Goal: Task Accomplishment & Management: Complete application form

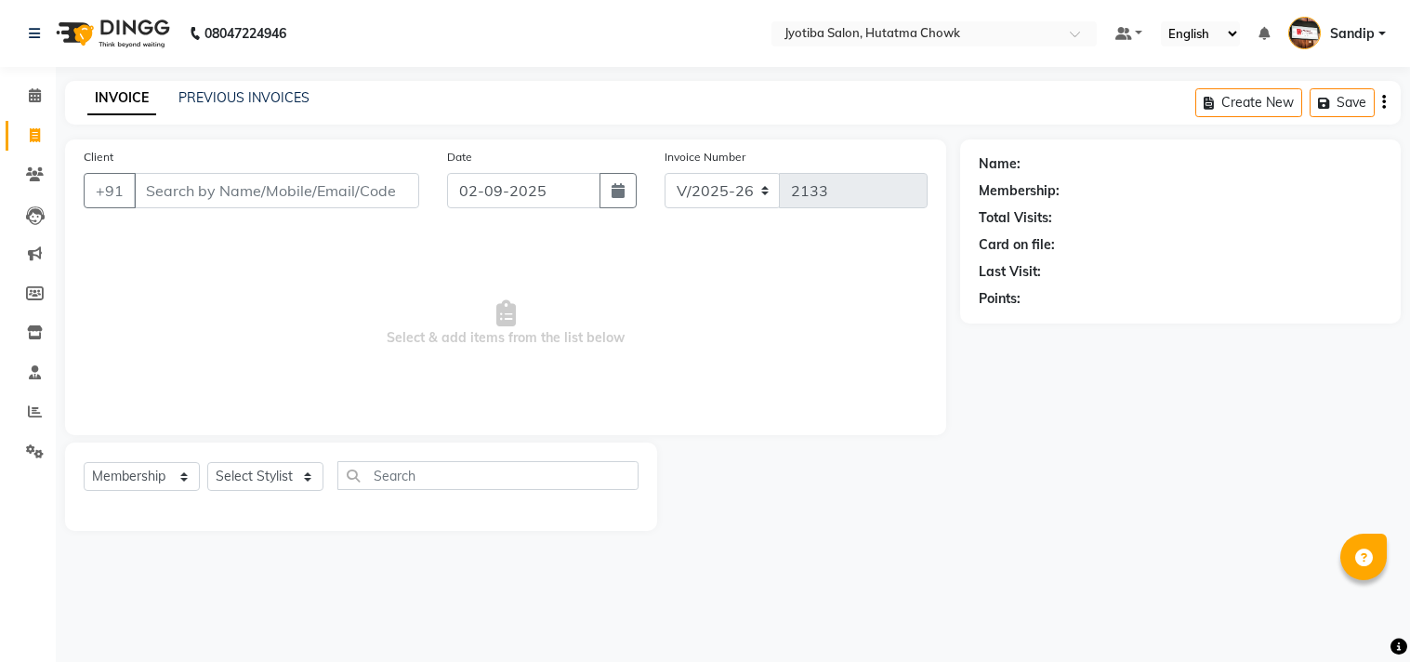
select select "556"
select select "membership"
select select "556"
select select "membership"
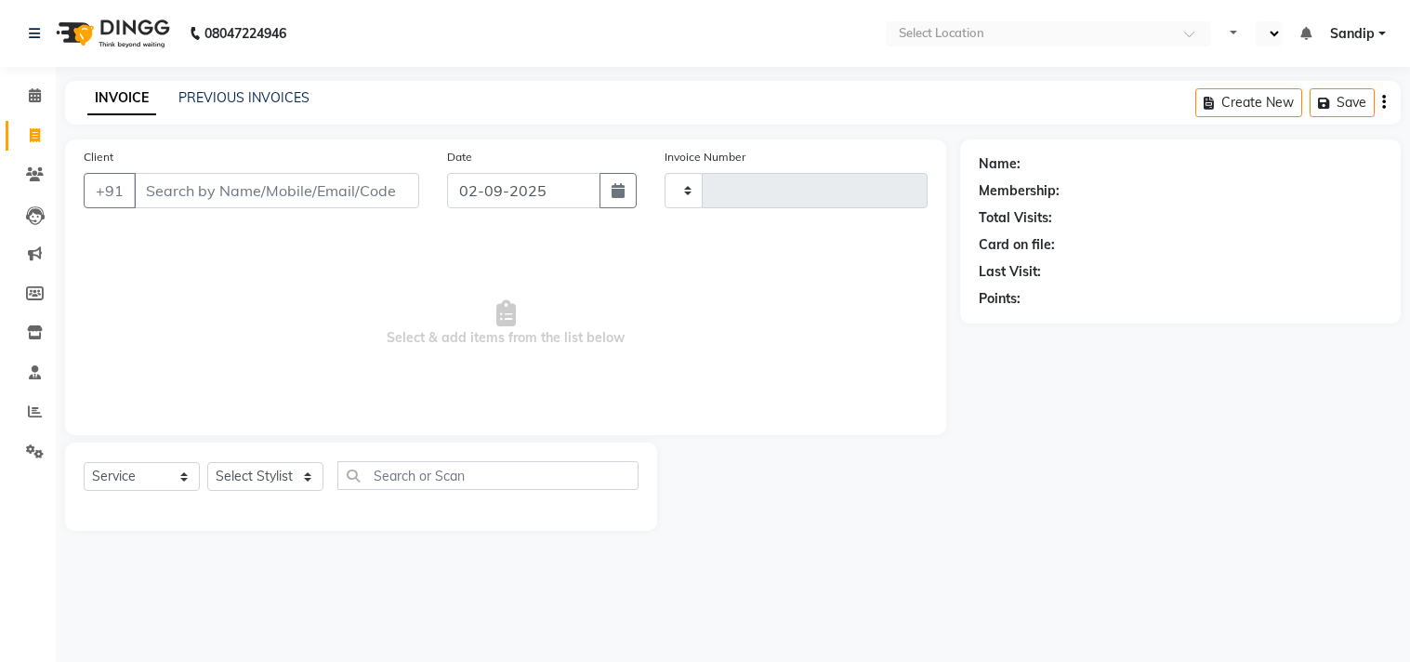
select select "service"
select select "en"
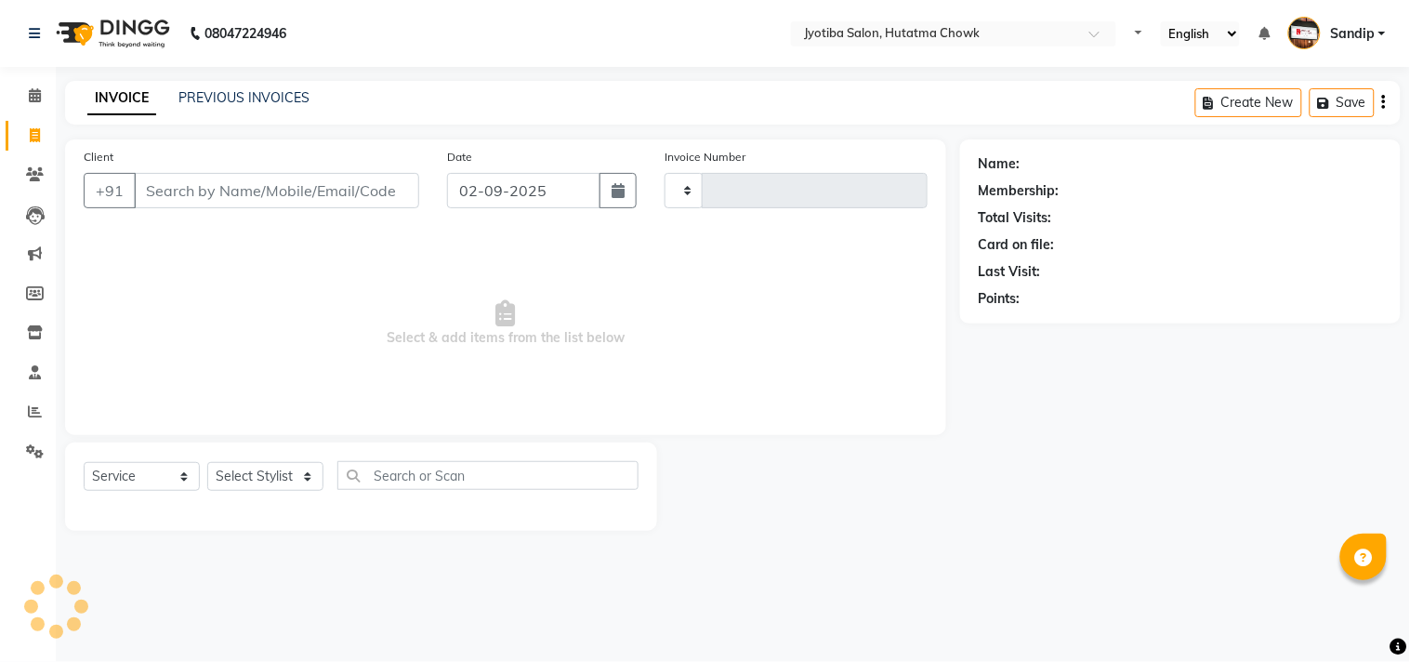
type input "2133"
select select "556"
select select "membership"
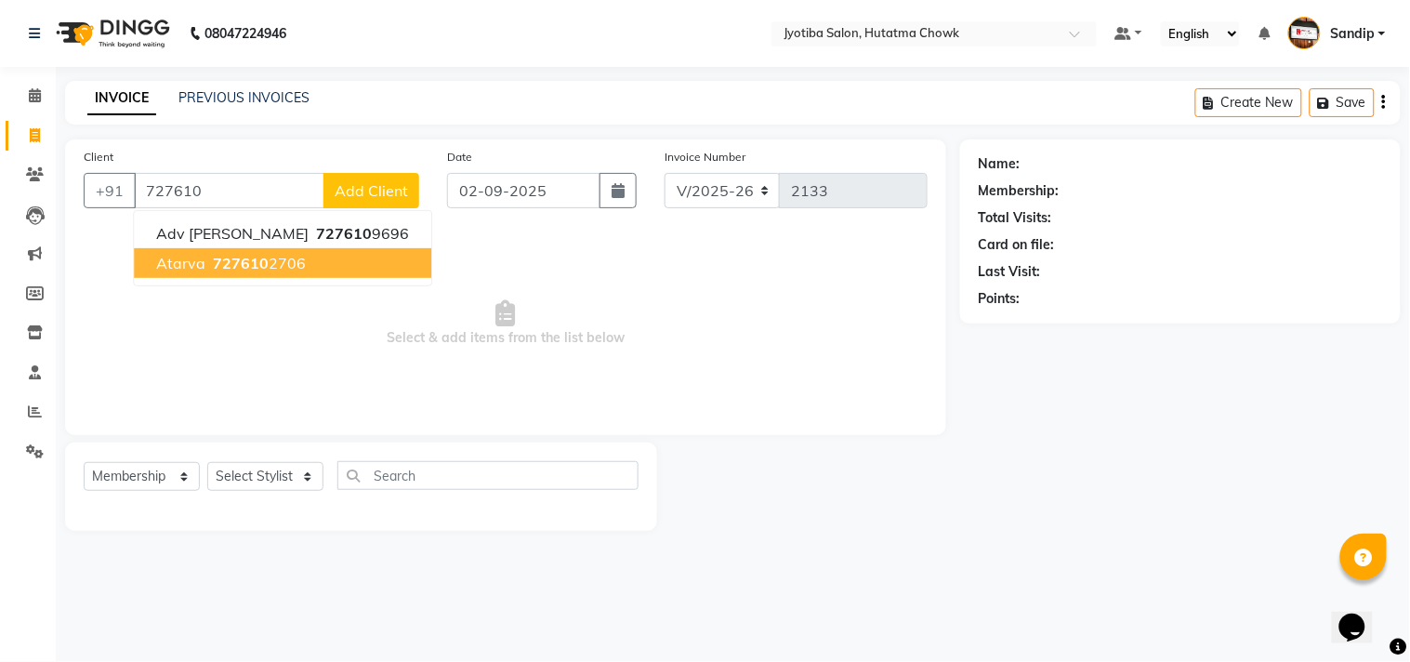
click at [246, 258] on span "727610" at bounding box center [241, 263] width 56 height 19
type input "7276102706"
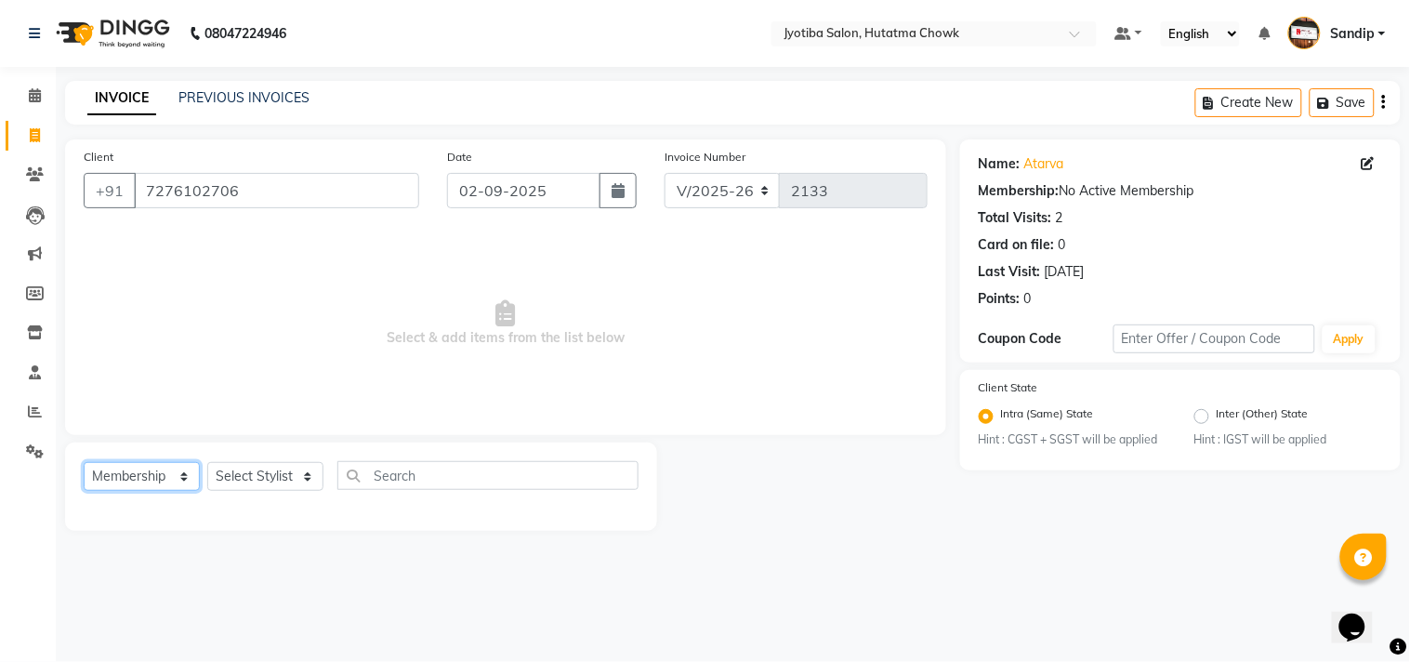
click at [118, 483] on select "Select Service Product Membership Package Voucher Prepaid Gift Card" at bounding box center [142, 476] width 116 height 29
select select "service"
click at [84, 463] on select "Select Service Product Membership Package Voucher Prepaid Gift Card" at bounding box center [142, 476] width 116 height 29
click at [274, 469] on select "Select Stylist [PERSON_NAME] [PERSON_NAME] [PERSON_NAME] [PERSON_NAME] prem RAH…" at bounding box center [265, 476] width 116 height 29
select select "7208"
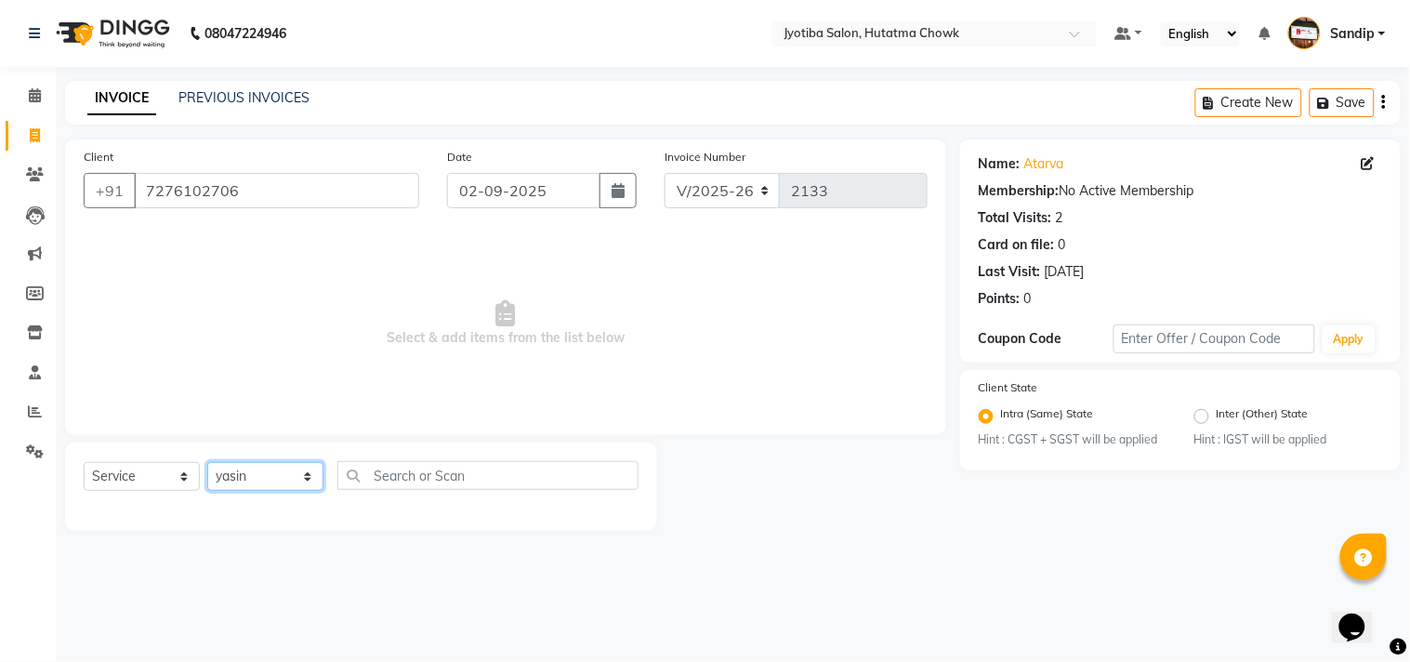
click at [207, 463] on select "Select Stylist [PERSON_NAME] [PERSON_NAME] [PERSON_NAME] [PERSON_NAME] prem RAH…" at bounding box center [265, 476] width 116 height 29
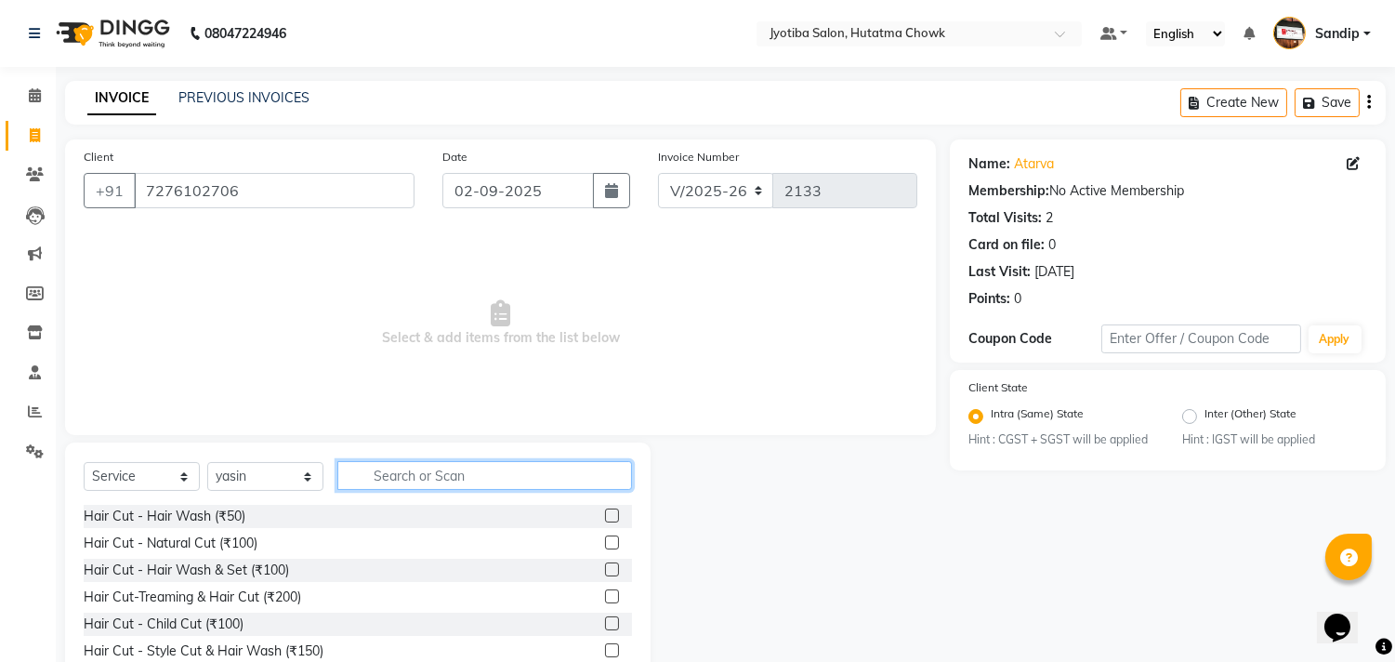
click at [394, 474] on input "text" at bounding box center [484, 475] width 295 height 29
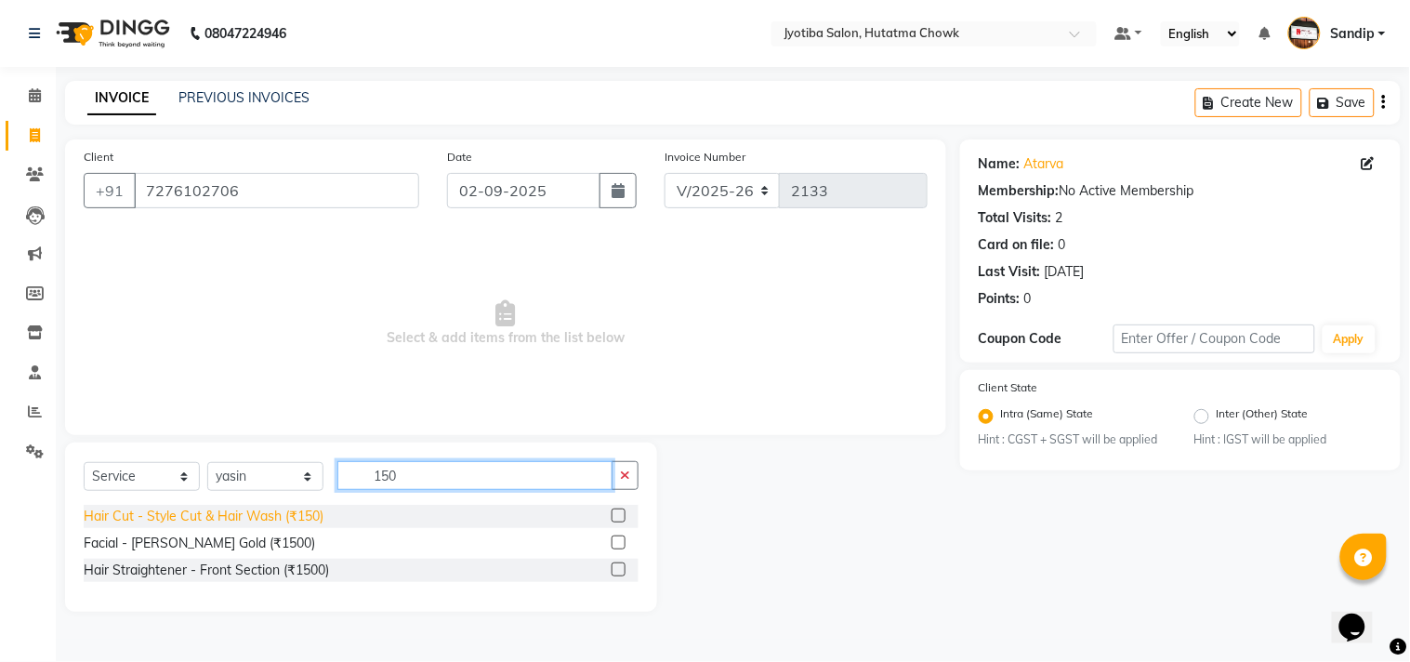
type input "150"
click at [281, 517] on div "Hair Cut - Style Cut & Hair Wash (₹150)" at bounding box center [204, 516] width 240 height 20
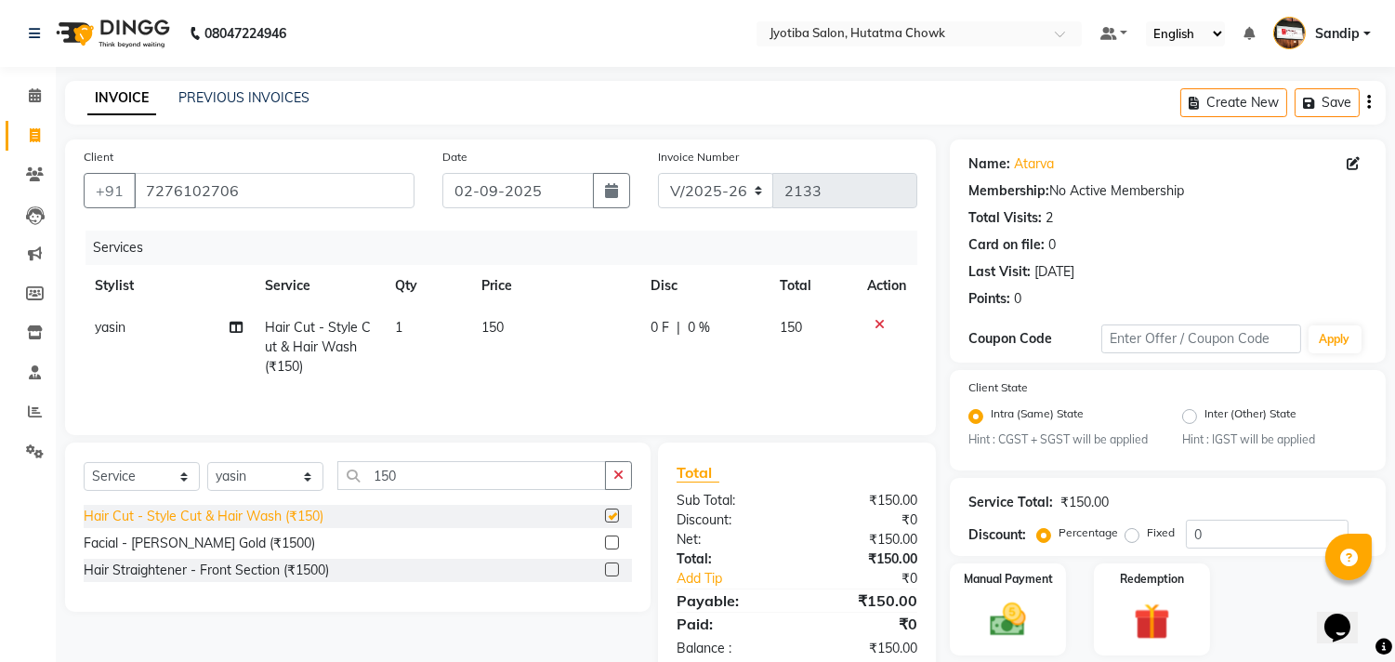
checkbox input "false"
click at [616, 478] on icon "button" at bounding box center [618, 474] width 10 height 13
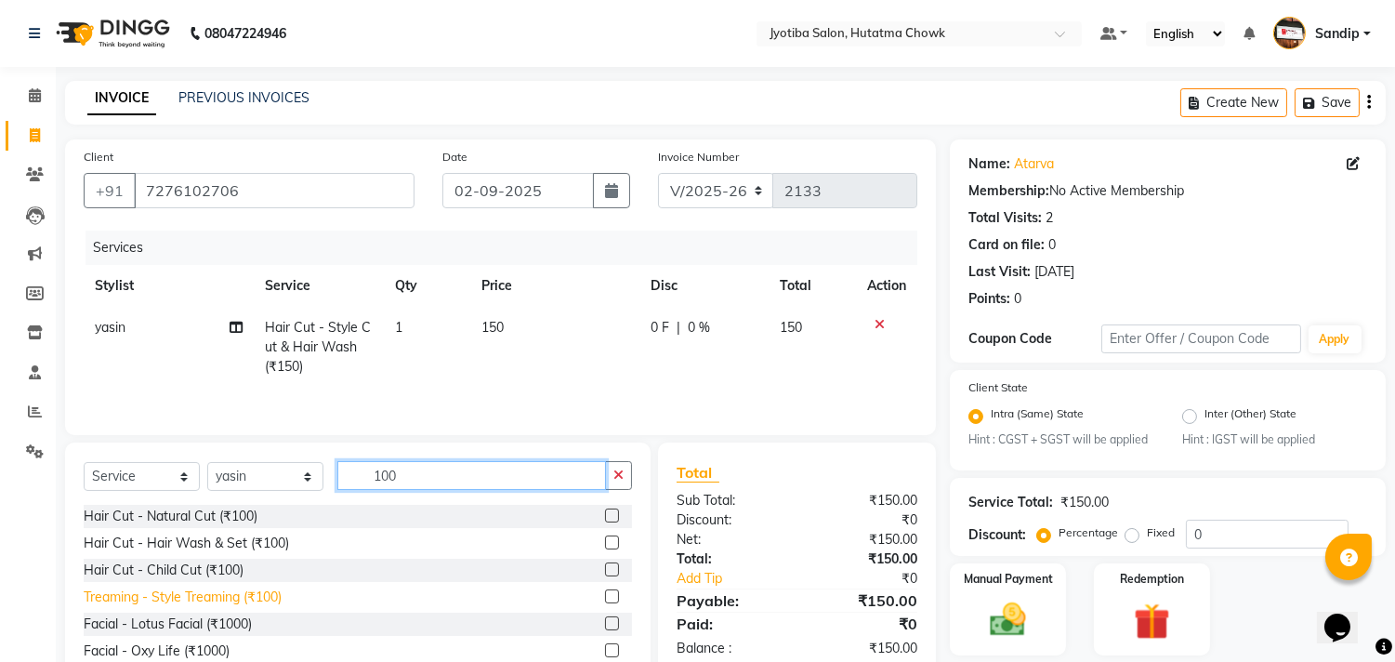
type input "100"
click at [177, 600] on div "Treaming - Style Treaming (₹100)" at bounding box center [183, 597] width 198 height 20
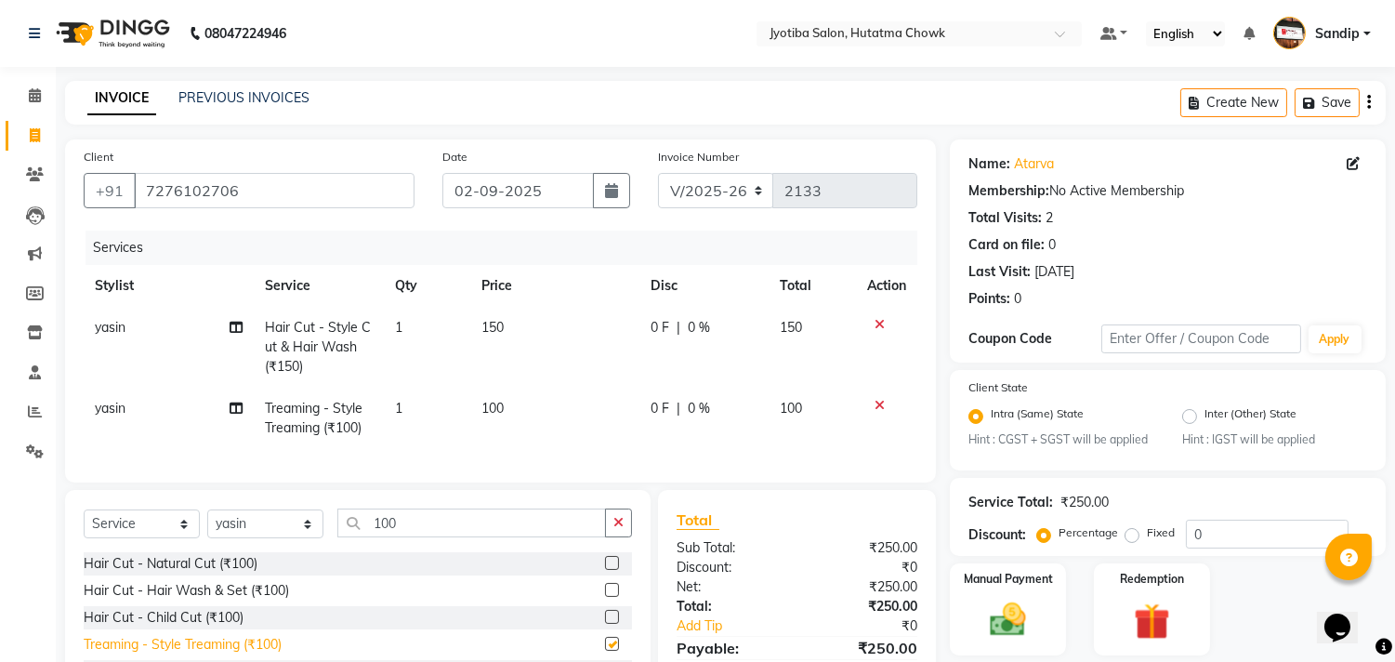
checkbox input "false"
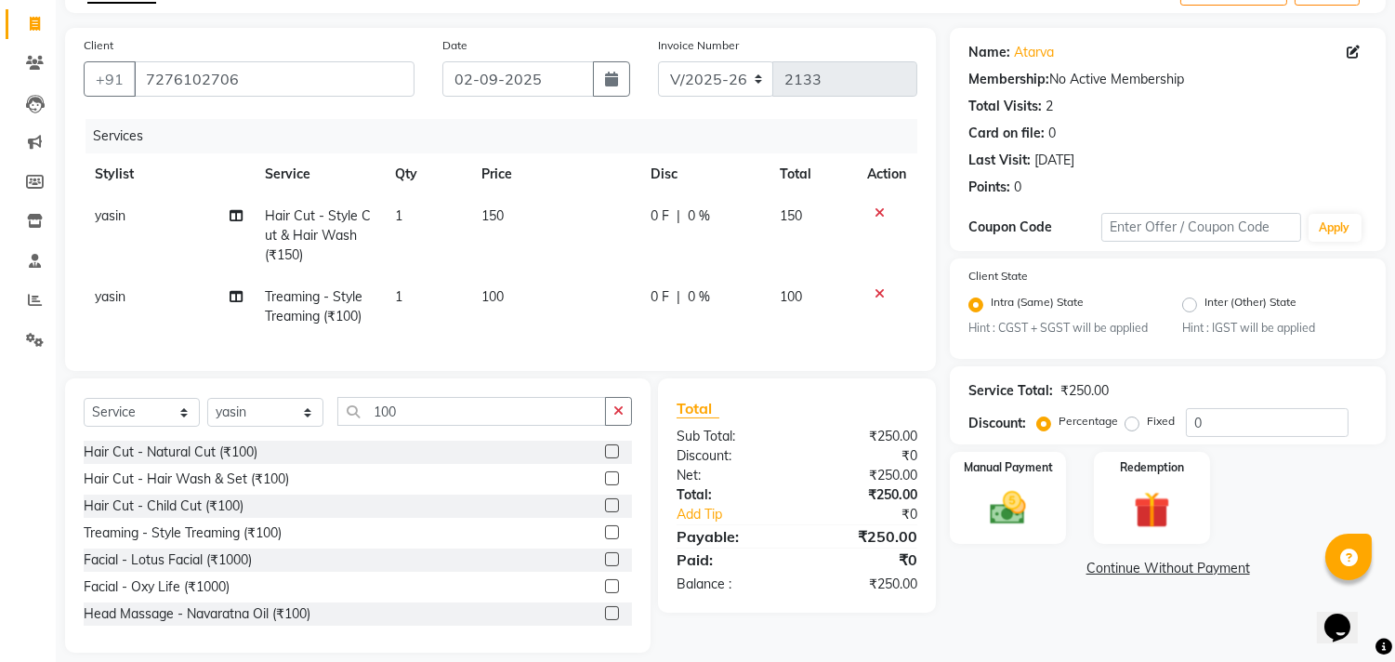
scroll to position [145, 0]
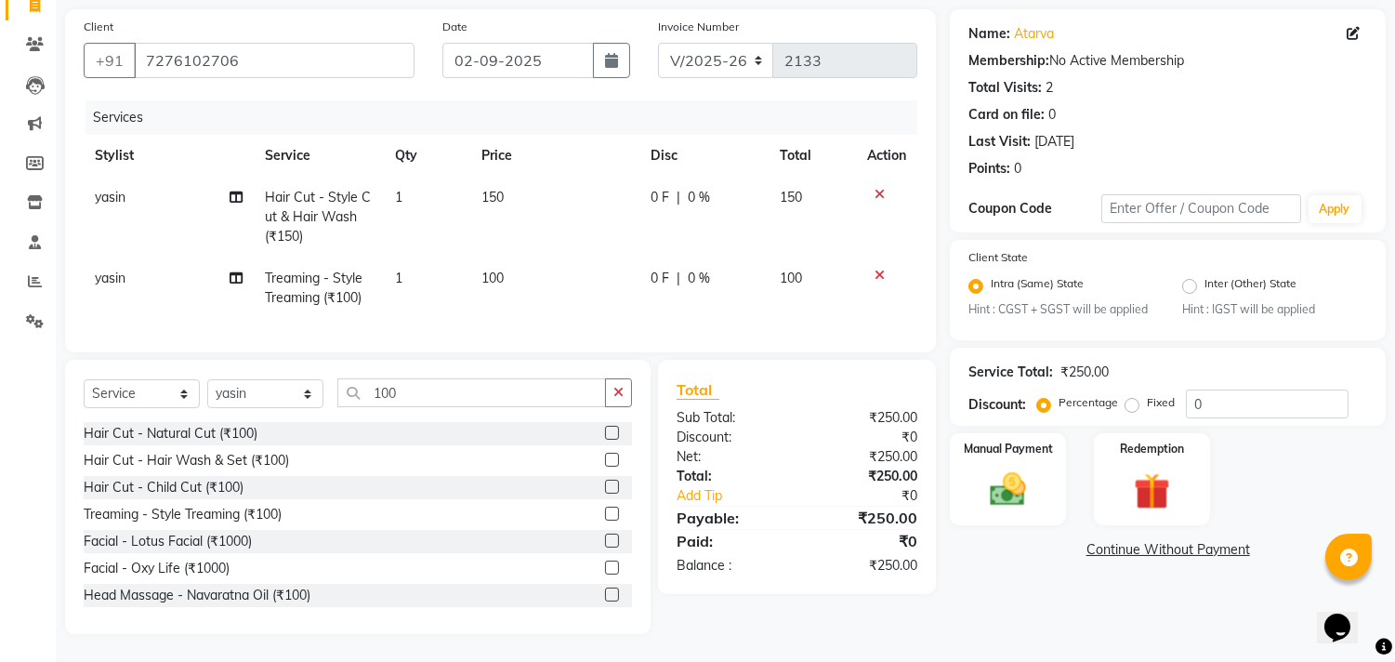
click at [1121, 540] on link "Continue Without Payment" at bounding box center [1167, 550] width 428 height 20
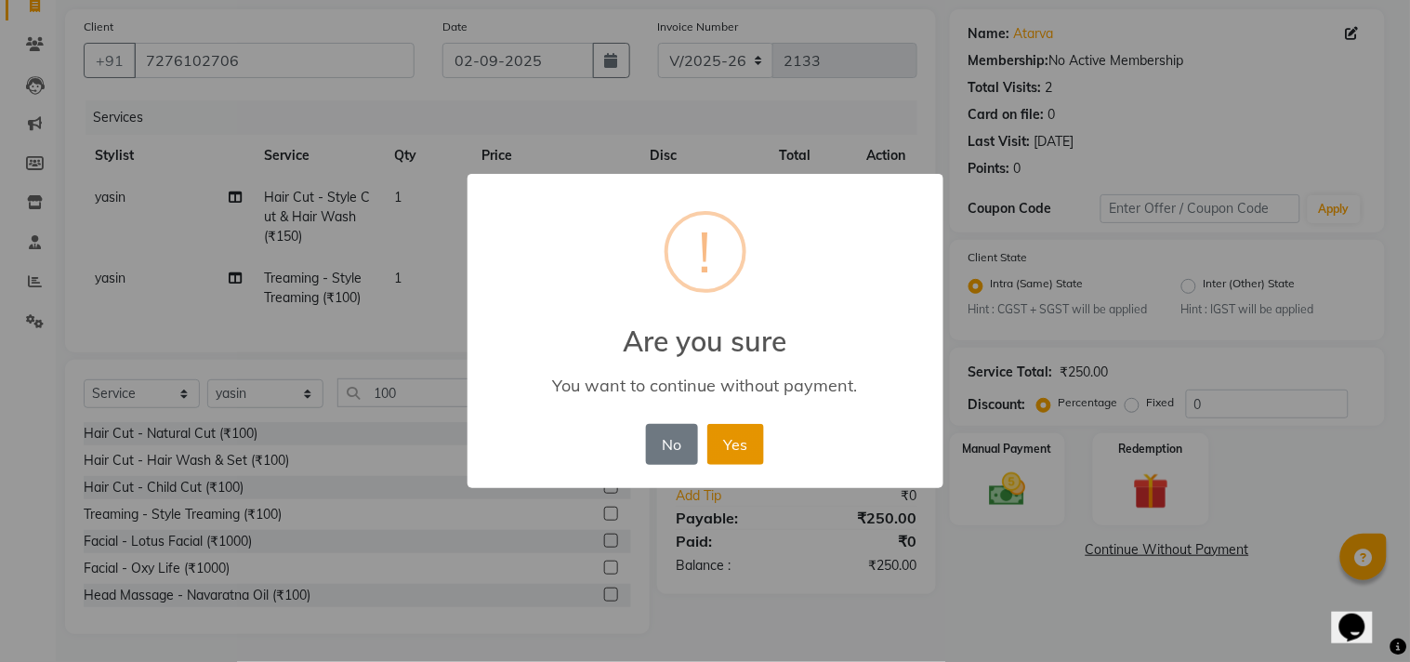
click at [726, 433] on button "Yes" at bounding box center [735, 444] width 57 height 41
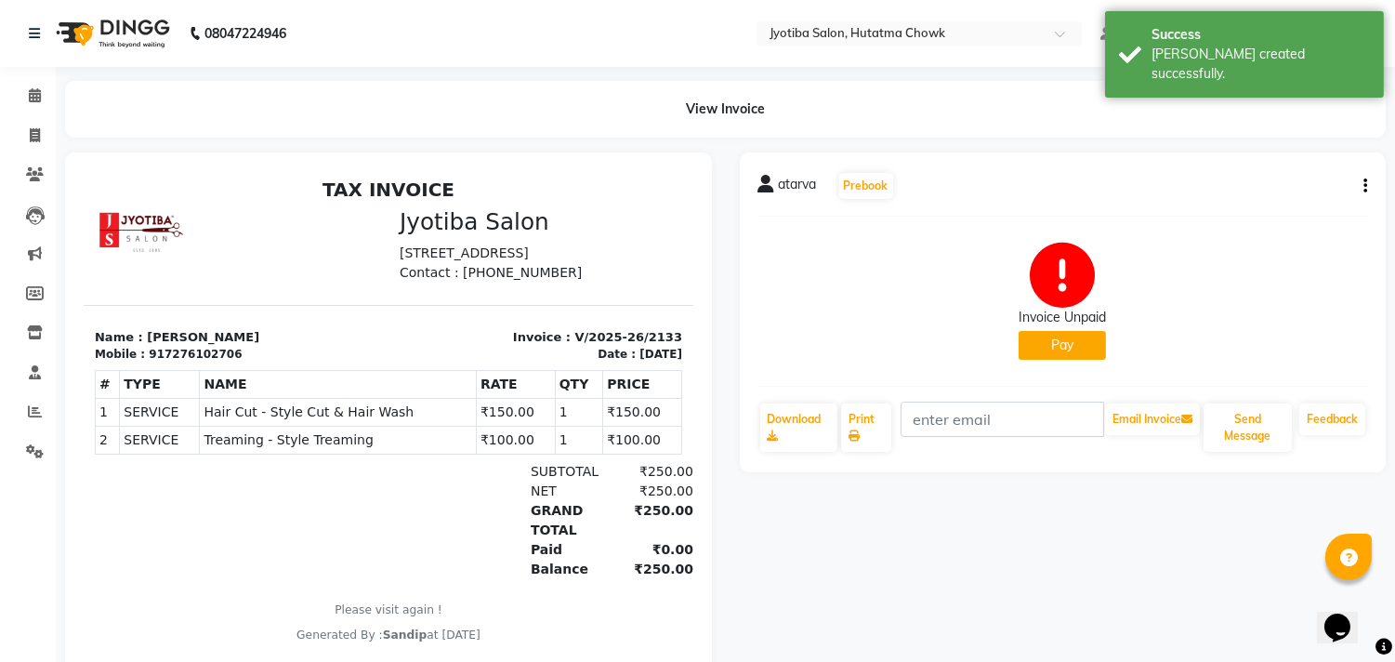
click at [1047, 326] on div "Invoice Unpaid" at bounding box center [1061, 318] width 87 height 20
click at [1044, 346] on button "Pay" at bounding box center [1061, 345] width 87 height 29
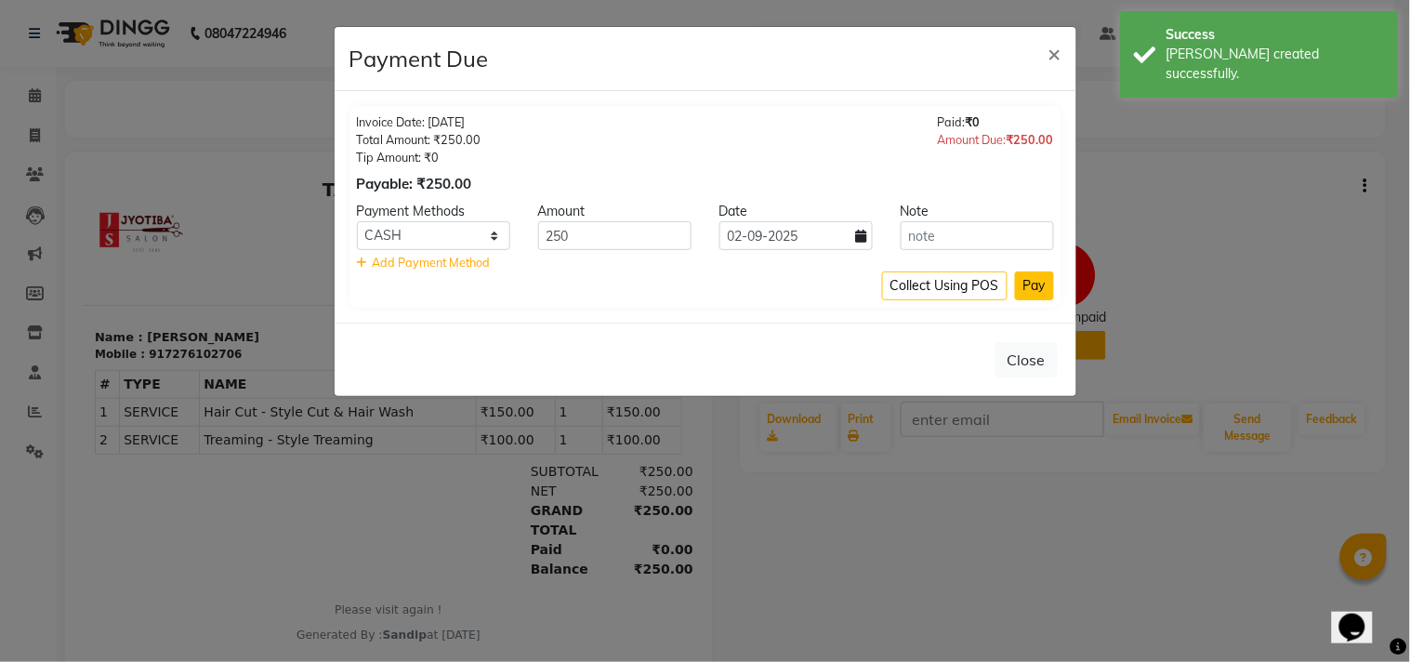
click at [1043, 283] on button "Pay" at bounding box center [1034, 285] width 39 height 29
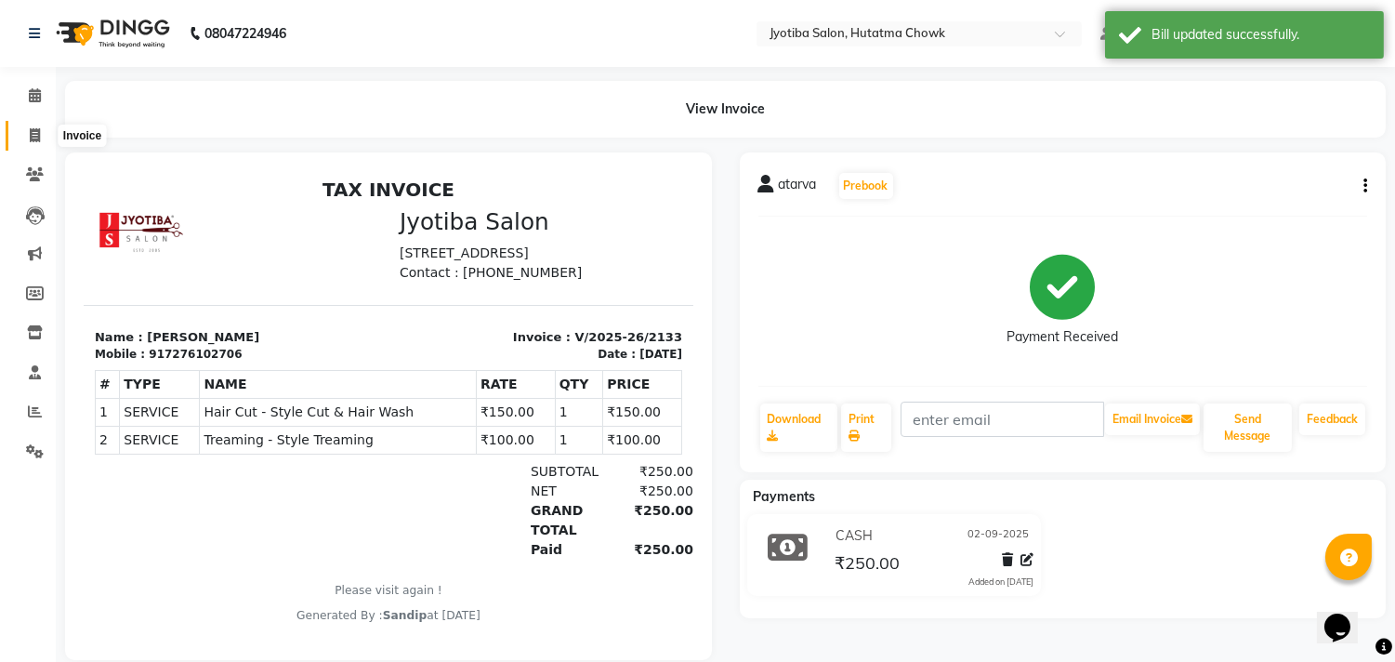
click at [31, 133] on icon at bounding box center [35, 135] width 10 height 14
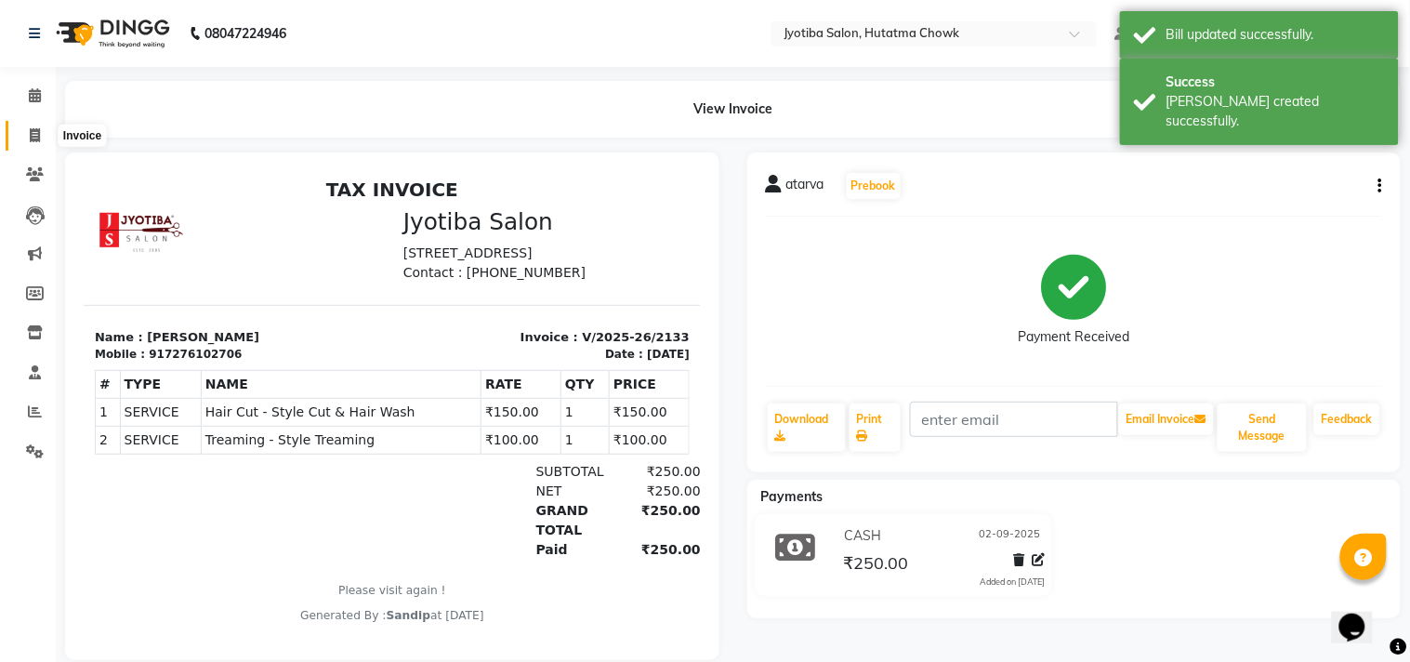
select select "556"
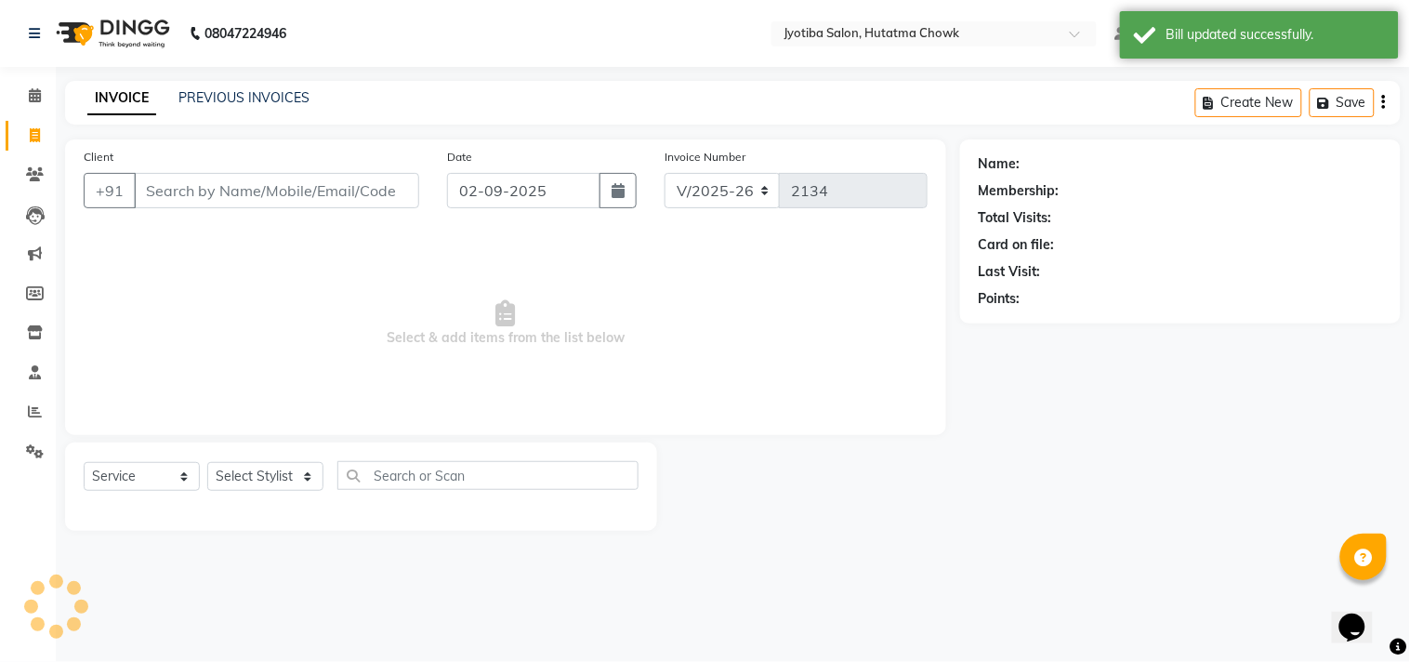
select select "membership"
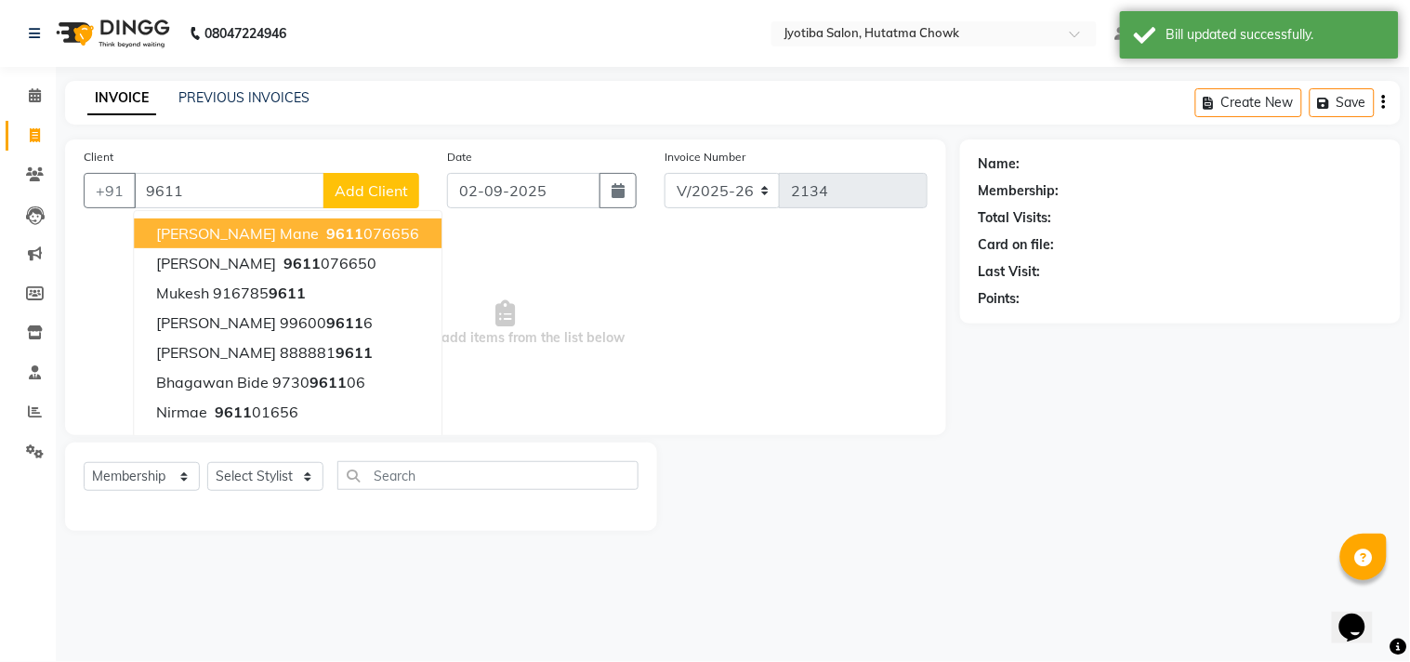
click at [322, 234] on ngb-highlight "9611 076656" at bounding box center [370, 233] width 97 height 19
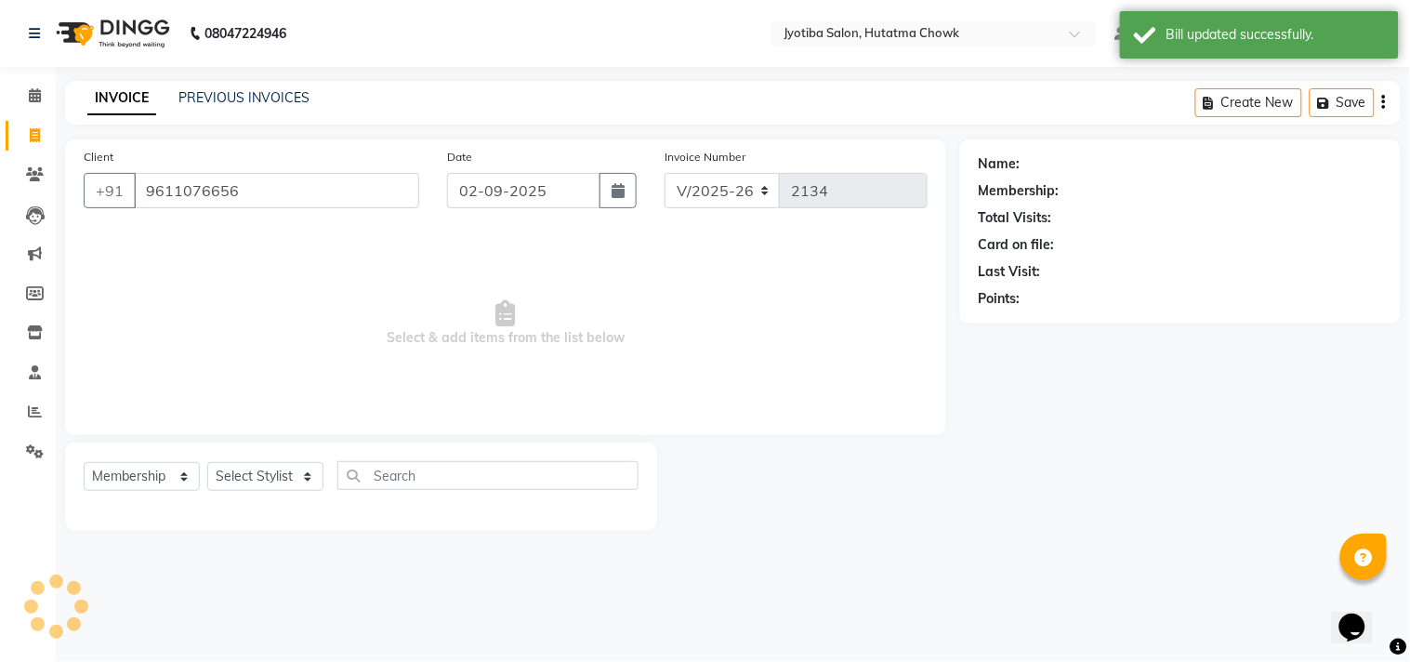
type input "9611076656"
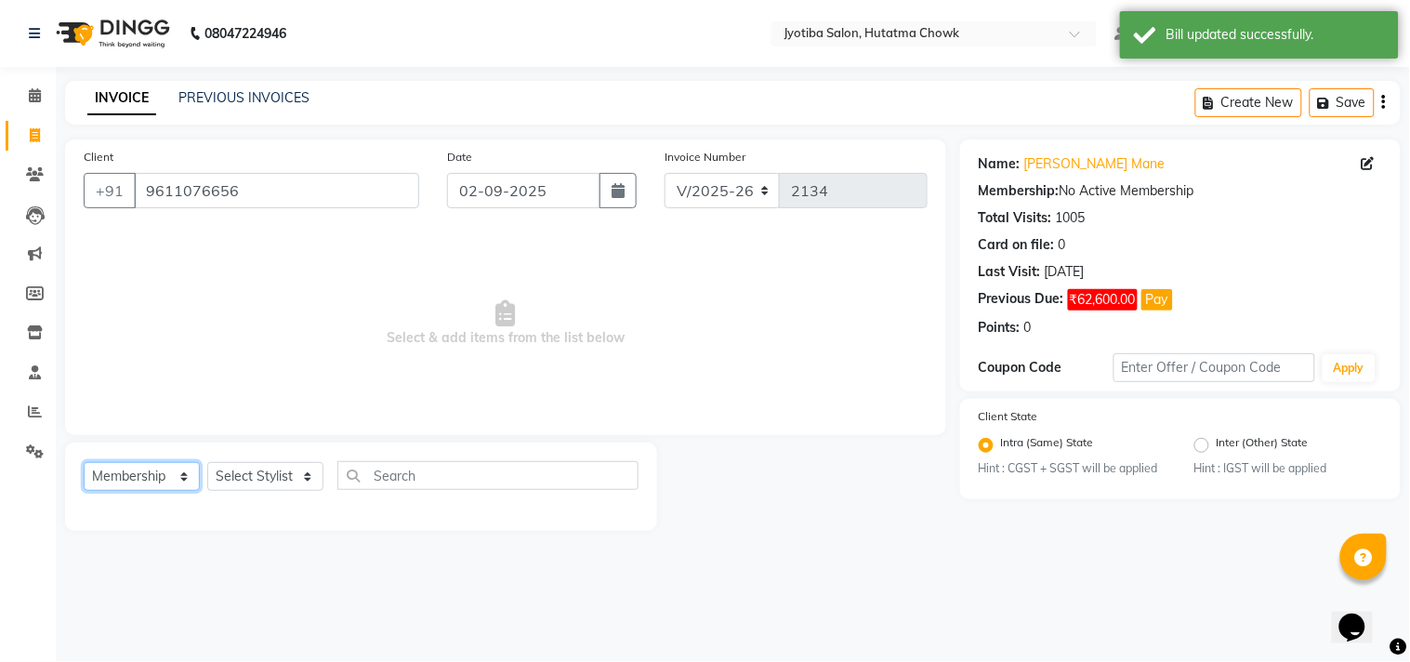
click at [130, 475] on select "Select Service Product Membership Package Voucher Prepaid Gift Card" at bounding box center [142, 476] width 116 height 29
select select "service"
click at [84, 463] on select "Select Service Product Membership Package Voucher Prepaid Gift Card" at bounding box center [142, 476] width 116 height 29
click at [252, 479] on select "Select Stylist [PERSON_NAME] [PERSON_NAME] [PERSON_NAME] [PERSON_NAME] prem RAH…" at bounding box center [265, 476] width 116 height 29
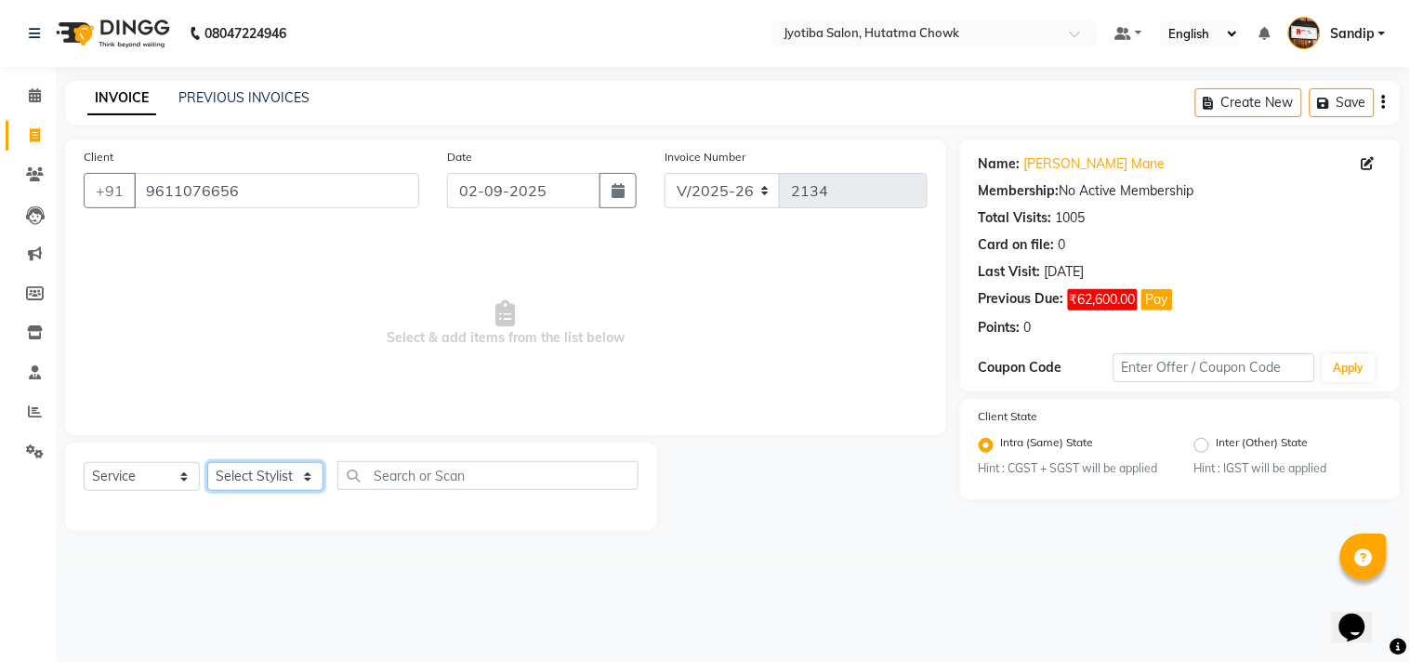
select select "36046"
click at [207, 463] on select "Select Stylist [PERSON_NAME] [PERSON_NAME] [PERSON_NAME] [PERSON_NAME] prem RAH…" at bounding box center [265, 476] width 116 height 29
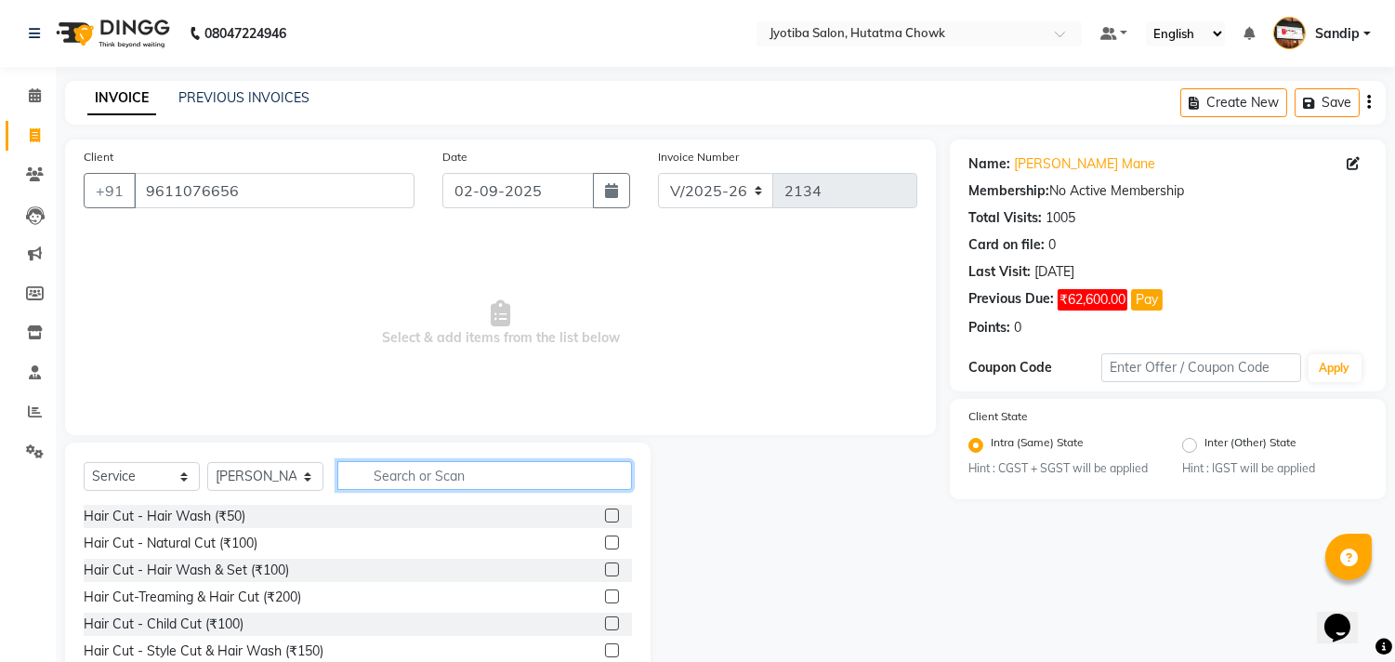
click at [396, 478] on input "text" at bounding box center [484, 475] width 295 height 29
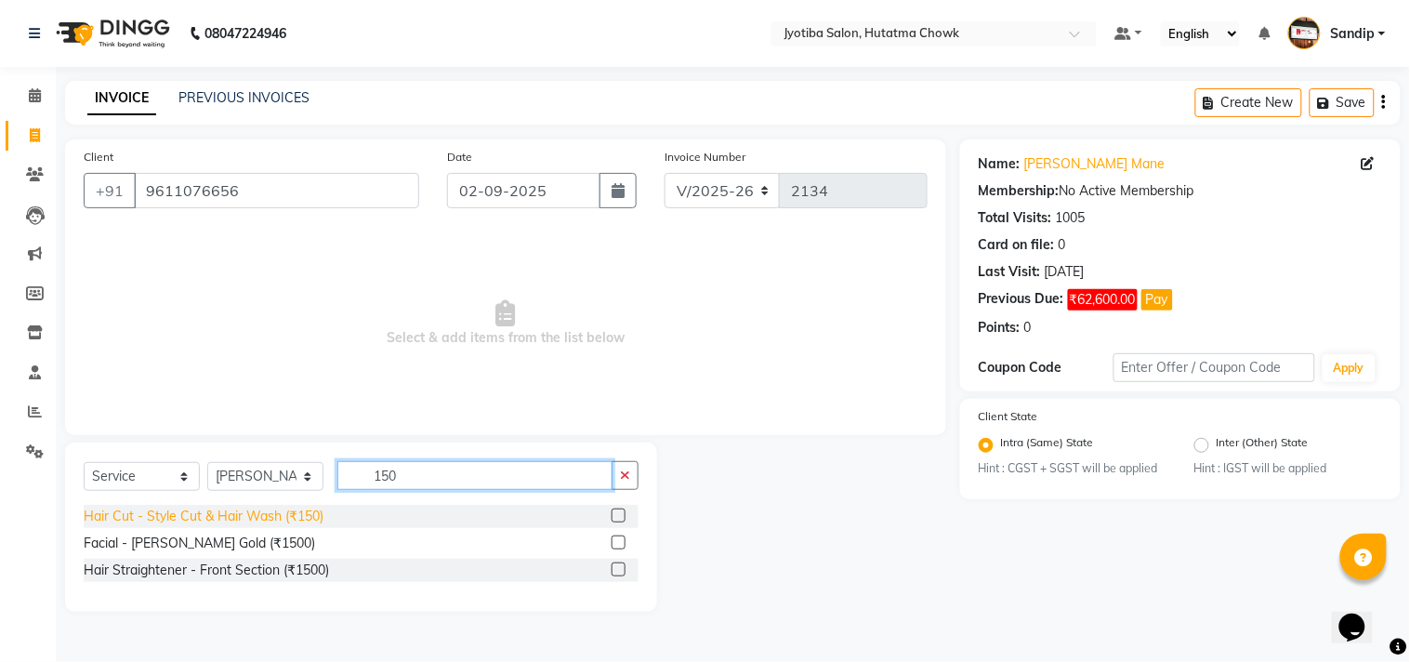
type input "150"
click at [272, 513] on div "Hair Cut - Style Cut & Hair Wash (₹150)" at bounding box center [204, 516] width 240 height 20
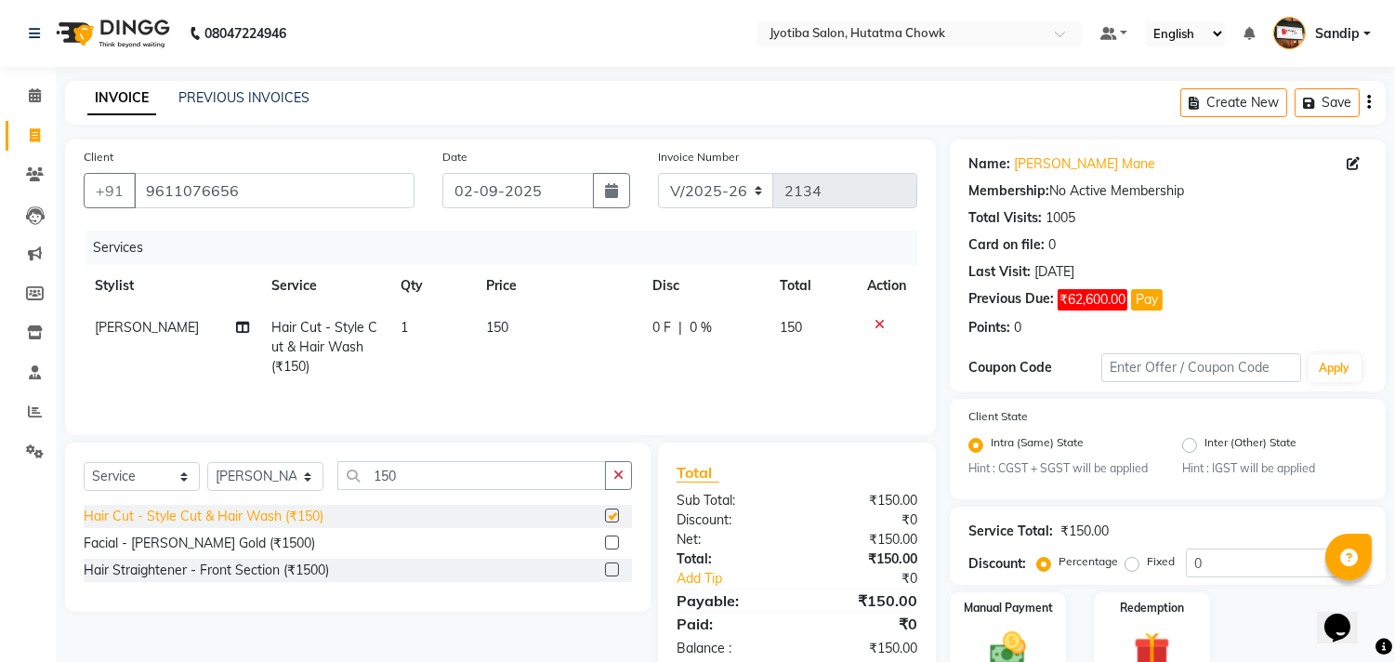
checkbox input "false"
click at [621, 478] on icon "button" at bounding box center [618, 474] width 10 height 13
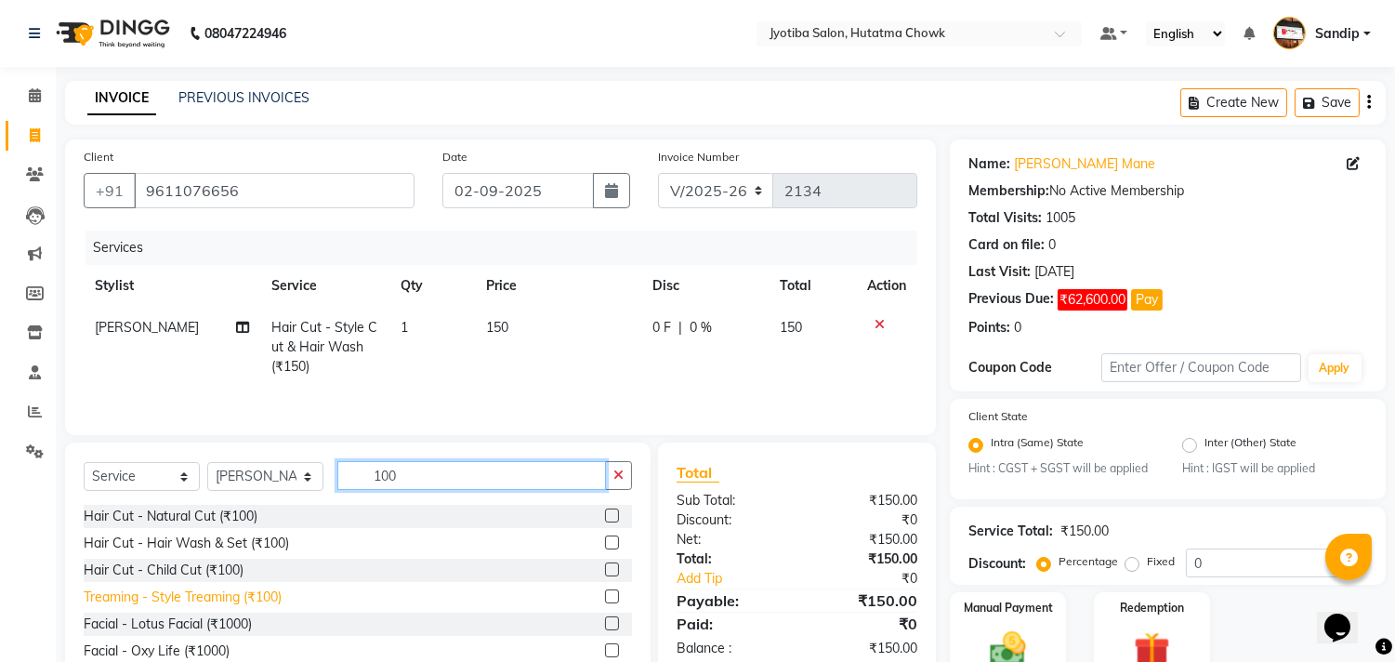
type input "100"
click at [229, 597] on div "Treaming - Style Treaming (₹100)" at bounding box center [183, 597] width 198 height 20
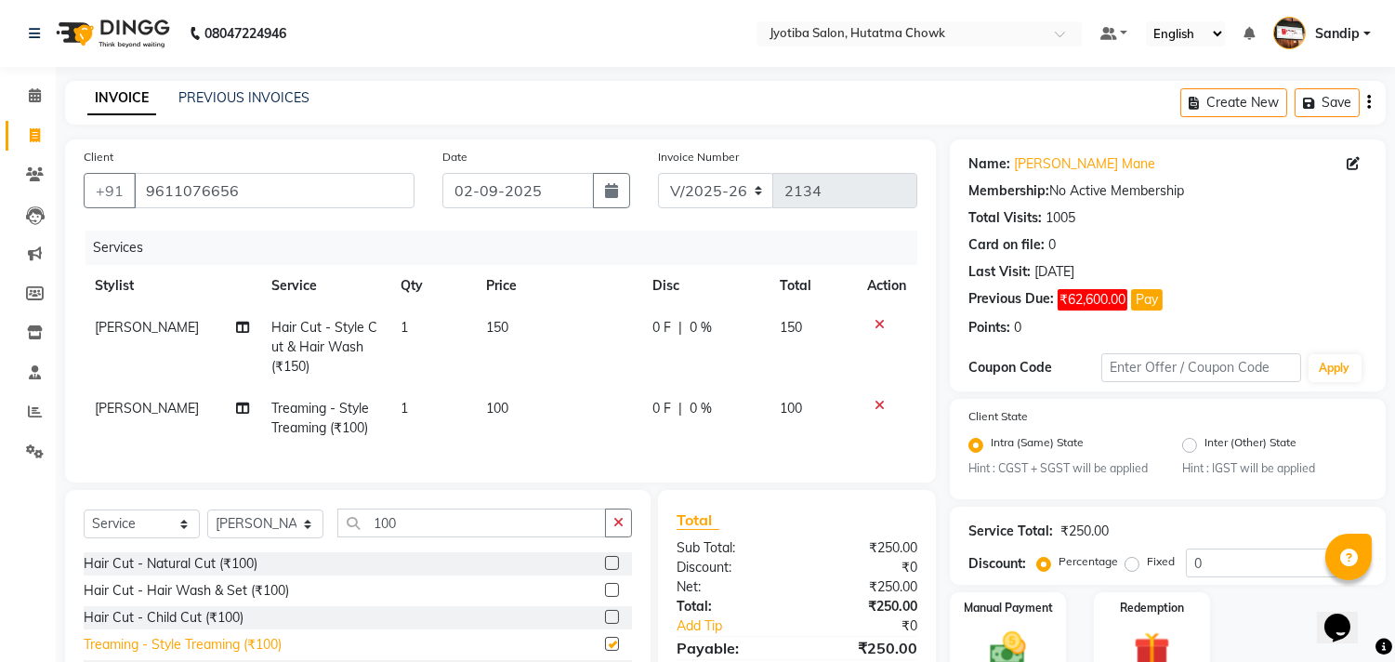
checkbox input "false"
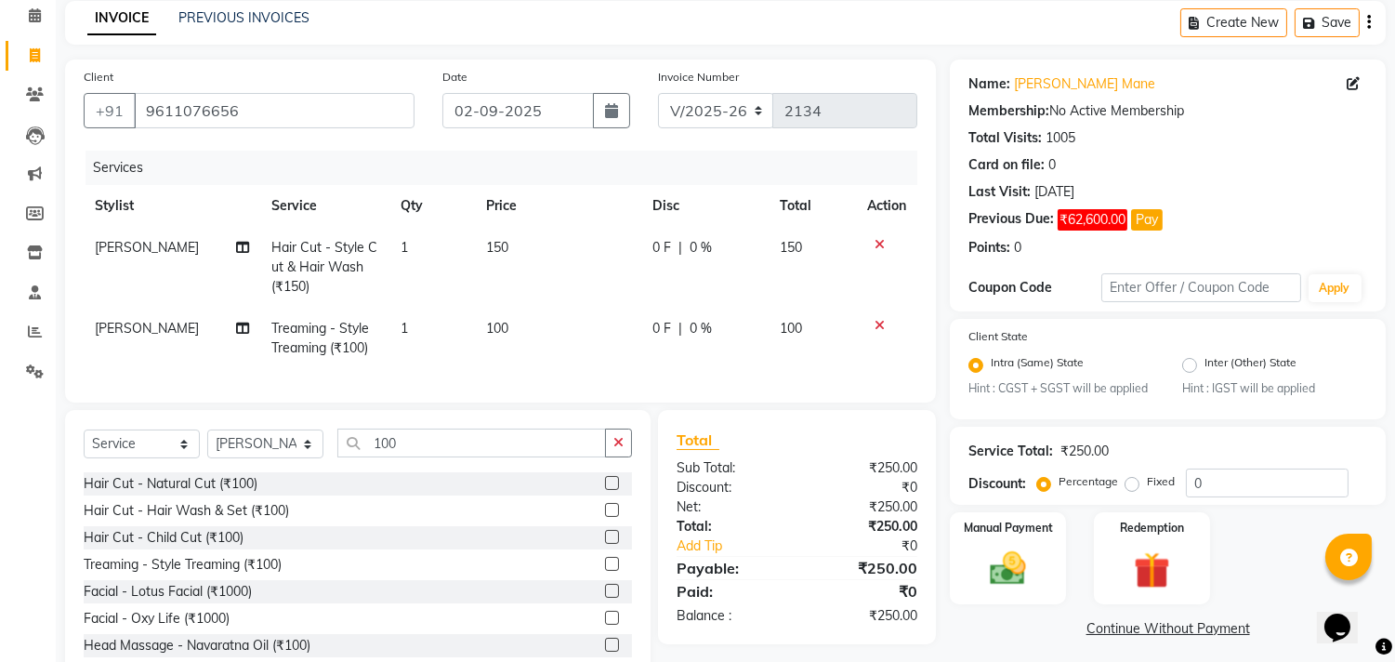
scroll to position [145, 0]
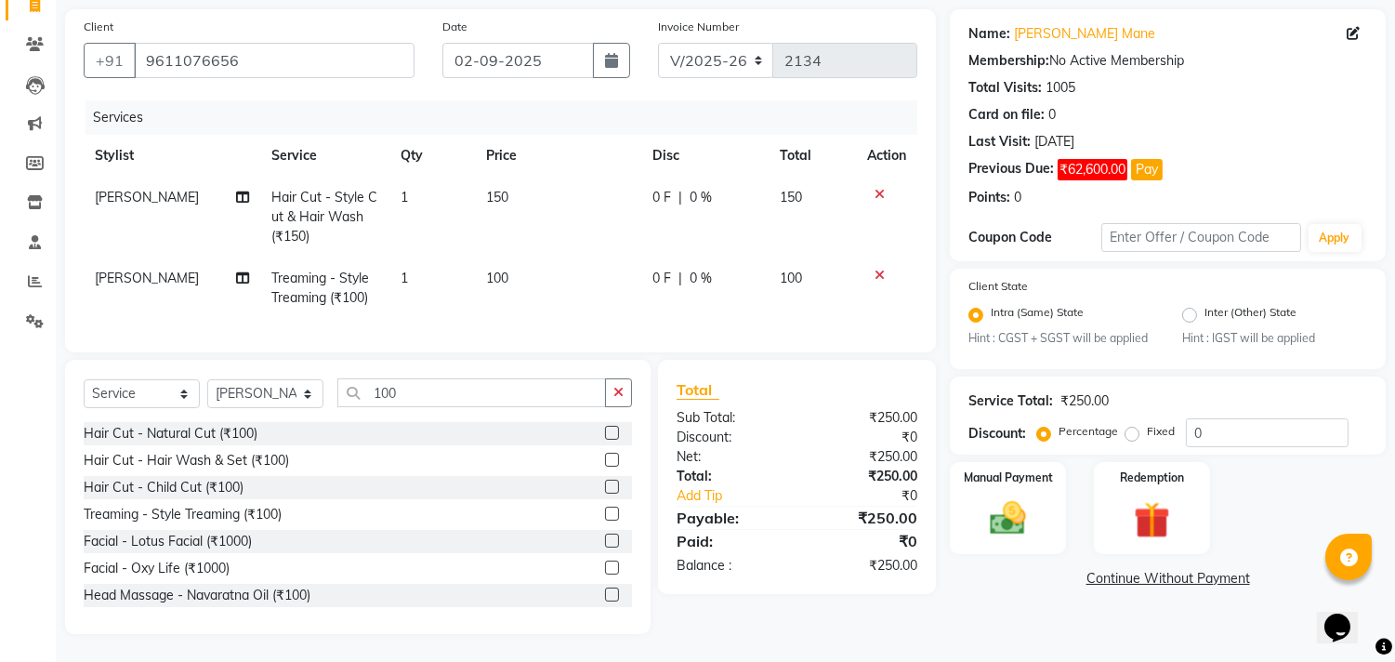
click at [1119, 569] on link "Continue Without Payment" at bounding box center [1167, 579] width 428 height 20
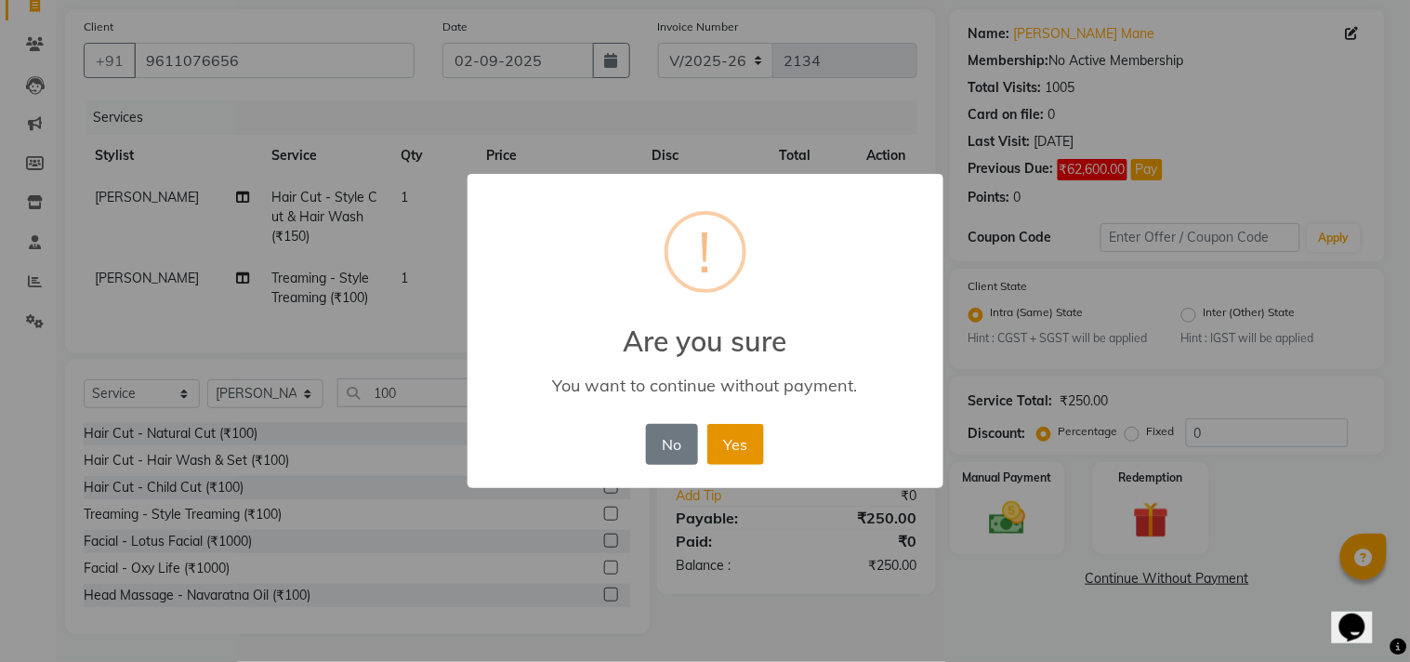
click at [735, 441] on button "Yes" at bounding box center [735, 444] width 57 height 41
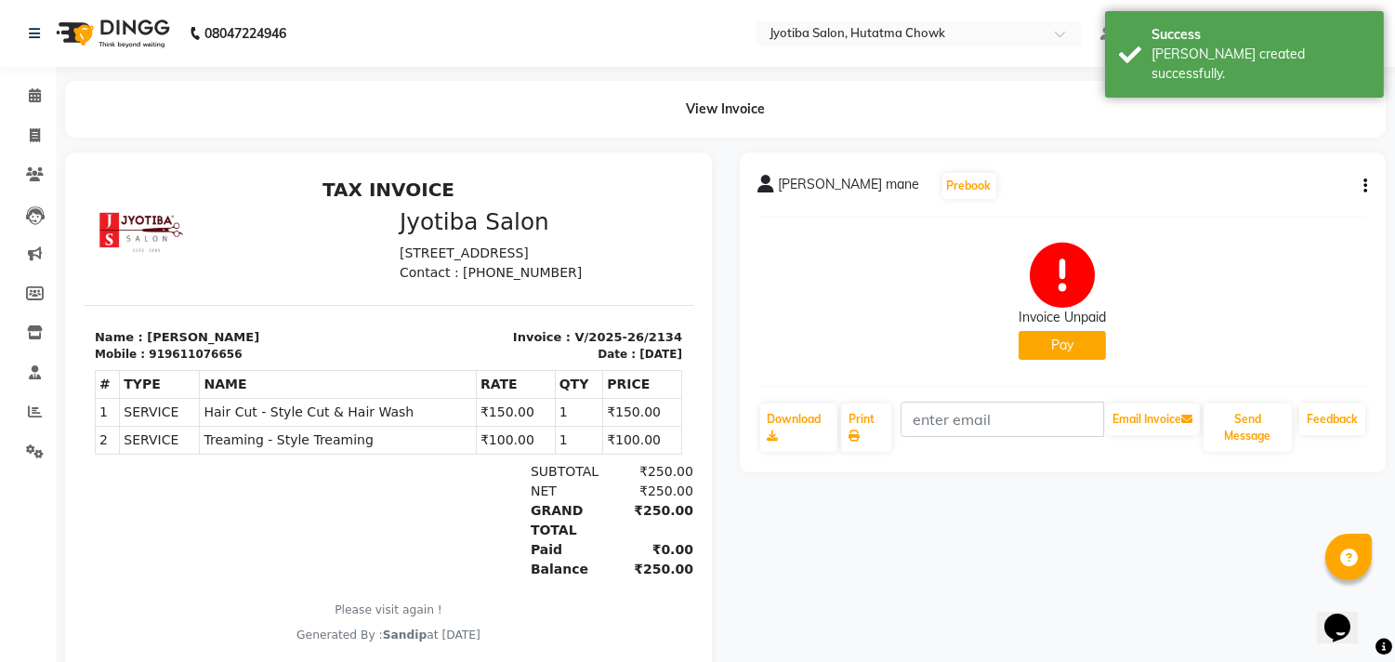
click at [1045, 359] on button "Pay" at bounding box center [1061, 345] width 87 height 29
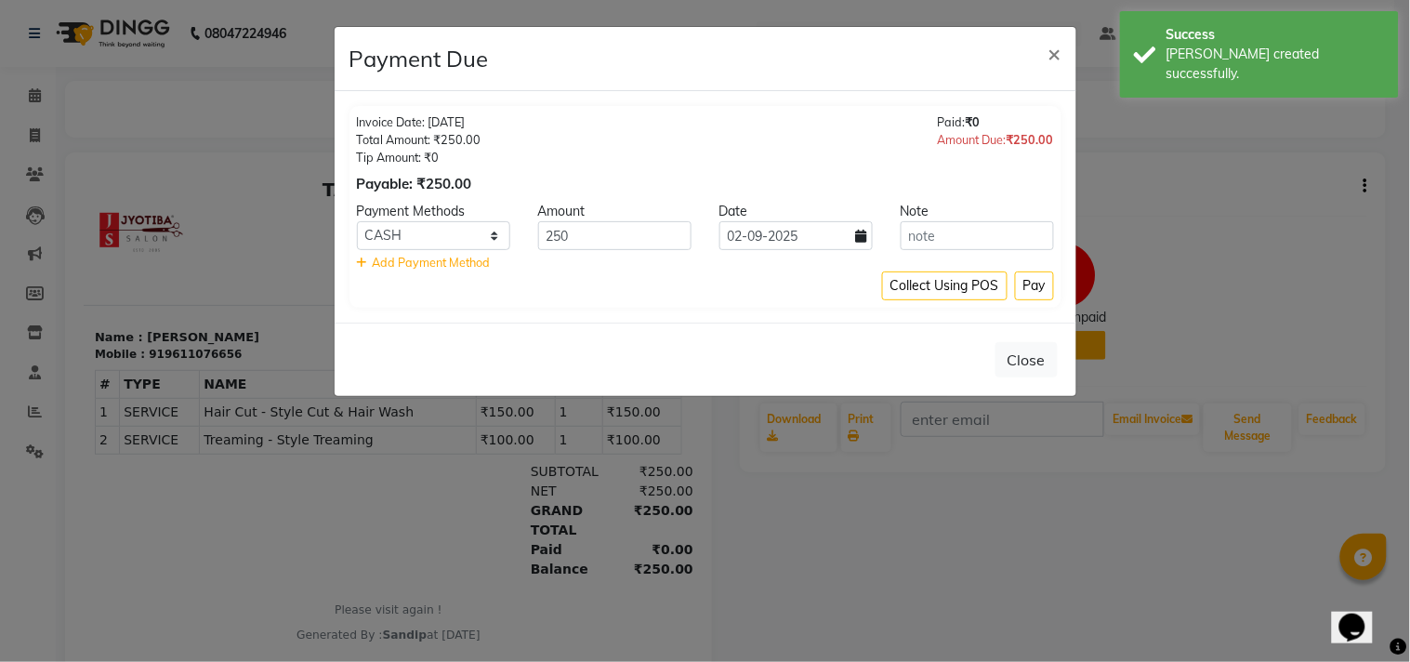
click at [403, 219] on div "Payment Methods" at bounding box center [433, 212] width 181 height 20
click at [405, 237] on select "CASH ONLINE CARD" at bounding box center [433, 235] width 153 height 29
select select "3"
click at [357, 221] on select "CASH ONLINE CARD" at bounding box center [433, 235] width 153 height 29
click at [1034, 282] on button "Pay" at bounding box center [1034, 285] width 39 height 29
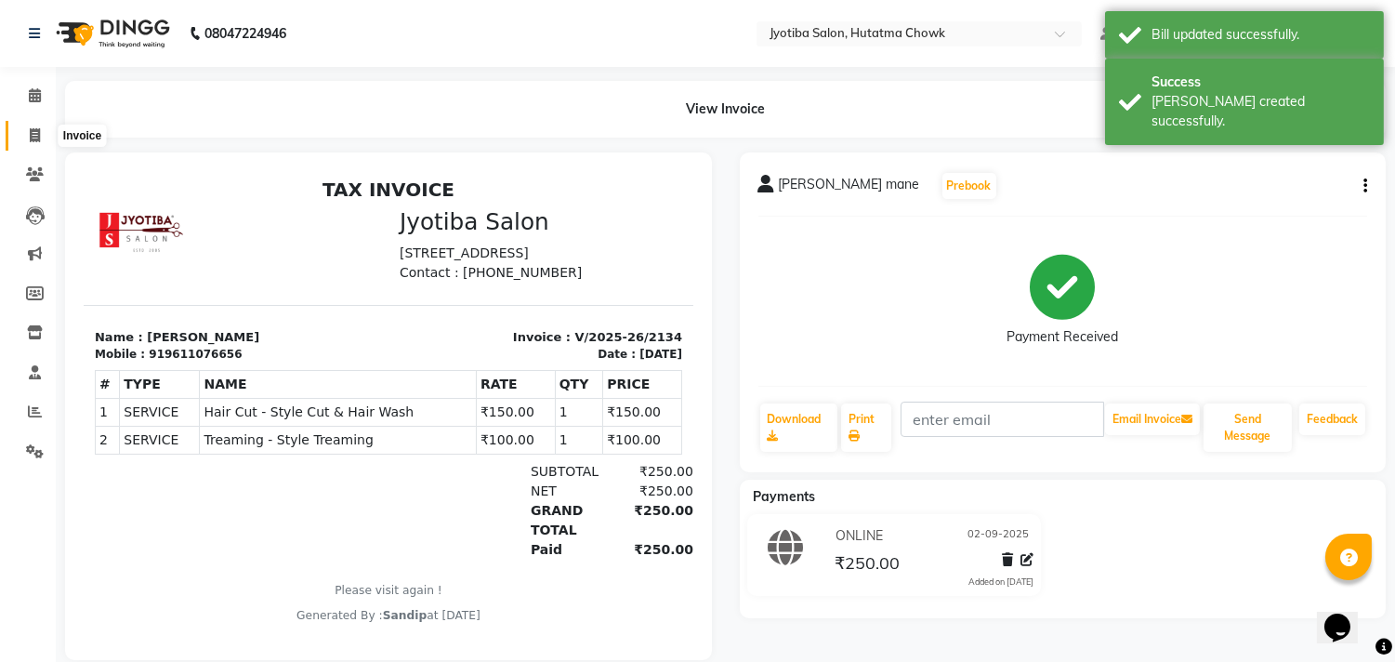
click at [32, 133] on icon at bounding box center [35, 135] width 10 height 14
select select "service"
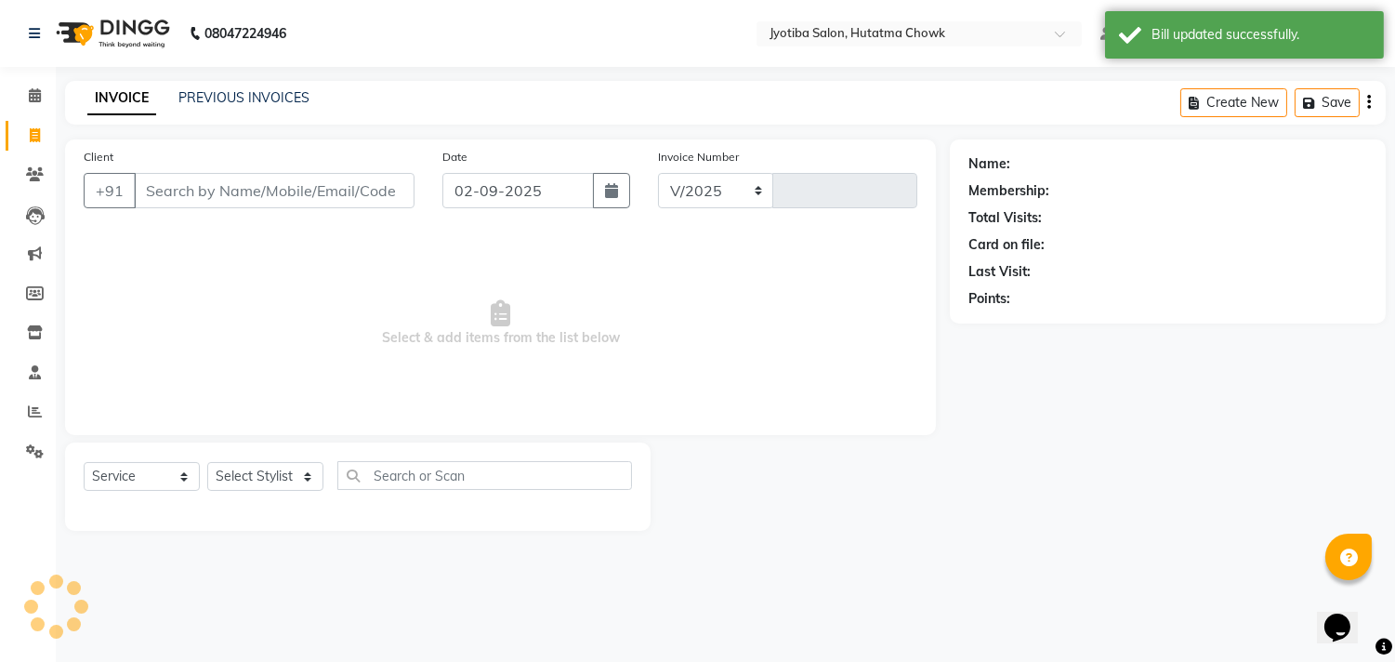
select select "556"
type input "2135"
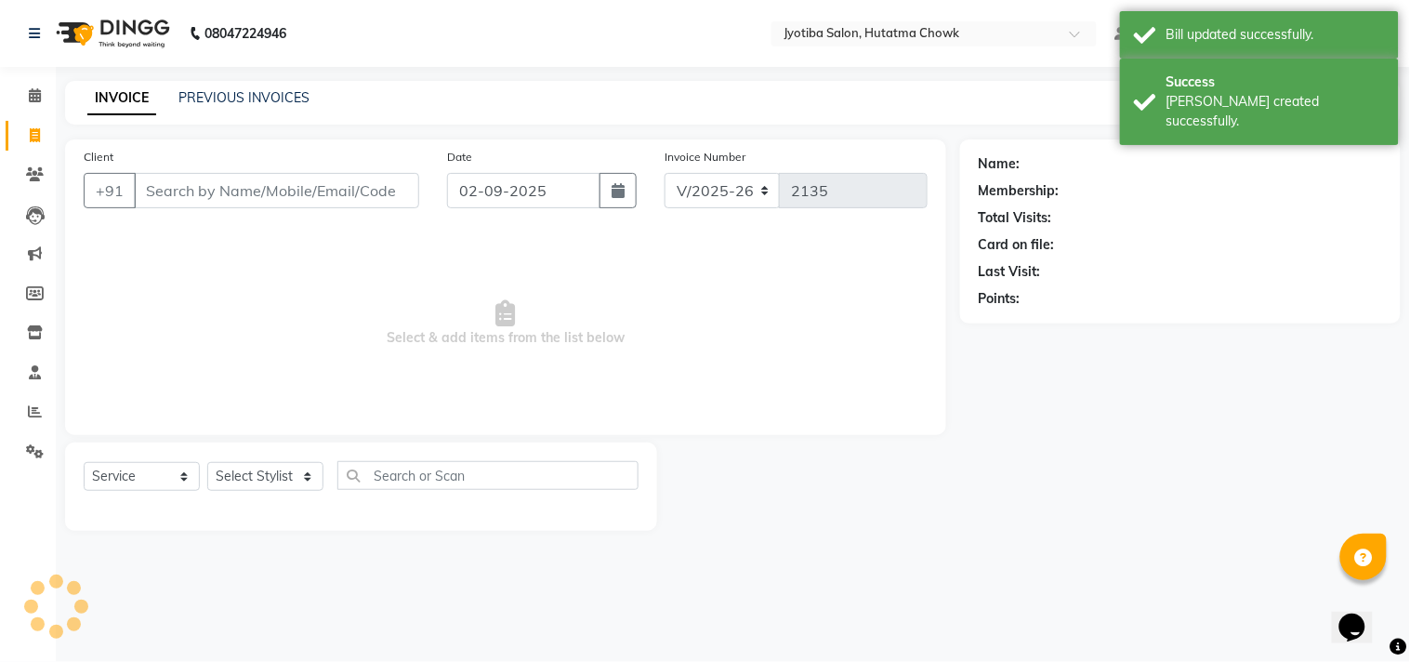
select select "membership"
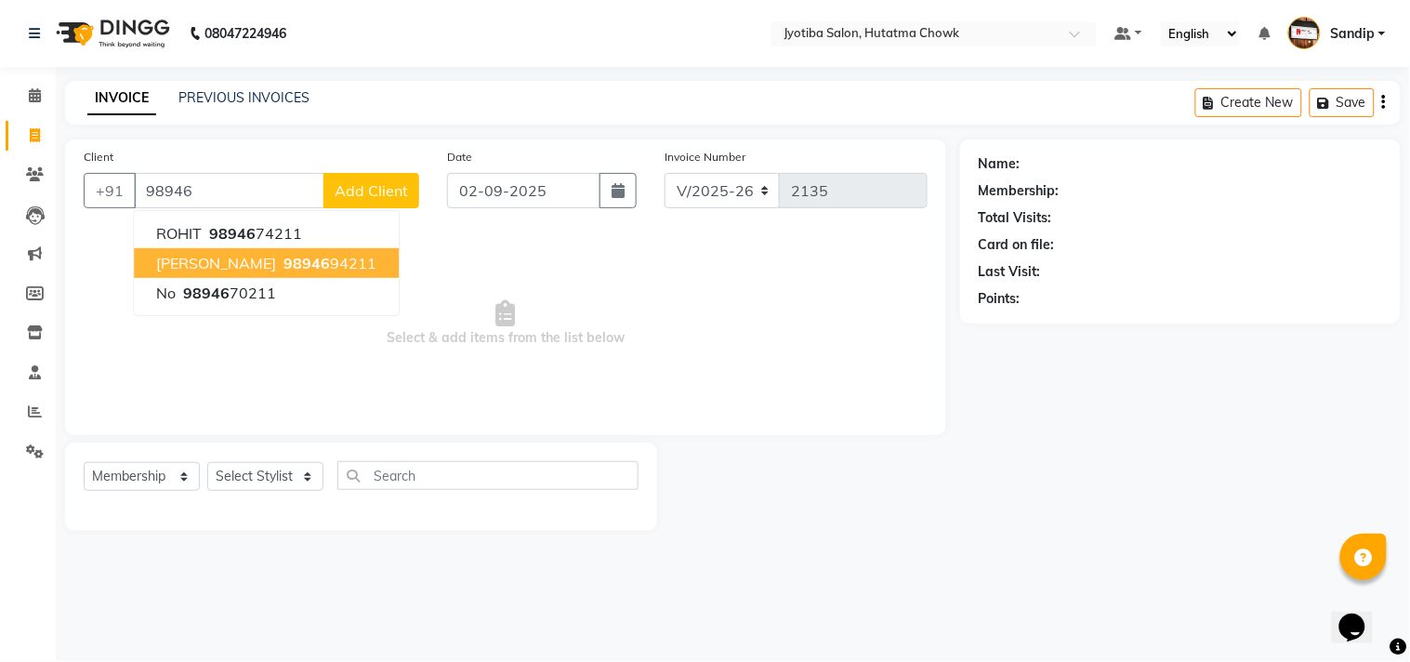
click at [280, 256] on ngb-highlight "98946 94211" at bounding box center [328, 263] width 97 height 19
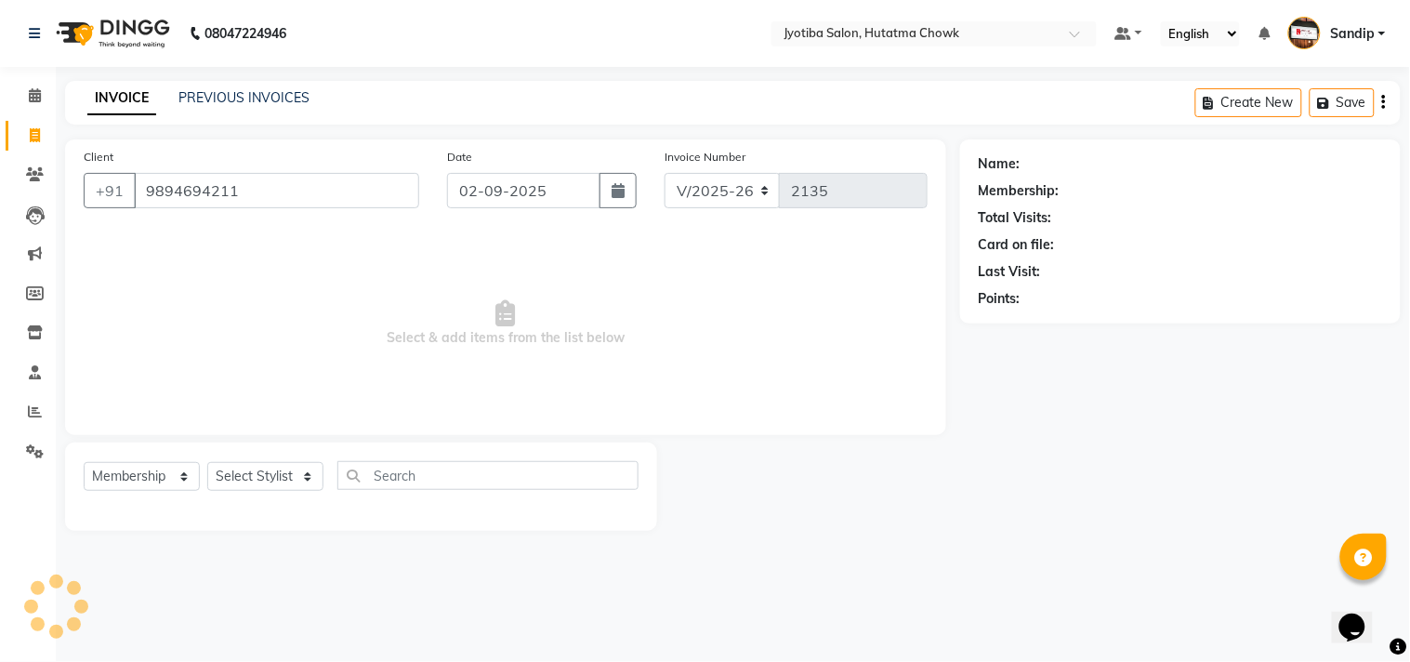
type input "9894694211"
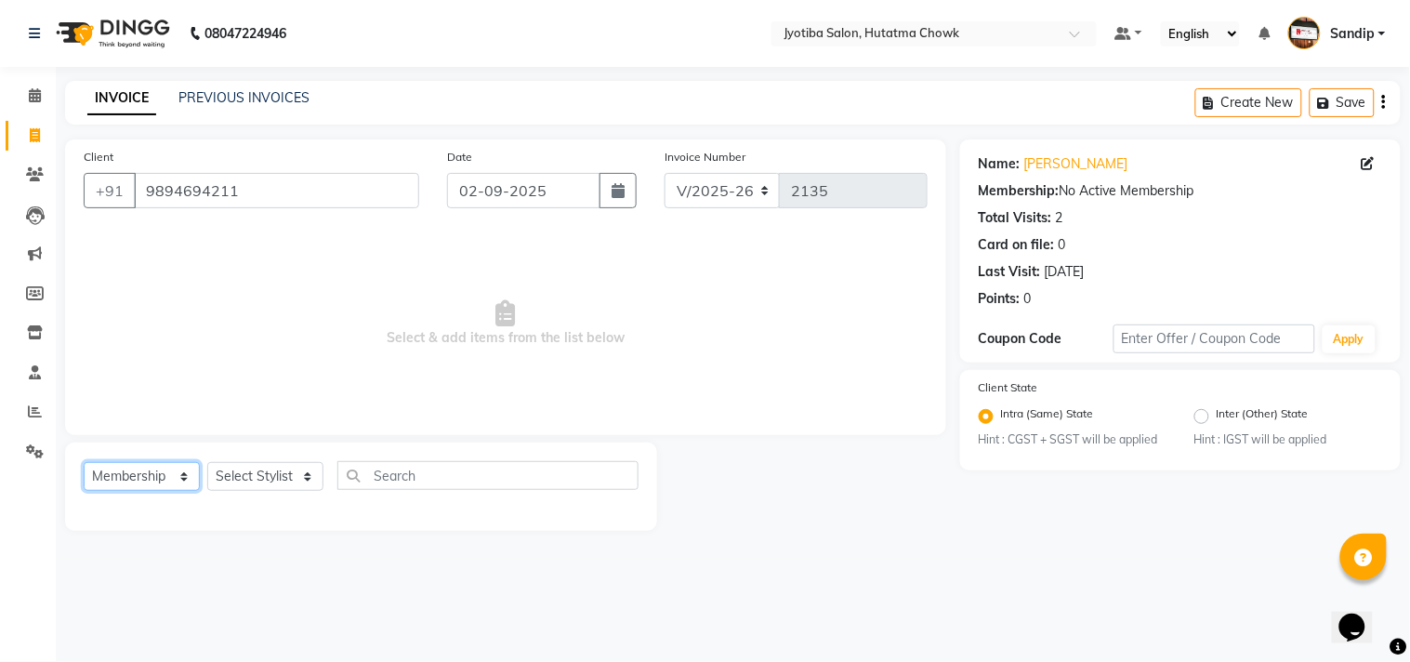
click at [134, 467] on select "Select Service Product Membership Package Voucher Prepaid Gift Card" at bounding box center [142, 476] width 116 height 29
select select "service"
click at [84, 463] on select "Select Service Product Membership Package Voucher Prepaid Gift Card" at bounding box center [142, 476] width 116 height 29
click at [243, 472] on select "Select Stylist [PERSON_NAME] [PERSON_NAME] [PERSON_NAME] [PERSON_NAME] prem RAH…" at bounding box center [265, 476] width 116 height 29
select select "81229"
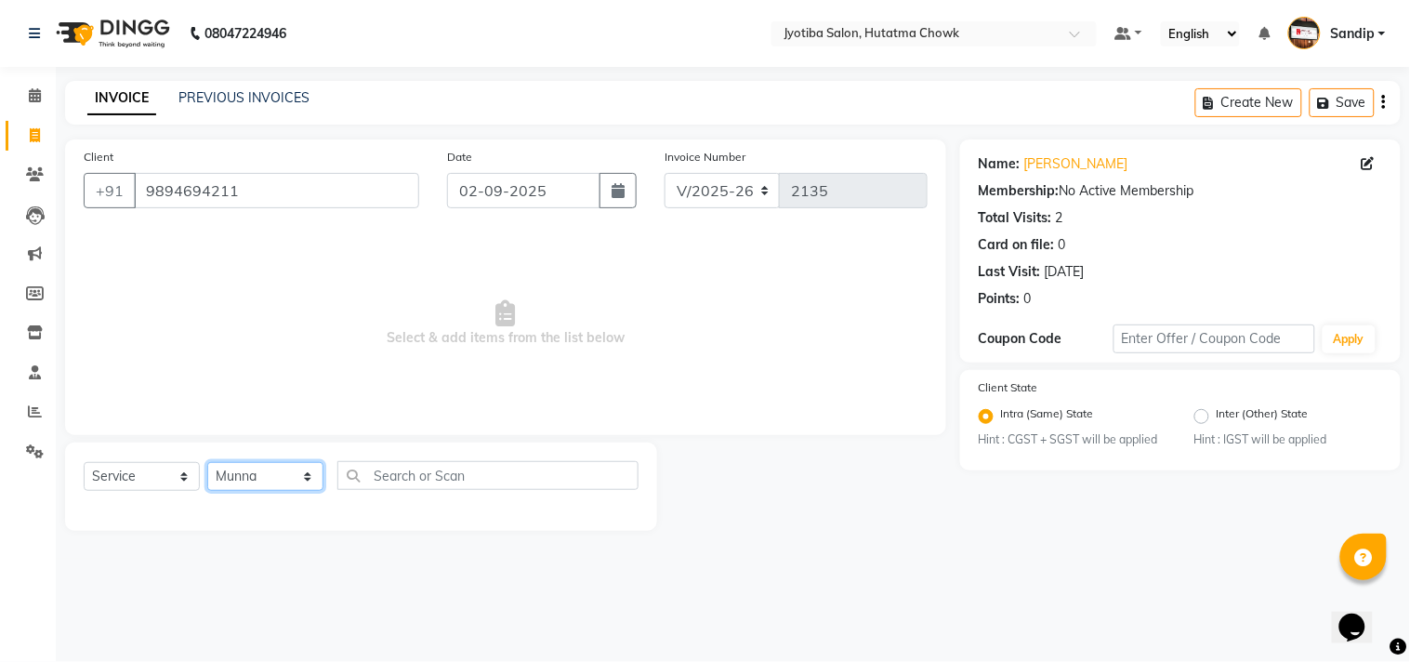
click at [207, 463] on select "Select Stylist [PERSON_NAME] [PERSON_NAME] [PERSON_NAME] [PERSON_NAME] prem RAH…" at bounding box center [265, 476] width 116 height 29
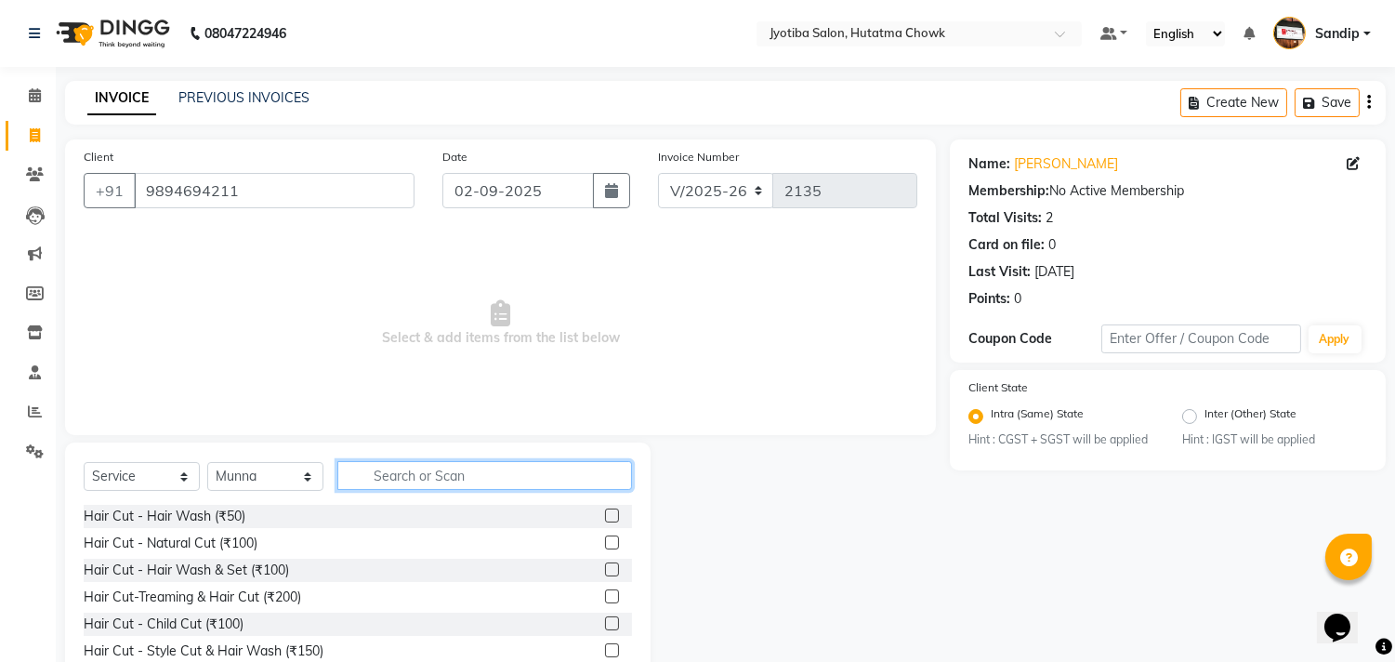
click at [403, 467] on input "text" at bounding box center [484, 475] width 295 height 29
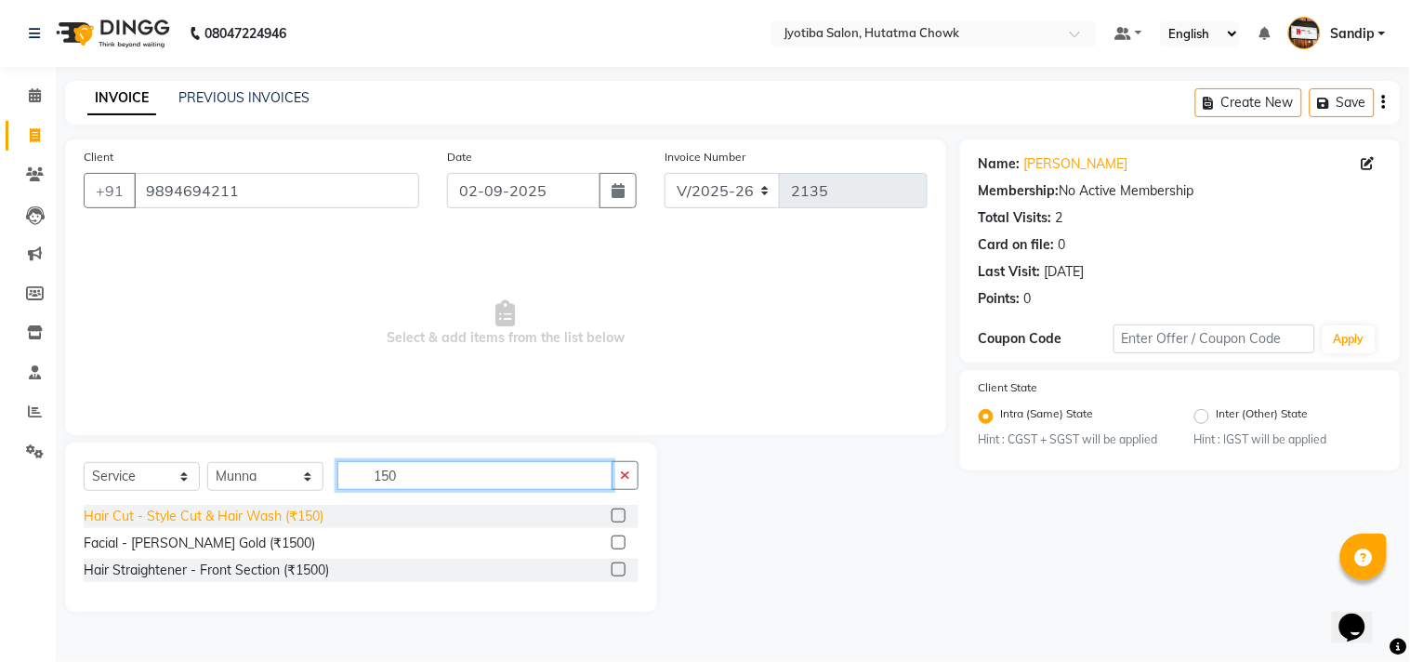
type input "150"
click at [235, 515] on div "Hair Cut - Style Cut & Hair Wash (₹150)" at bounding box center [204, 516] width 240 height 20
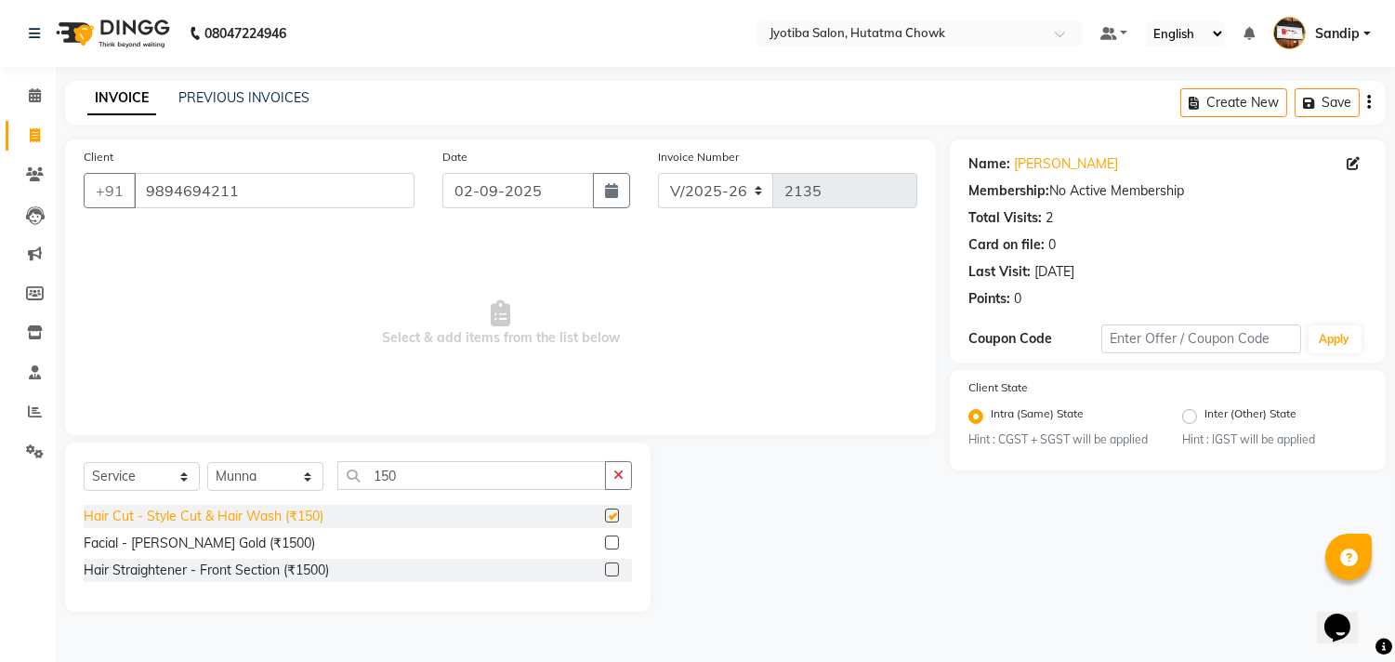
checkbox input "false"
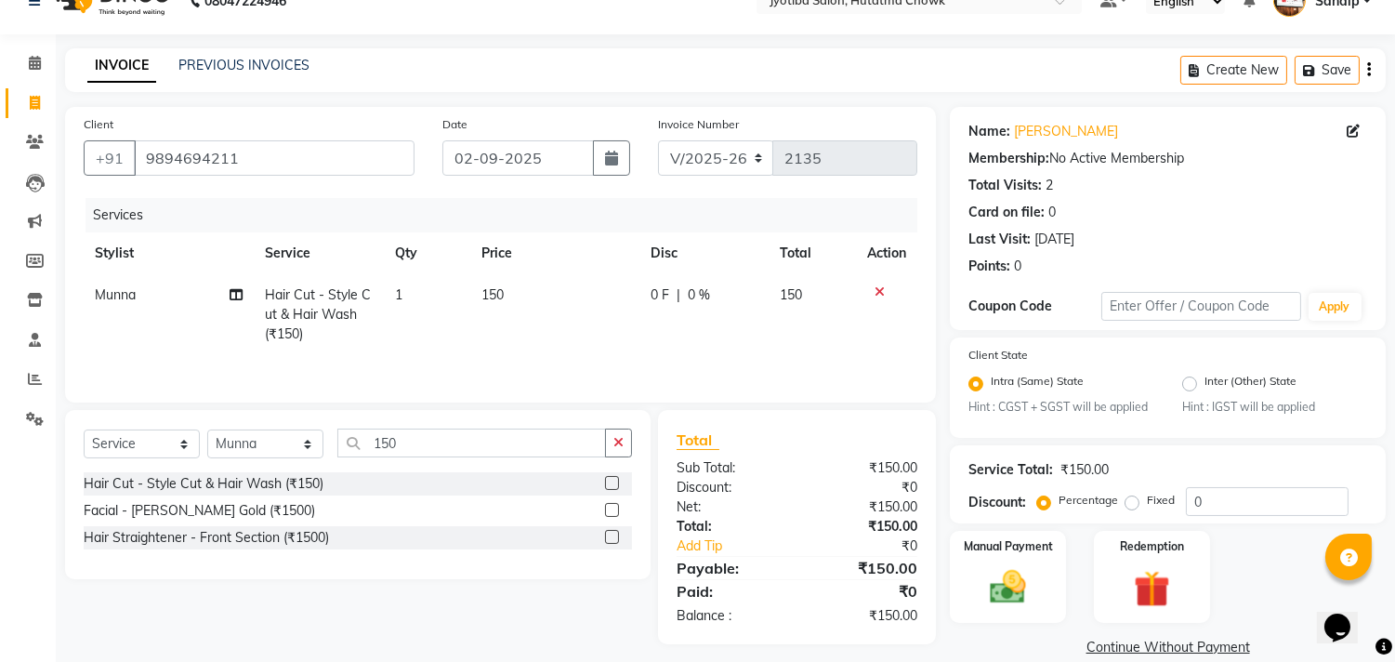
scroll to position [59, 0]
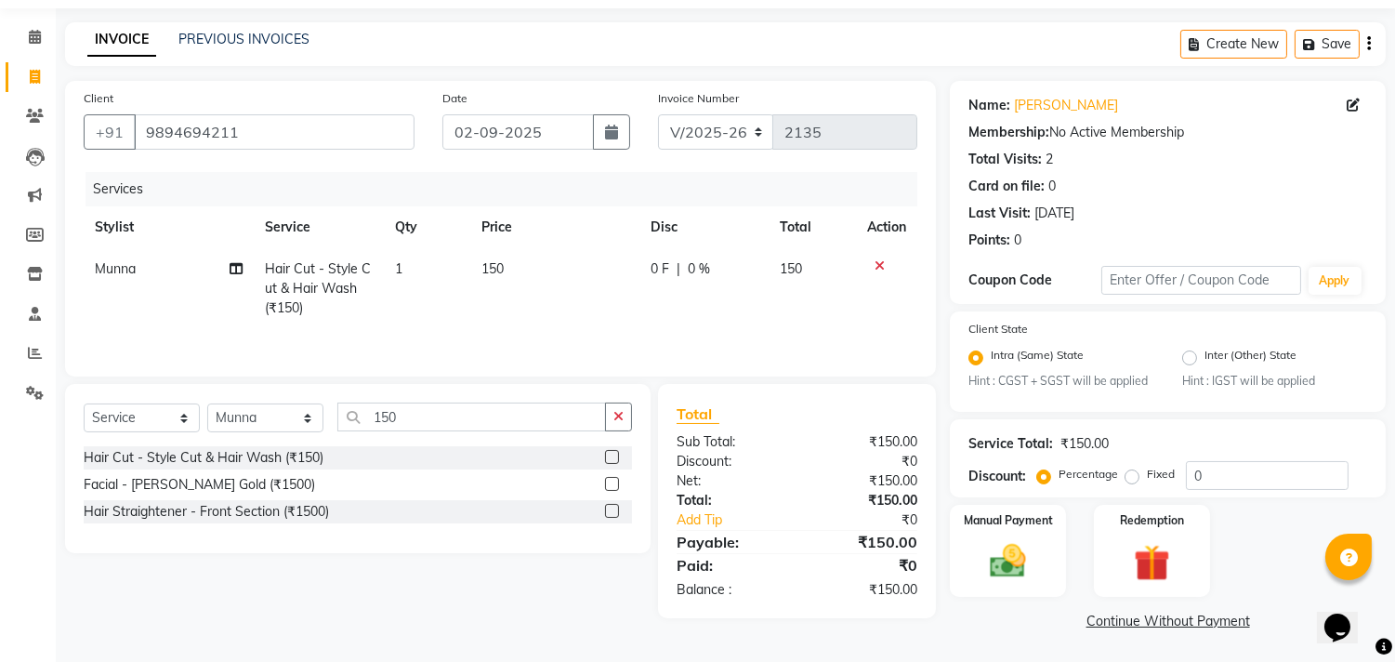
click at [1106, 614] on link "Continue Without Payment" at bounding box center [1167, 621] width 428 height 20
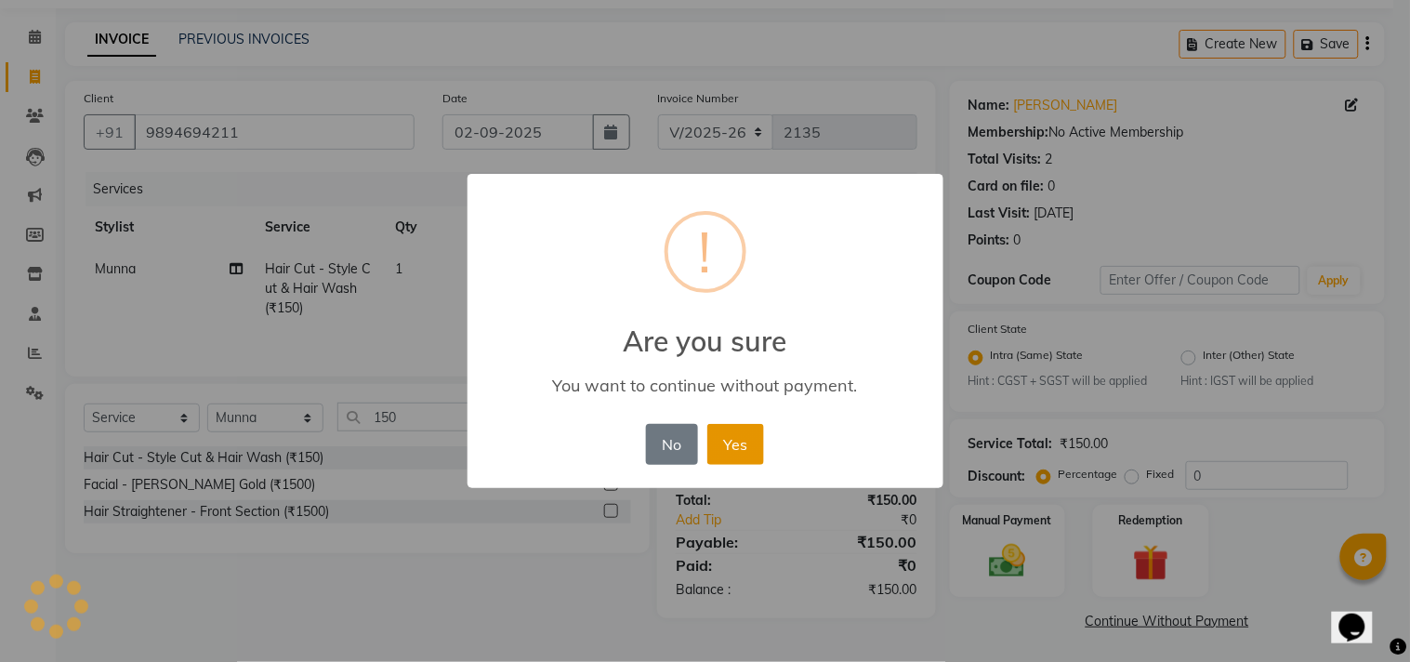
click at [730, 430] on button "Yes" at bounding box center [735, 444] width 57 height 41
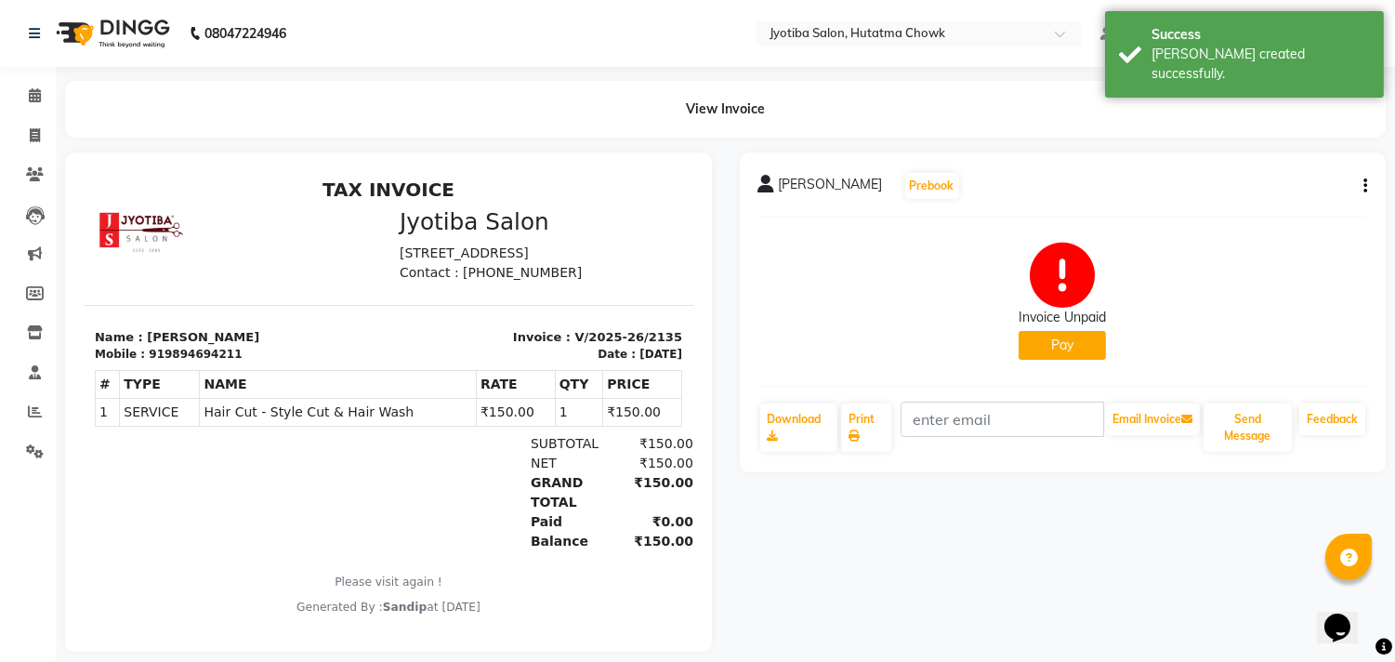
click at [1063, 344] on button "Pay" at bounding box center [1061, 345] width 87 height 29
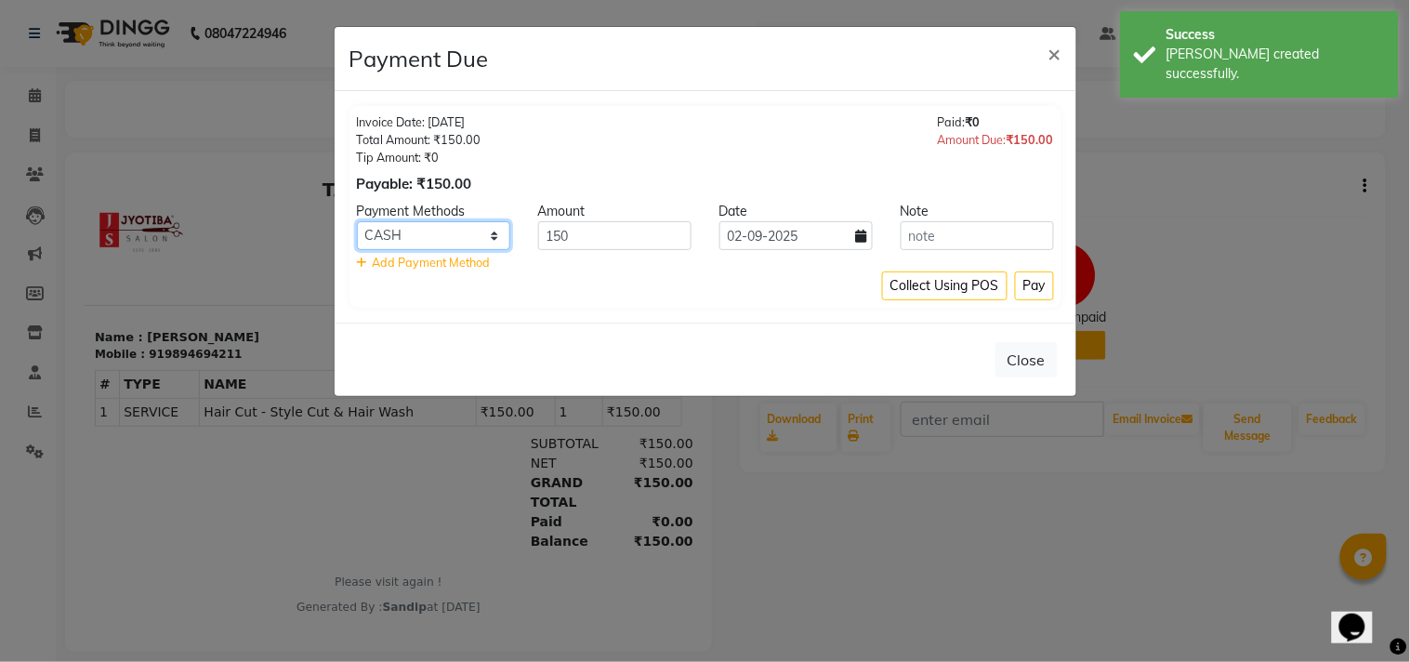
click at [443, 239] on select "CASH ONLINE CARD" at bounding box center [433, 235] width 153 height 29
select select "3"
click at [357, 221] on select "CASH ONLINE CARD" at bounding box center [433, 235] width 153 height 29
click at [1039, 281] on button "Pay" at bounding box center [1034, 285] width 39 height 29
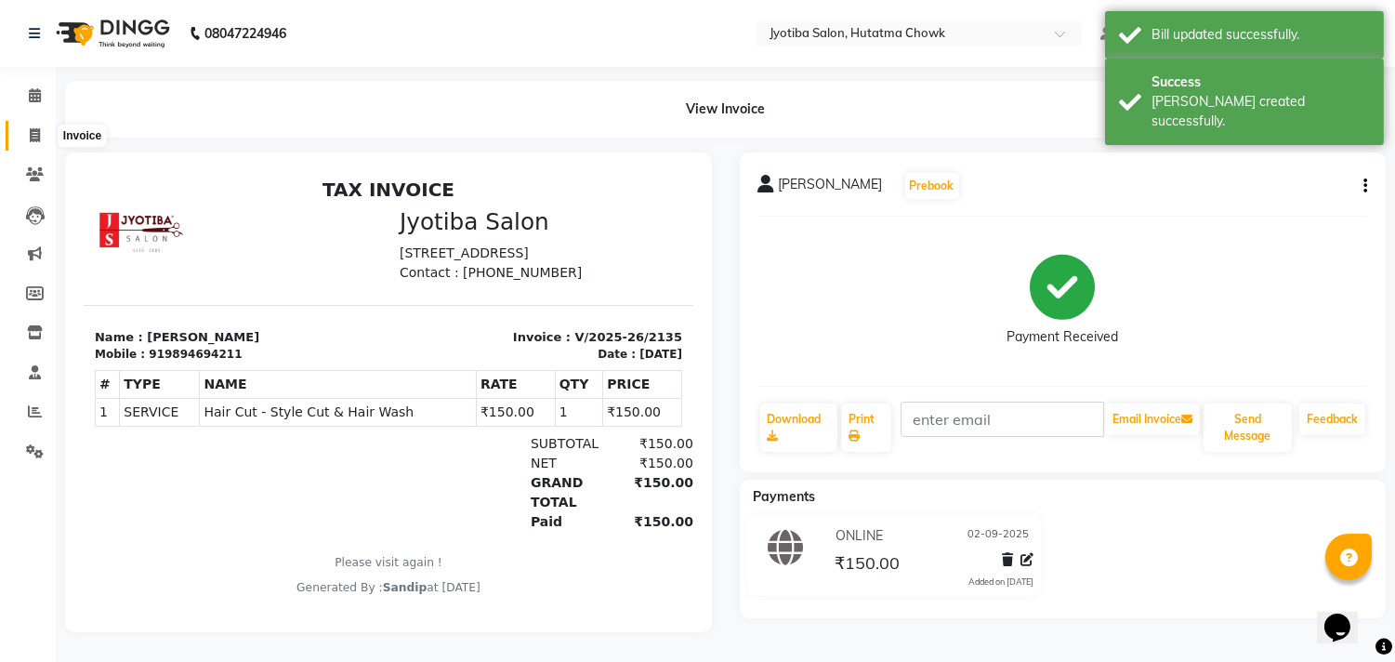
click at [32, 130] on icon at bounding box center [35, 135] width 10 height 14
select select "service"
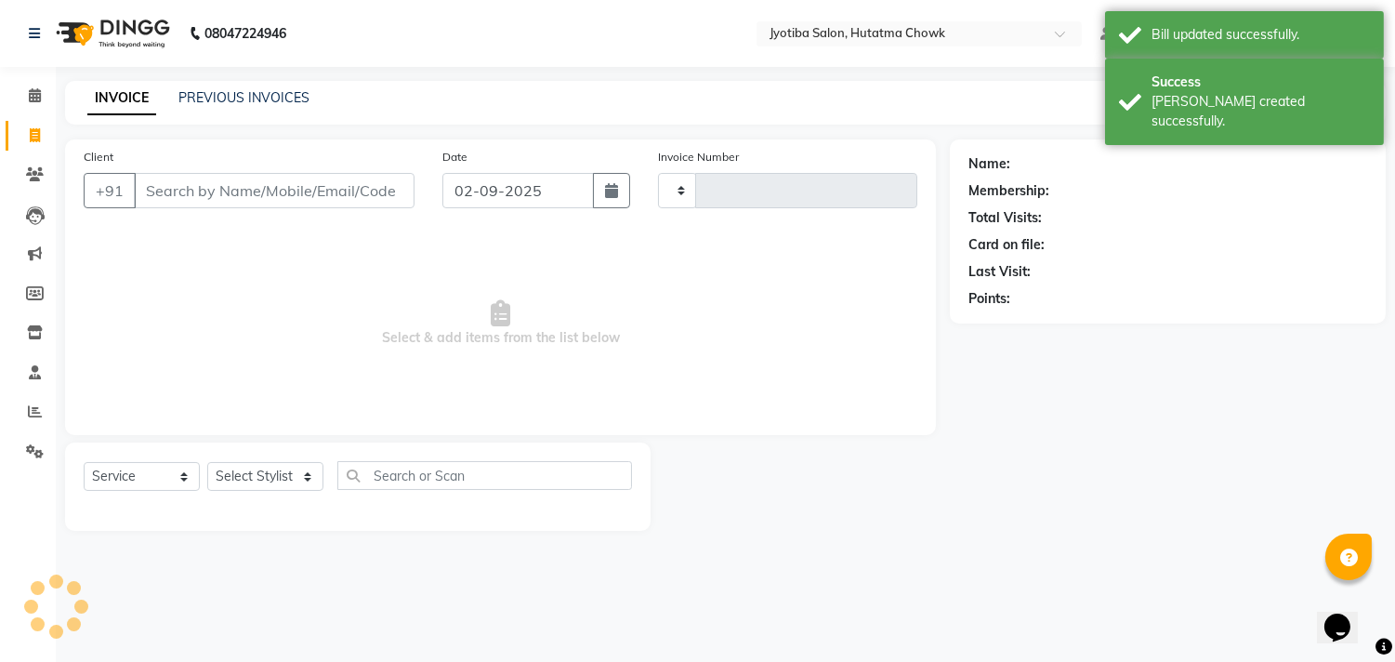
type input "2136"
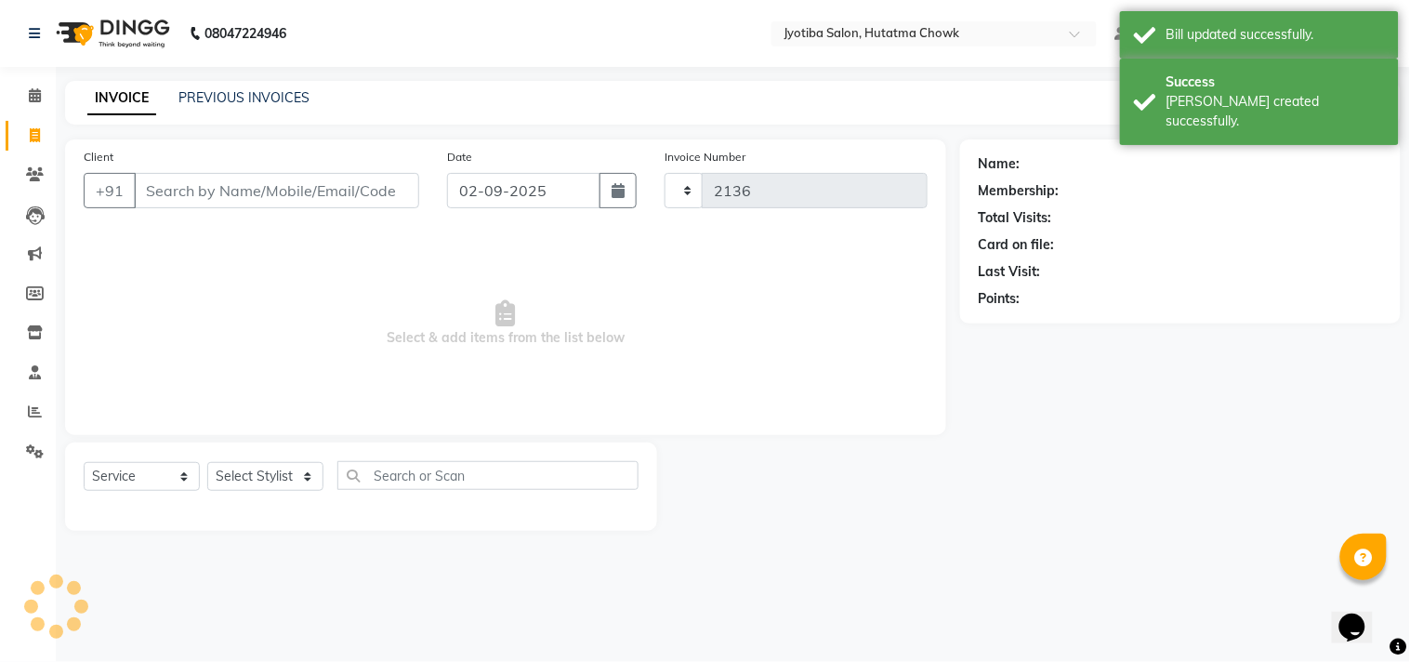
select select "556"
select select "membership"
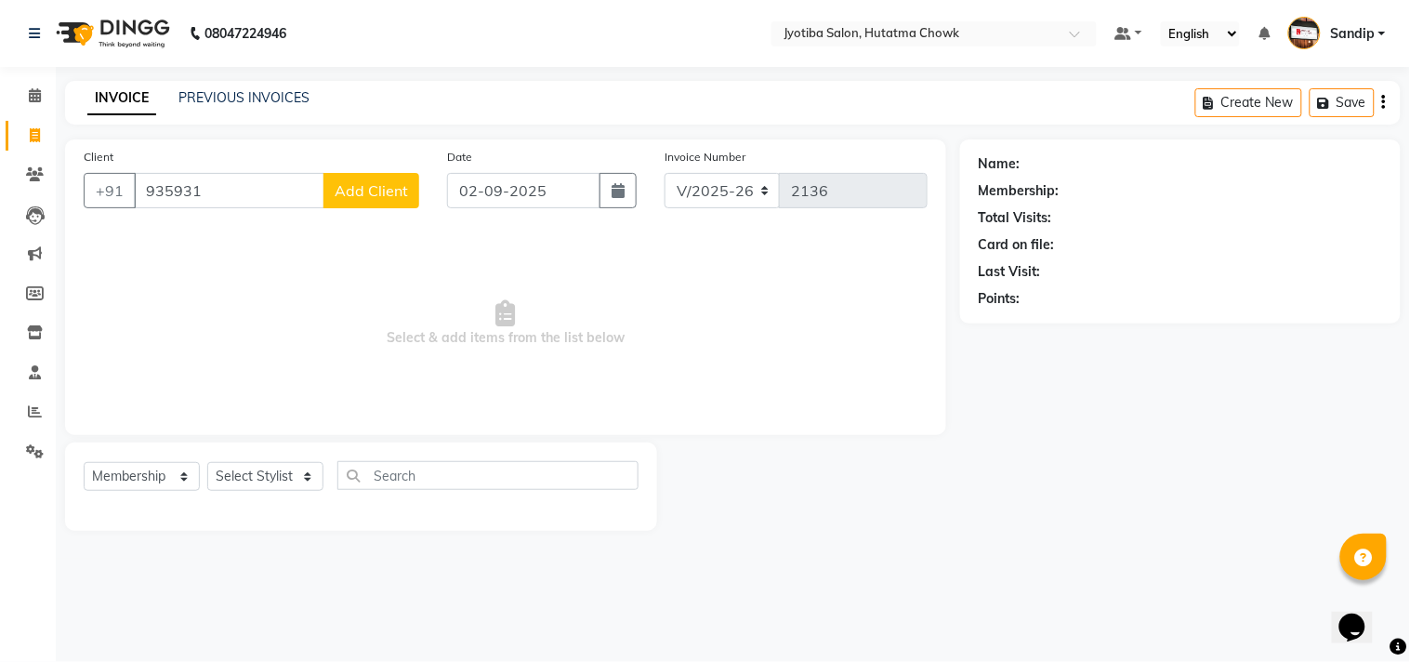
click at [181, 189] on input "935931" at bounding box center [229, 190] width 190 height 35
click at [234, 203] on input "935431" at bounding box center [229, 190] width 190 height 35
type input "9354312510"
click at [361, 206] on button "Add Client" at bounding box center [371, 190] width 96 height 35
select select "22"
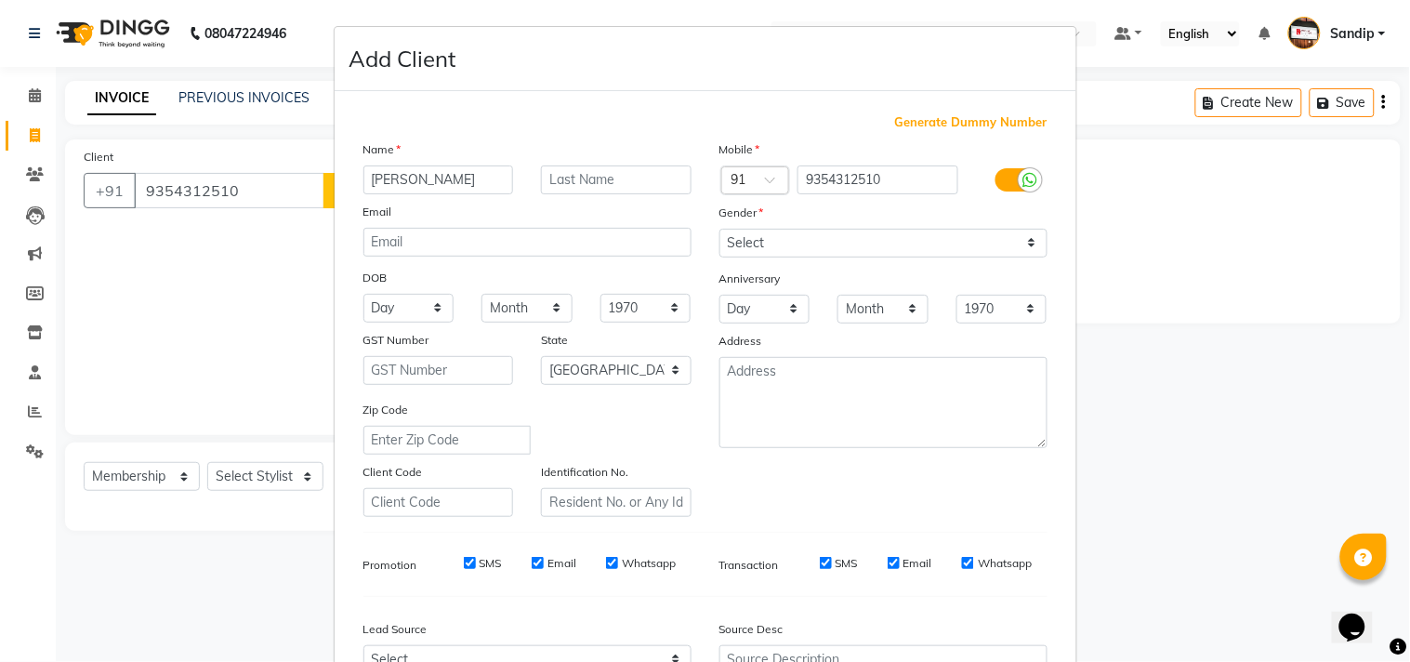
type input "[PERSON_NAME]"
click at [750, 244] on select "Select [DEMOGRAPHIC_DATA] [DEMOGRAPHIC_DATA] Other Prefer Not To Say" at bounding box center [883, 243] width 328 height 29
select select "[DEMOGRAPHIC_DATA]"
click at [719, 229] on select "Select [DEMOGRAPHIC_DATA] [DEMOGRAPHIC_DATA] Other Prefer Not To Say" at bounding box center [883, 243] width 328 height 29
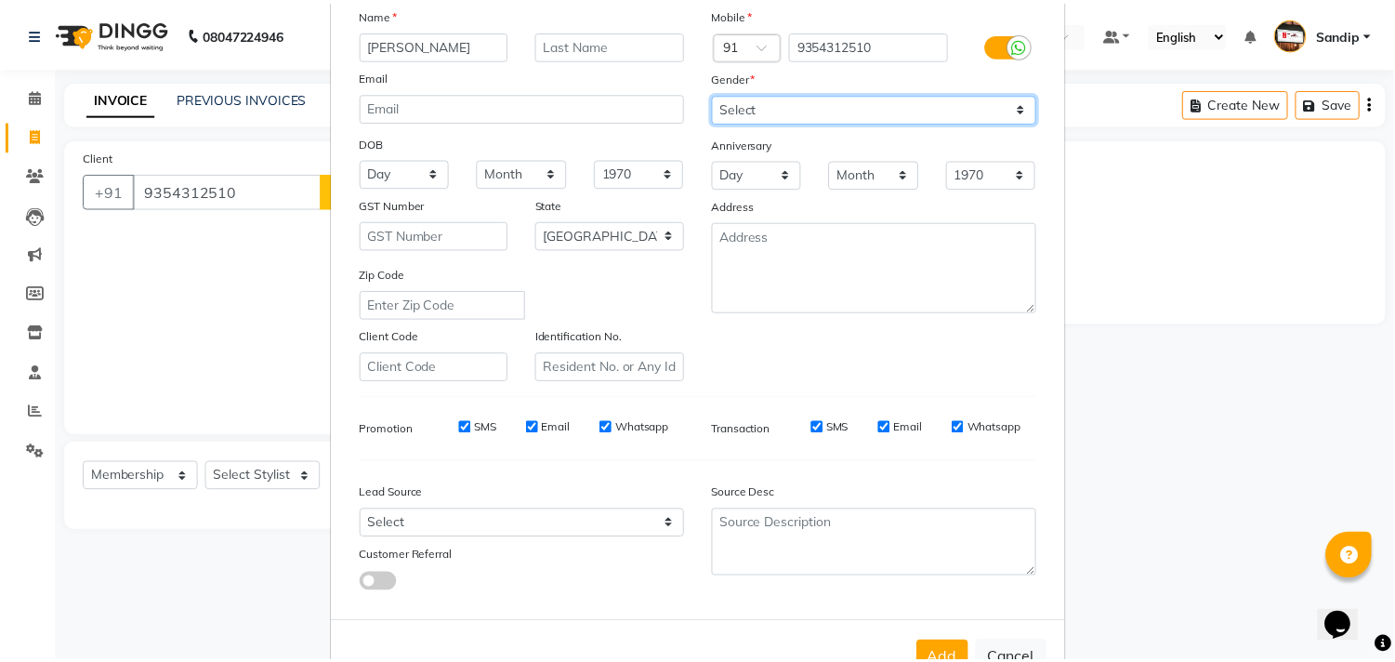
scroll to position [197, 0]
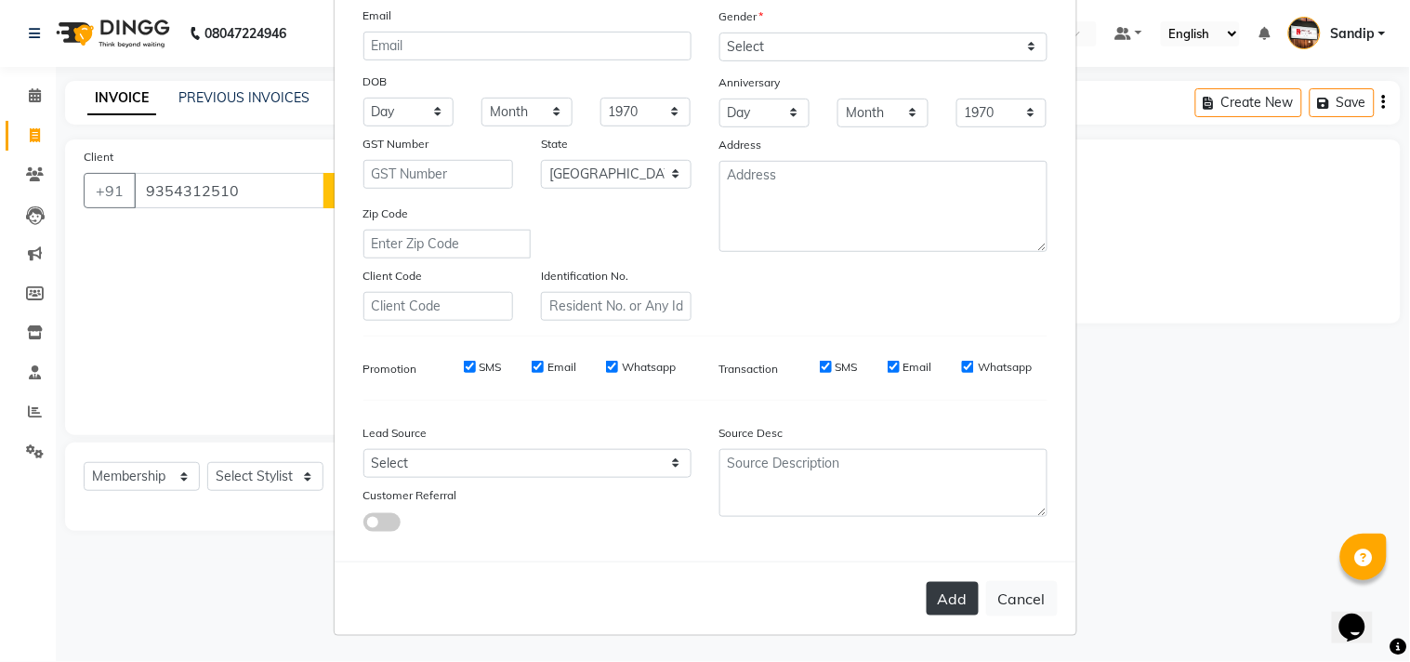
click at [935, 610] on button "Add" at bounding box center [952, 598] width 52 height 33
select select
select select "null"
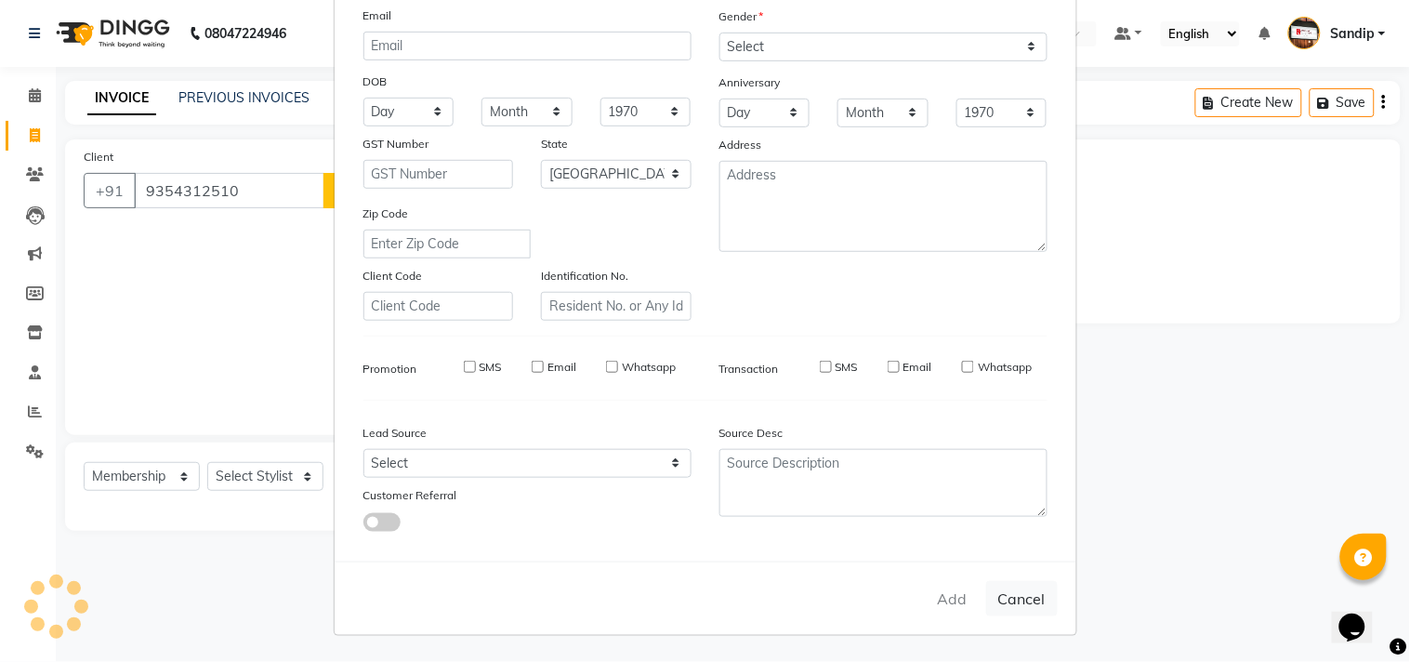
select select
checkbox input "false"
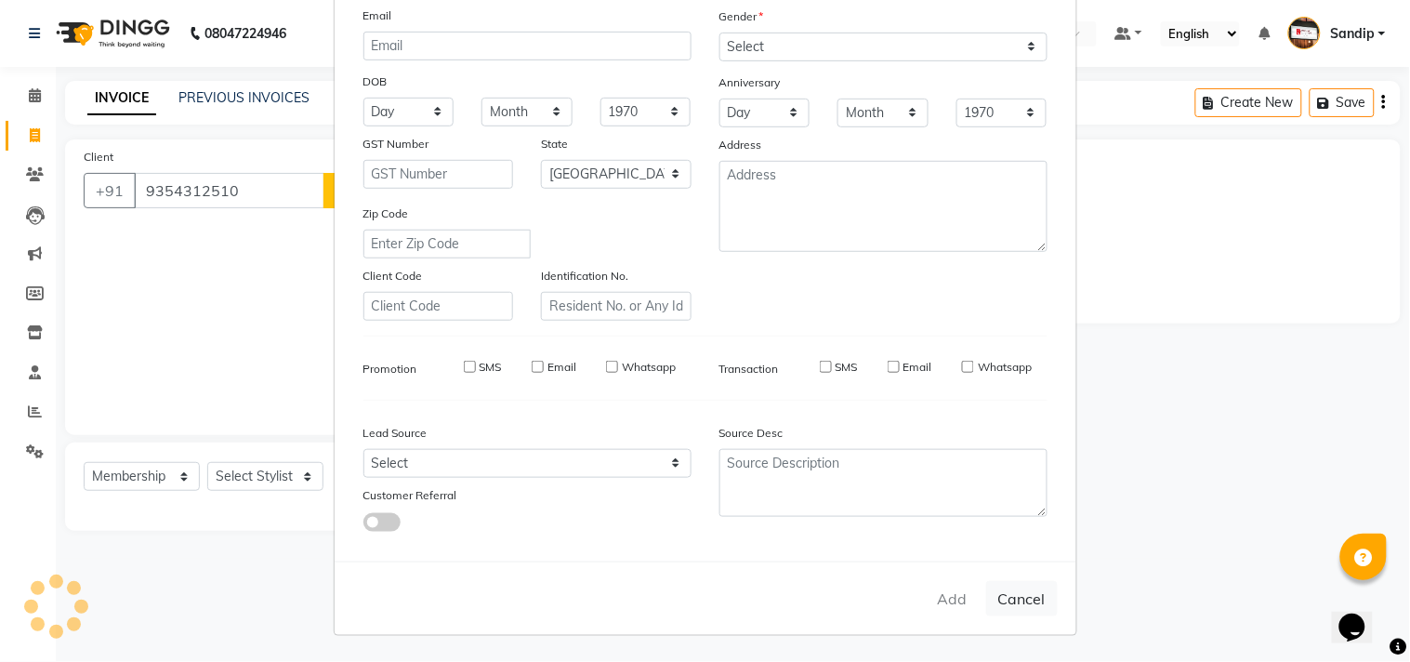
checkbox input "false"
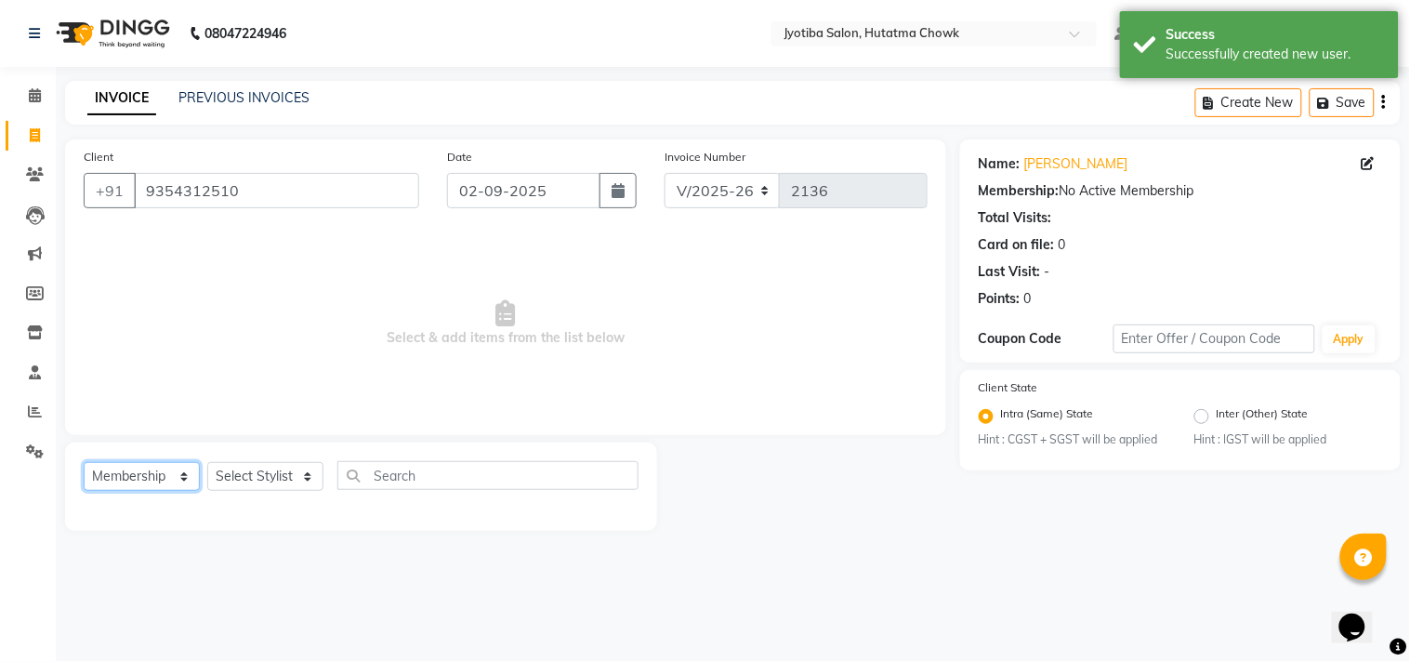
click at [143, 484] on select "Select Service Product Membership Package Voucher Prepaid Gift Card" at bounding box center [142, 476] width 116 height 29
select select "service"
click at [84, 463] on select "Select Service Product Membership Package Voucher Prepaid Gift Card" at bounding box center [142, 476] width 116 height 29
click at [248, 467] on select "Select Stylist [PERSON_NAME] [PERSON_NAME] [PERSON_NAME] [PERSON_NAME] prem RAH…" at bounding box center [265, 476] width 116 height 29
select select "7208"
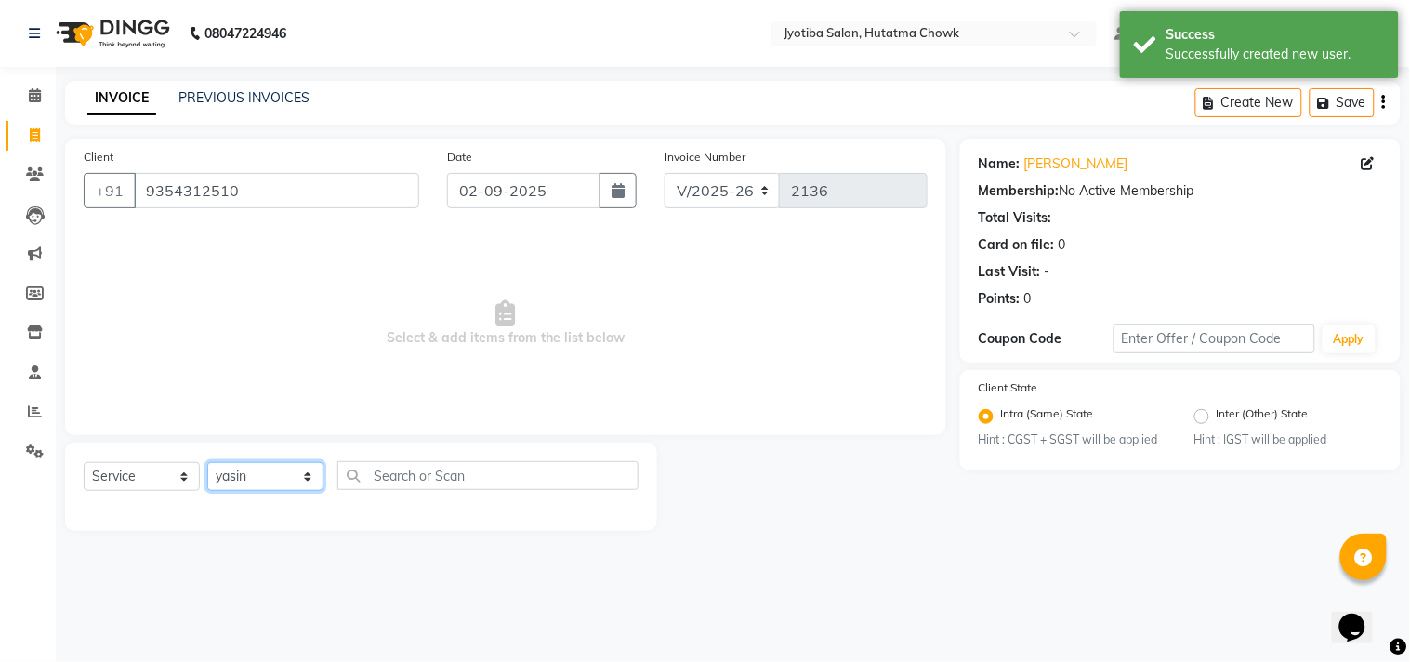
click at [207, 463] on select "Select Stylist [PERSON_NAME] [PERSON_NAME] [PERSON_NAME] [PERSON_NAME] prem RAH…" at bounding box center [265, 476] width 116 height 29
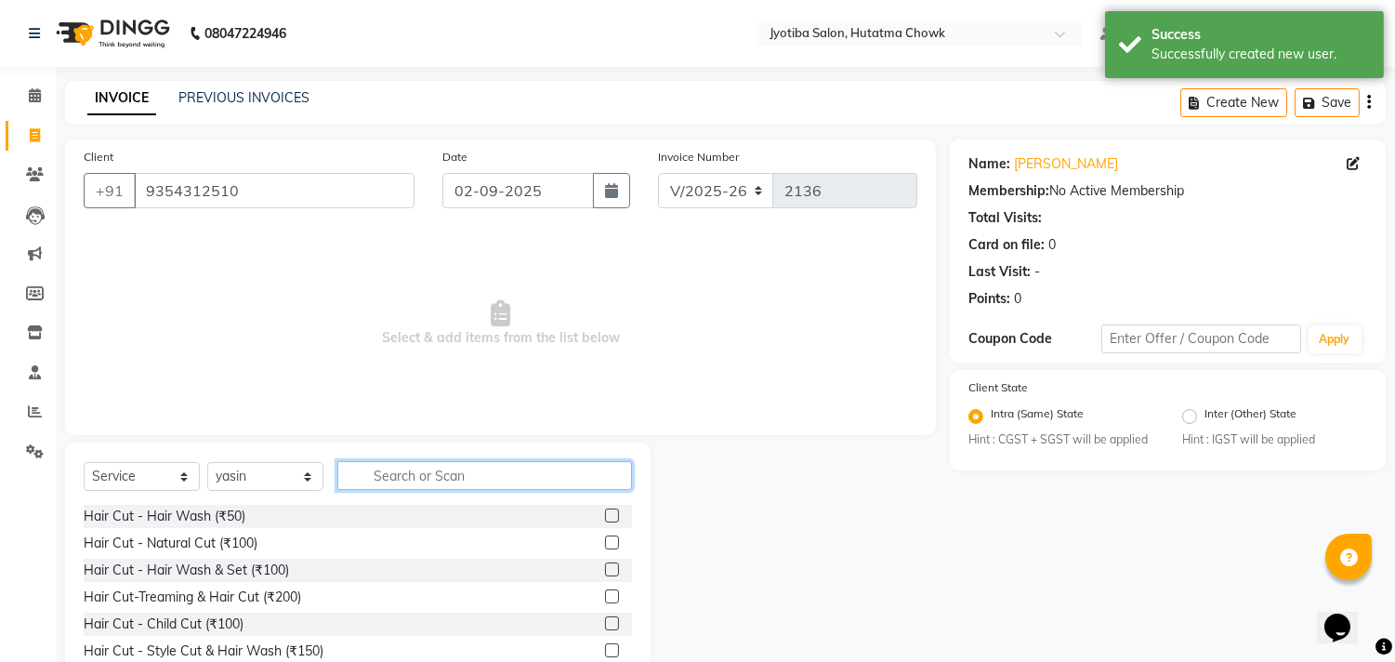
click at [403, 477] on input "text" at bounding box center [484, 475] width 295 height 29
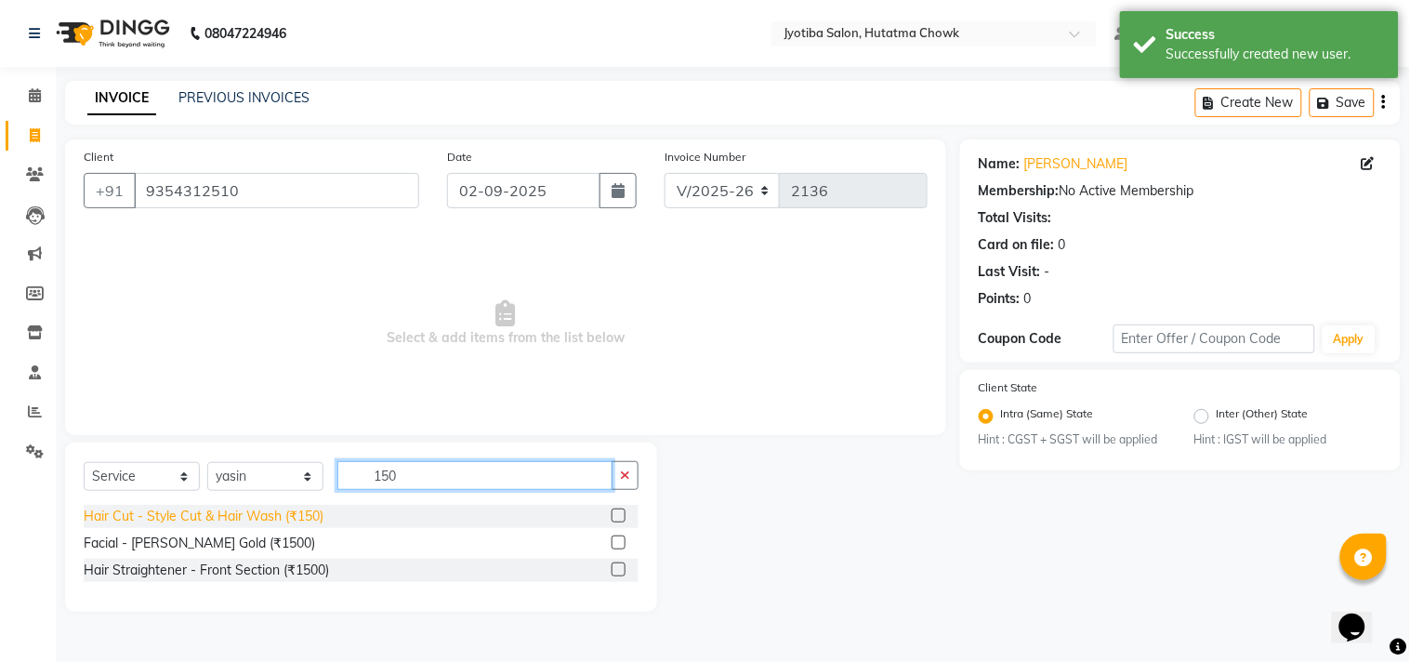
type input "150"
click at [218, 517] on div "Hair Cut - Style Cut & Hair Wash (₹150)" at bounding box center [204, 516] width 240 height 20
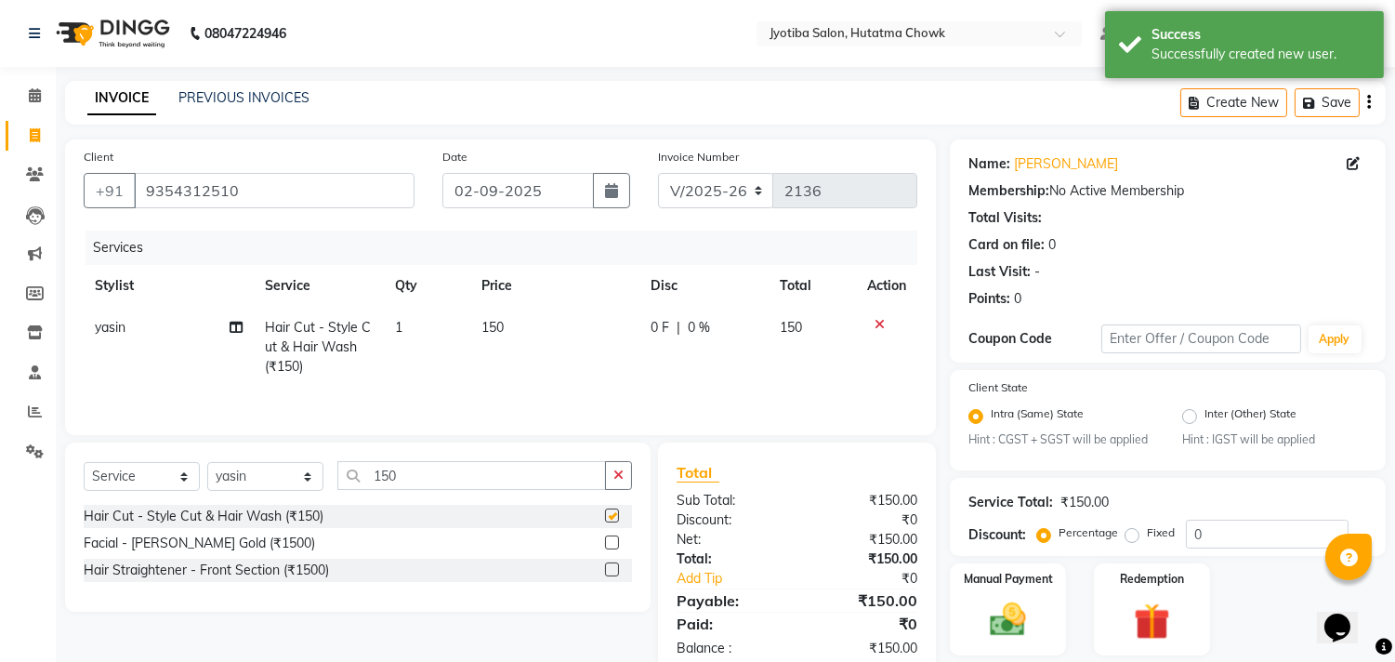
checkbox input "false"
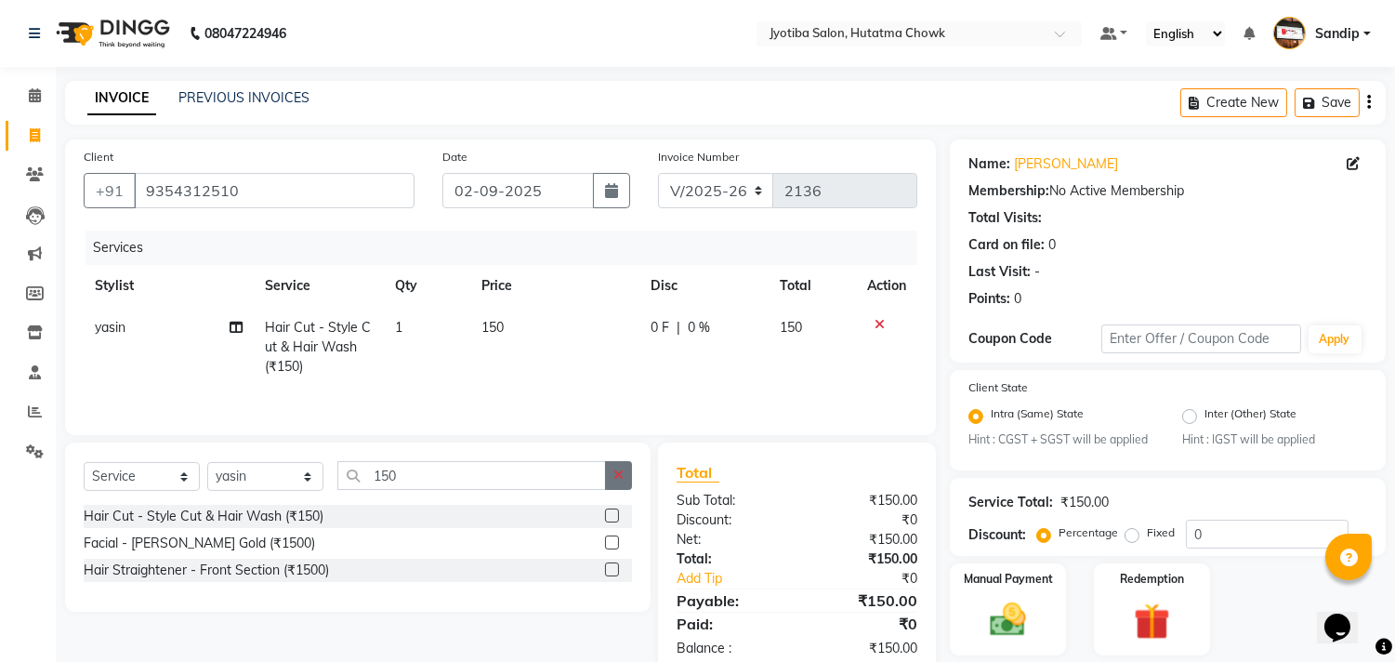
click at [621, 480] on icon "button" at bounding box center [618, 474] width 10 height 13
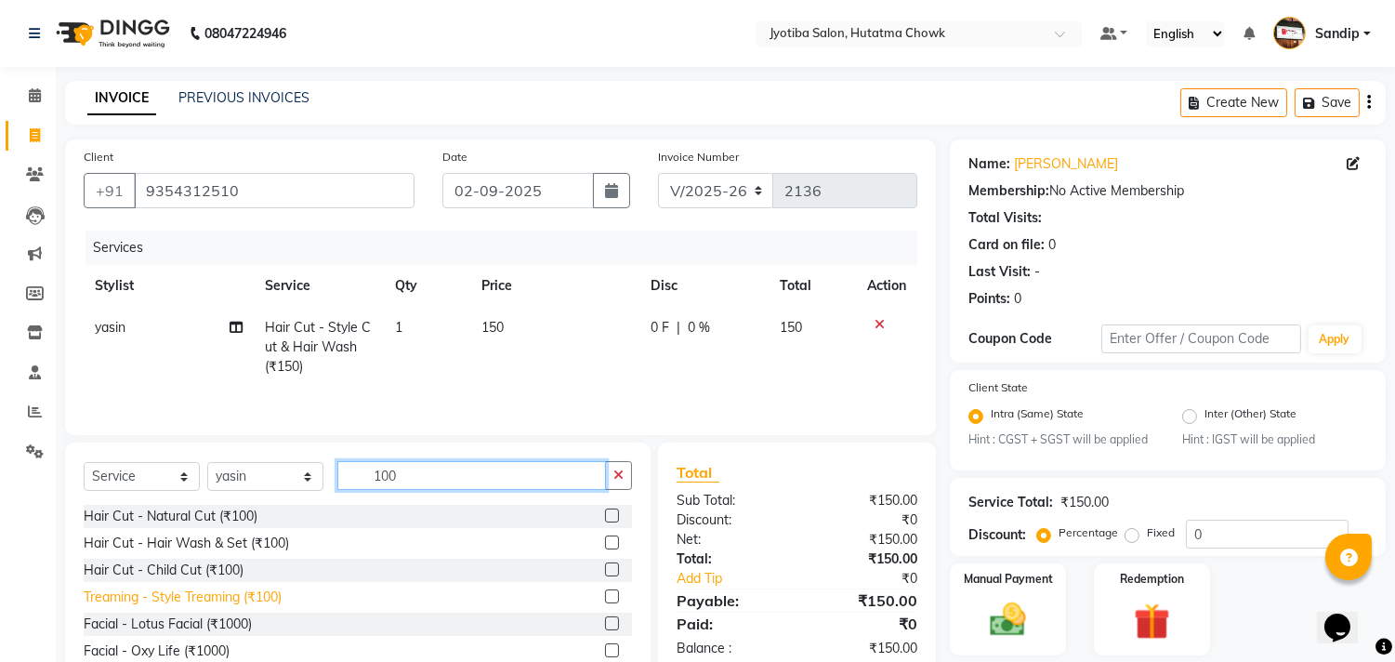
type input "100"
click at [199, 602] on div "Treaming - Style Treaming (₹100)" at bounding box center [183, 597] width 198 height 20
checkbox input "false"
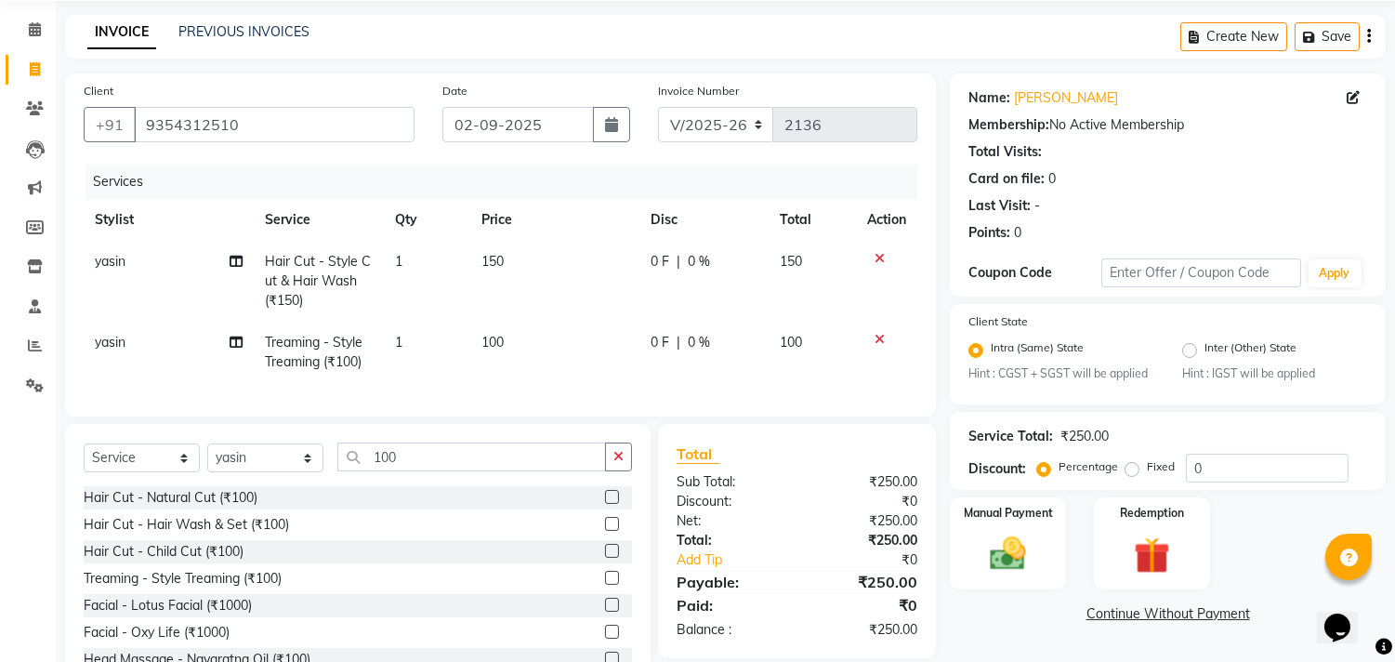
scroll to position [145, 0]
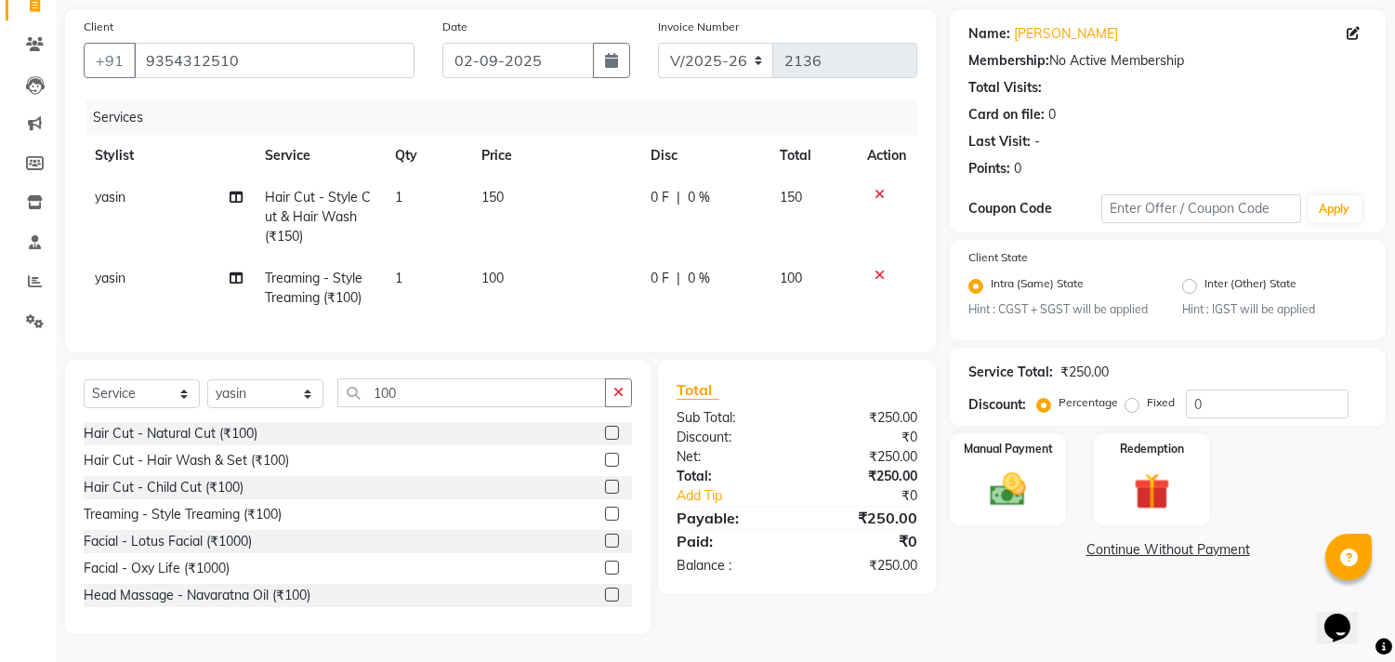
click at [1128, 540] on link "Continue Without Payment" at bounding box center [1167, 550] width 428 height 20
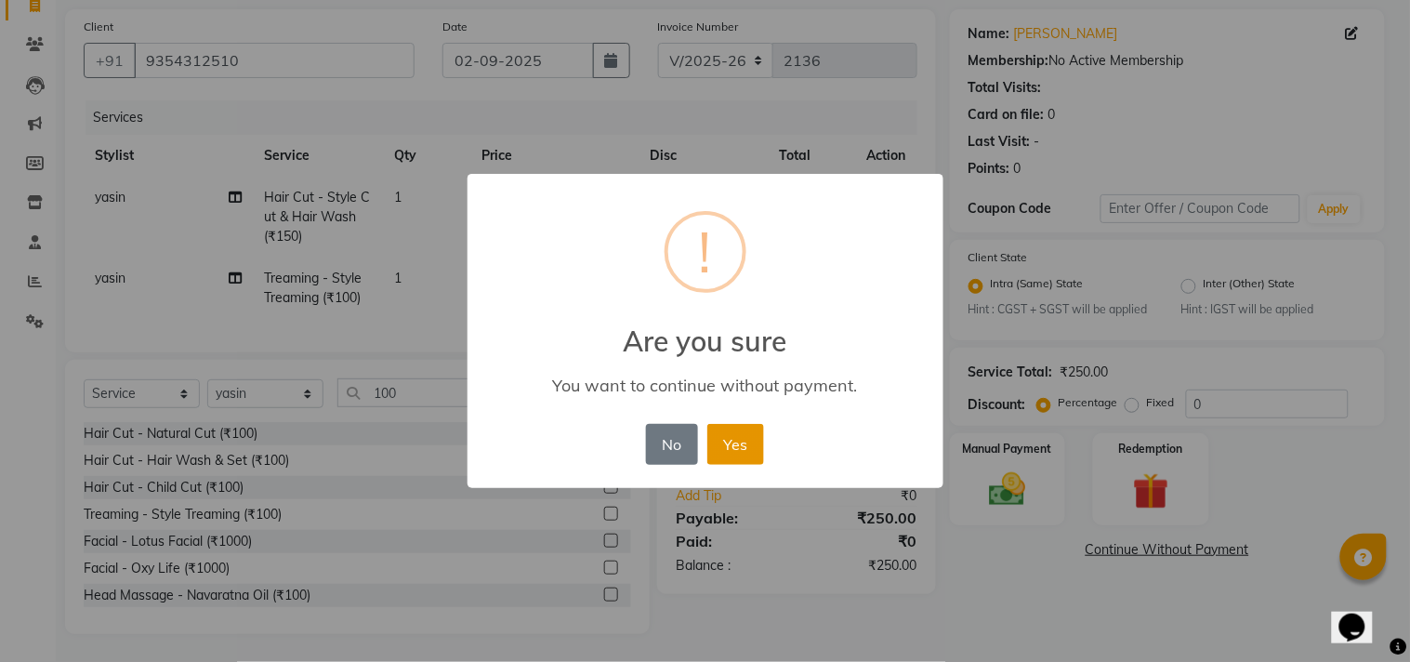
click at [737, 440] on button "Yes" at bounding box center [735, 444] width 57 height 41
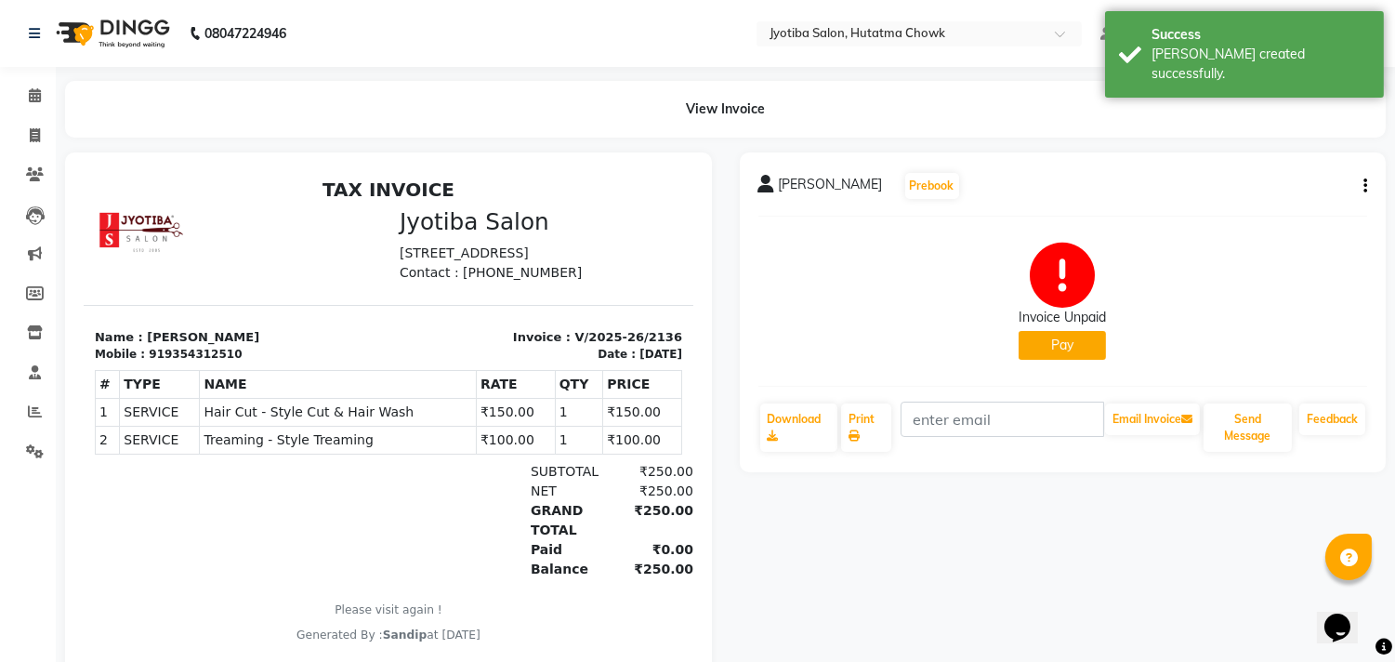
click at [1042, 355] on button "Pay" at bounding box center [1061, 345] width 87 height 29
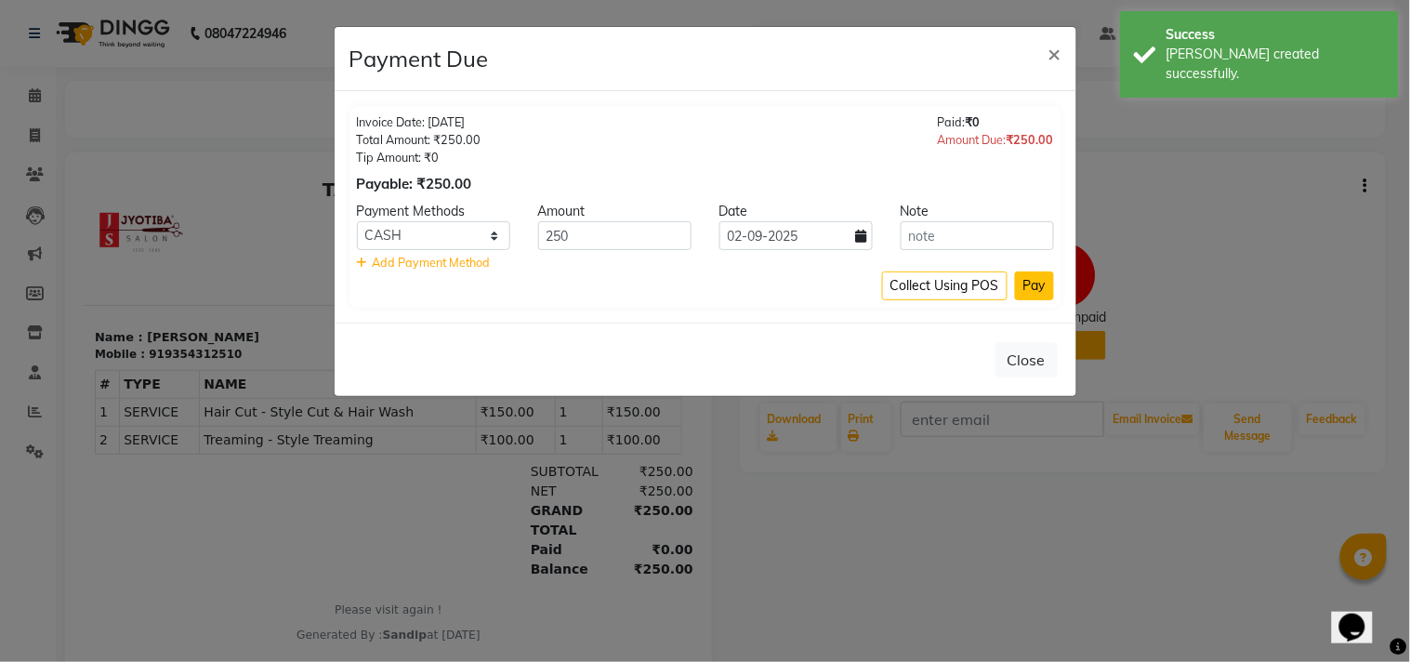
click at [1029, 282] on button "Pay" at bounding box center [1034, 285] width 39 height 29
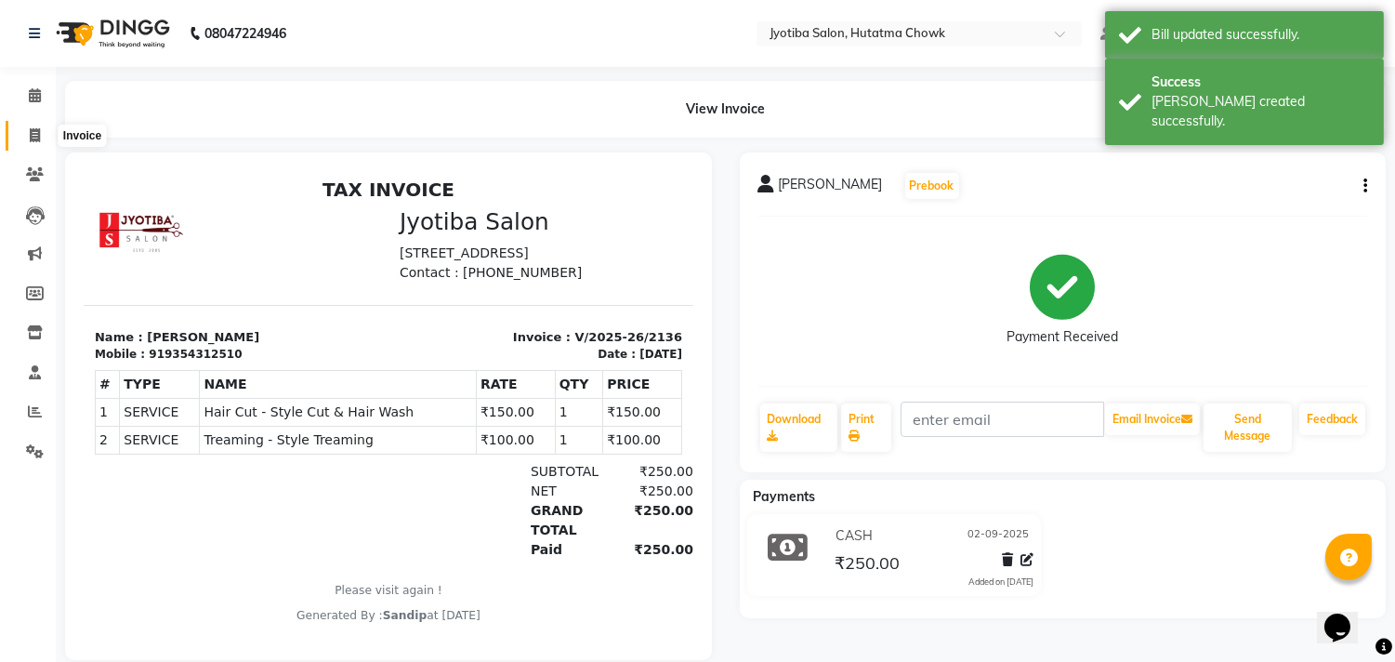
click at [30, 142] on icon at bounding box center [35, 135] width 10 height 14
select select "service"
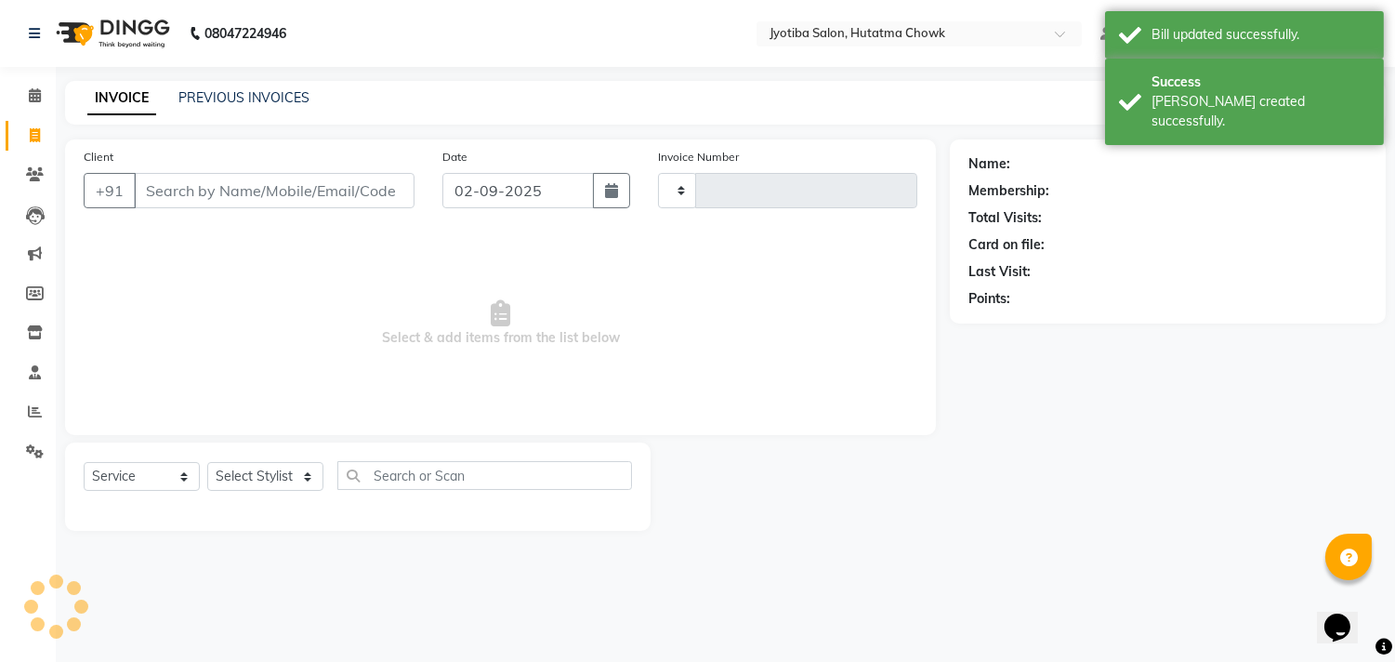
type input "2137"
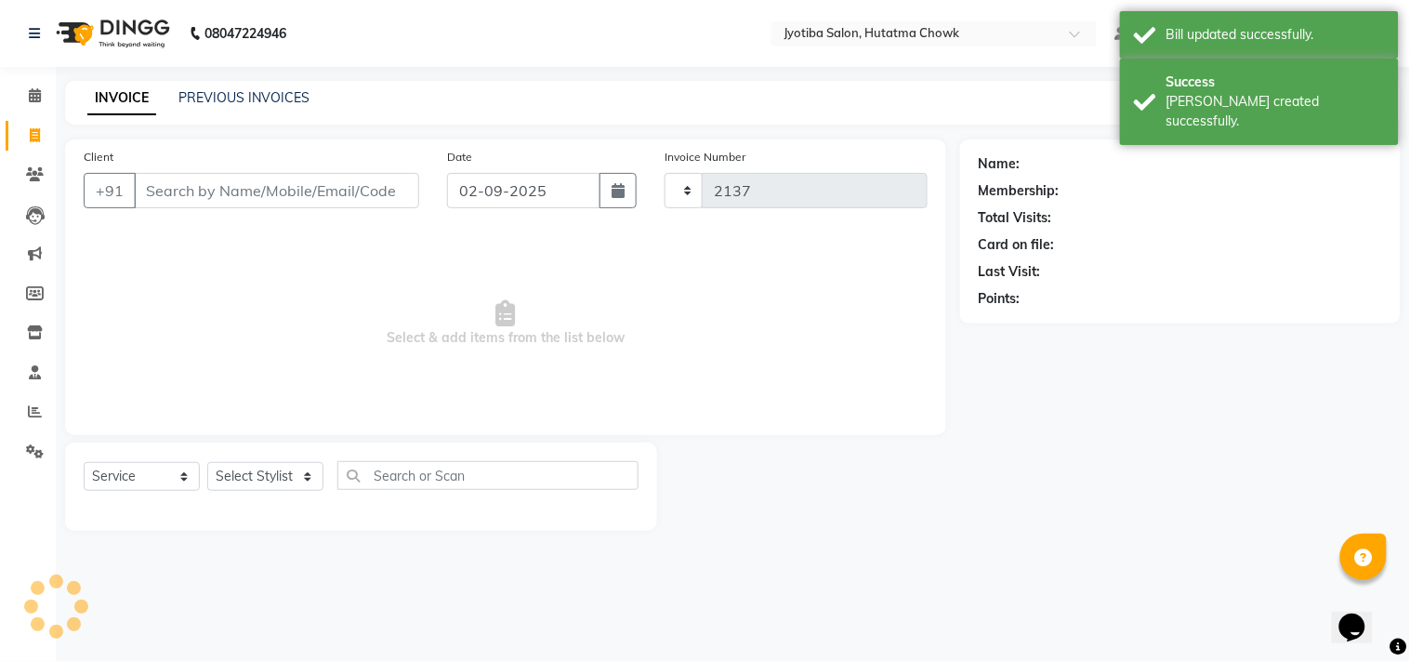
select select "556"
select select "membership"
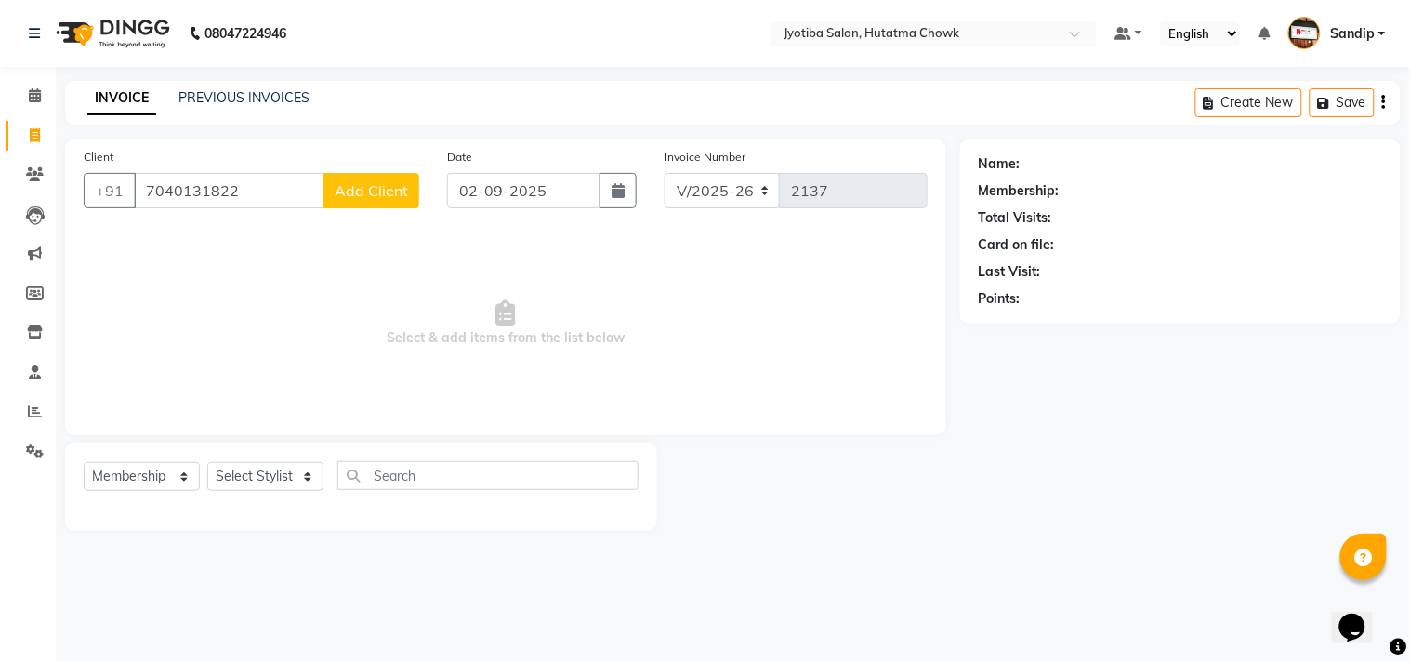
type input "7040131822"
click at [376, 196] on span "Add Client" at bounding box center [371, 190] width 73 height 19
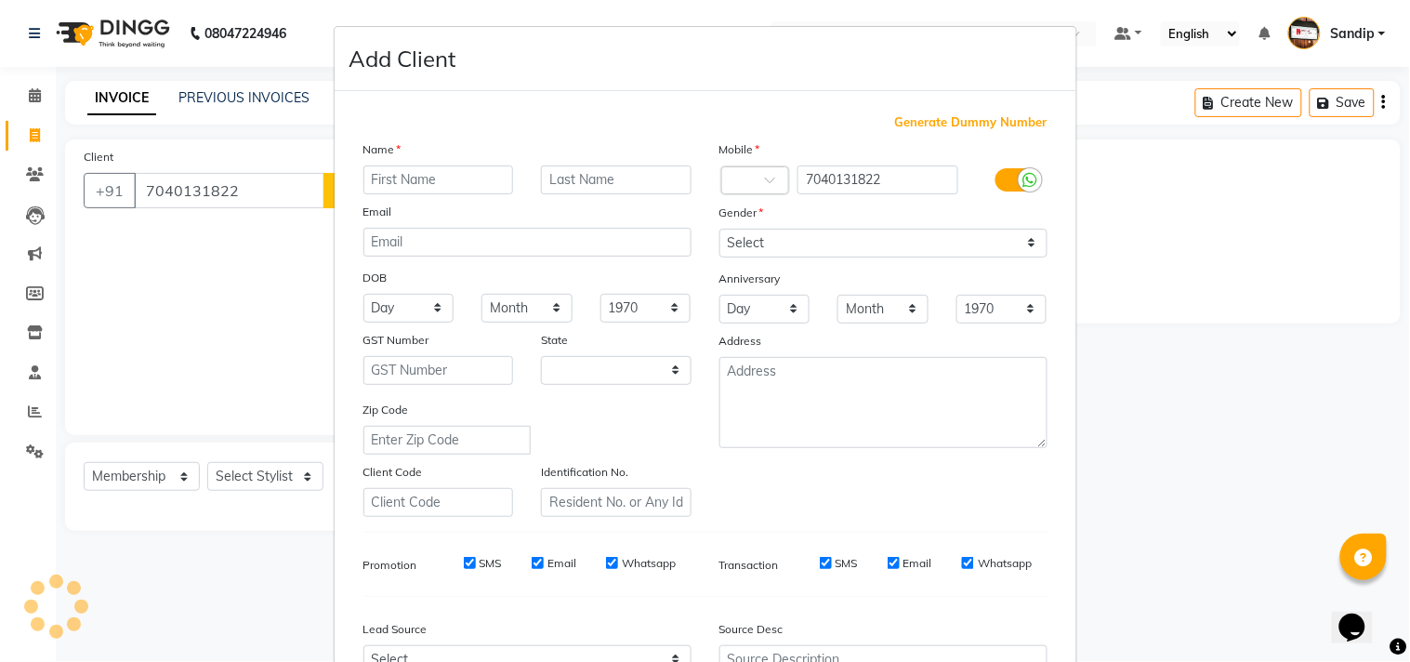
select select "22"
type input "[PERSON_NAME] k"
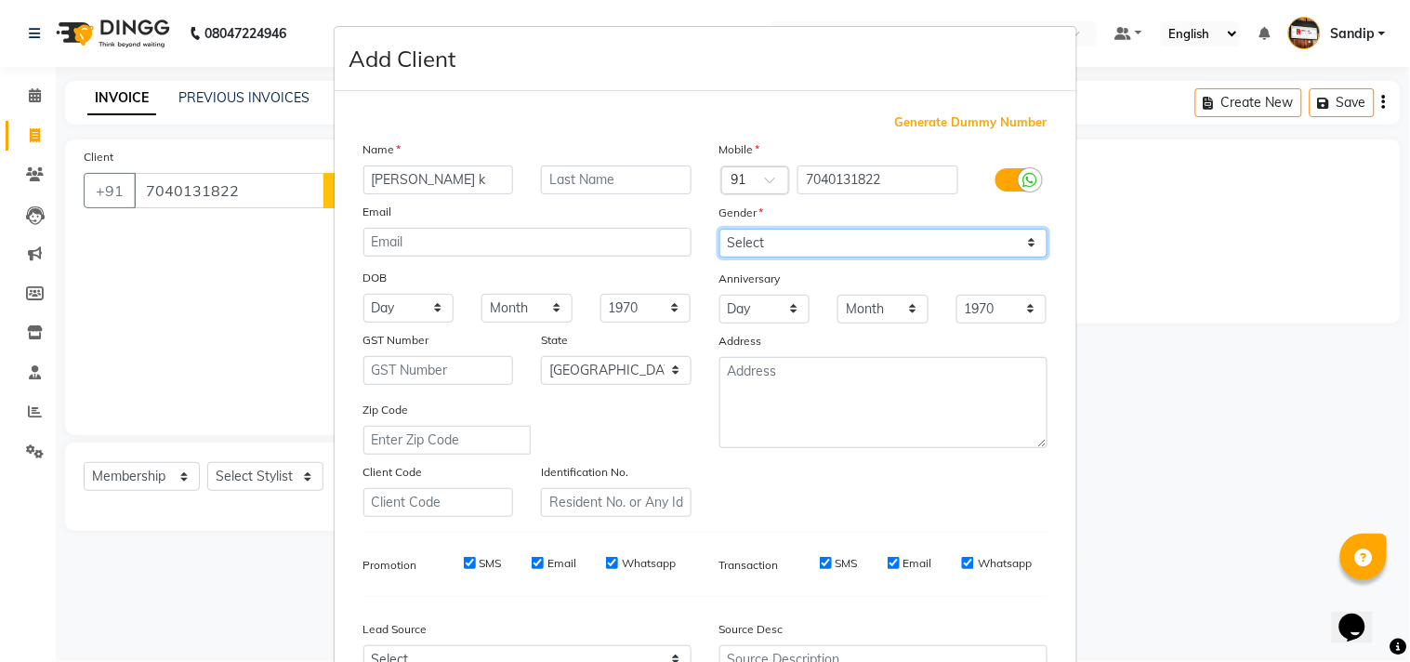
click at [853, 239] on select "Select [DEMOGRAPHIC_DATA] [DEMOGRAPHIC_DATA] Other Prefer Not To Say" at bounding box center [883, 243] width 328 height 29
select select "[DEMOGRAPHIC_DATA]"
click at [719, 229] on select "Select [DEMOGRAPHIC_DATA] [DEMOGRAPHIC_DATA] Other Prefer Not To Say" at bounding box center [883, 243] width 328 height 29
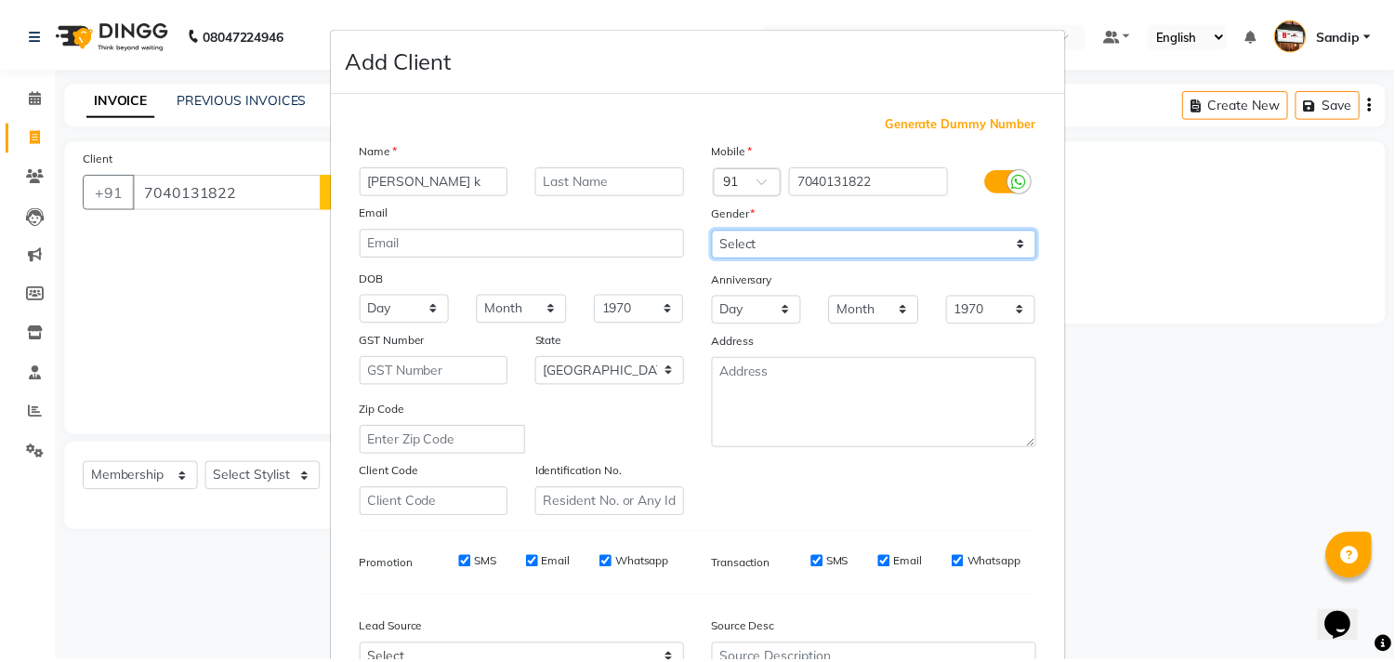
scroll to position [197, 0]
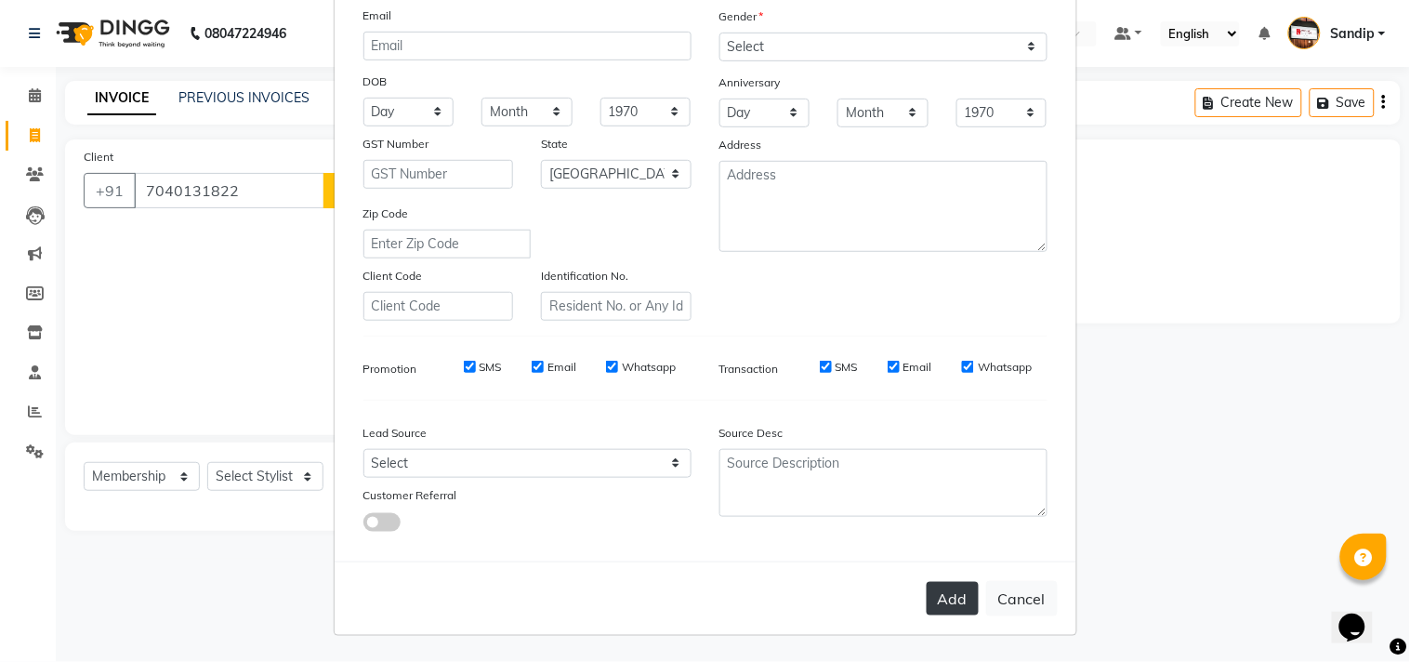
click at [946, 608] on button "Add" at bounding box center [952, 598] width 52 height 33
select select
select select "null"
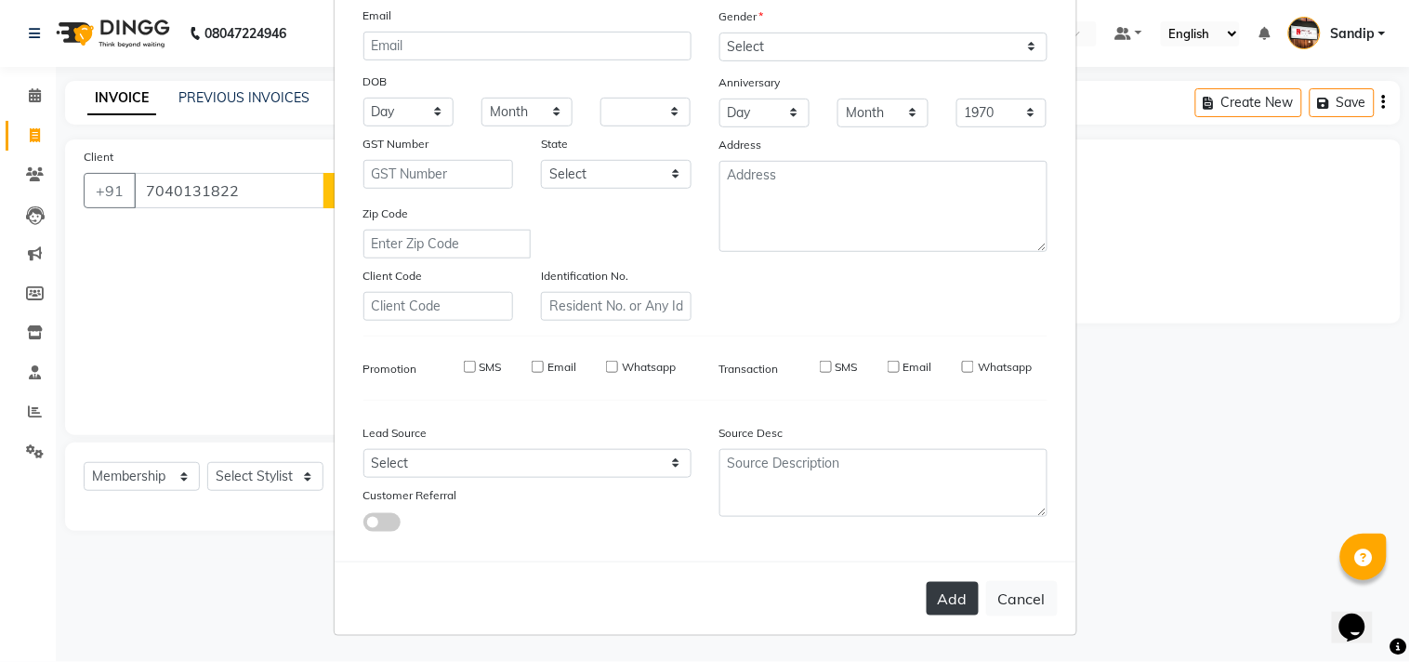
select select
checkbox input "false"
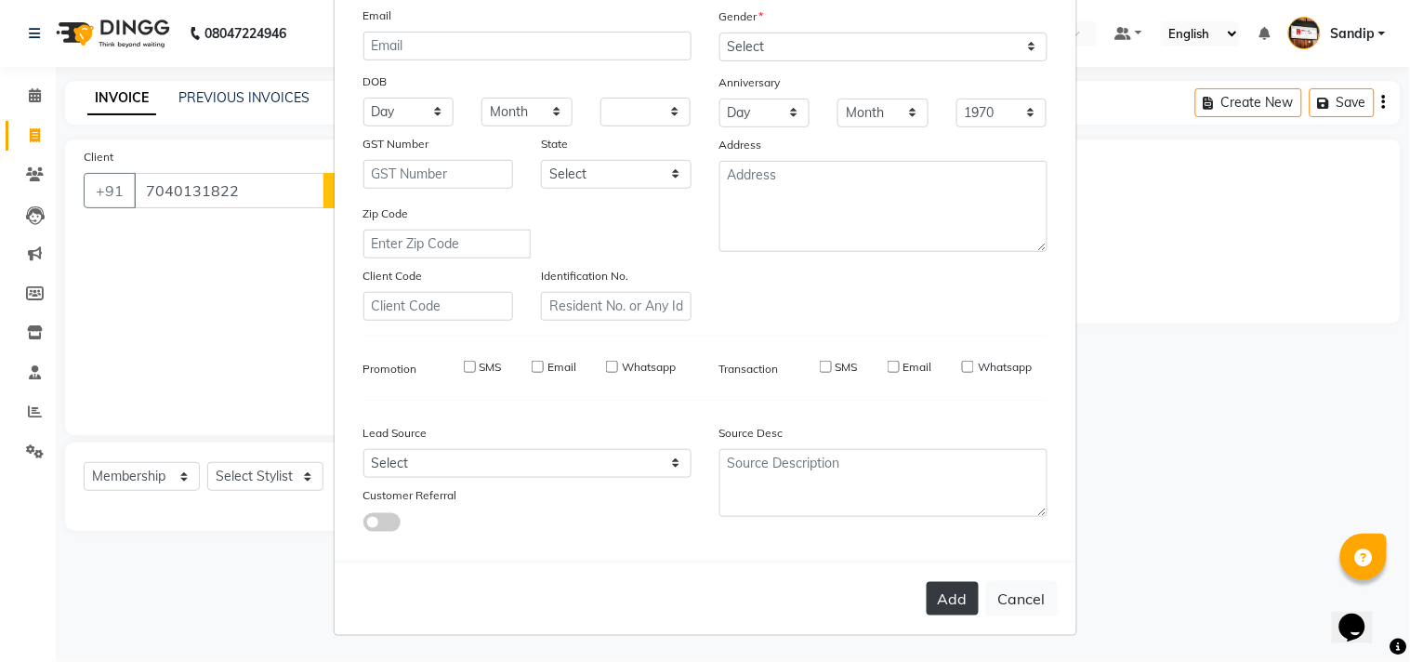
checkbox input "false"
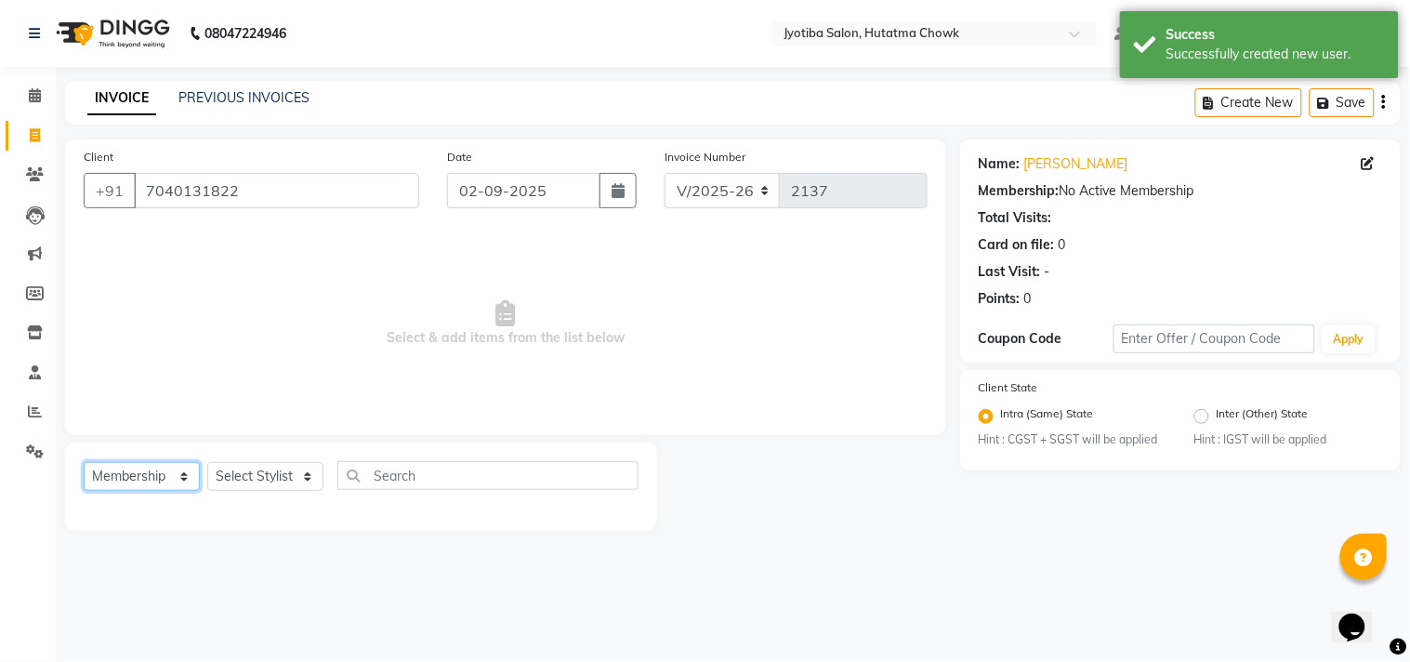
click at [155, 467] on select "Select Service Product Membership Package Voucher Prepaid Gift Card" at bounding box center [142, 476] width 116 height 29
select select "service"
click at [84, 463] on select "Select Service Product Membership Package Voucher Prepaid Gift Card" at bounding box center [142, 476] width 116 height 29
click at [243, 474] on select "Select Stylist [PERSON_NAME] [PERSON_NAME] [PERSON_NAME] [PERSON_NAME] prem RAH…" at bounding box center [265, 476] width 116 height 29
select select "84596"
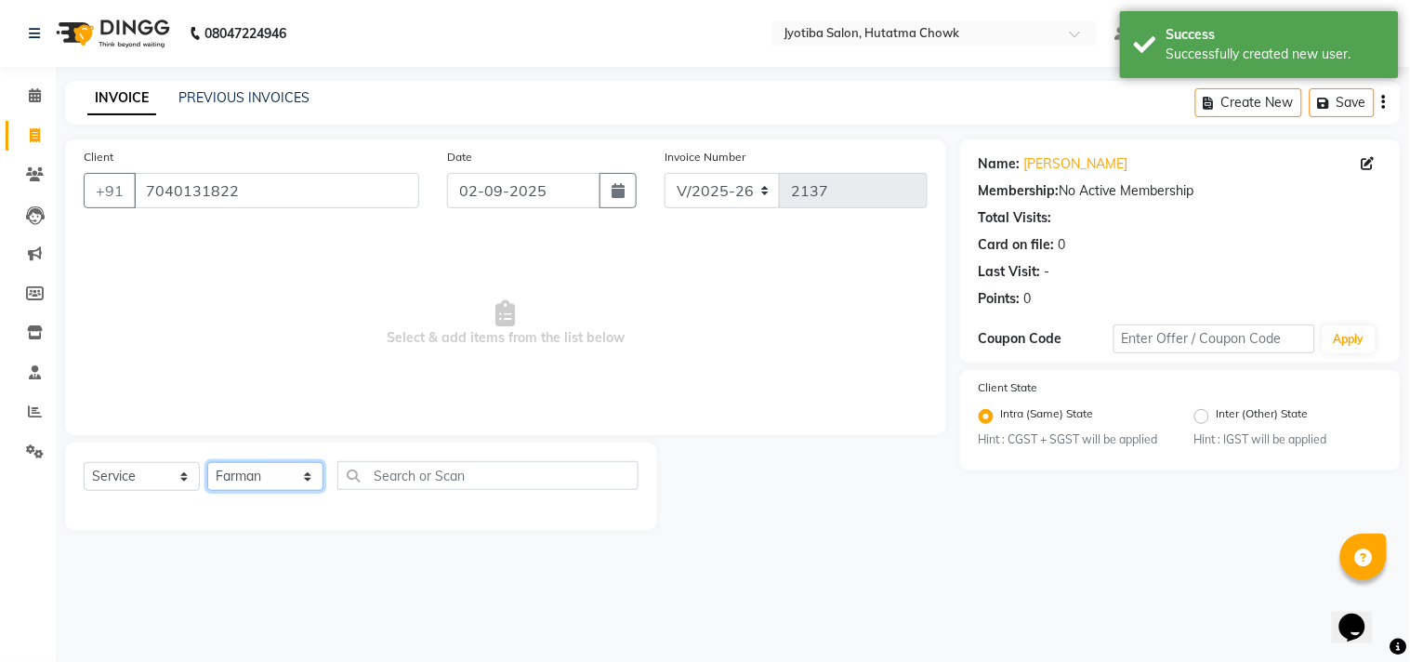
click at [207, 463] on select "Select Stylist [PERSON_NAME] [PERSON_NAME] [PERSON_NAME] [PERSON_NAME] prem RAH…" at bounding box center [265, 476] width 116 height 29
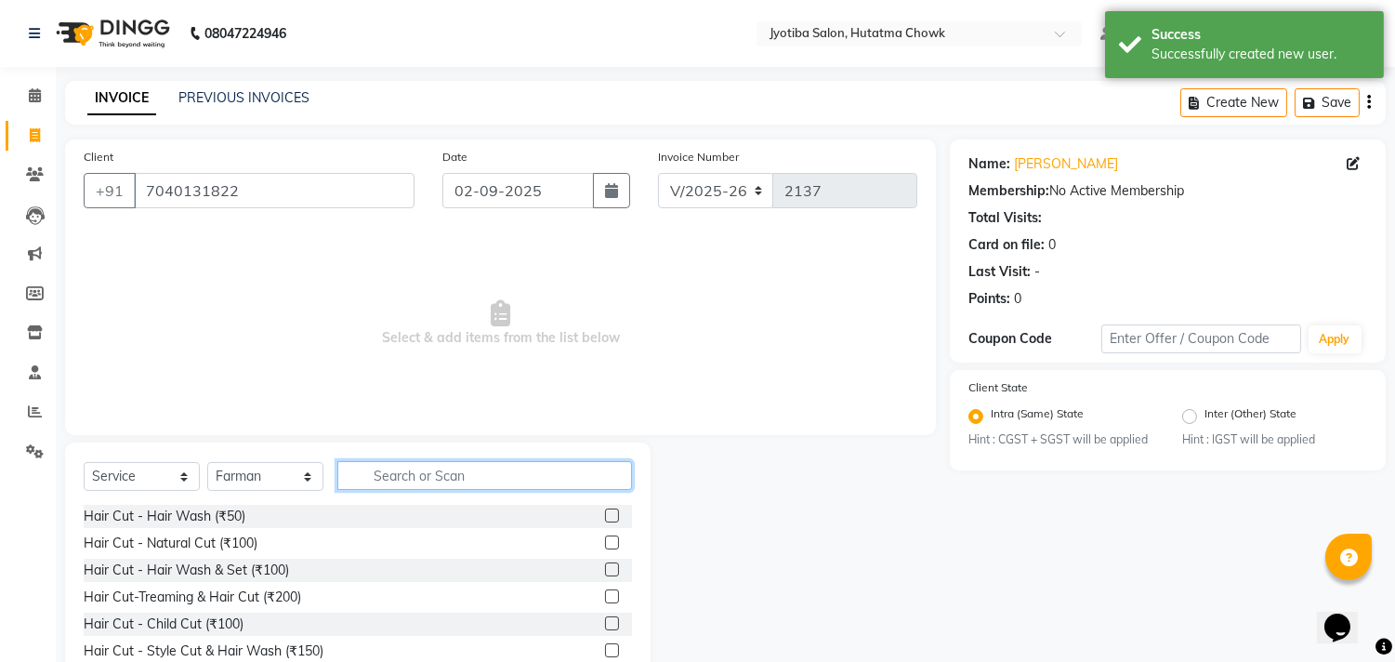
click at [411, 479] on input "text" at bounding box center [484, 475] width 295 height 29
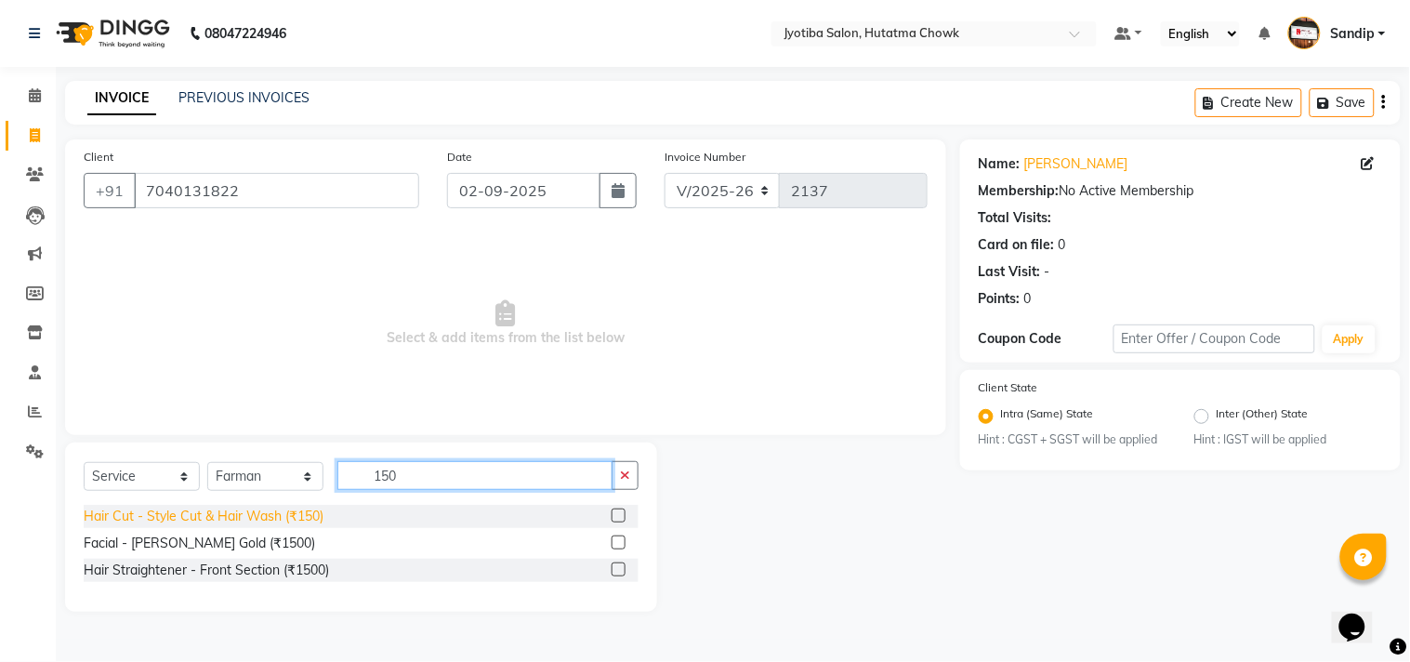
type input "150"
click at [265, 519] on div "Hair Cut - Style Cut & Hair Wash (₹150)" at bounding box center [204, 516] width 240 height 20
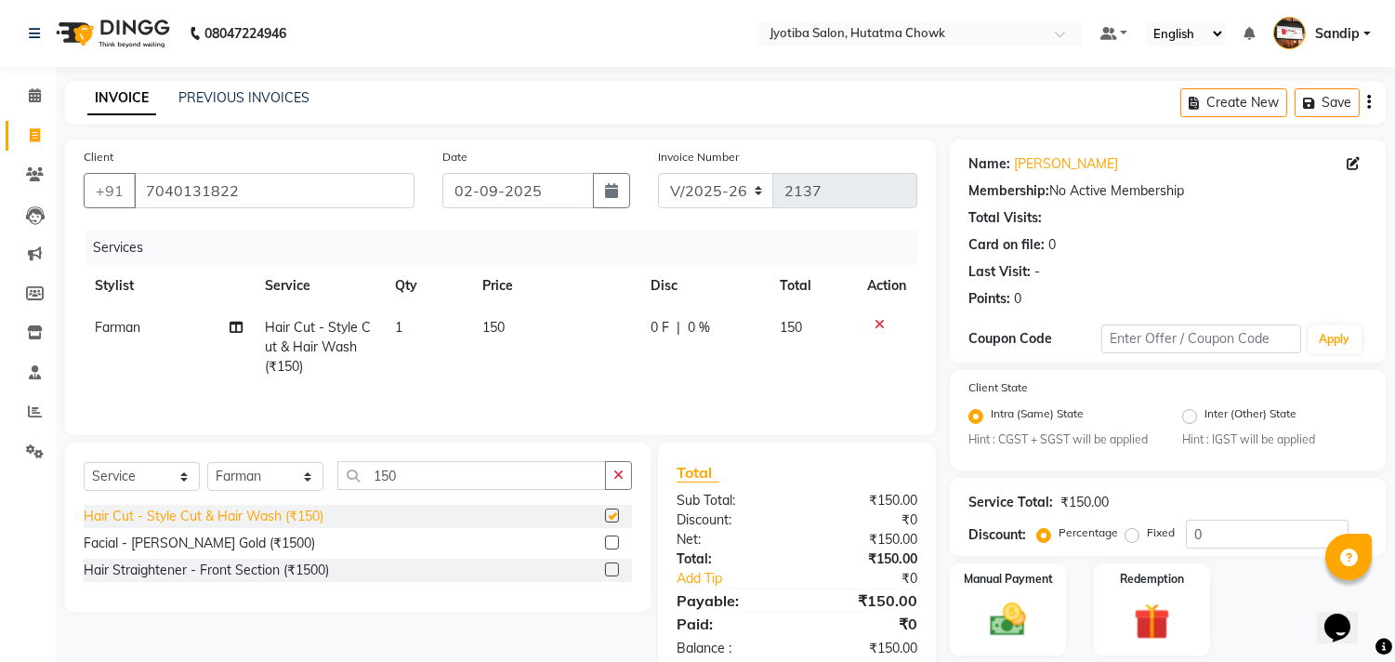
checkbox input "false"
click at [609, 480] on button "button" at bounding box center [618, 475] width 27 height 29
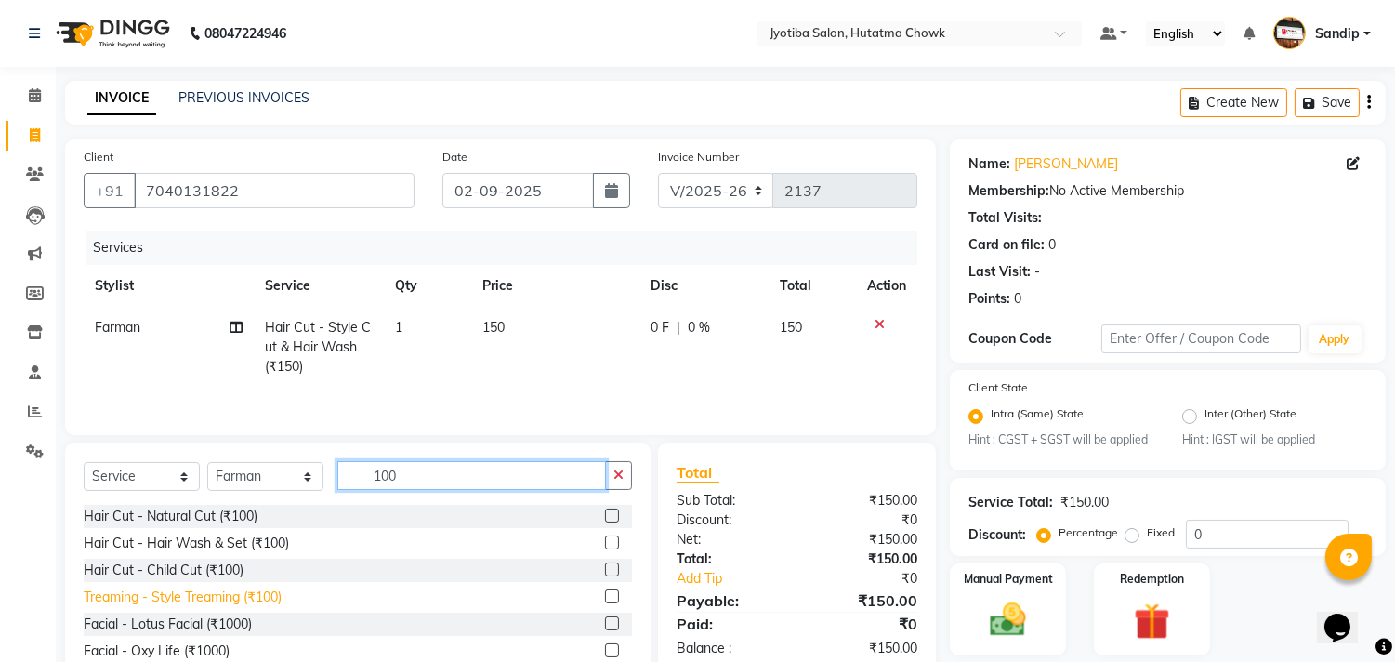
type input "100"
click at [223, 598] on div "Treaming - Style Treaming (₹100)" at bounding box center [183, 597] width 198 height 20
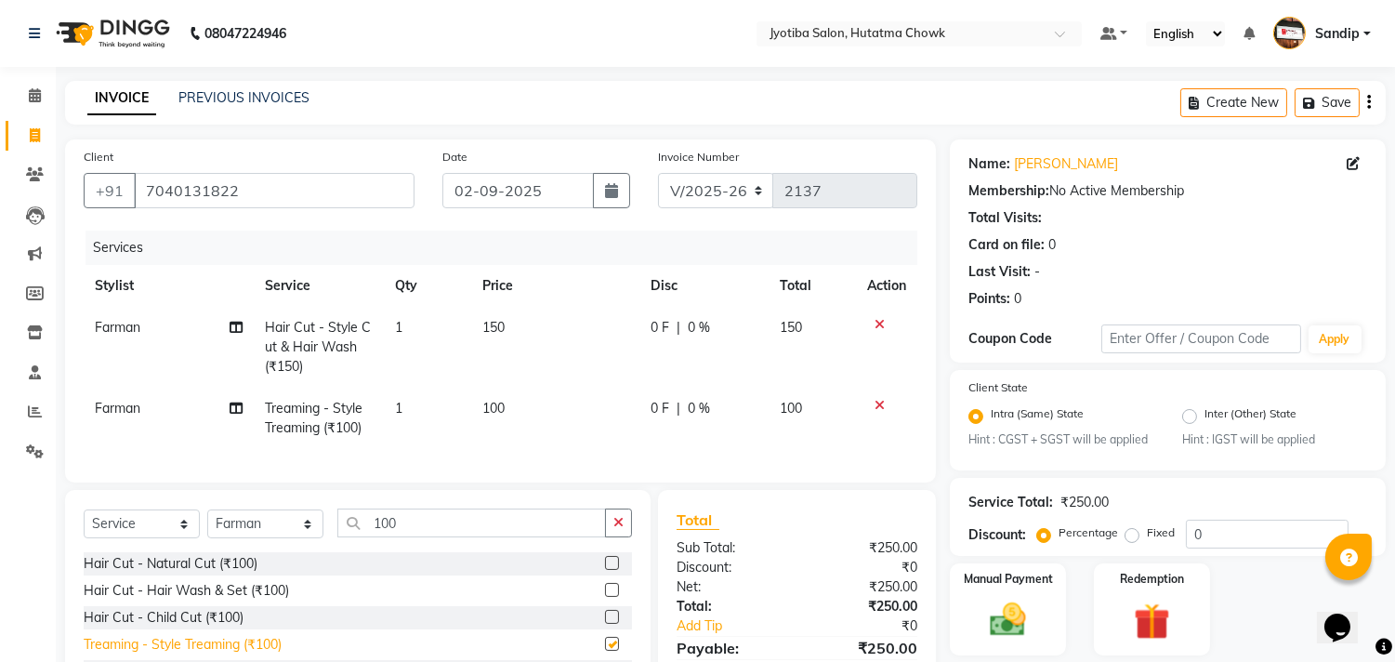
checkbox input "false"
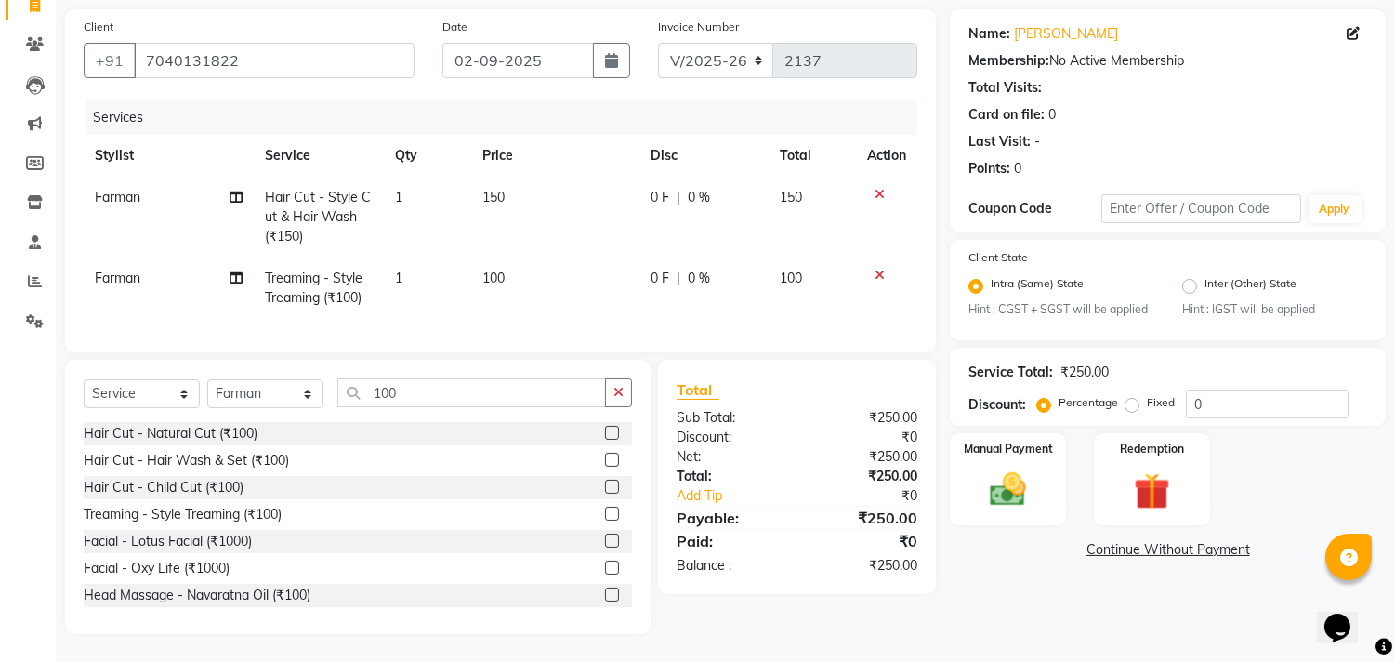
click at [1116, 540] on link "Continue Without Payment" at bounding box center [1167, 550] width 428 height 20
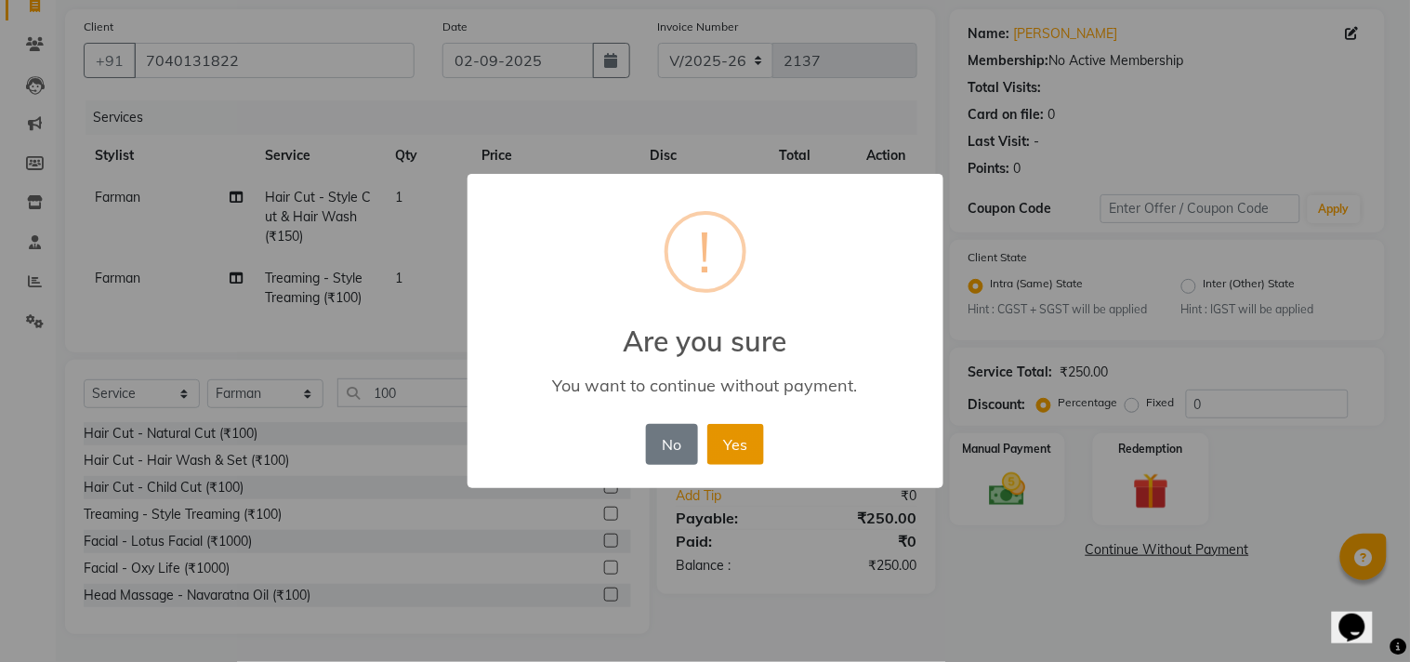
click at [731, 443] on button "Yes" at bounding box center [735, 444] width 57 height 41
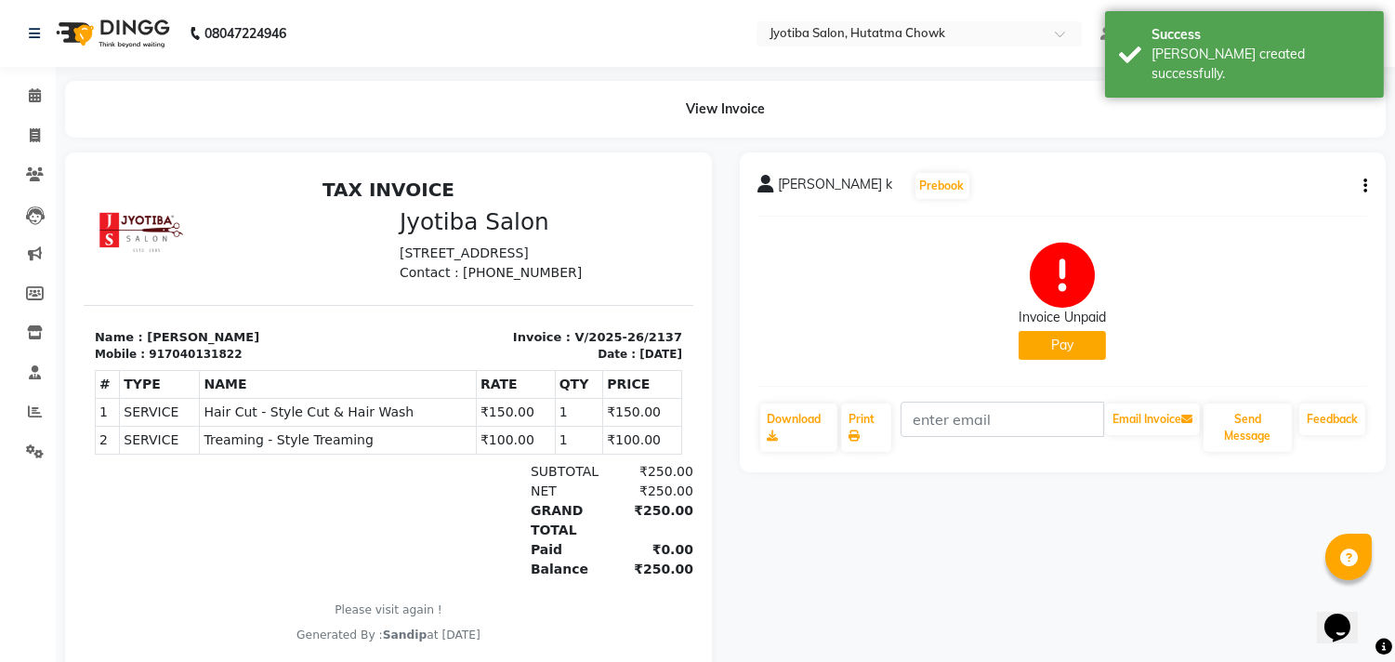
click at [1052, 347] on button "Pay" at bounding box center [1061, 345] width 87 height 29
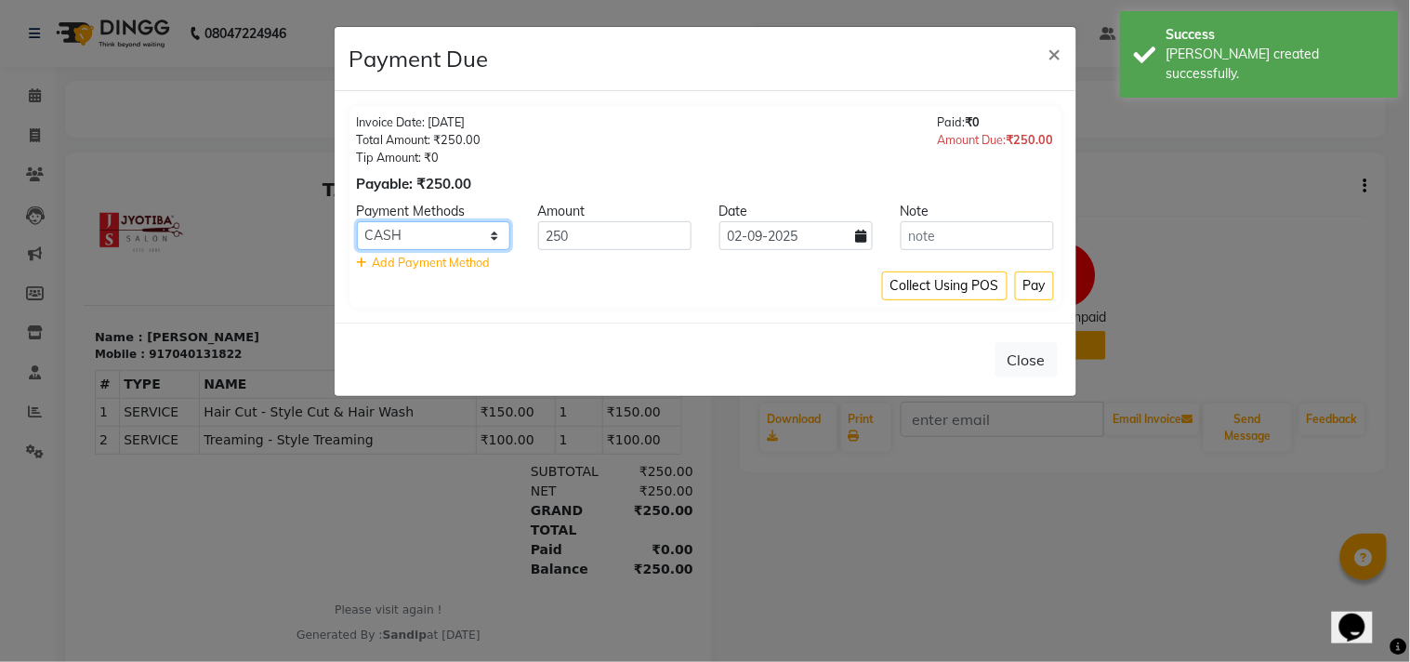
click at [440, 234] on select "CASH ONLINE CARD" at bounding box center [433, 235] width 153 height 29
select select "3"
click at [357, 221] on select "CASH ONLINE CARD" at bounding box center [433, 235] width 153 height 29
click at [1030, 280] on button "Pay" at bounding box center [1034, 285] width 39 height 29
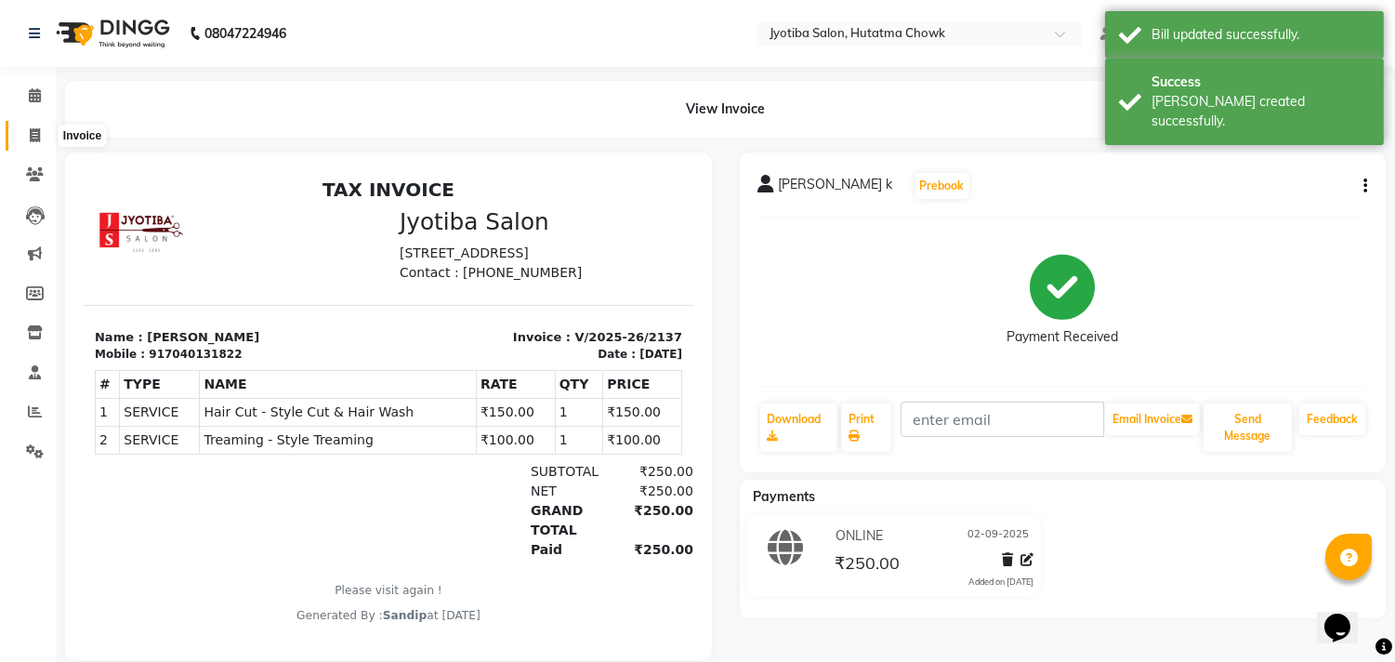
click at [35, 131] on icon at bounding box center [35, 135] width 10 height 14
select select "service"
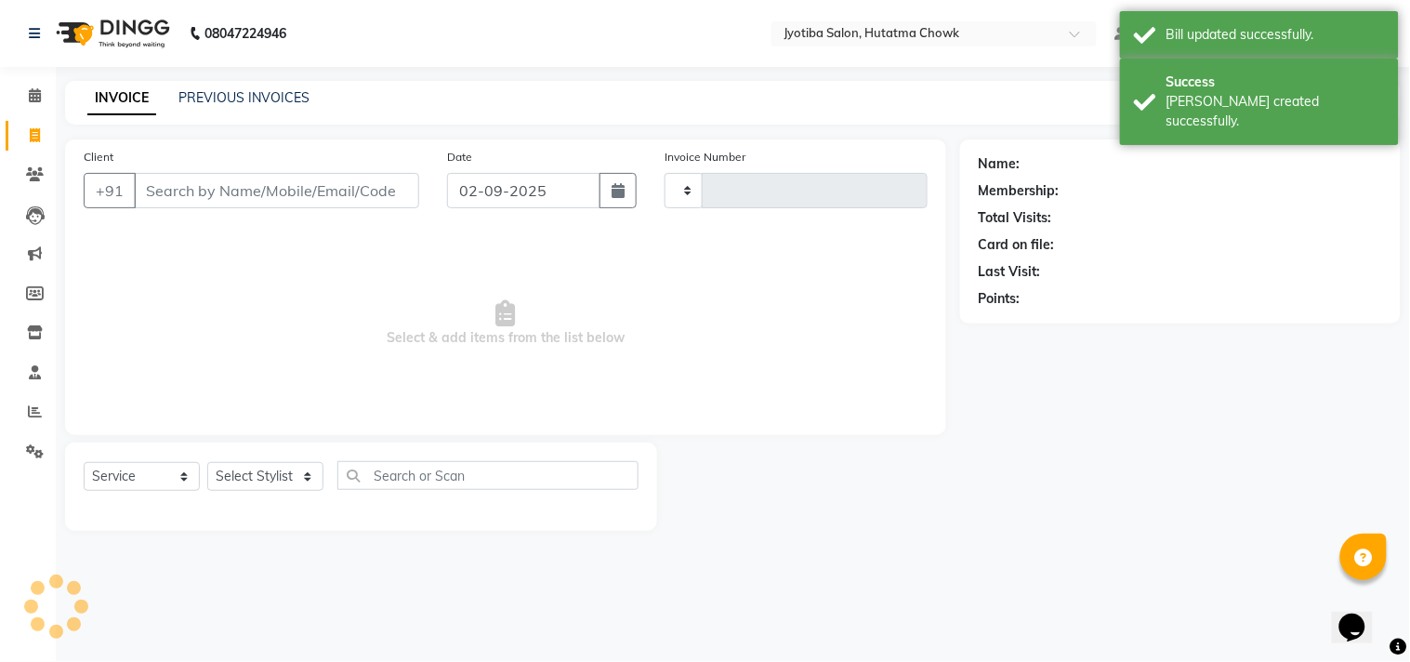
type input "2138"
select select "556"
select select "membership"
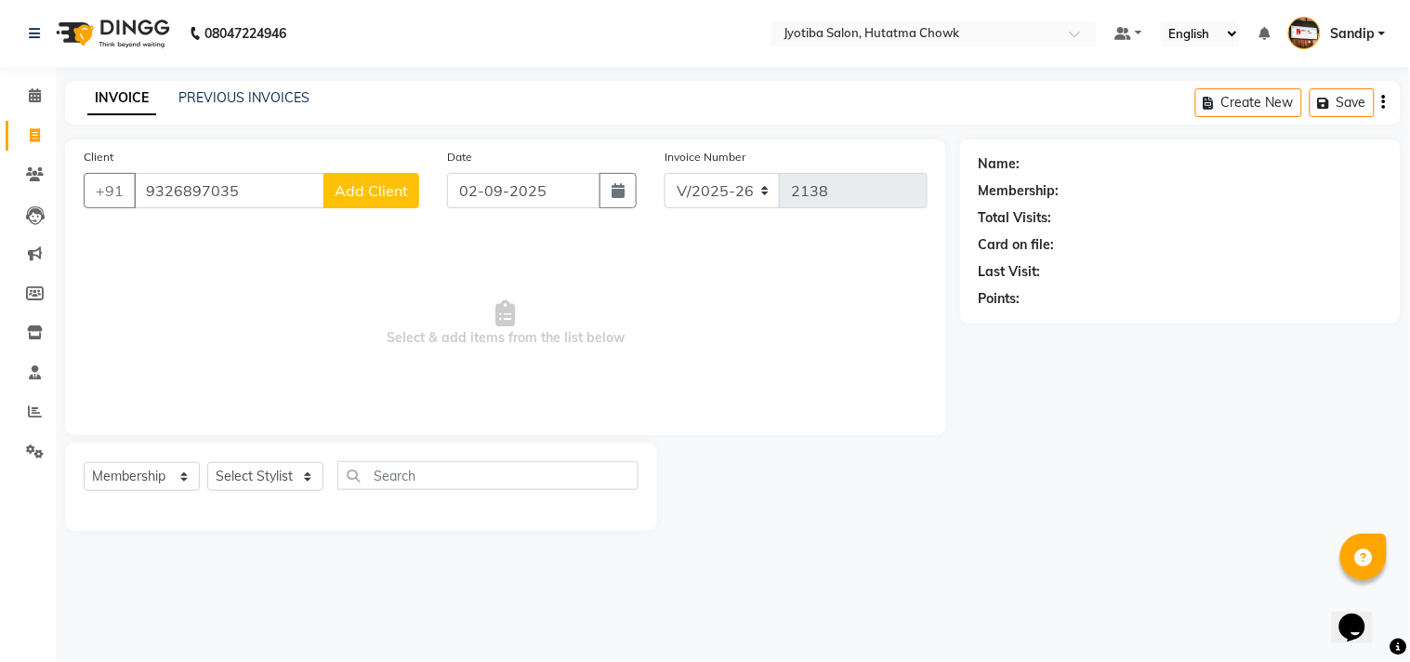
type input "9326897035"
click at [377, 178] on button "Add Client" at bounding box center [371, 190] width 96 height 35
select select "22"
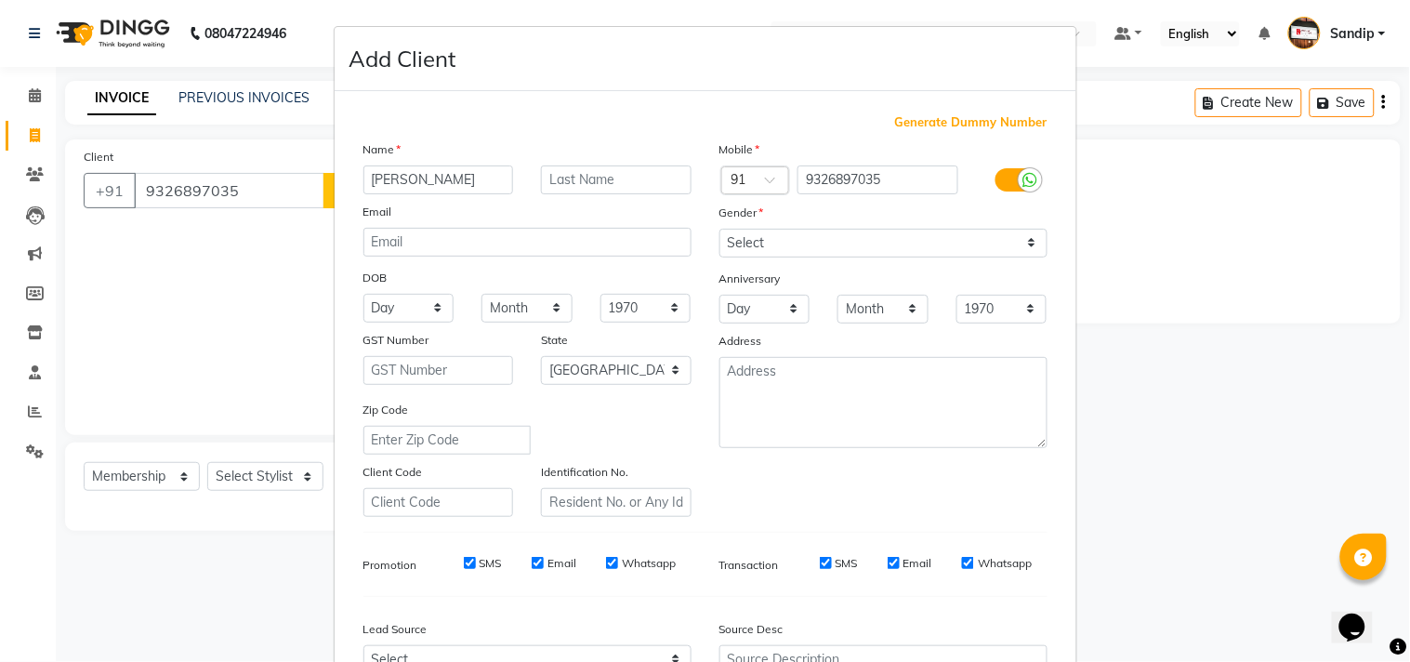
type input "[PERSON_NAME]"
click at [764, 249] on select "Select [DEMOGRAPHIC_DATA] [DEMOGRAPHIC_DATA] Other Prefer Not To Say" at bounding box center [883, 243] width 328 height 29
select select "[DEMOGRAPHIC_DATA]"
click at [719, 229] on select "Select [DEMOGRAPHIC_DATA] [DEMOGRAPHIC_DATA] Other Prefer Not To Say" at bounding box center [883, 243] width 328 height 29
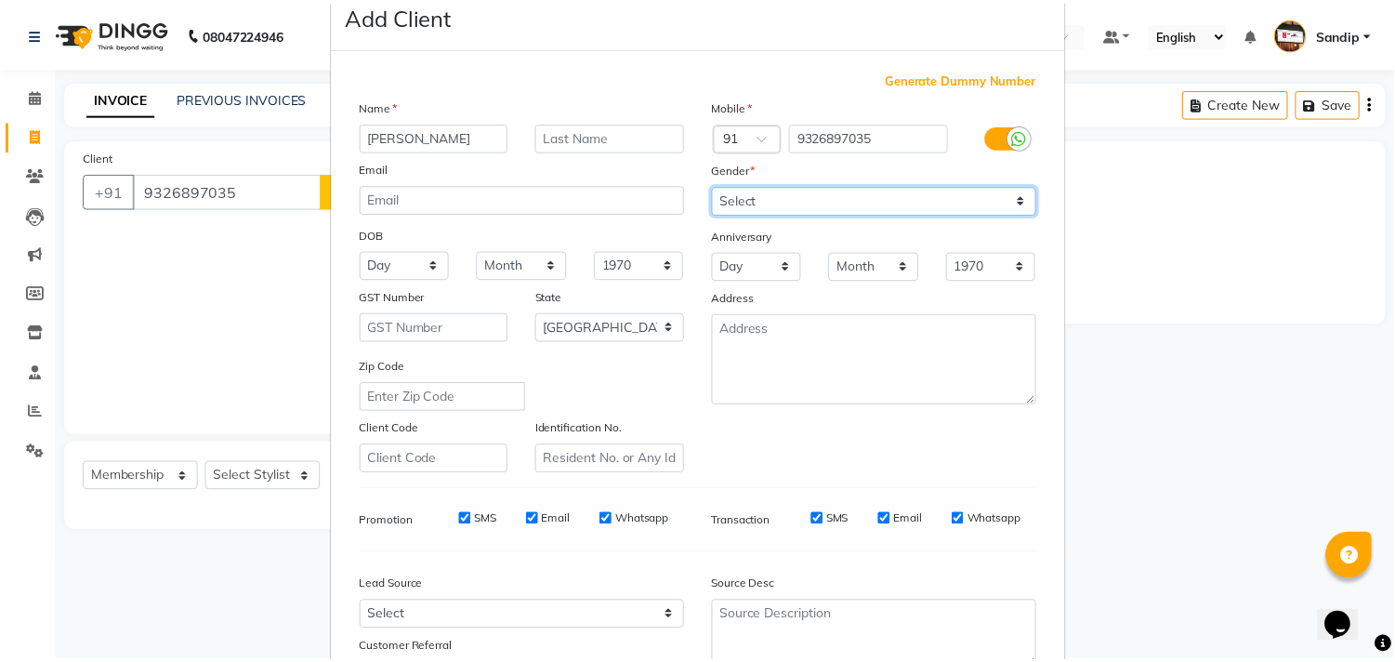
scroll to position [197, 0]
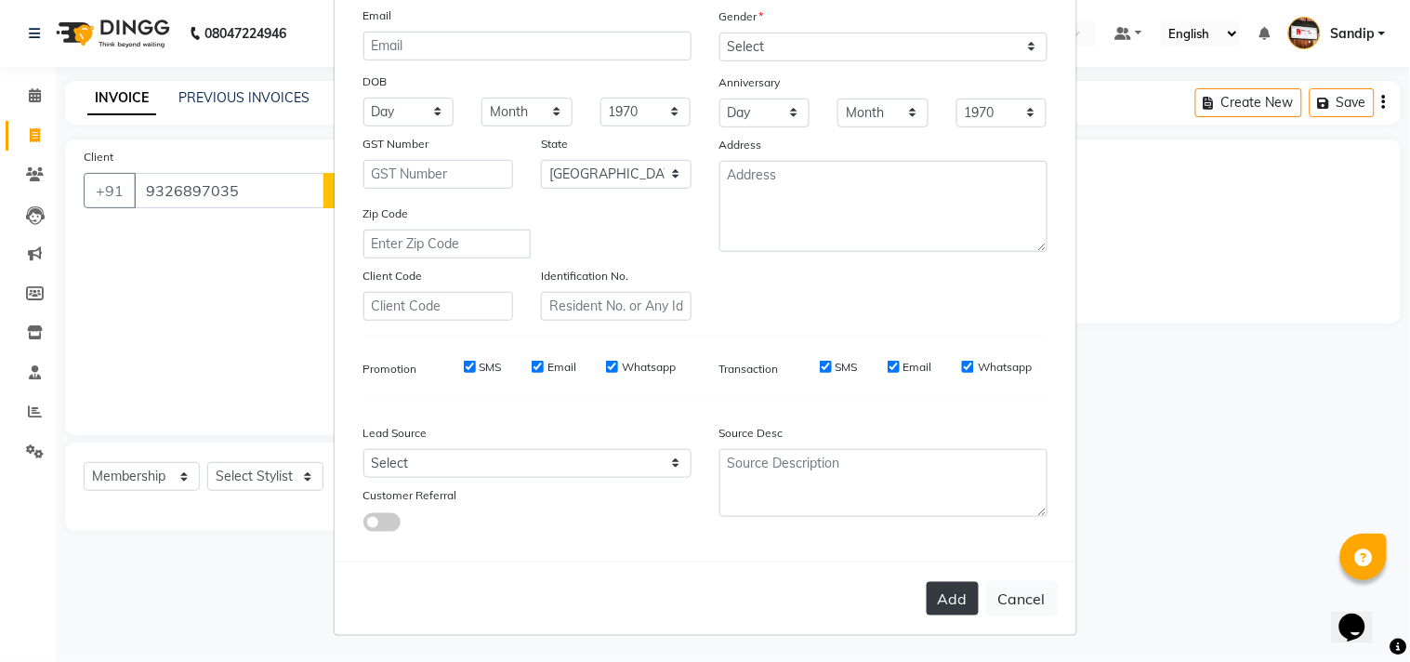
click at [954, 600] on button "Add" at bounding box center [952, 598] width 52 height 33
select select
select select "null"
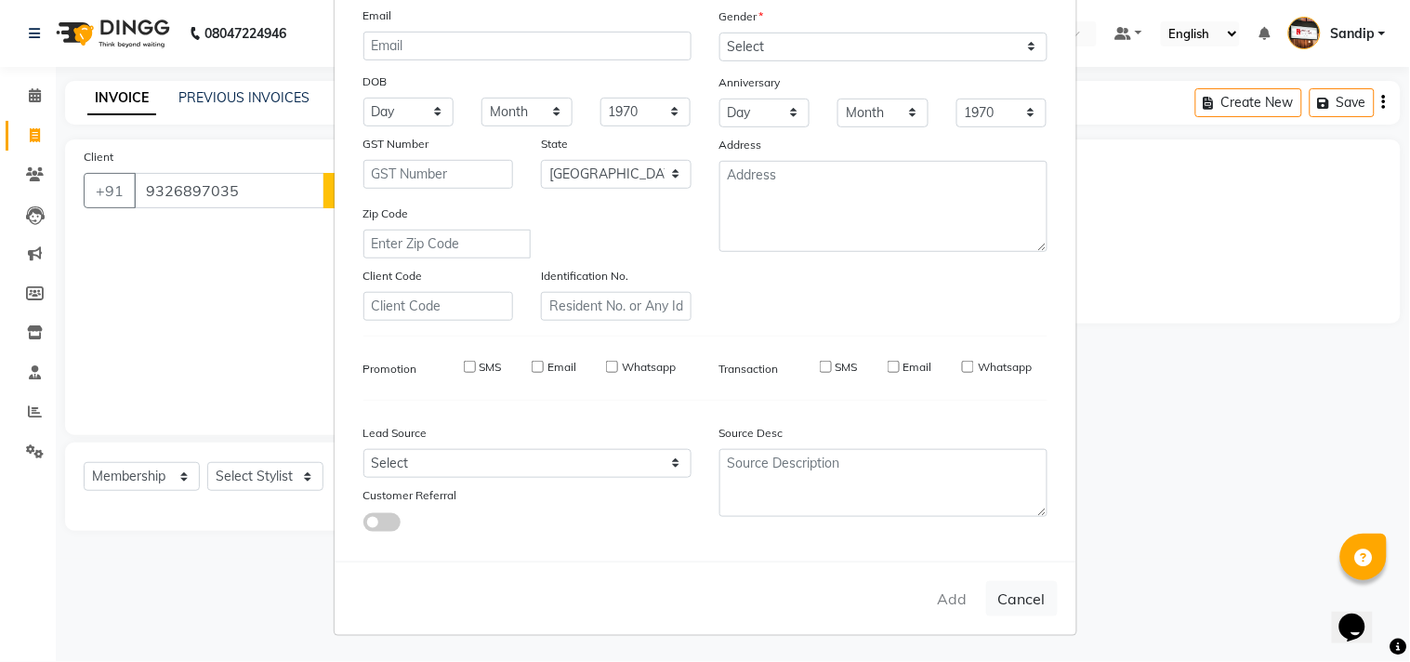
select select
checkbox input "false"
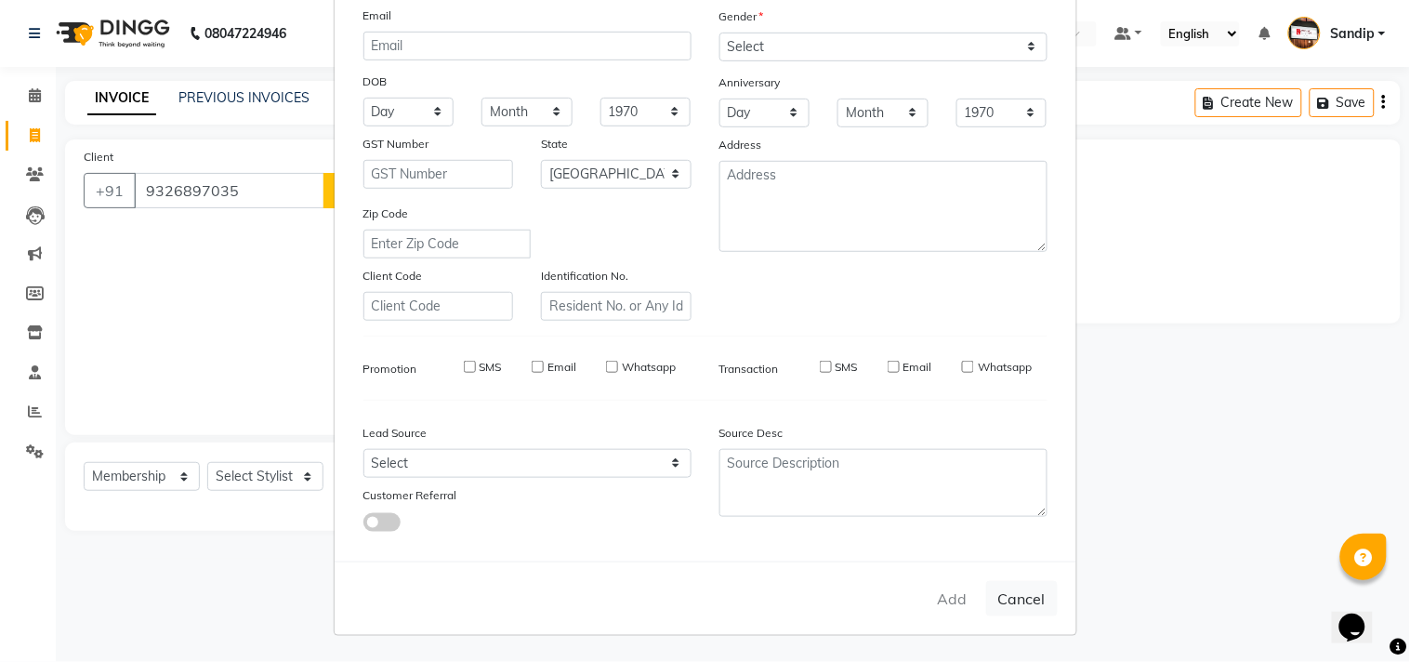
checkbox input "false"
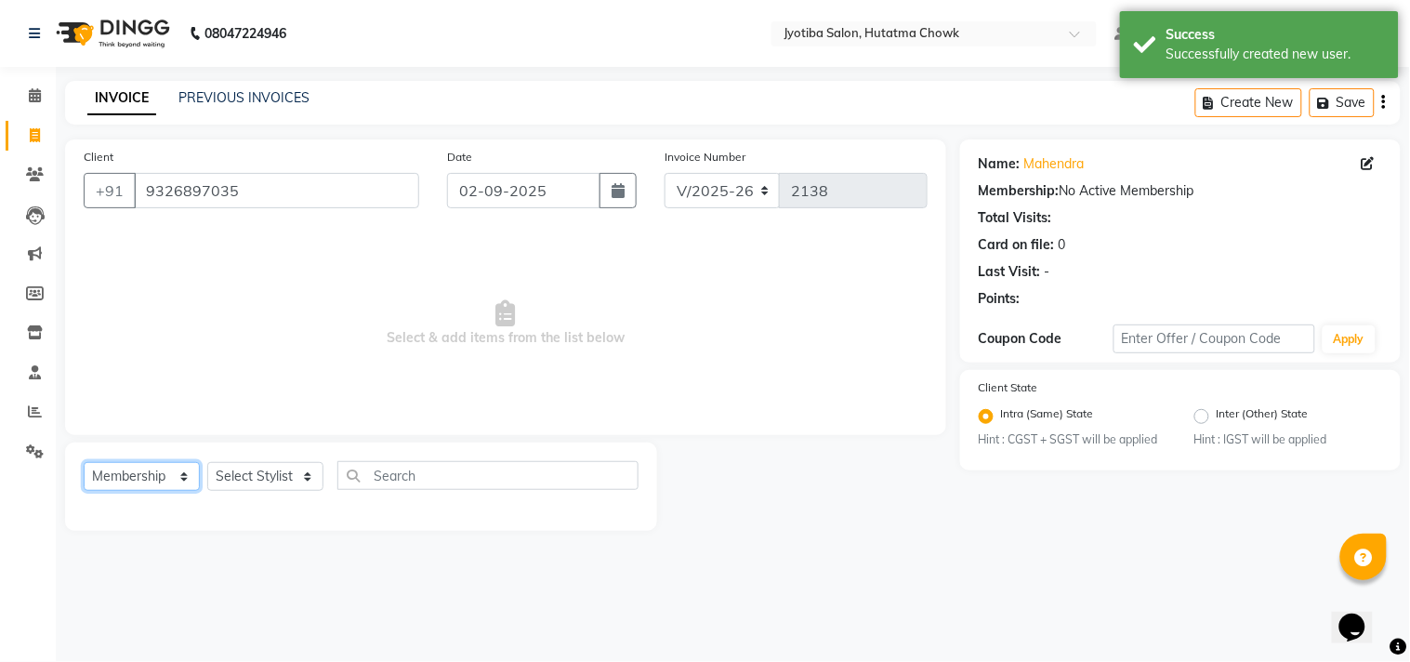
click at [112, 479] on select "Select Service Product Membership Package Voucher Prepaid Gift Card" at bounding box center [142, 476] width 116 height 29
select select "service"
click at [84, 463] on select "Select Service Product Membership Package Voucher Prepaid Gift Card" at bounding box center [142, 476] width 116 height 29
click at [249, 479] on select "Select Stylist [PERSON_NAME] [PERSON_NAME] [PERSON_NAME] [PERSON_NAME] prem RAH…" at bounding box center [265, 476] width 116 height 29
select select "36046"
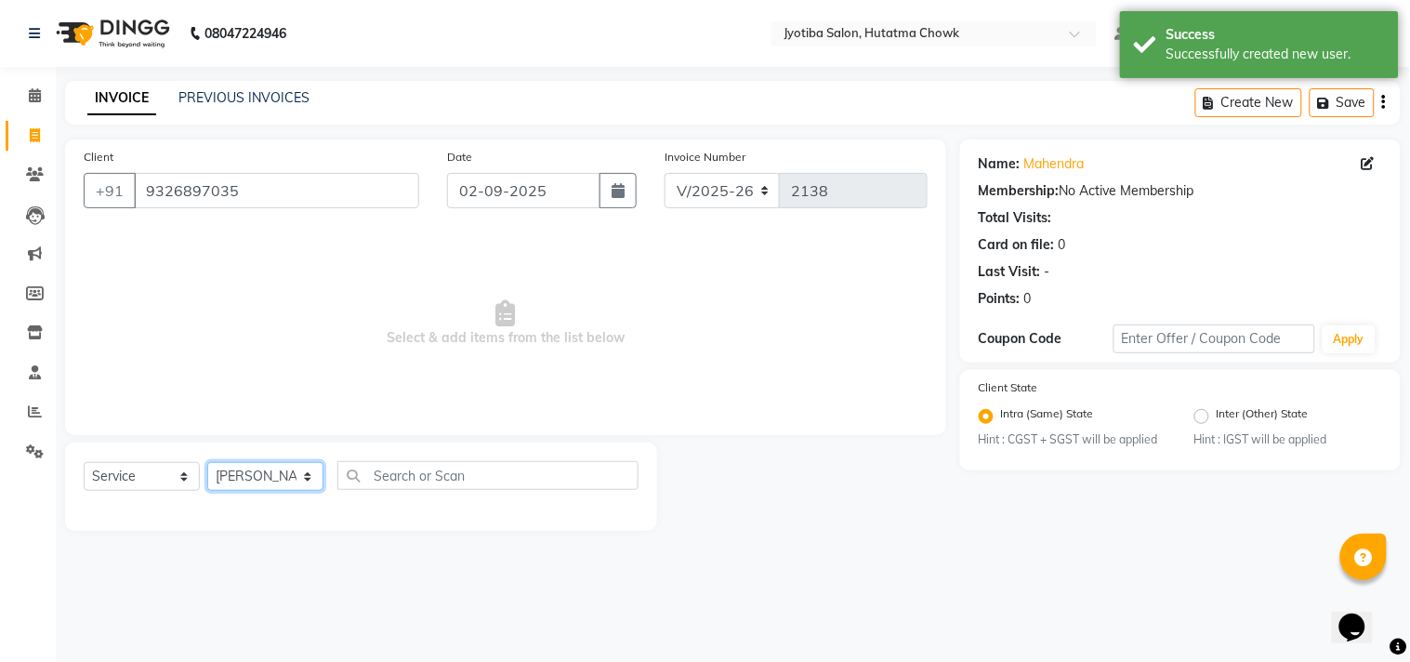
click at [207, 463] on select "Select Stylist [PERSON_NAME] [PERSON_NAME] [PERSON_NAME] [PERSON_NAME] prem RAH…" at bounding box center [265, 476] width 116 height 29
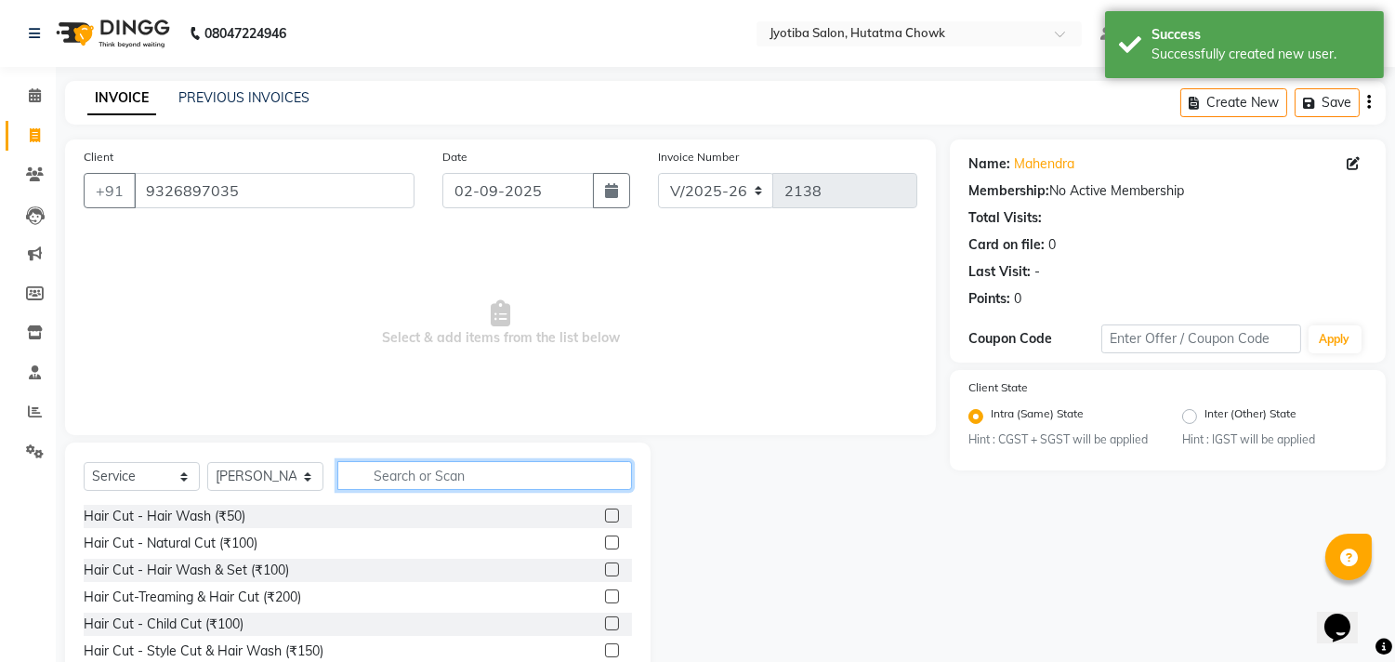
click at [388, 471] on input "text" at bounding box center [484, 475] width 295 height 29
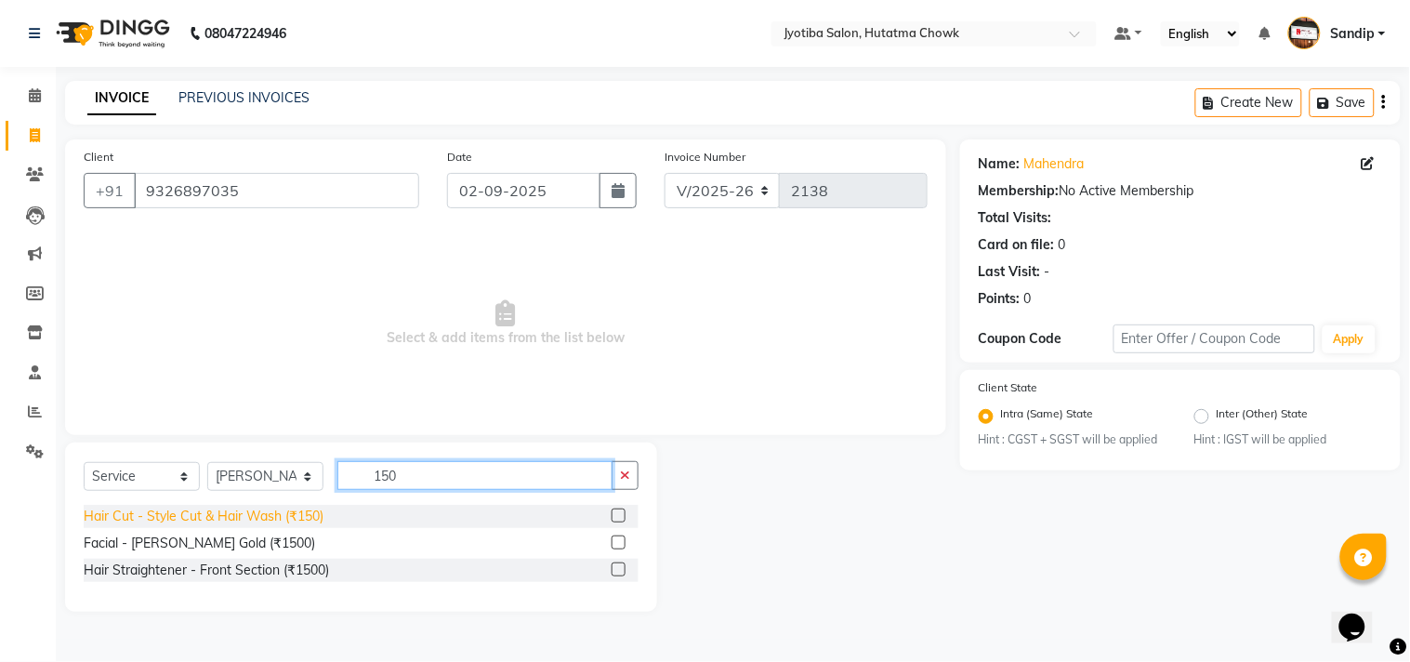
type input "150"
click at [227, 517] on div "Hair Cut - Style Cut & Hair Wash (₹150)" at bounding box center [204, 516] width 240 height 20
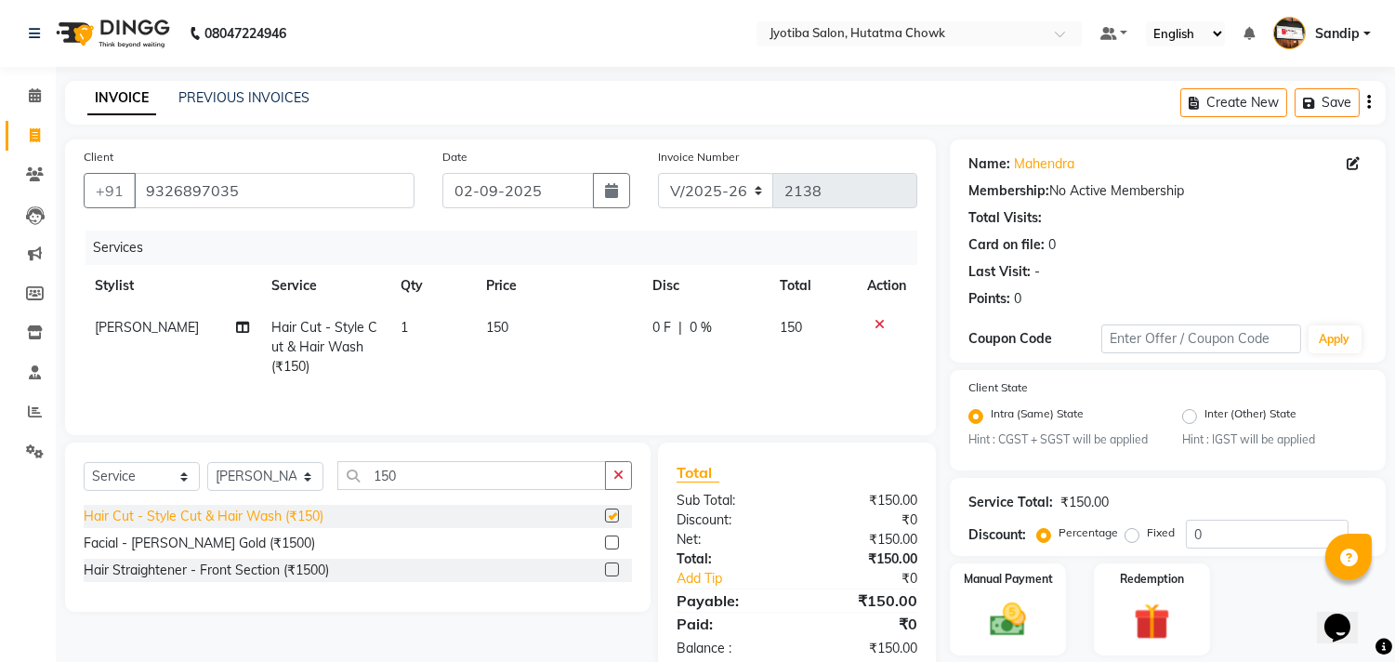
checkbox input "false"
click at [620, 481] on icon "button" at bounding box center [618, 474] width 10 height 13
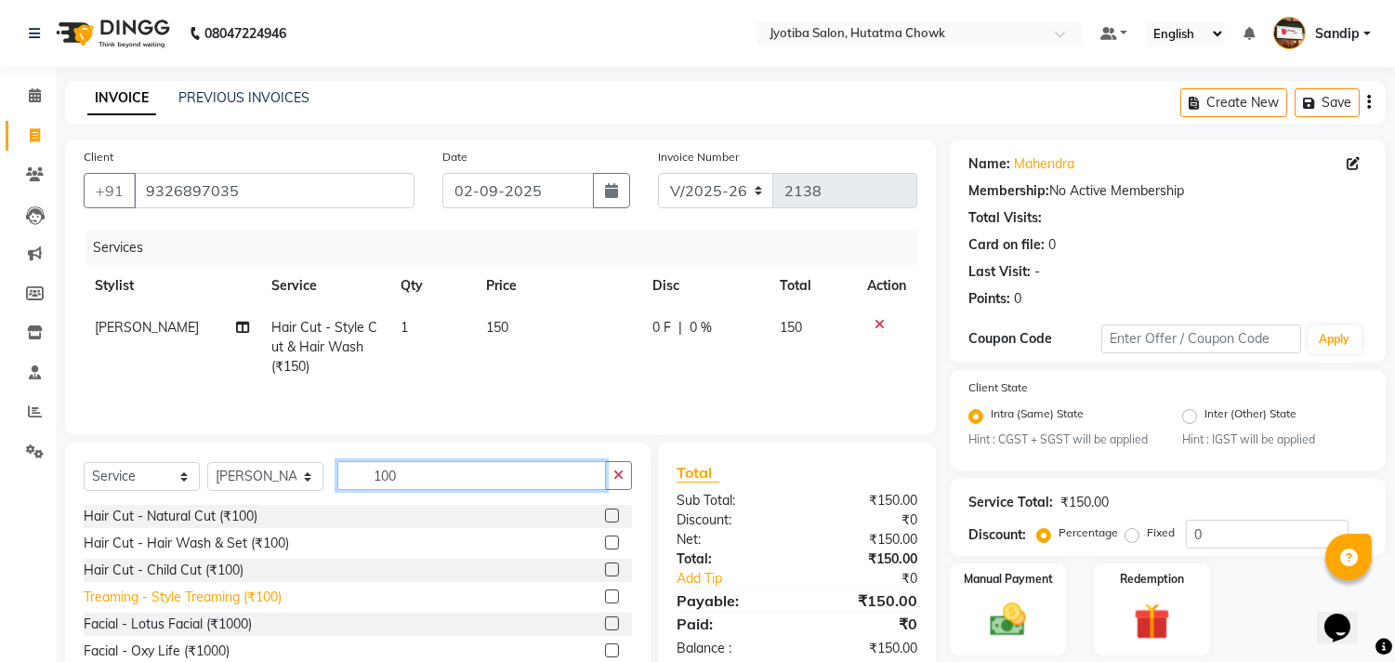
type input "100"
click at [225, 598] on div "Treaming - Style Treaming (₹100)" at bounding box center [183, 597] width 198 height 20
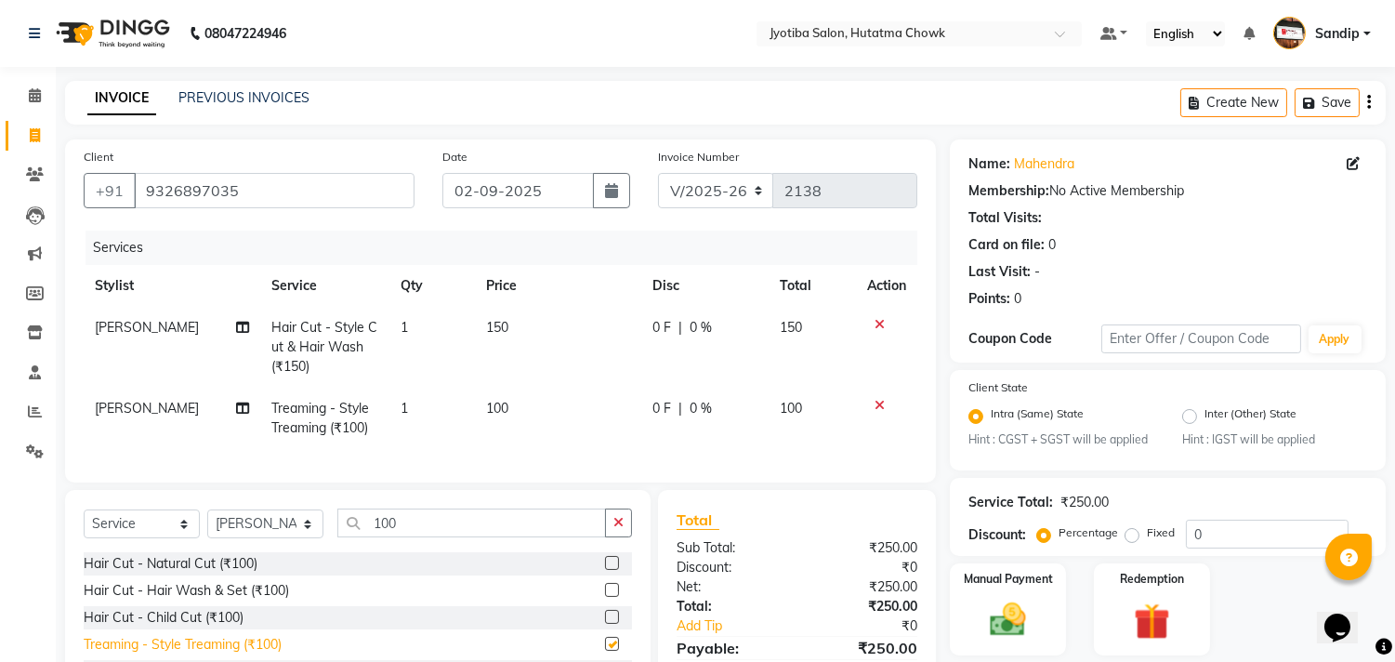
checkbox input "false"
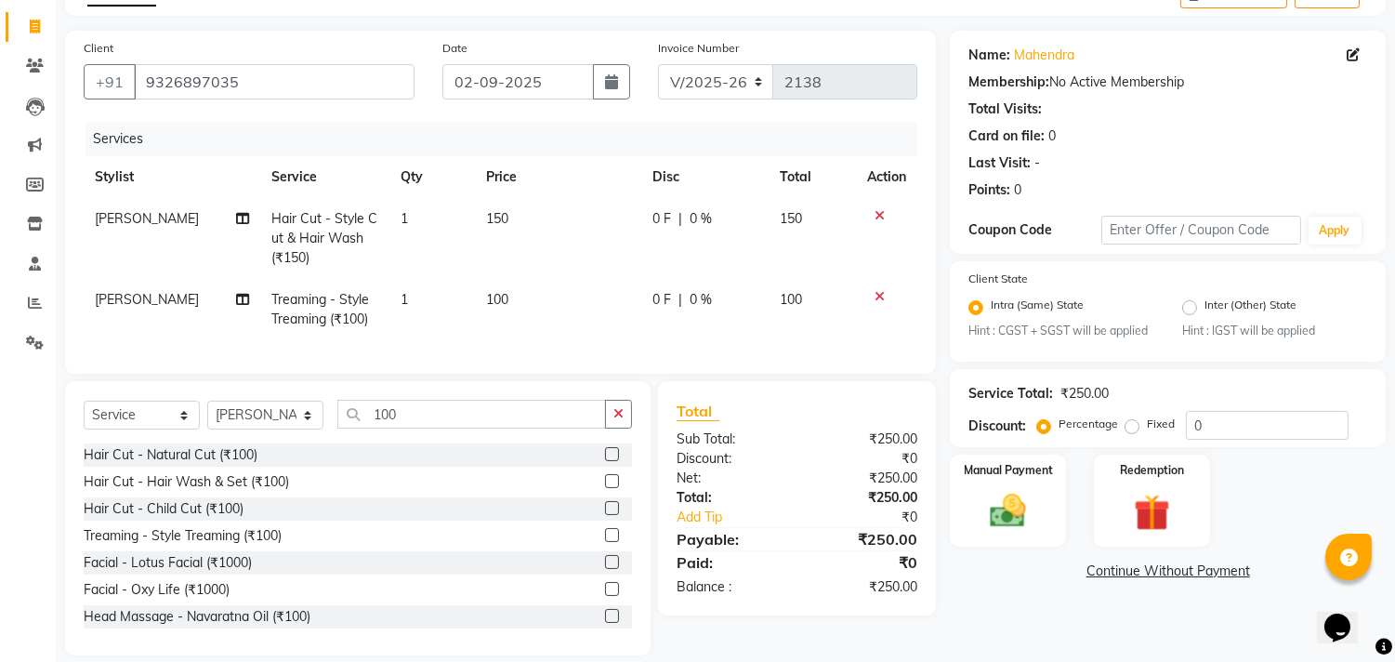
scroll to position [145, 0]
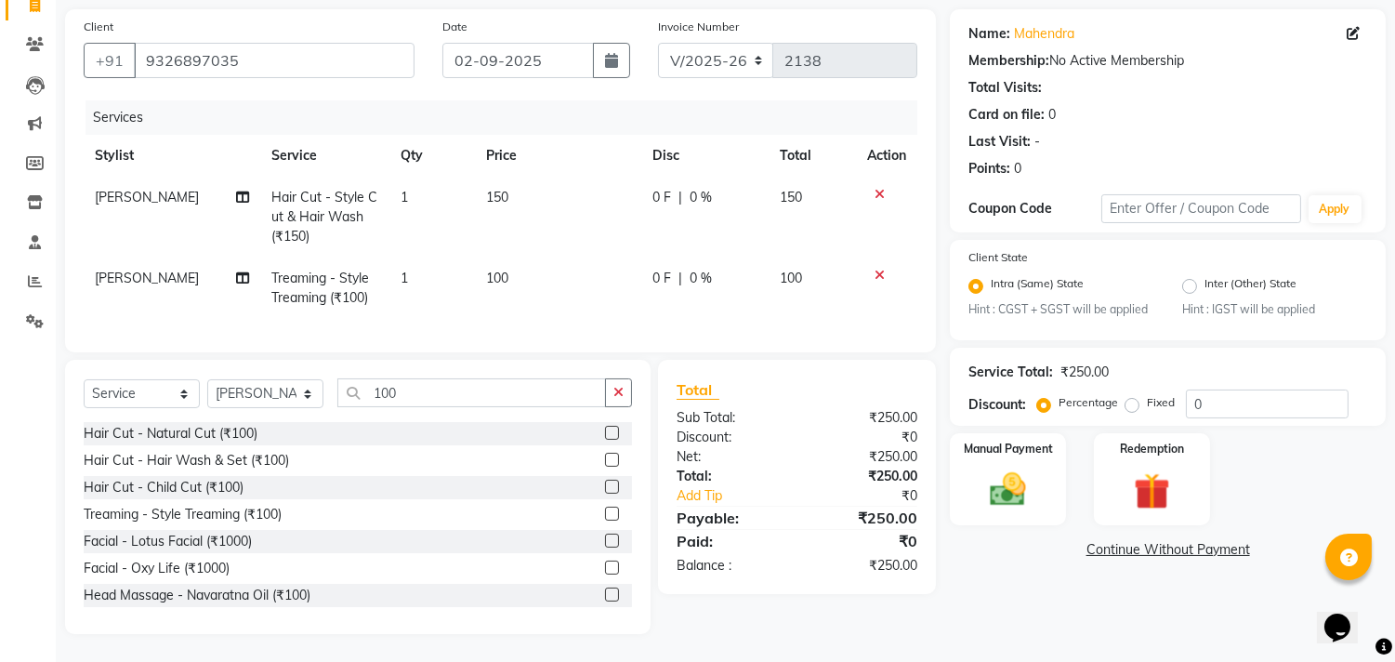
click at [1108, 540] on link "Continue Without Payment" at bounding box center [1167, 550] width 428 height 20
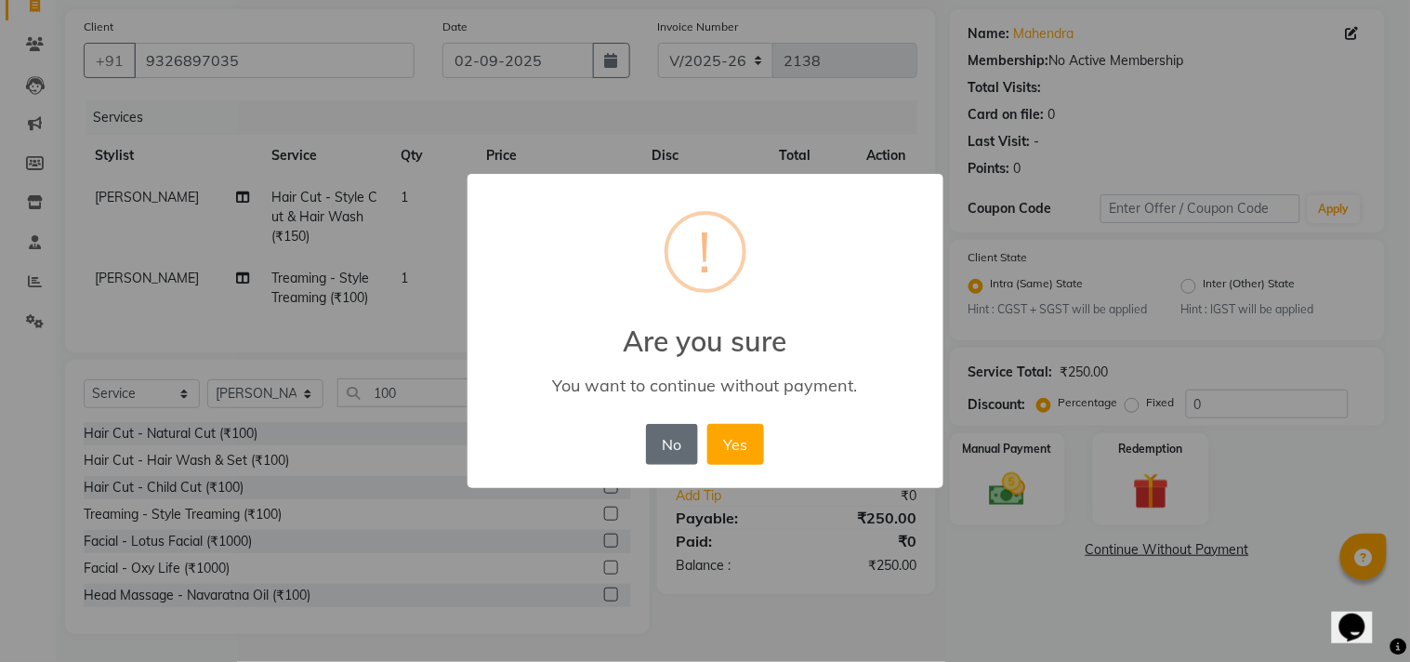
click at [661, 447] on button "No" at bounding box center [672, 444] width 52 height 41
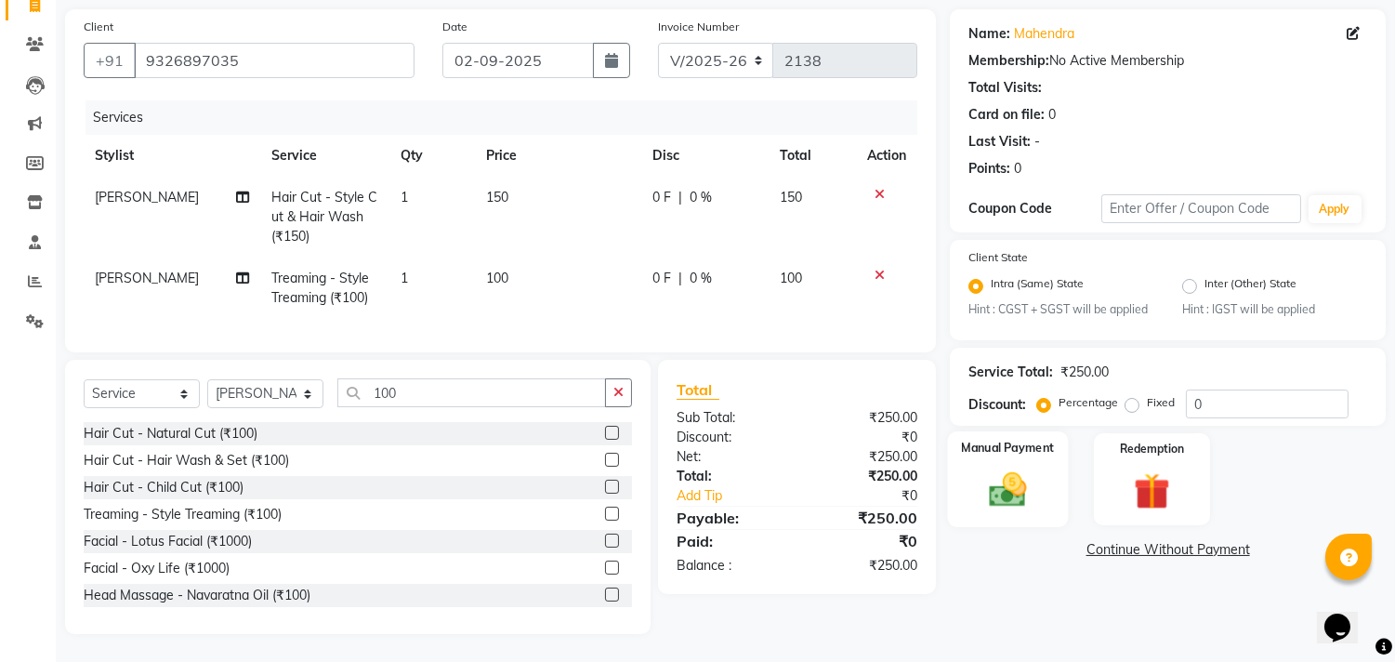
click at [1005, 469] on img at bounding box center [1008, 490] width 61 height 44
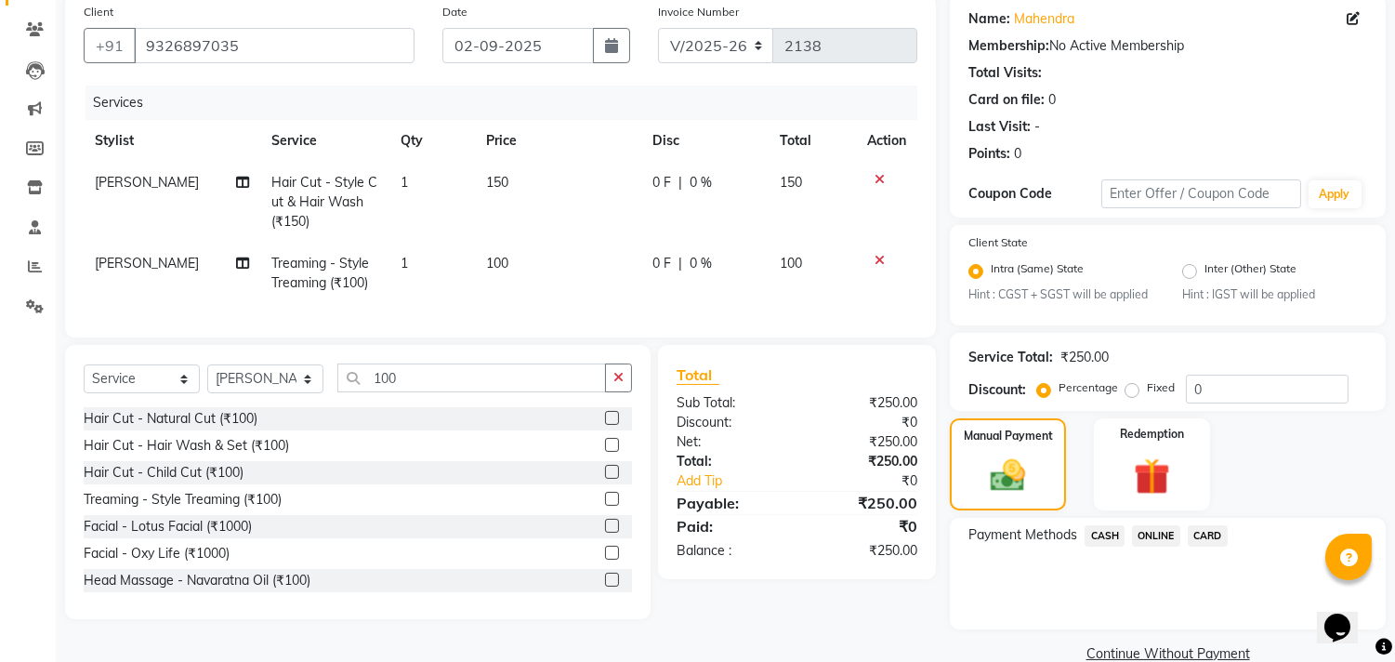
click at [1107, 536] on span "CASH" at bounding box center [1104, 535] width 40 height 21
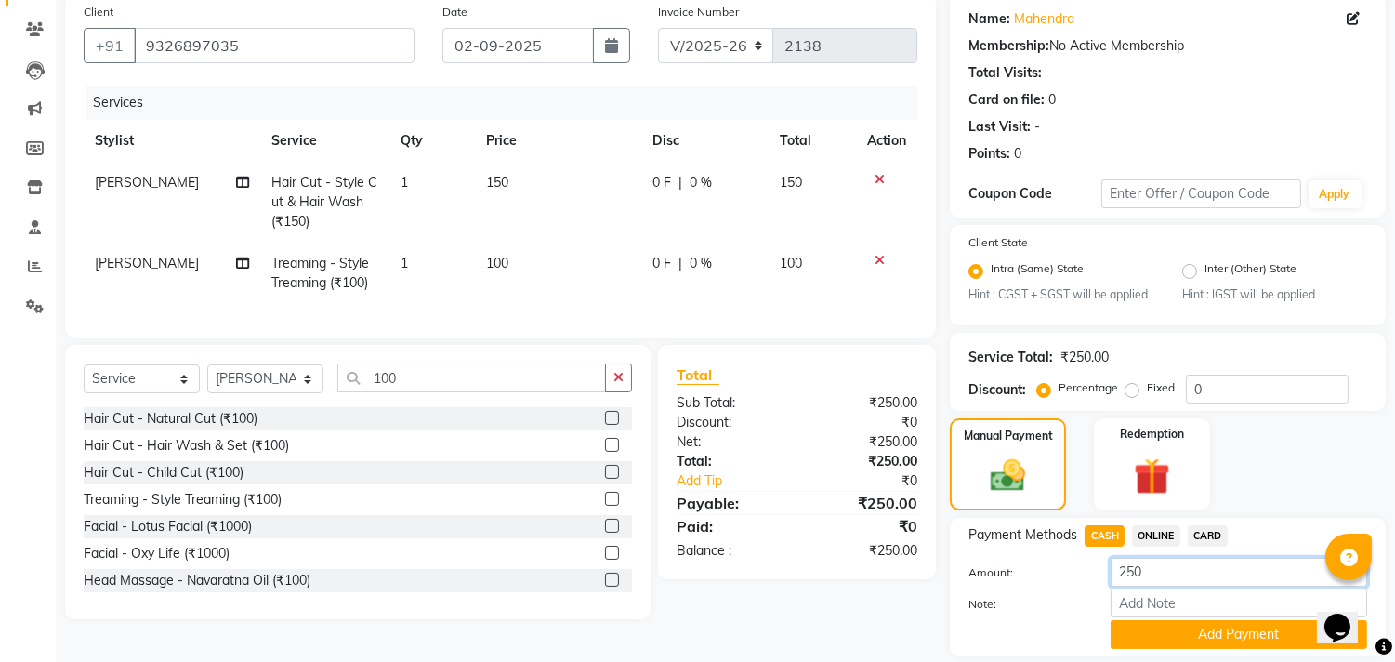
click at [1136, 569] on input "250" at bounding box center [1238, 572] width 256 height 29
type input "200"
click at [1168, 624] on button "Add Payment" at bounding box center [1238, 634] width 256 height 29
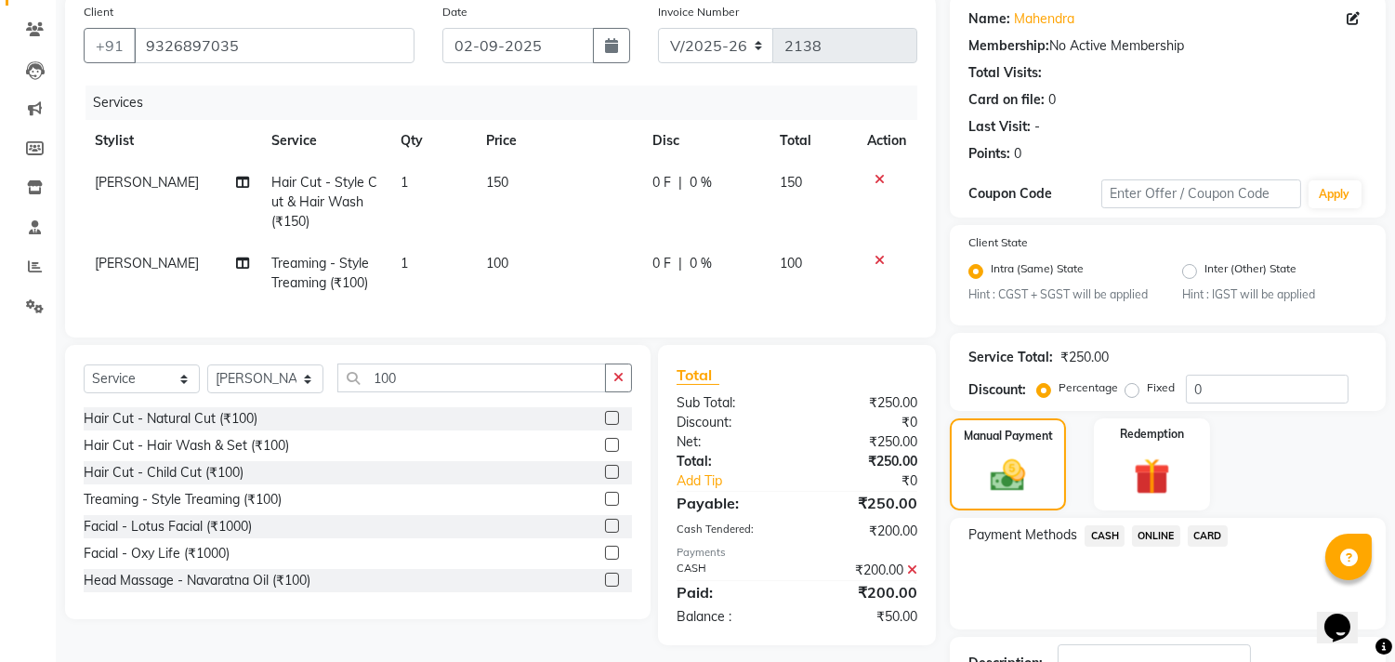
click at [1154, 532] on span "ONLINE" at bounding box center [1156, 535] width 48 height 21
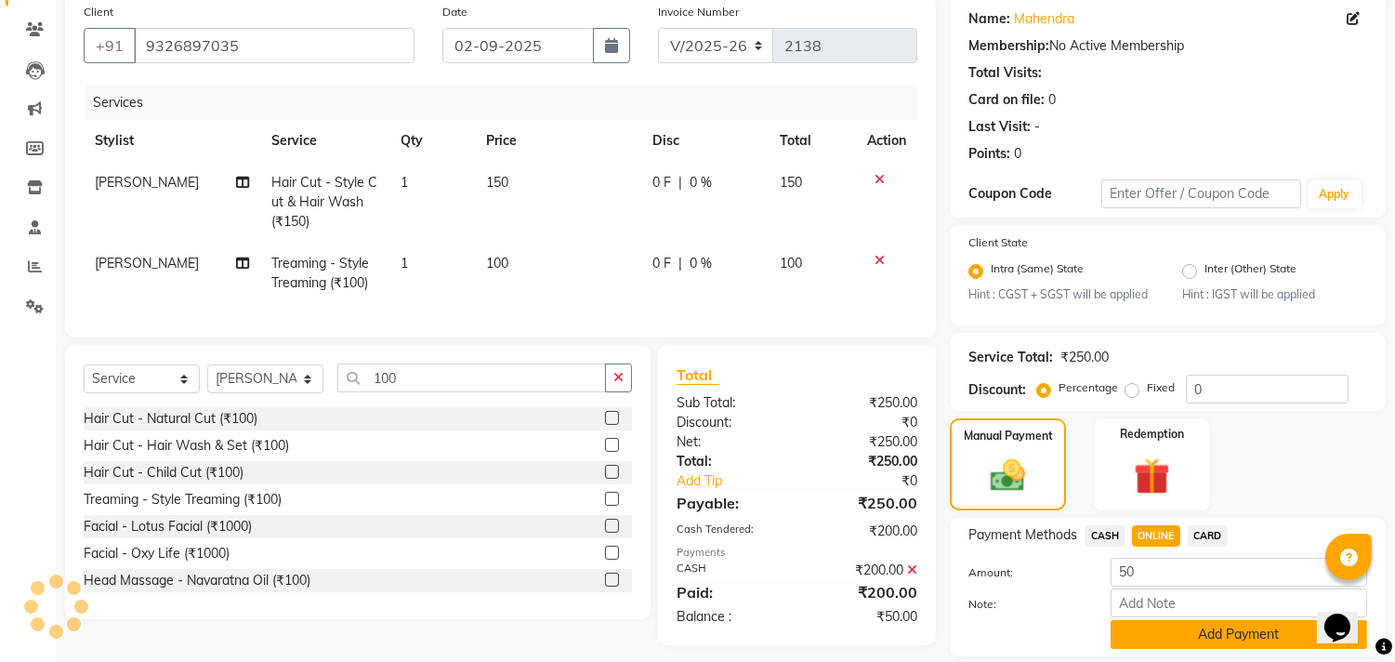
click at [1153, 629] on button "Add Payment" at bounding box center [1238, 634] width 256 height 29
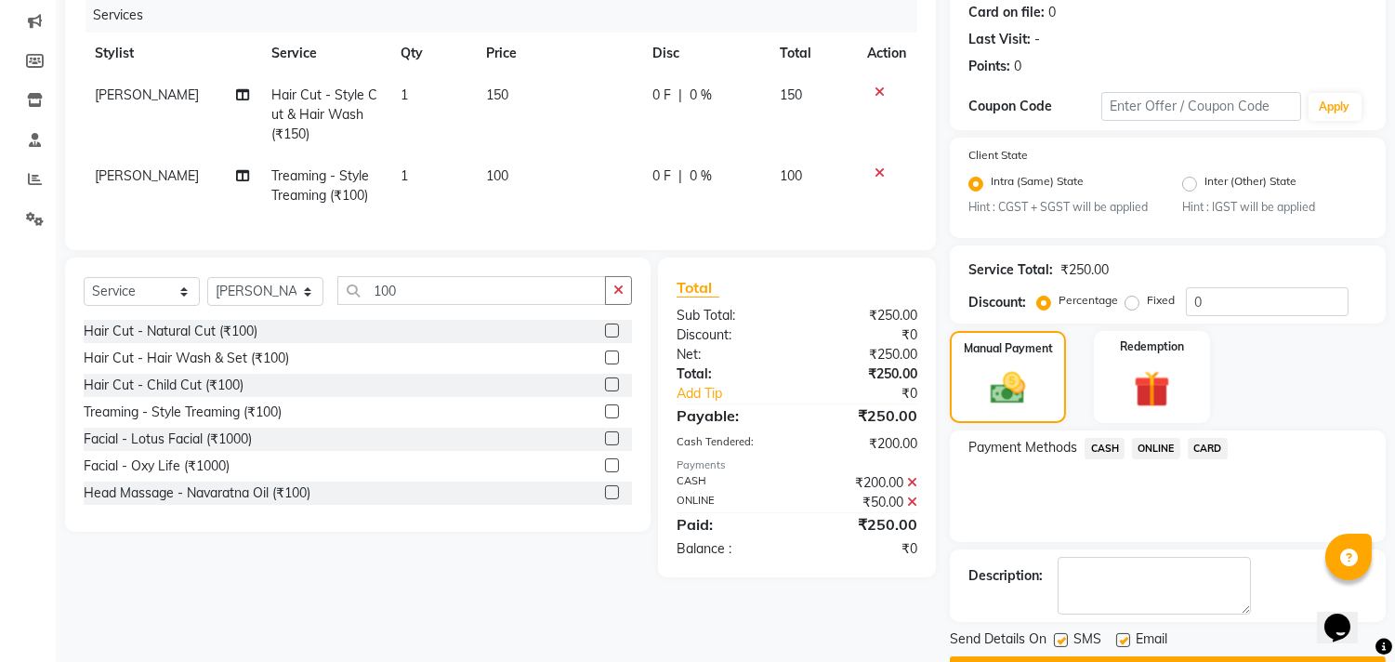
scroll to position [283, 0]
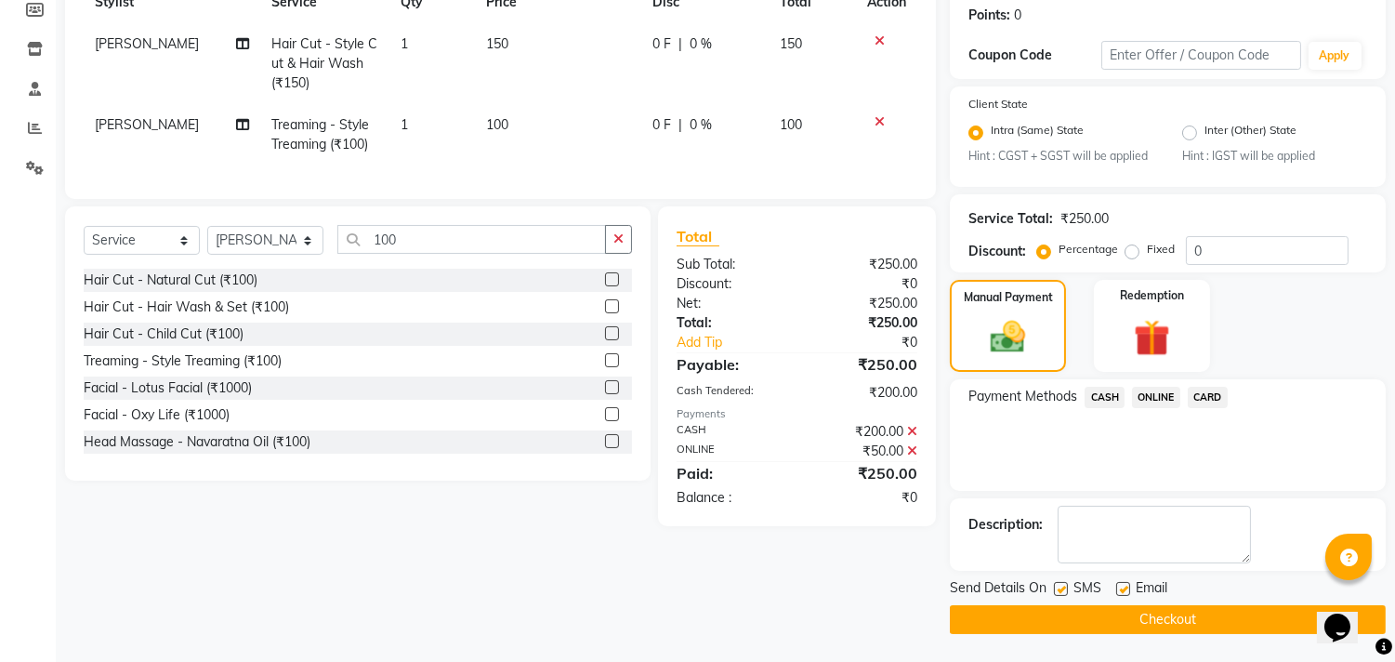
click at [1006, 611] on button "Checkout" at bounding box center [1168, 619] width 436 height 29
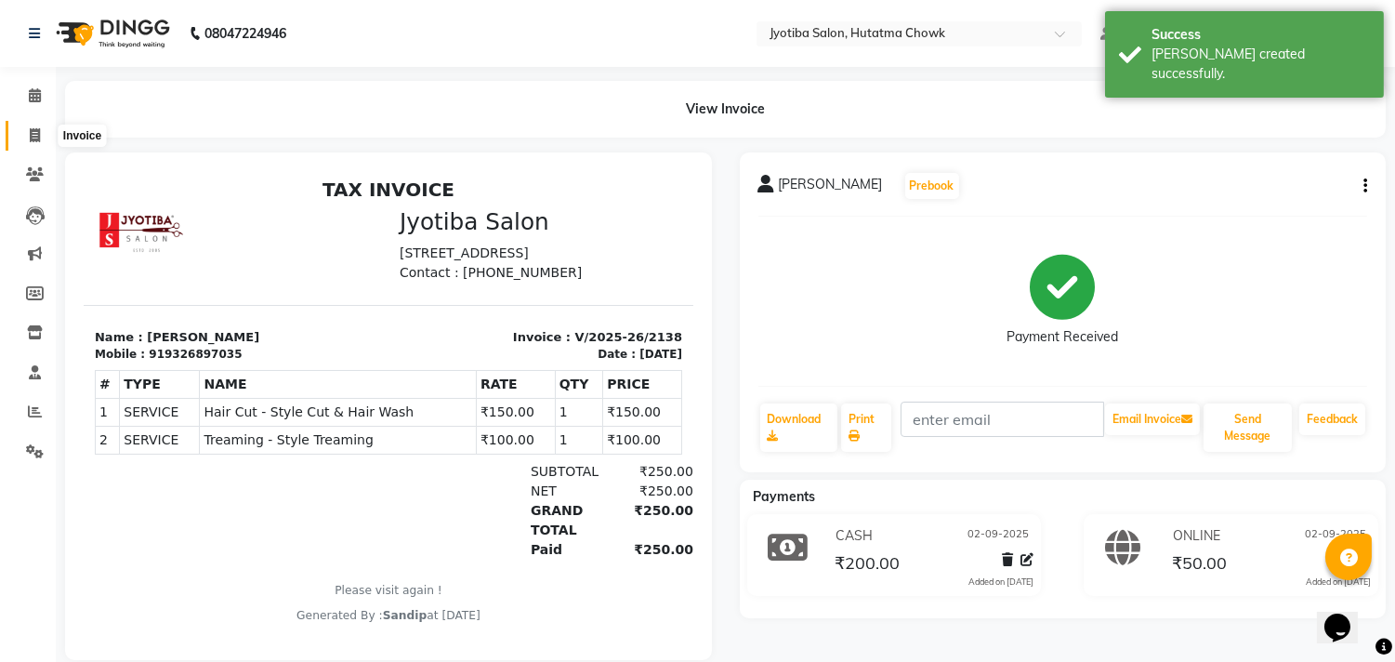
click at [32, 134] on icon at bounding box center [35, 135] width 10 height 14
select select "service"
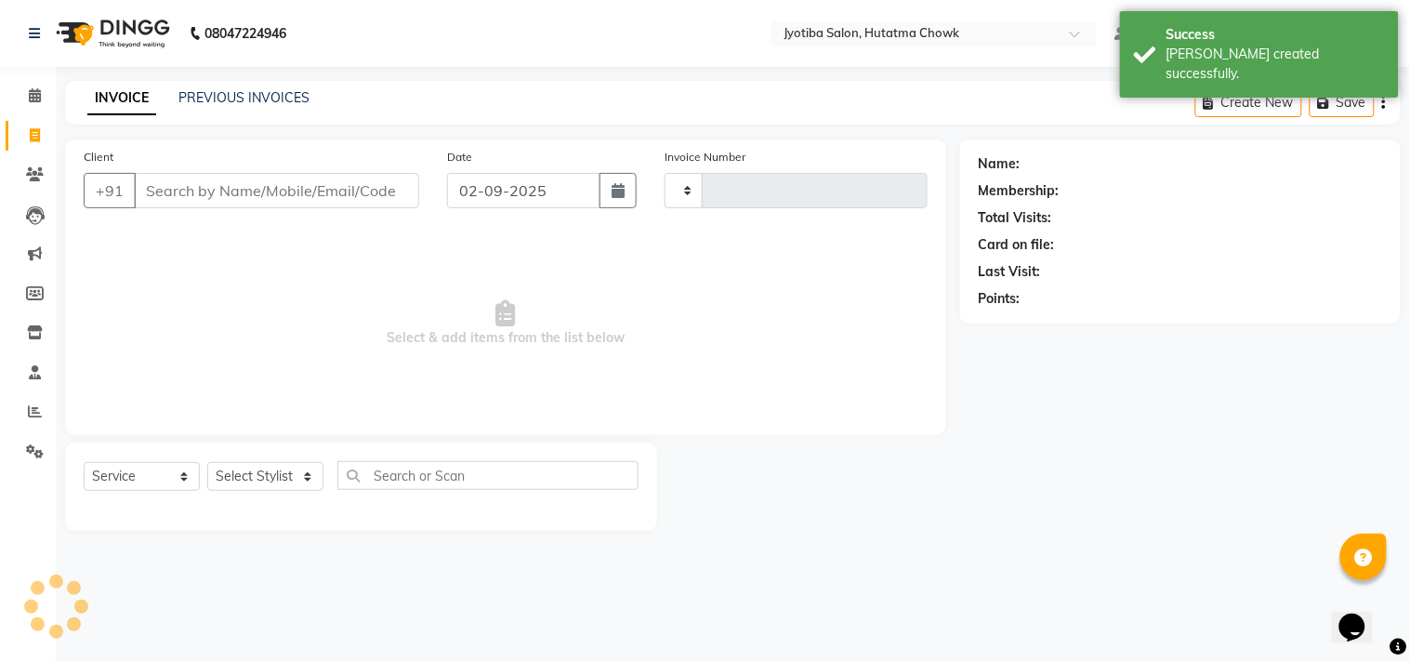
type input "2139"
select select "556"
select select "membership"
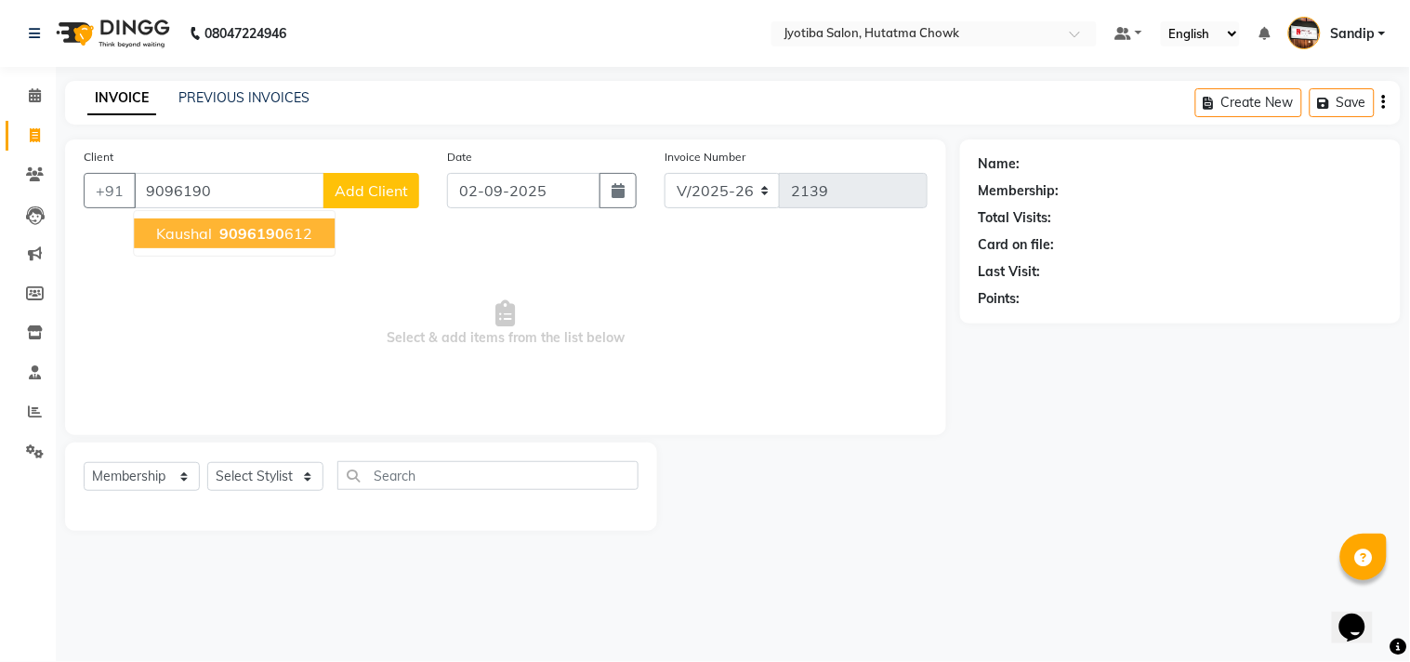
click at [286, 230] on ngb-highlight "9096190 612" at bounding box center [264, 233] width 97 height 19
type input "9096190612"
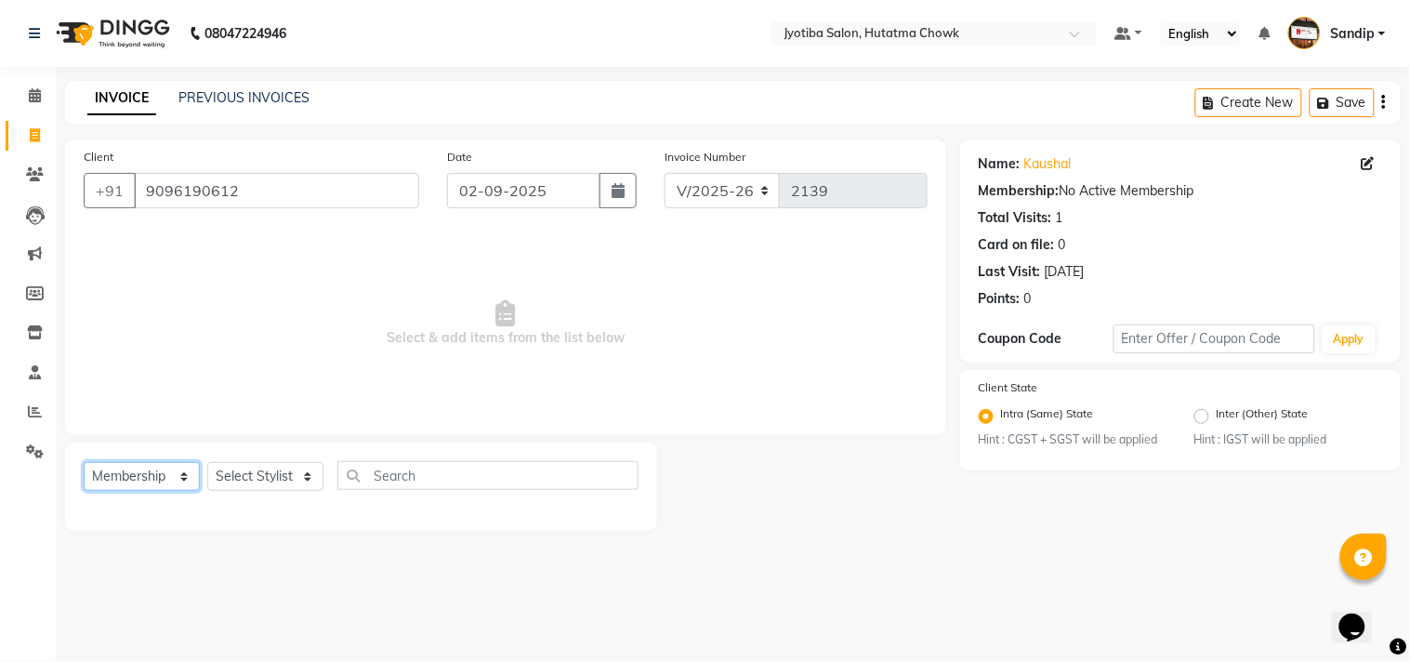
click at [143, 469] on select "Select Service Product Membership Package Voucher Prepaid Gift Card" at bounding box center [142, 476] width 116 height 29
select select "service"
click at [84, 463] on select "Select Service Product Membership Package Voucher Prepaid Gift Card" at bounding box center [142, 476] width 116 height 29
click at [246, 474] on select "Select Stylist [PERSON_NAME] [PERSON_NAME] [PERSON_NAME] [PERSON_NAME] prem RAH…" at bounding box center [265, 476] width 116 height 29
select select "7206"
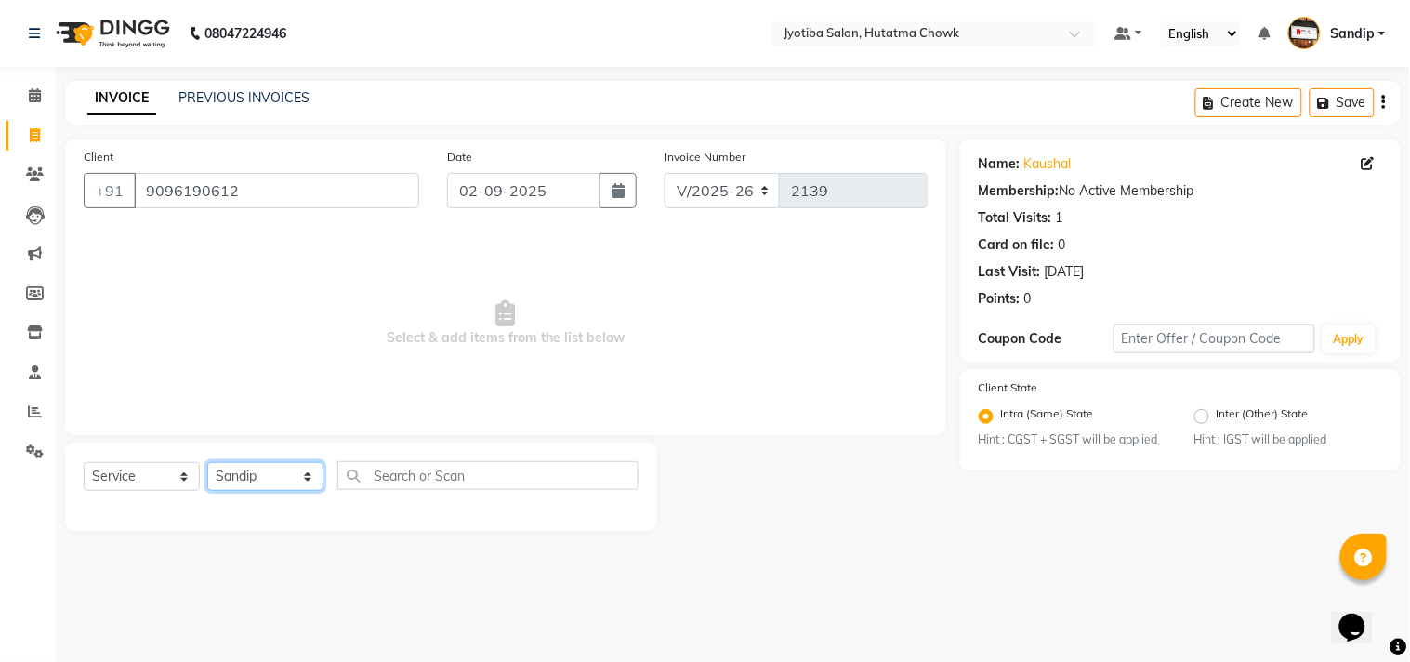
click at [207, 463] on select "Select Stylist [PERSON_NAME] [PERSON_NAME] [PERSON_NAME] [PERSON_NAME] prem RAH…" at bounding box center [265, 476] width 116 height 29
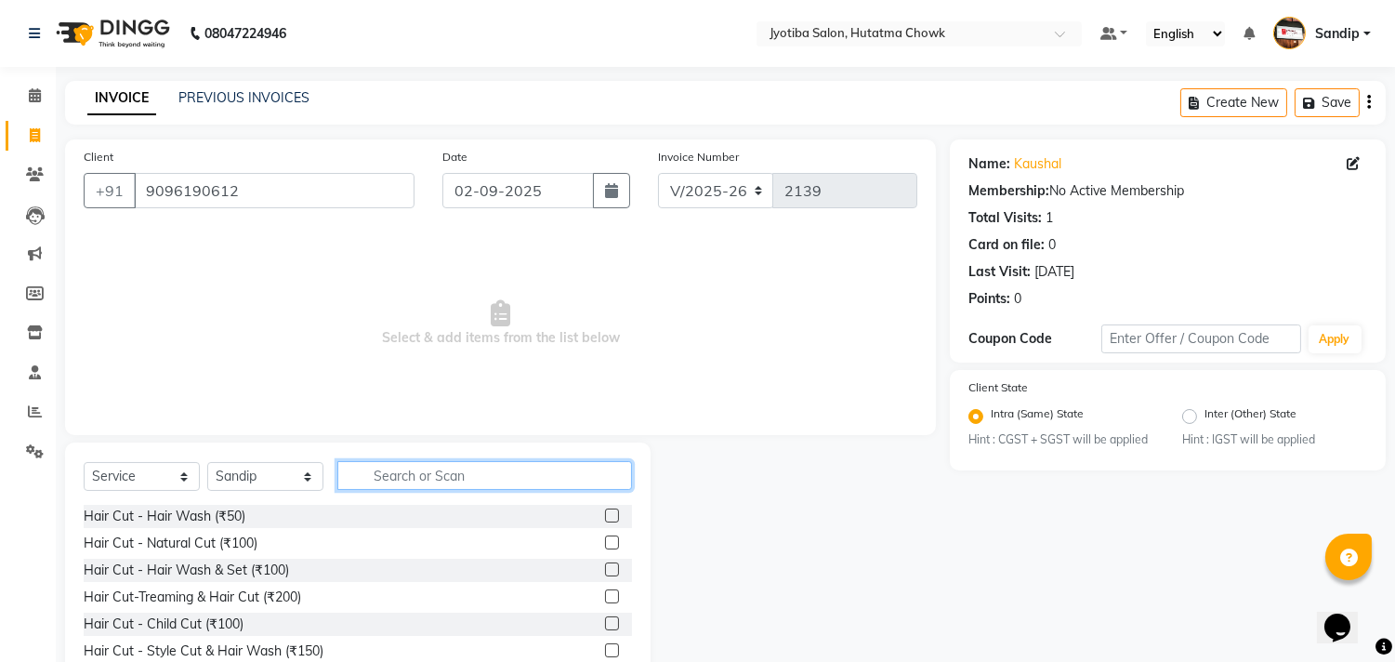
click at [403, 474] on input "text" at bounding box center [484, 475] width 295 height 29
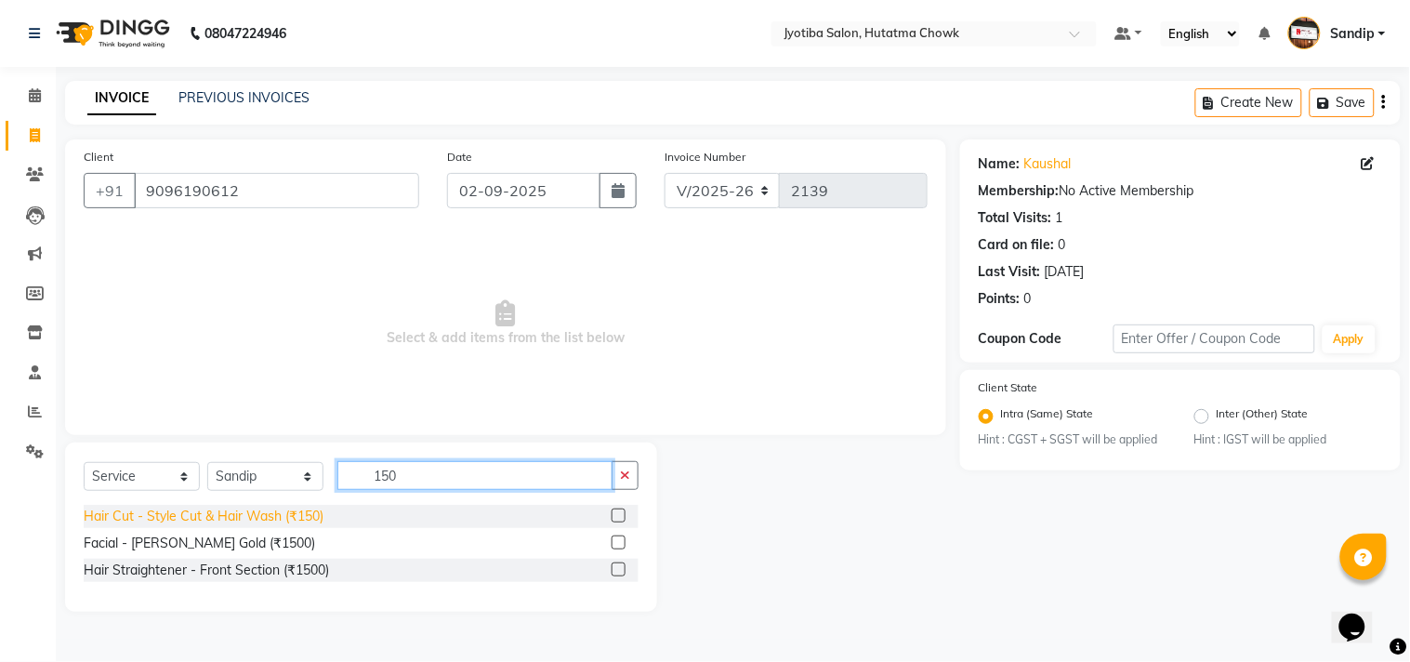
type input "150"
click at [226, 521] on div "Hair Cut - Style Cut & Hair Wash (₹150)" at bounding box center [204, 516] width 240 height 20
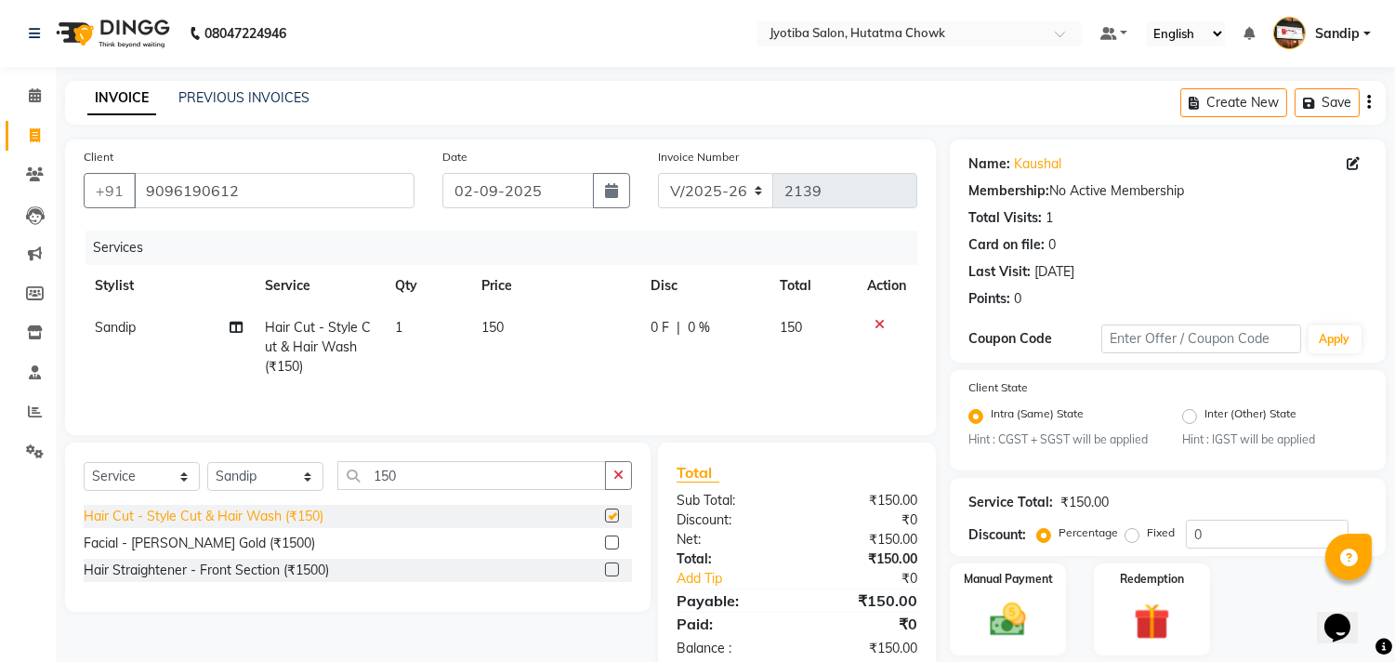
checkbox input "false"
click at [618, 469] on button "button" at bounding box center [618, 475] width 27 height 29
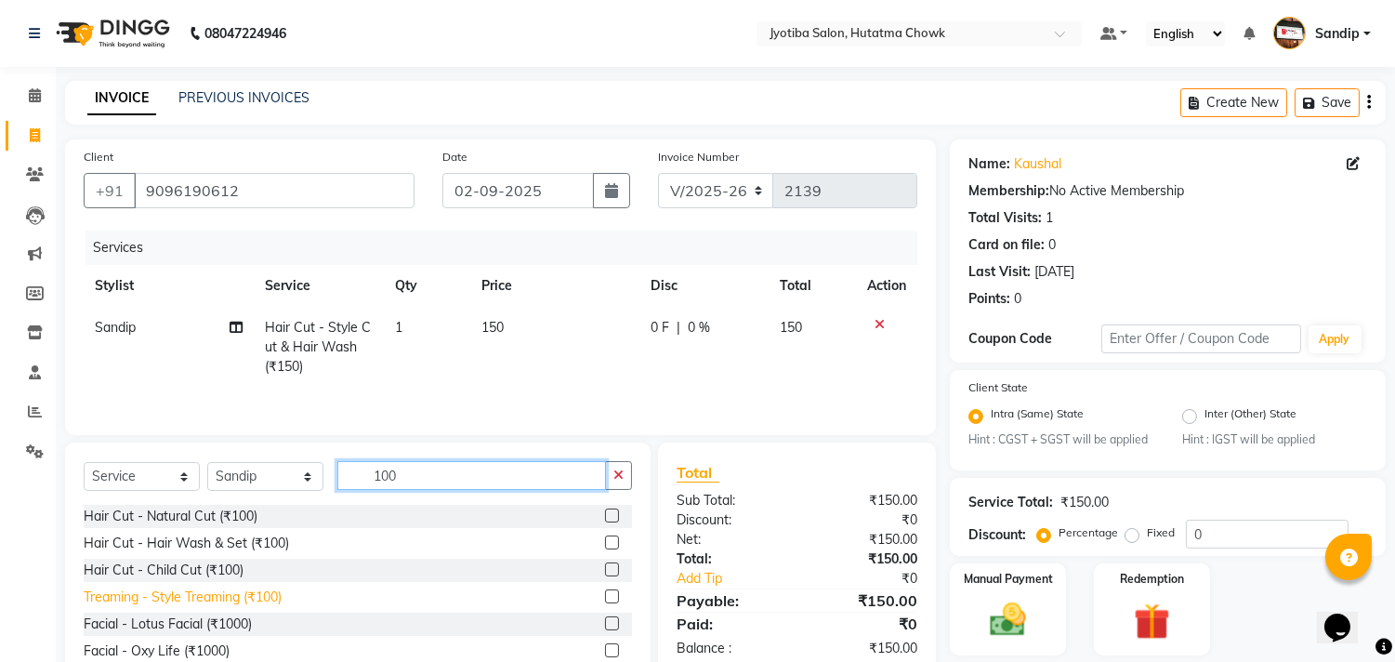
type input "100"
click at [243, 593] on div "Treaming - Style Treaming (₹100)" at bounding box center [183, 597] width 198 height 20
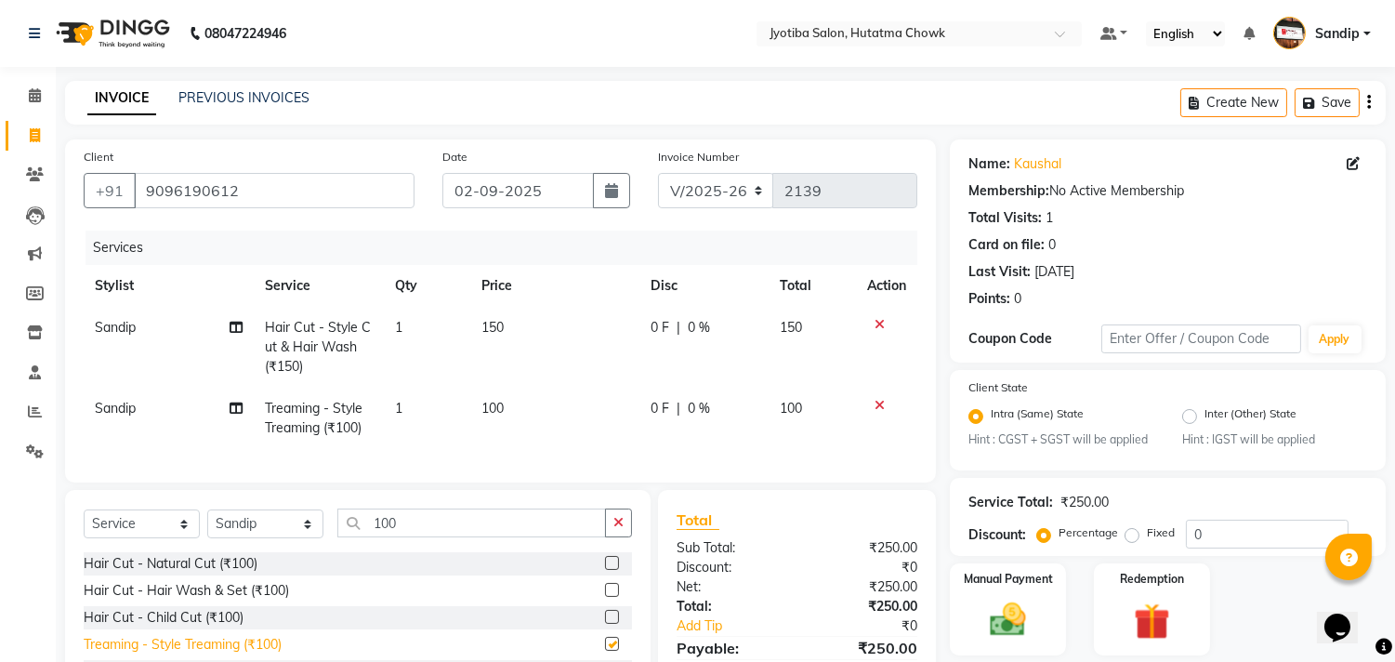
checkbox input "false"
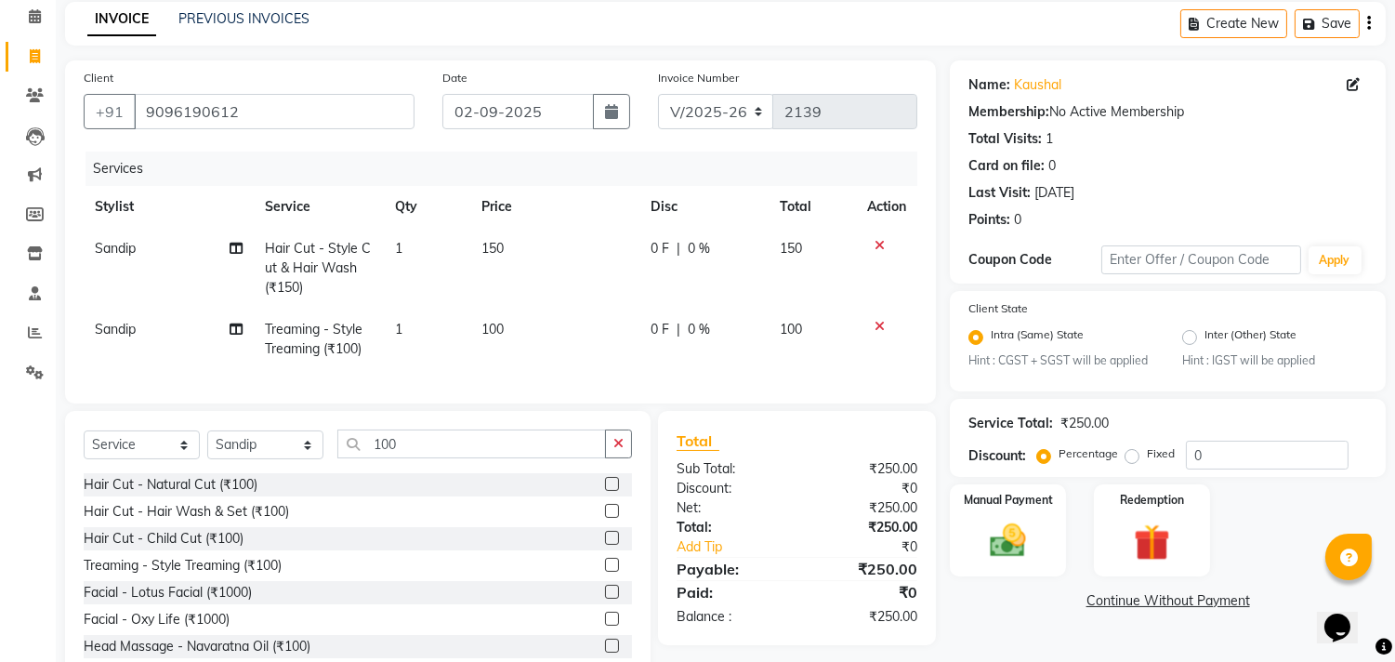
scroll to position [145, 0]
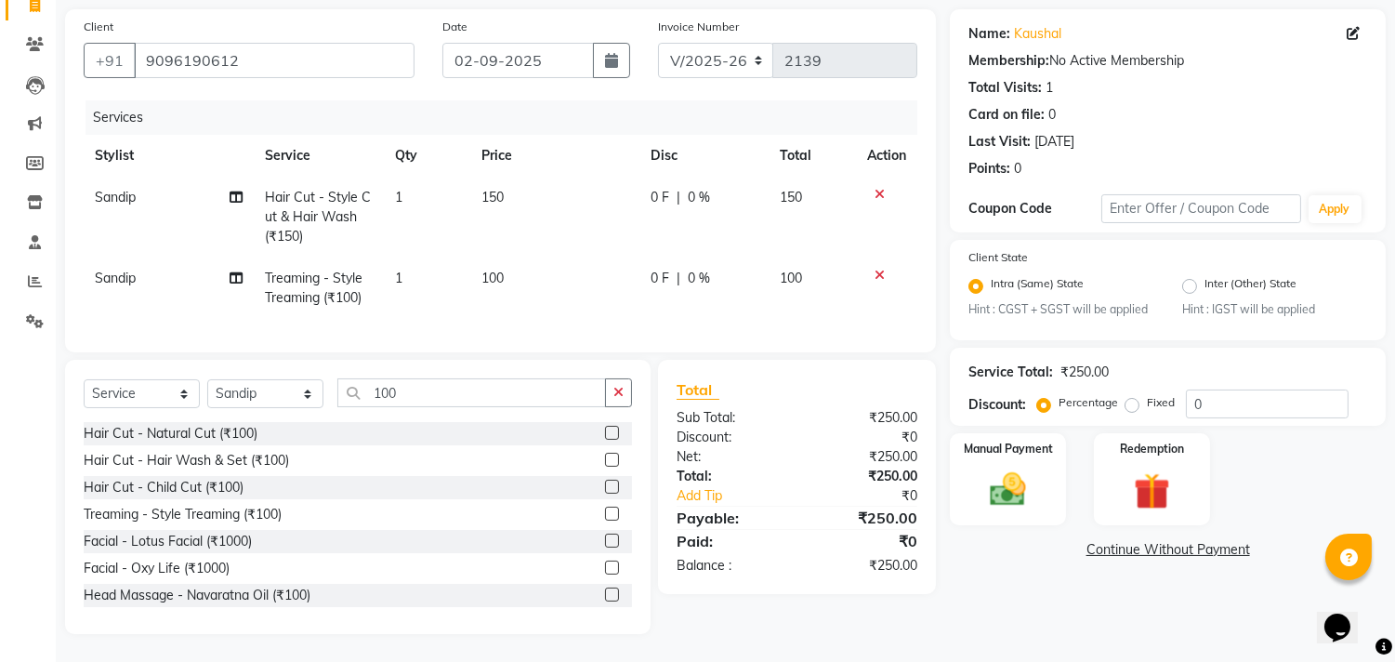
click at [1111, 540] on link "Continue Without Payment" at bounding box center [1167, 550] width 428 height 20
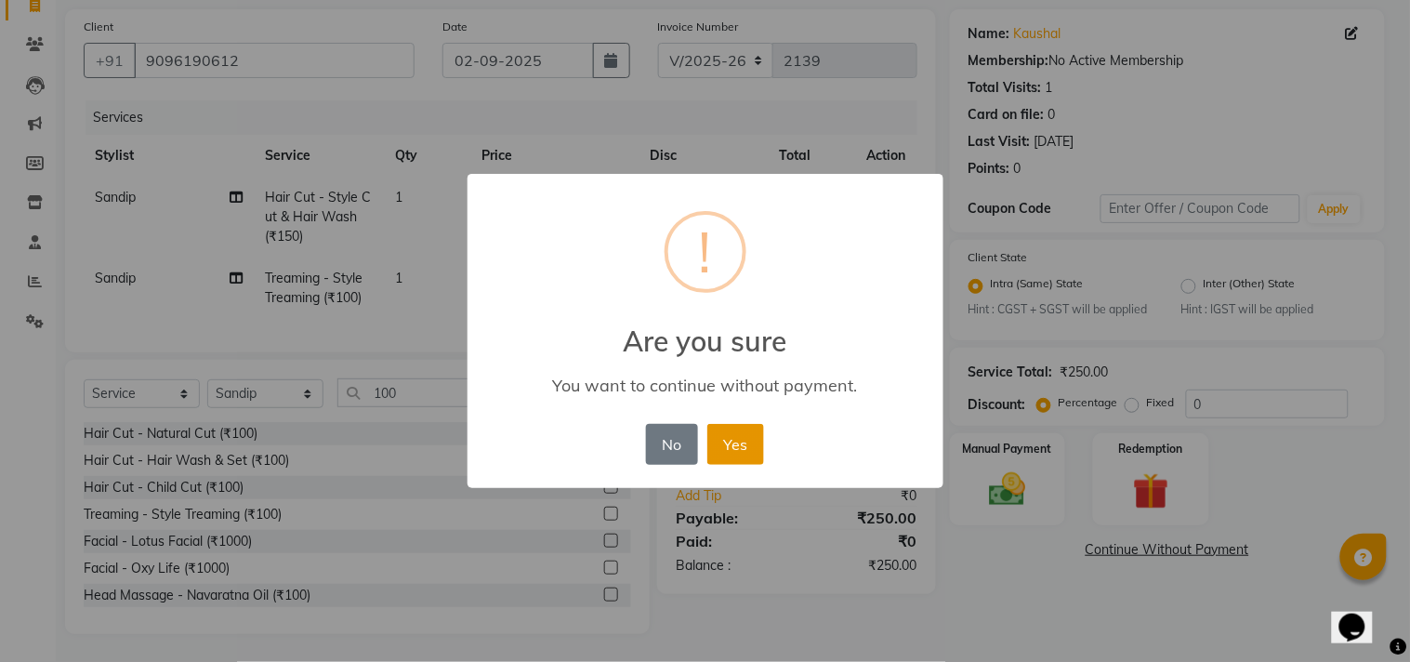
click at [732, 439] on button "Yes" at bounding box center [735, 444] width 57 height 41
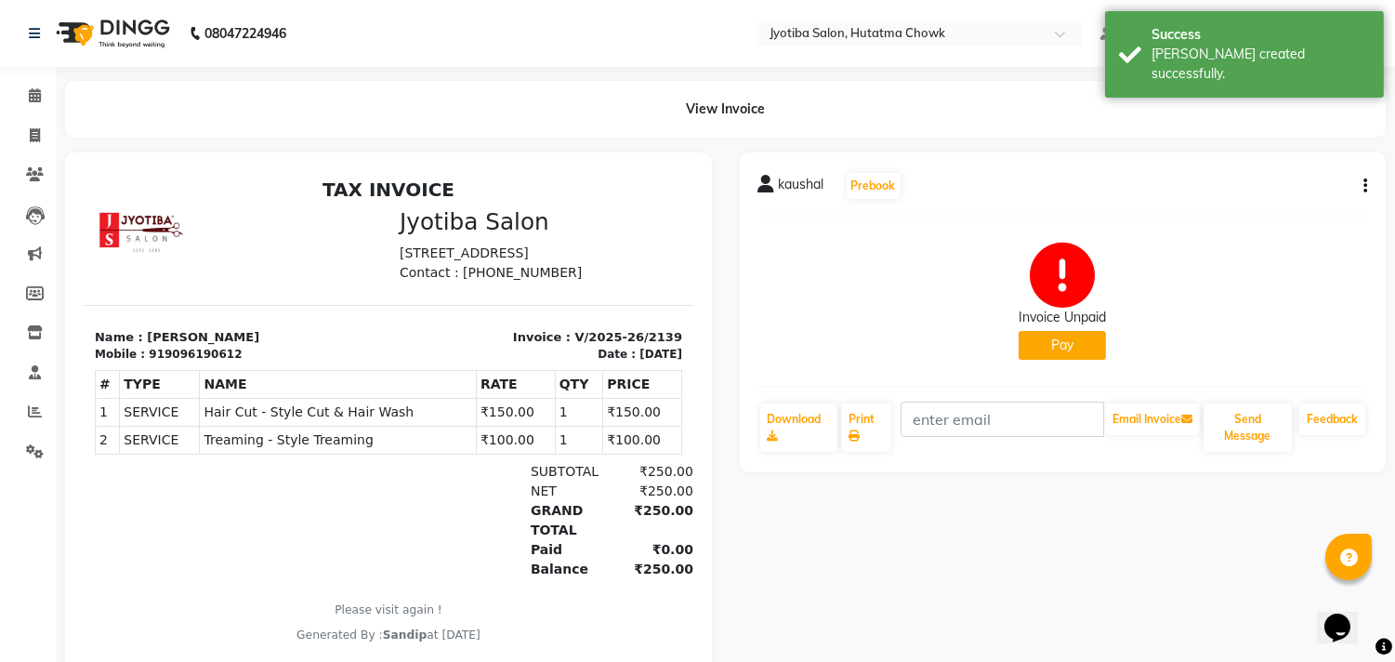
click at [1044, 340] on button "Pay" at bounding box center [1061, 345] width 87 height 29
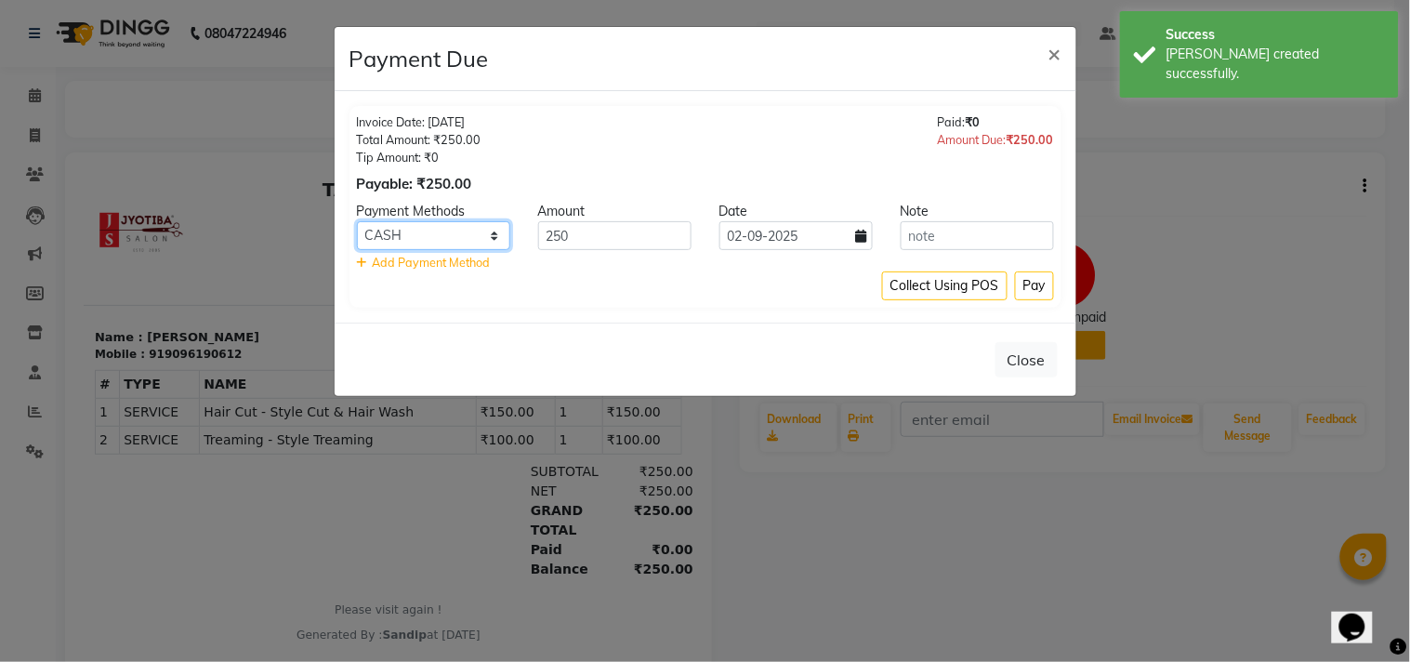
click at [448, 242] on select "CASH ONLINE CARD" at bounding box center [433, 235] width 153 height 29
select select "3"
click at [357, 221] on select "CASH ONLINE CARD" at bounding box center [433, 235] width 153 height 29
click at [1043, 294] on button "Pay" at bounding box center [1034, 285] width 39 height 29
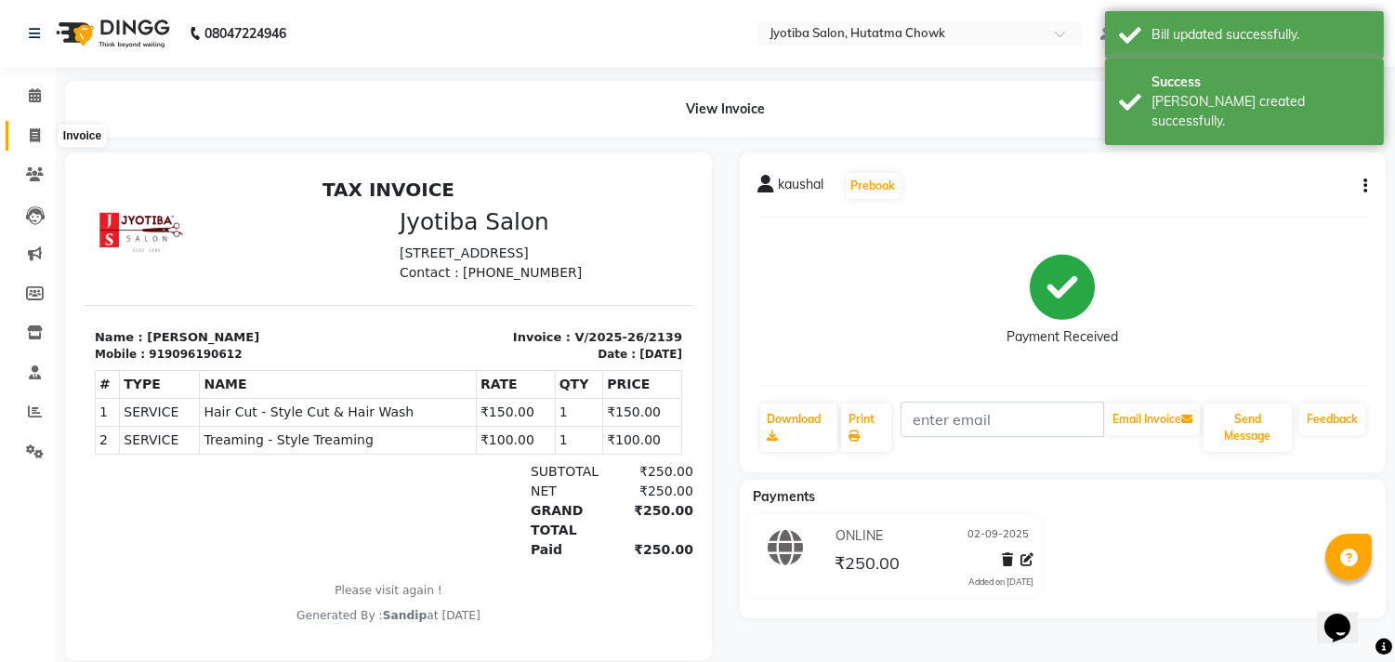
click at [34, 134] on icon at bounding box center [35, 135] width 10 height 14
select select "556"
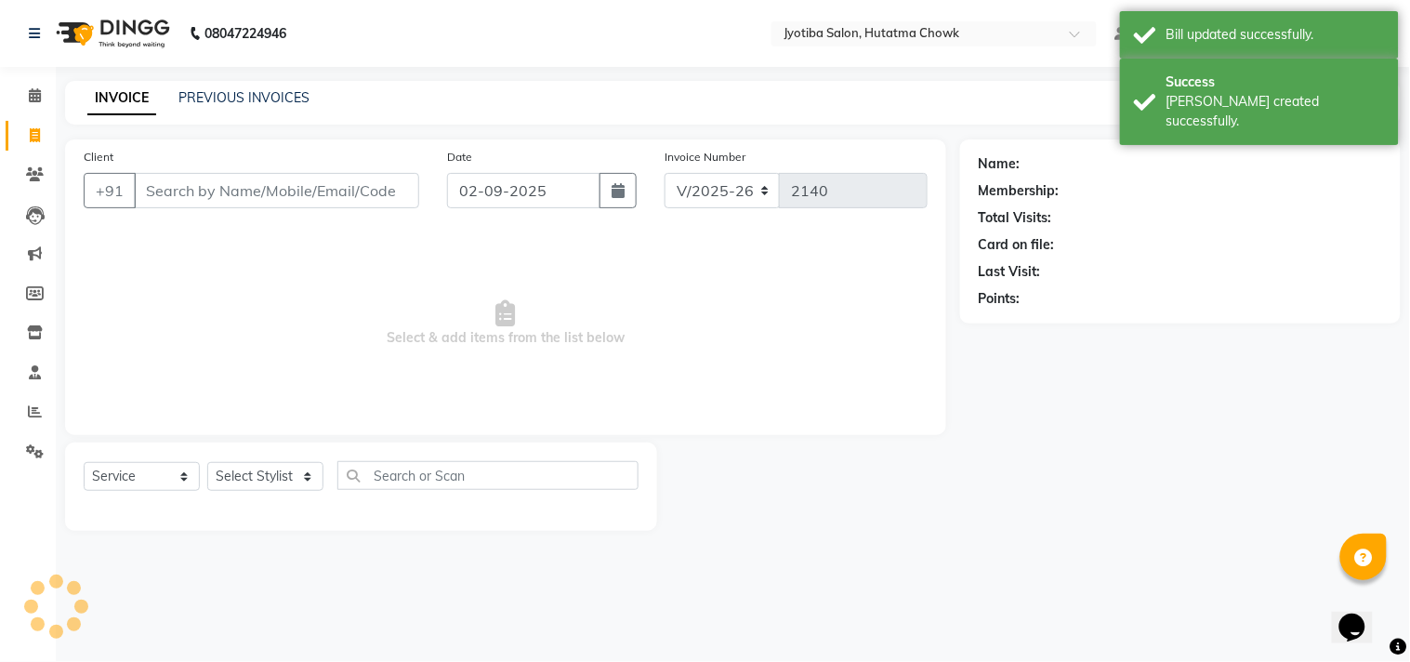
select select "membership"
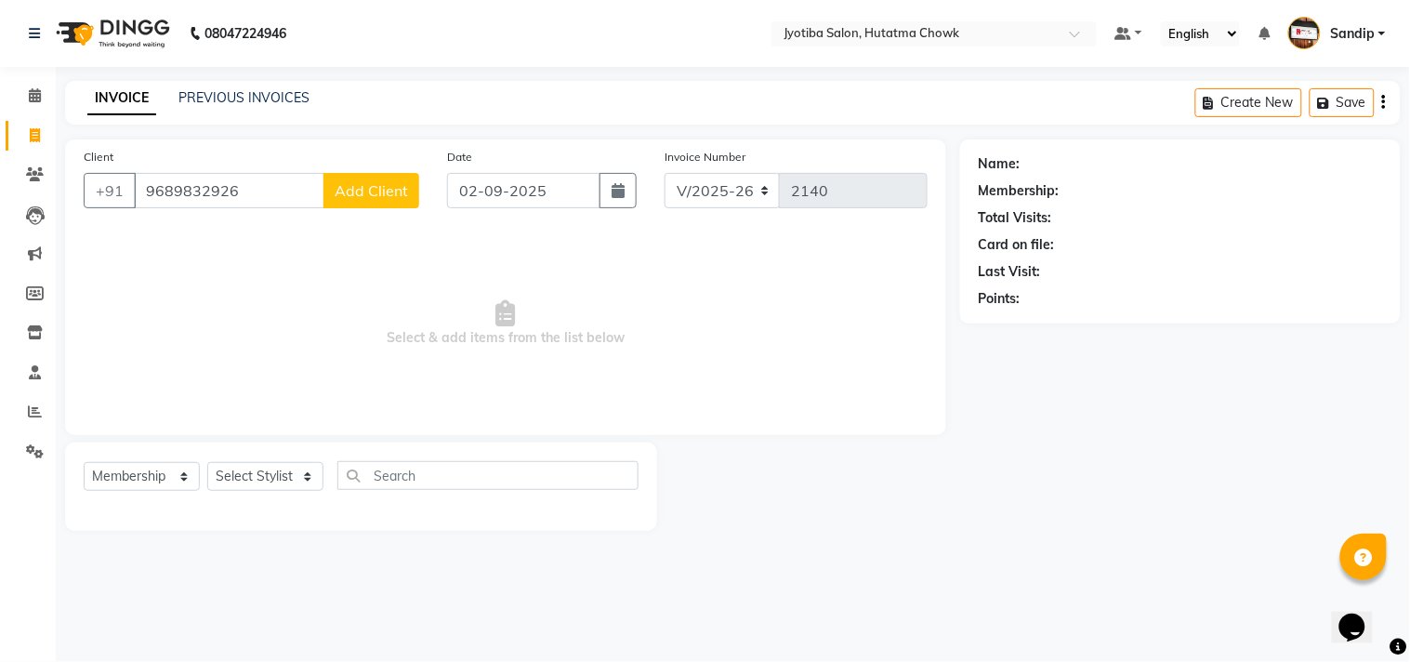
type input "9689832926"
click at [368, 190] on span "Add Client" at bounding box center [371, 190] width 73 height 19
select select "22"
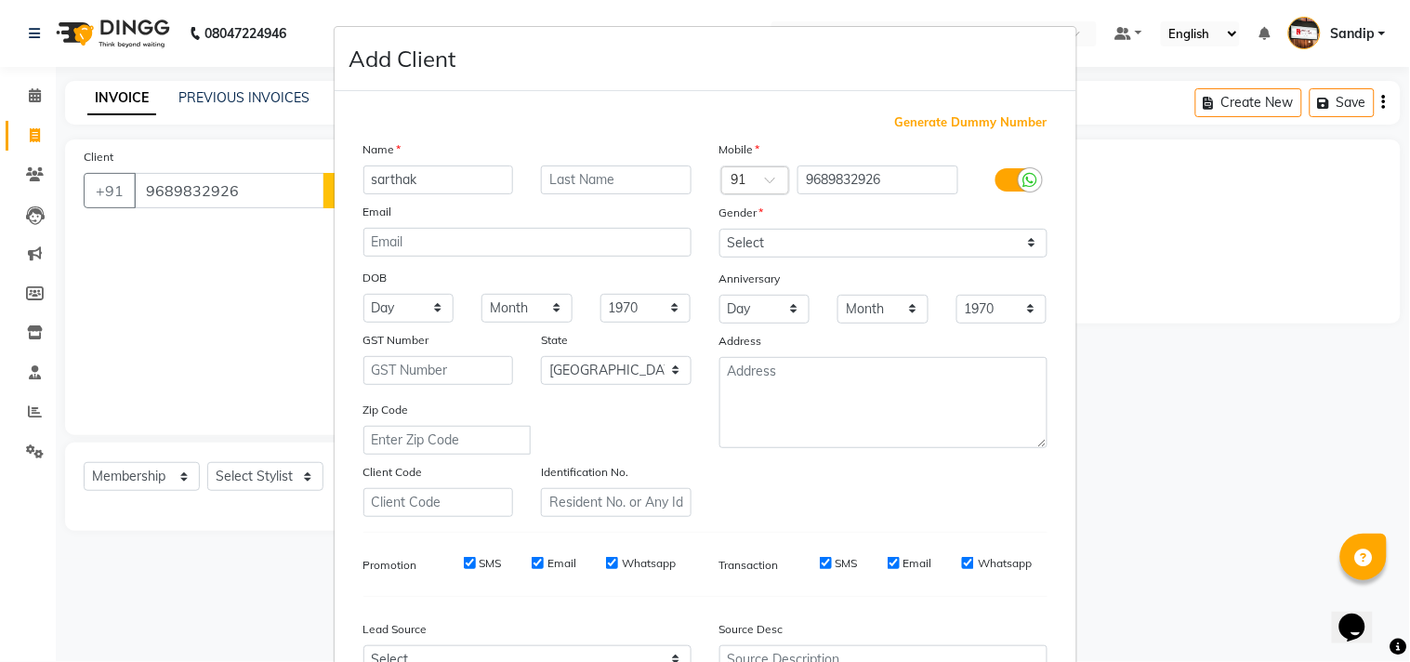
type input "sarthak"
click at [773, 249] on select "Select [DEMOGRAPHIC_DATA] [DEMOGRAPHIC_DATA] Other Prefer Not To Say" at bounding box center [883, 243] width 328 height 29
select select "[DEMOGRAPHIC_DATA]"
click at [719, 229] on select "Select [DEMOGRAPHIC_DATA] [DEMOGRAPHIC_DATA] Other Prefer Not To Say" at bounding box center [883, 243] width 328 height 29
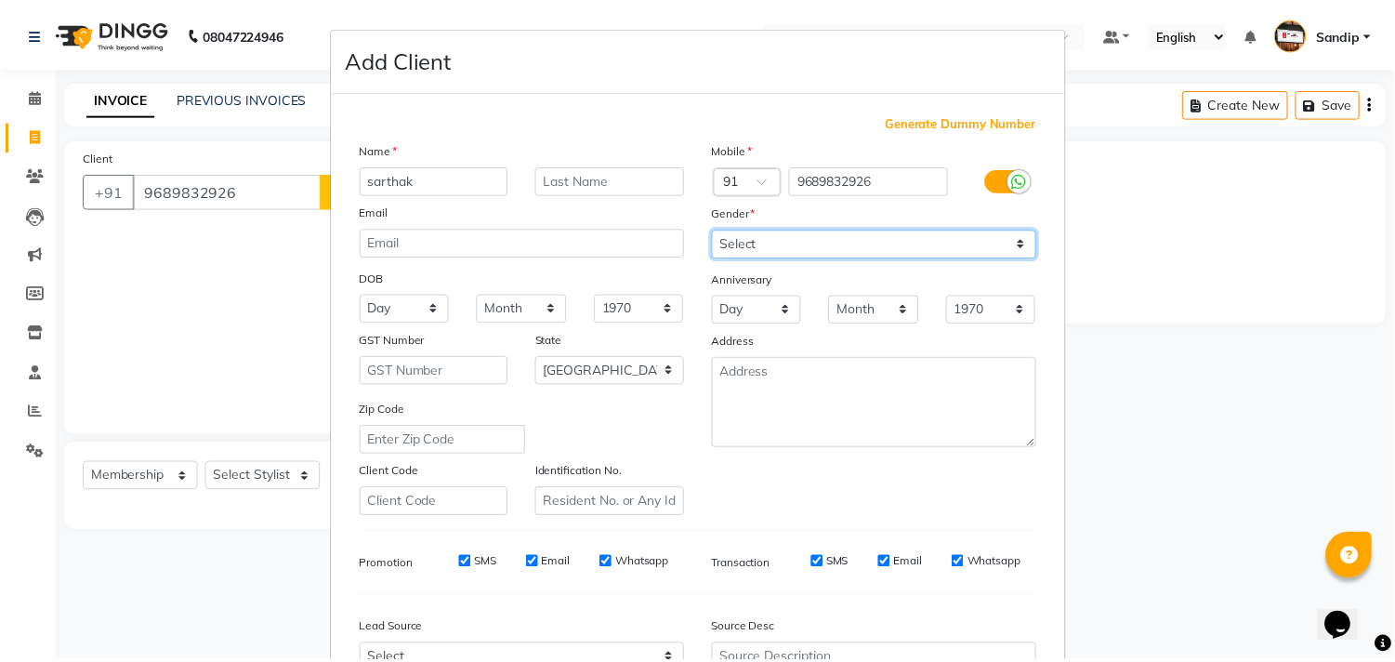
scroll to position [197, 0]
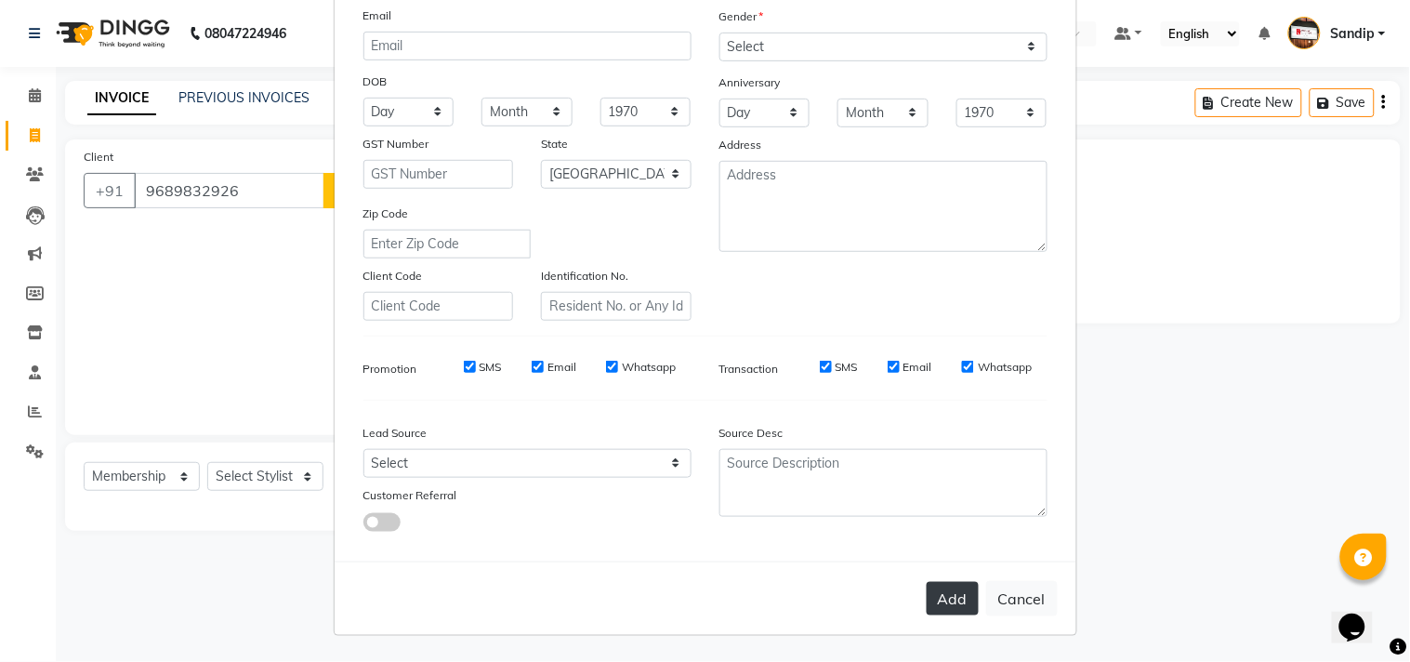
click at [937, 588] on button "Add" at bounding box center [952, 598] width 52 height 33
select select
select select "null"
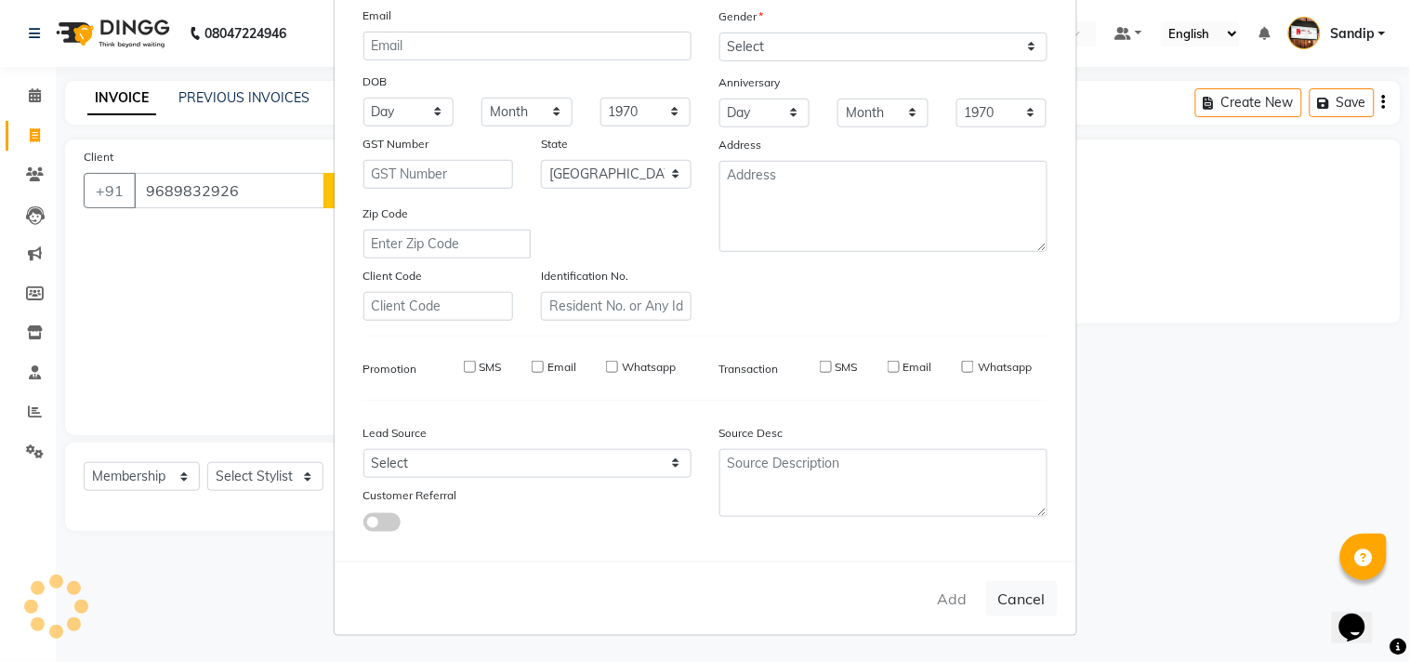
select select
checkbox input "false"
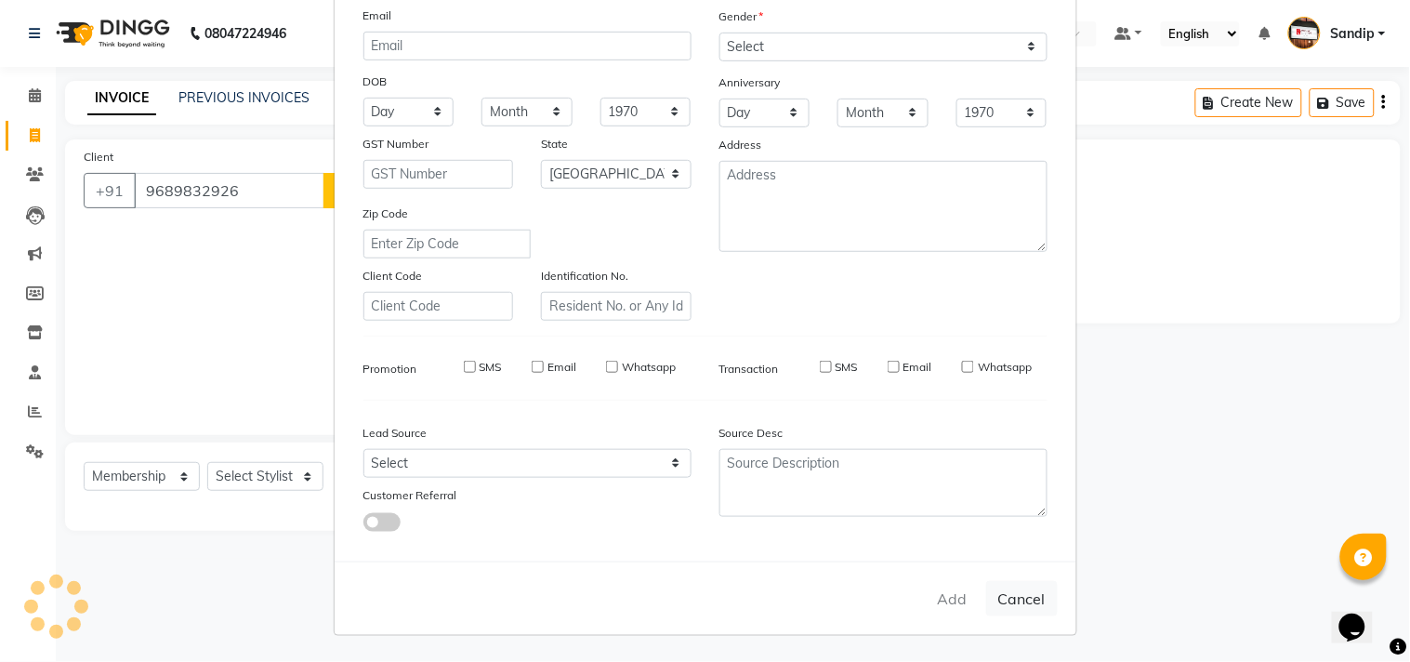
checkbox input "false"
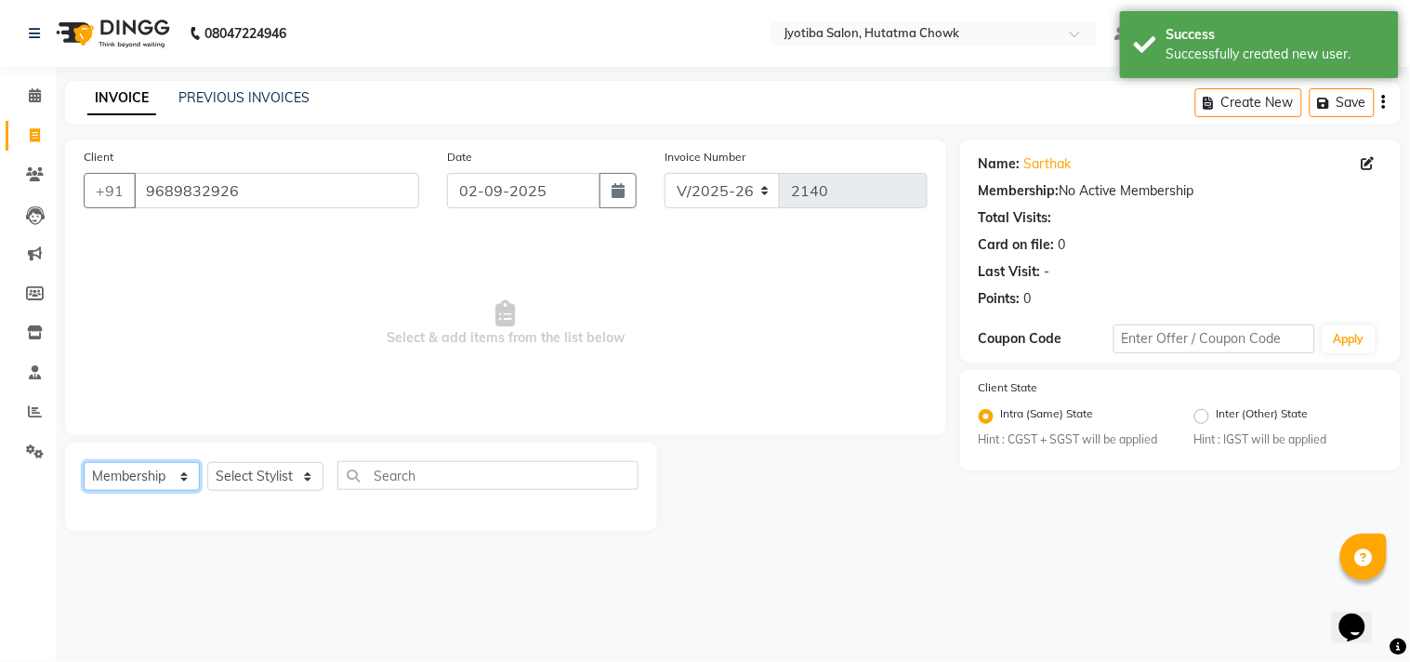
click at [126, 475] on select "Select Service Product Membership Package Voucher Prepaid Gift Card" at bounding box center [142, 476] width 116 height 29
select select "service"
click at [84, 463] on select "Select Service Product Membership Package Voucher Prepaid Gift Card" at bounding box center [142, 476] width 116 height 29
click at [247, 474] on select "Select Stylist [PERSON_NAME] [PERSON_NAME] [PERSON_NAME] [PERSON_NAME] prem RAH…" at bounding box center [265, 476] width 116 height 29
select select "84596"
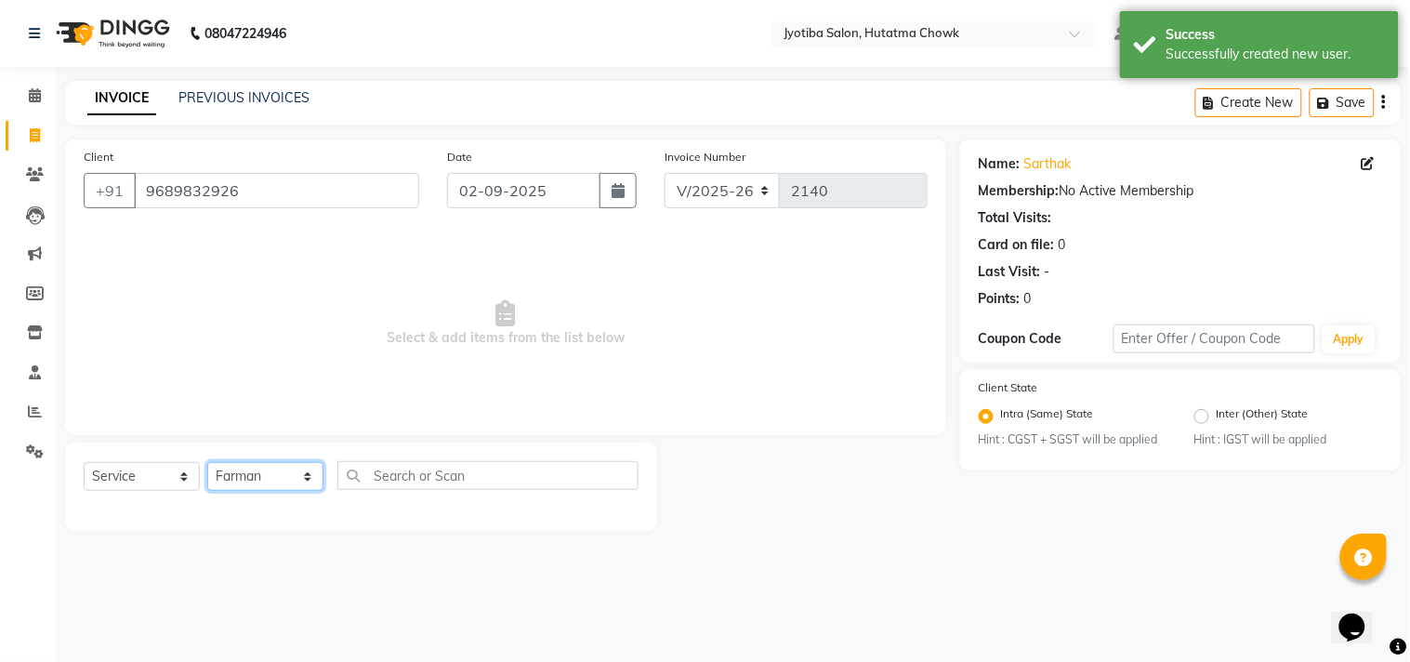
click at [207, 463] on select "Select Stylist [PERSON_NAME] [PERSON_NAME] [PERSON_NAME] [PERSON_NAME] prem RAH…" at bounding box center [265, 476] width 116 height 29
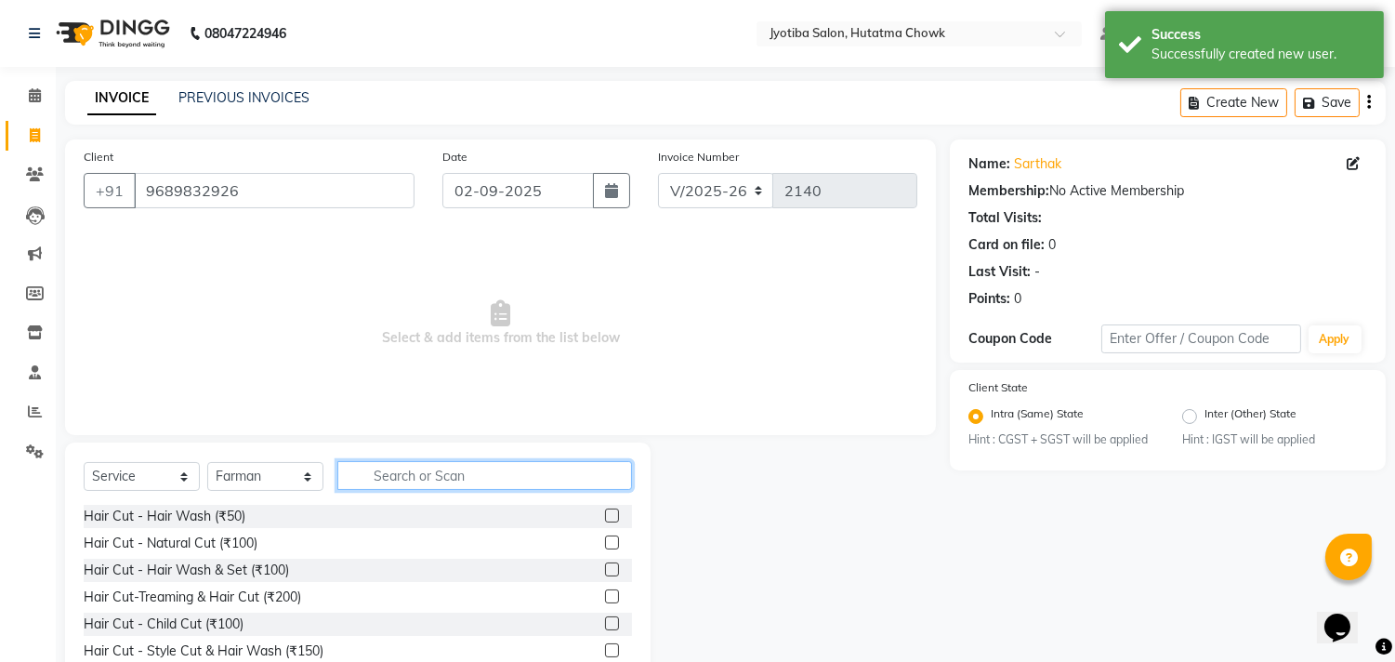
click at [403, 468] on input "text" at bounding box center [484, 475] width 295 height 29
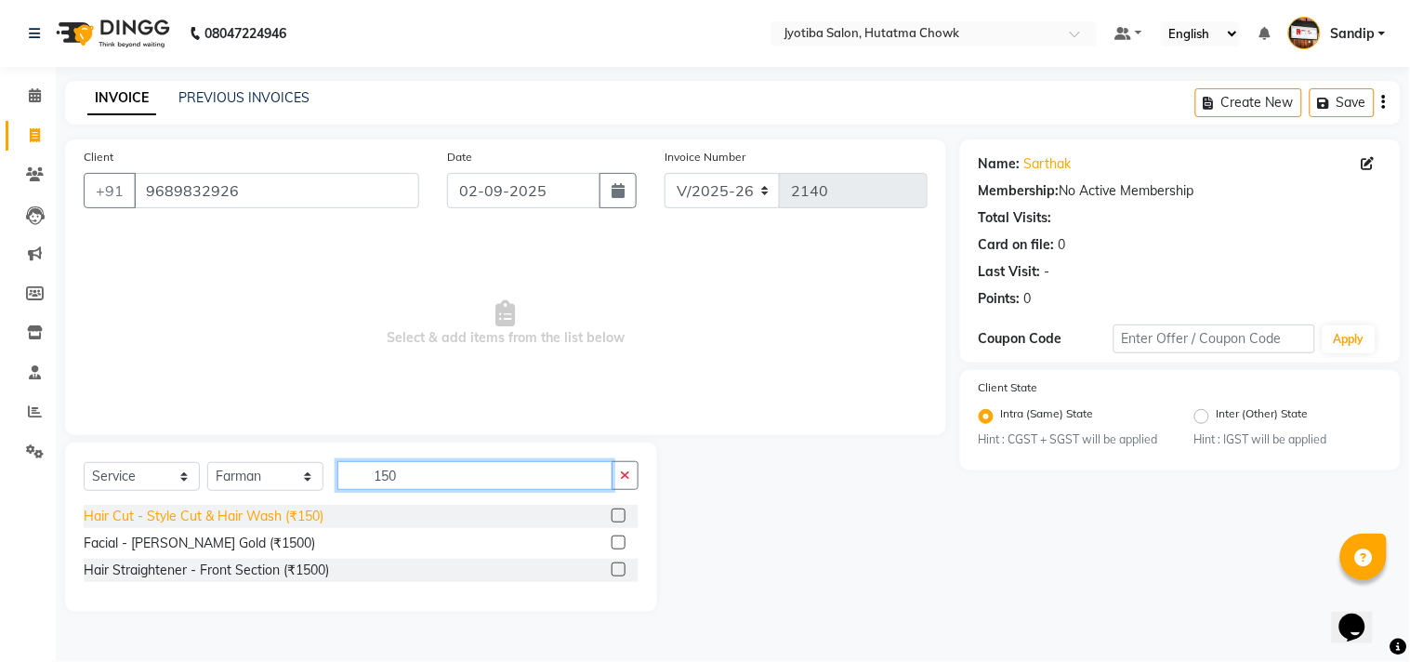
type input "150"
click at [221, 515] on div "Hair Cut - Style Cut & Hair Wash (₹150)" at bounding box center [204, 516] width 240 height 20
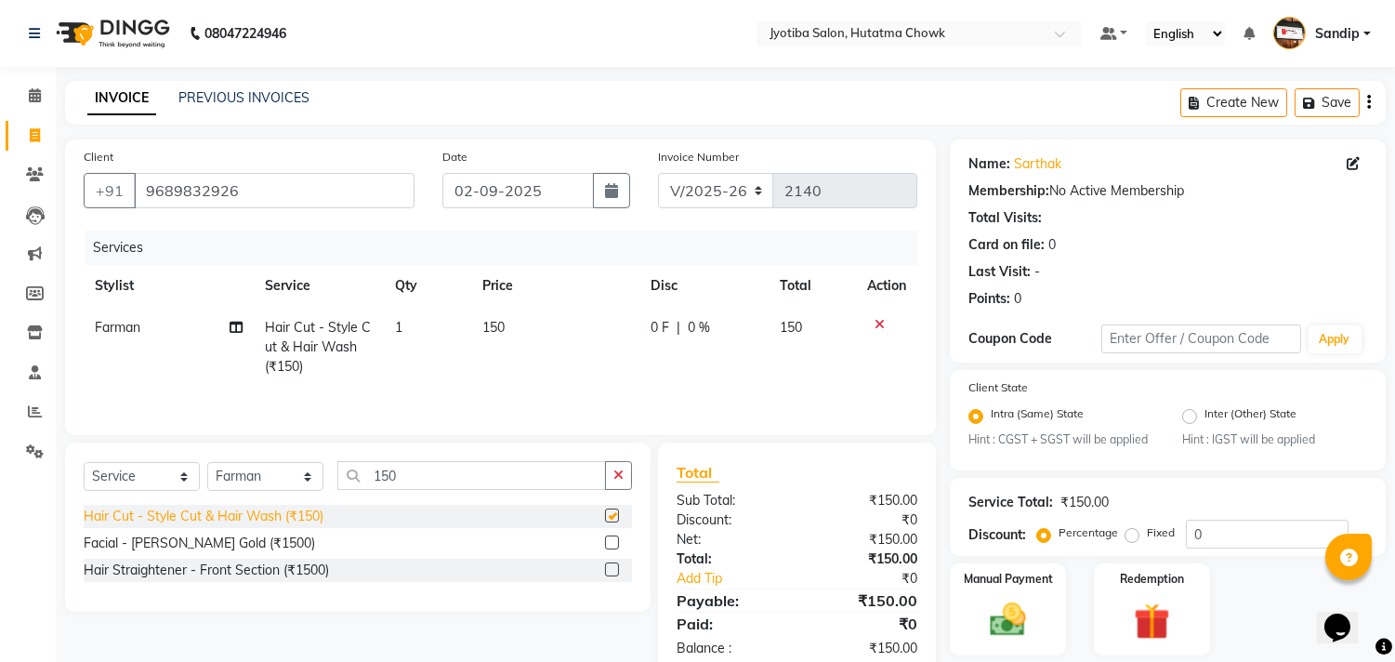
checkbox input "false"
click at [623, 477] on icon "button" at bounding box center [618, 474] width 10 height 13
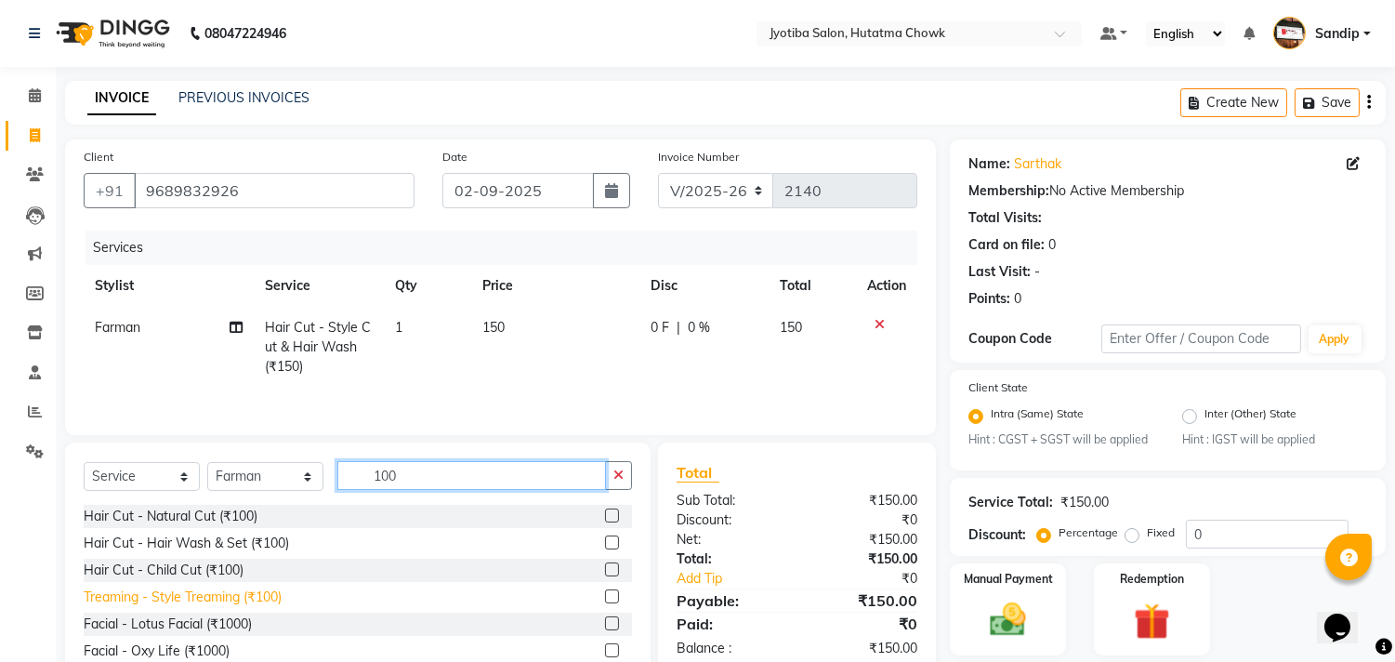
type input "100"
click at [217, 600] on div "Treaming - Style Treaming (₹100)" at bounding box center [183, 597] width 198 height 20
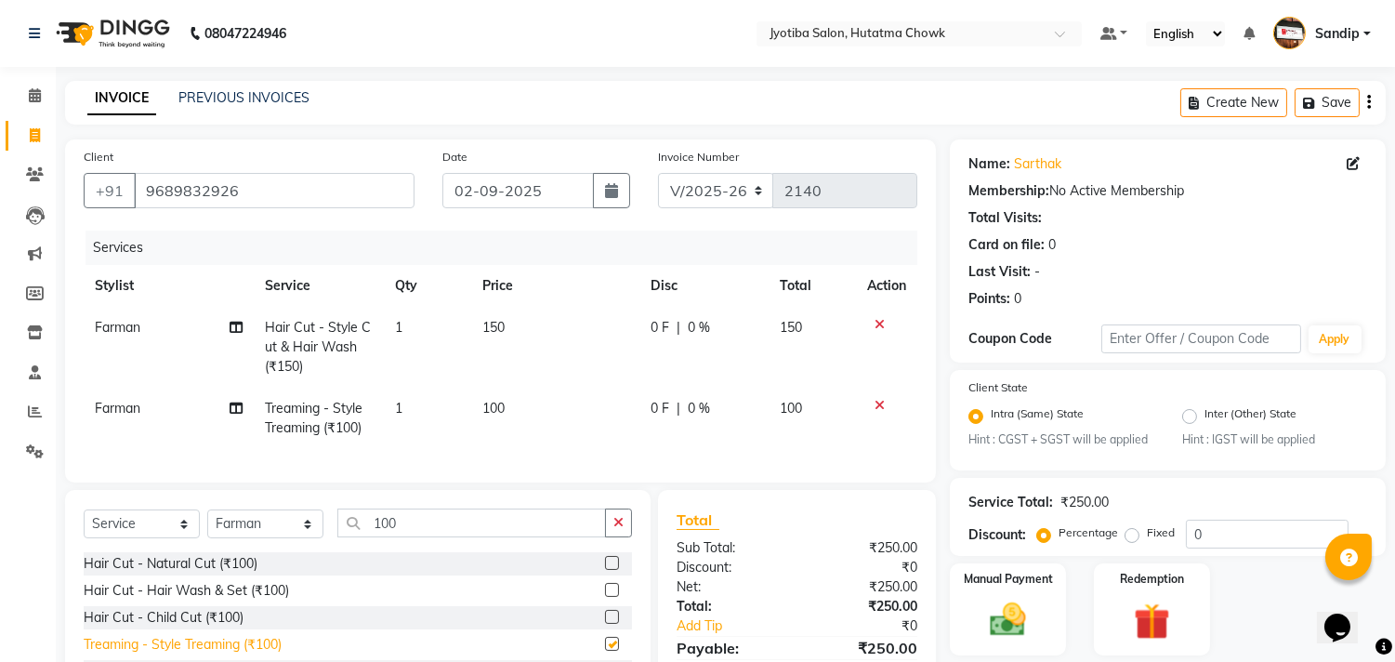
checkbox input "false"
click at [1028, 606] on img at bounding box center [1008, 620] width 61 height 44
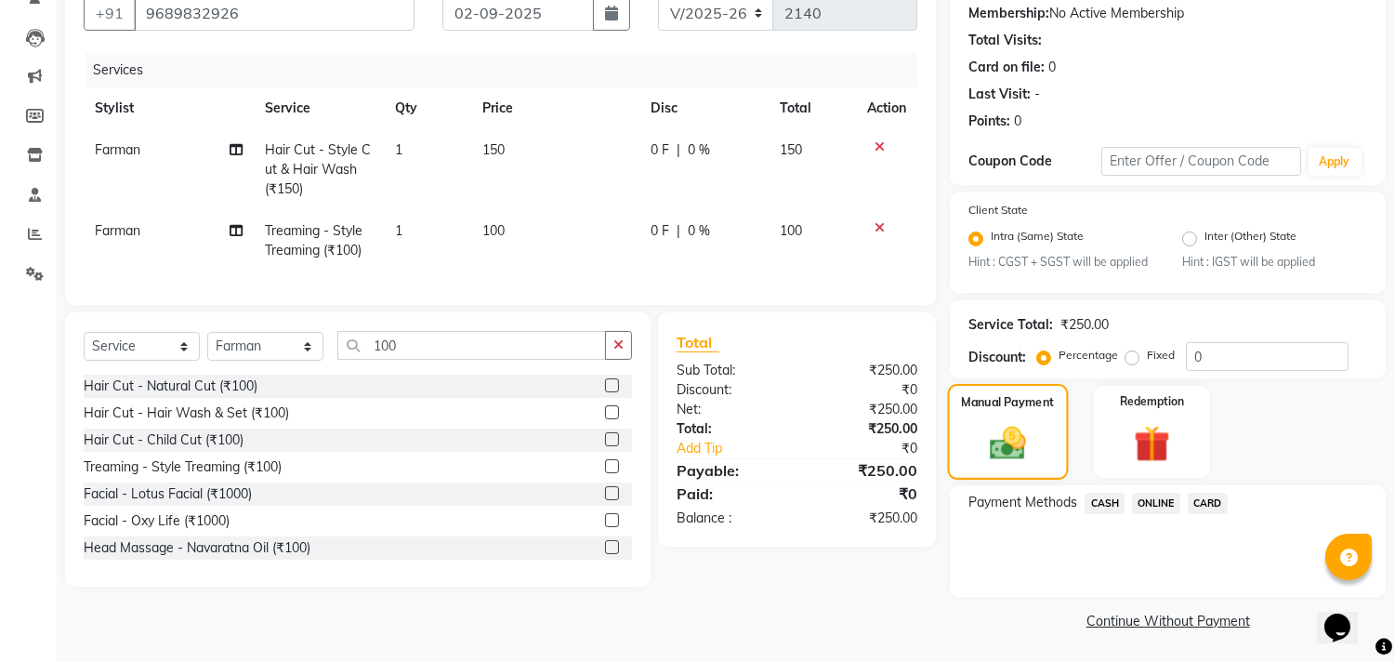
scroll to position [178, 0]
click at [1102, 500] on span "CASH" at bounding box center [1104, 502] width 40 height 21
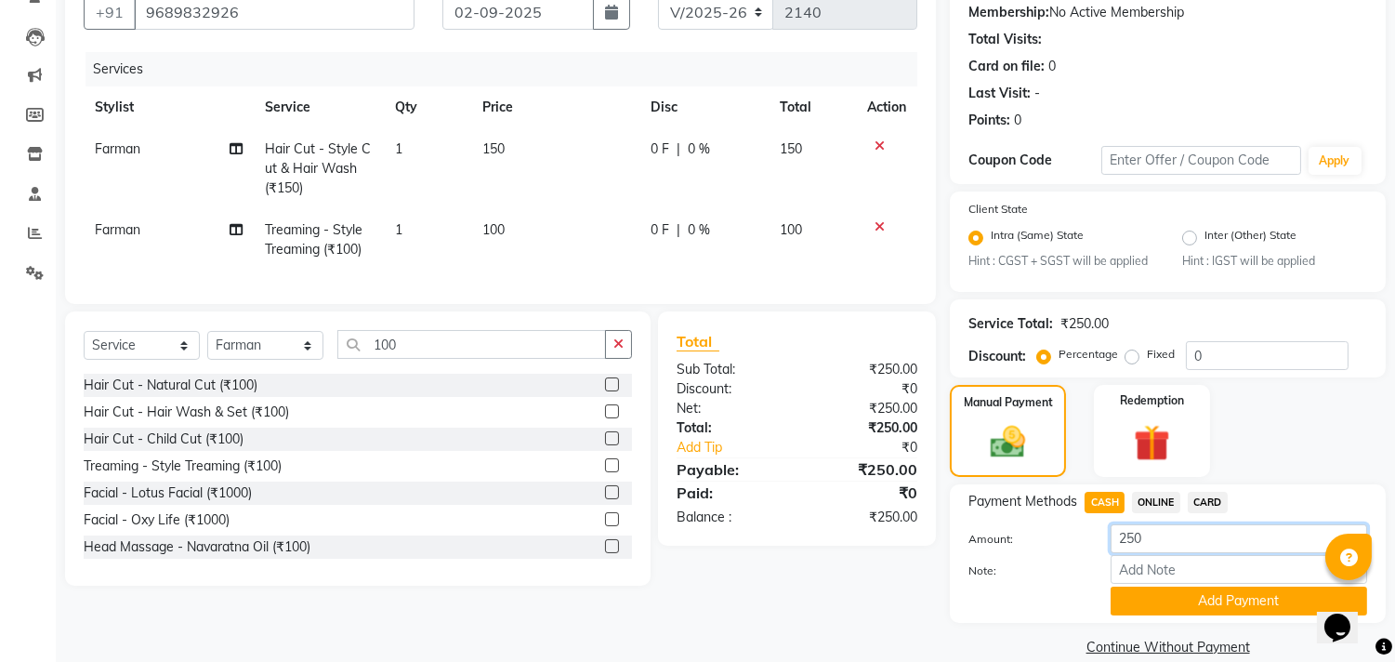
click at [1126, 537] on input "250" at bounding box center [1238, 538] width 256 height 29
type input "150"
click at [1190, 598] on button "Add Payment" at bounding box center [1238, 600] width 256 height 29
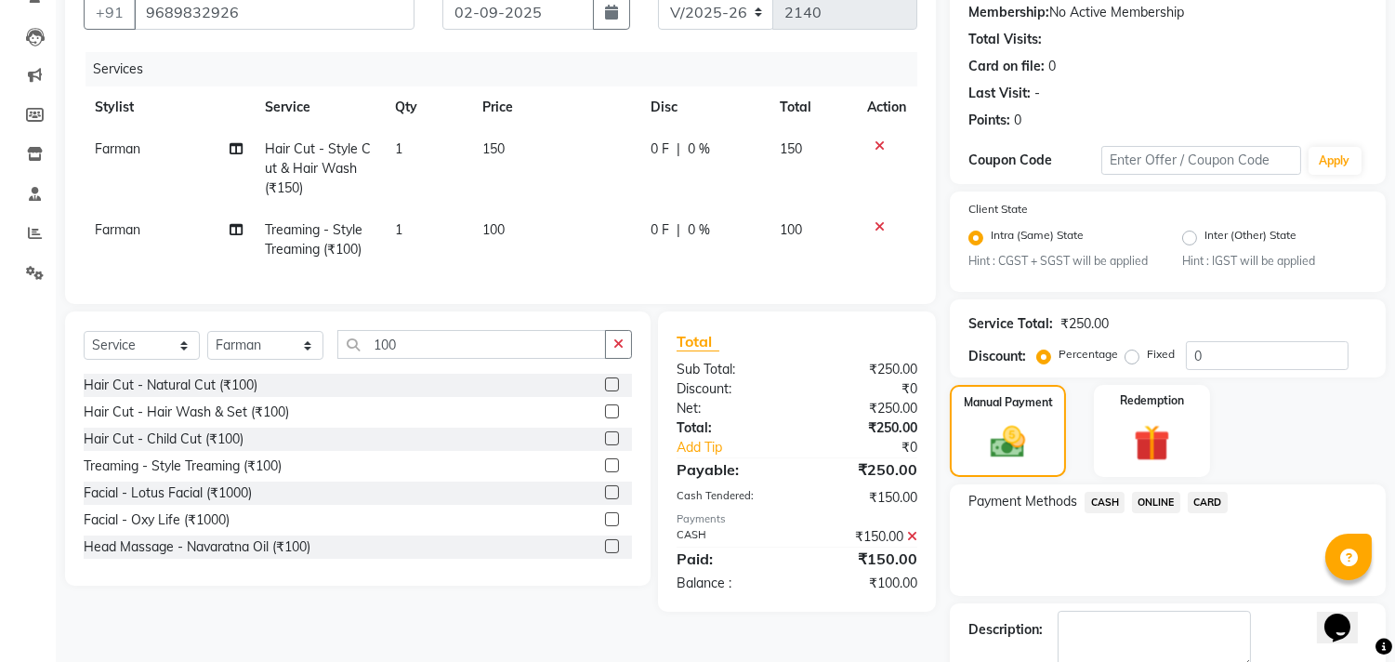
click at [1154, 500] on span "ONLINE" at bounding box center [1156, 502] width 48 height 21
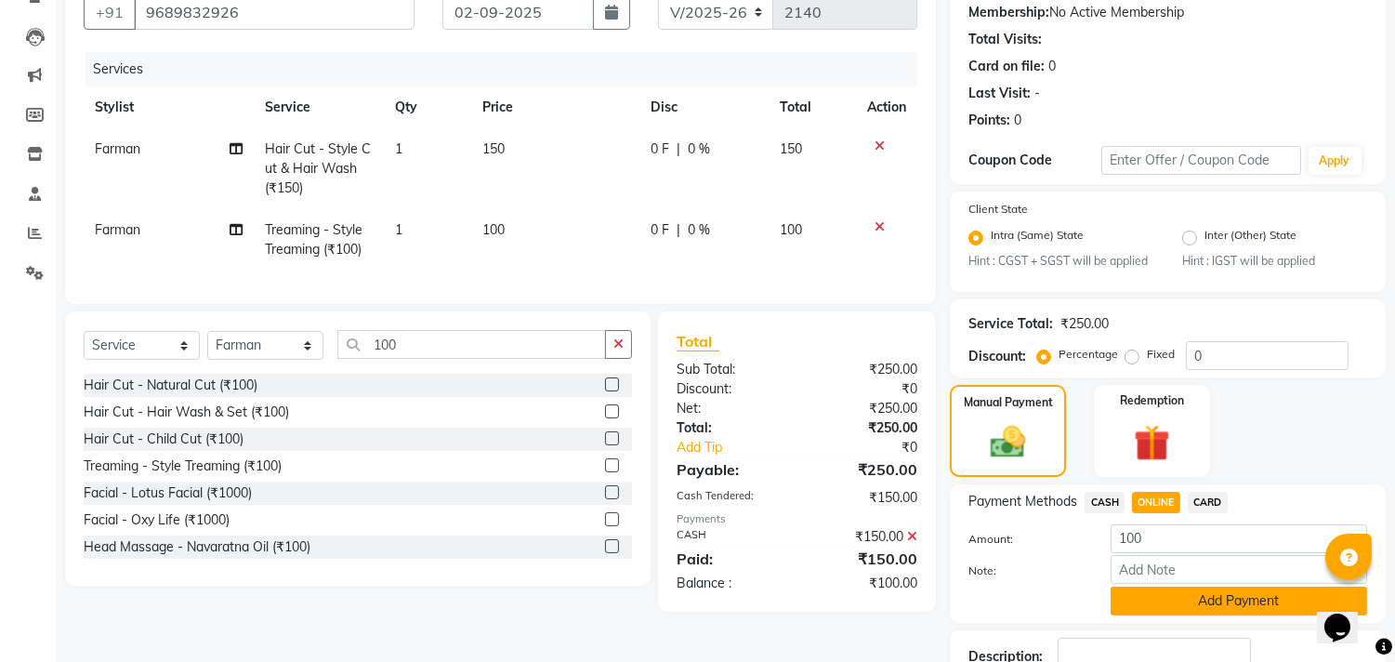
click at [1154, 599] on button "Add Payment" at bounding box center [1238, 600] width 256 height 29
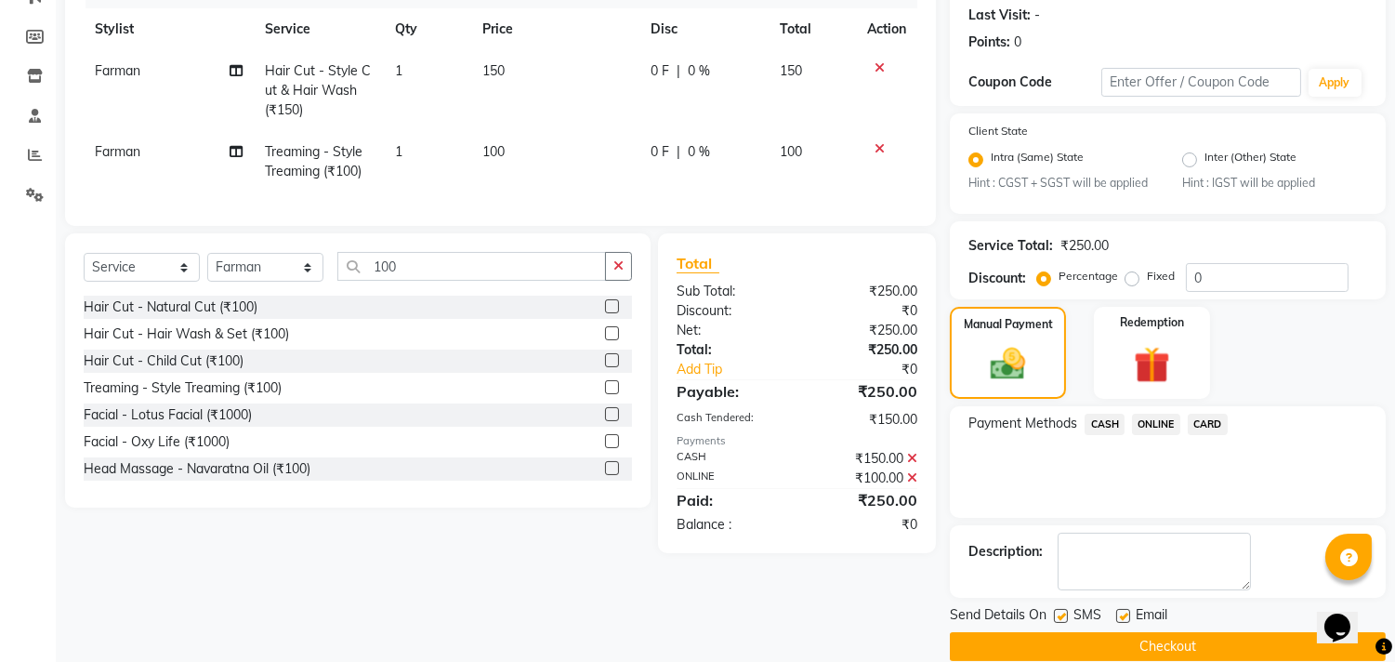
scroll to position [283, 0]
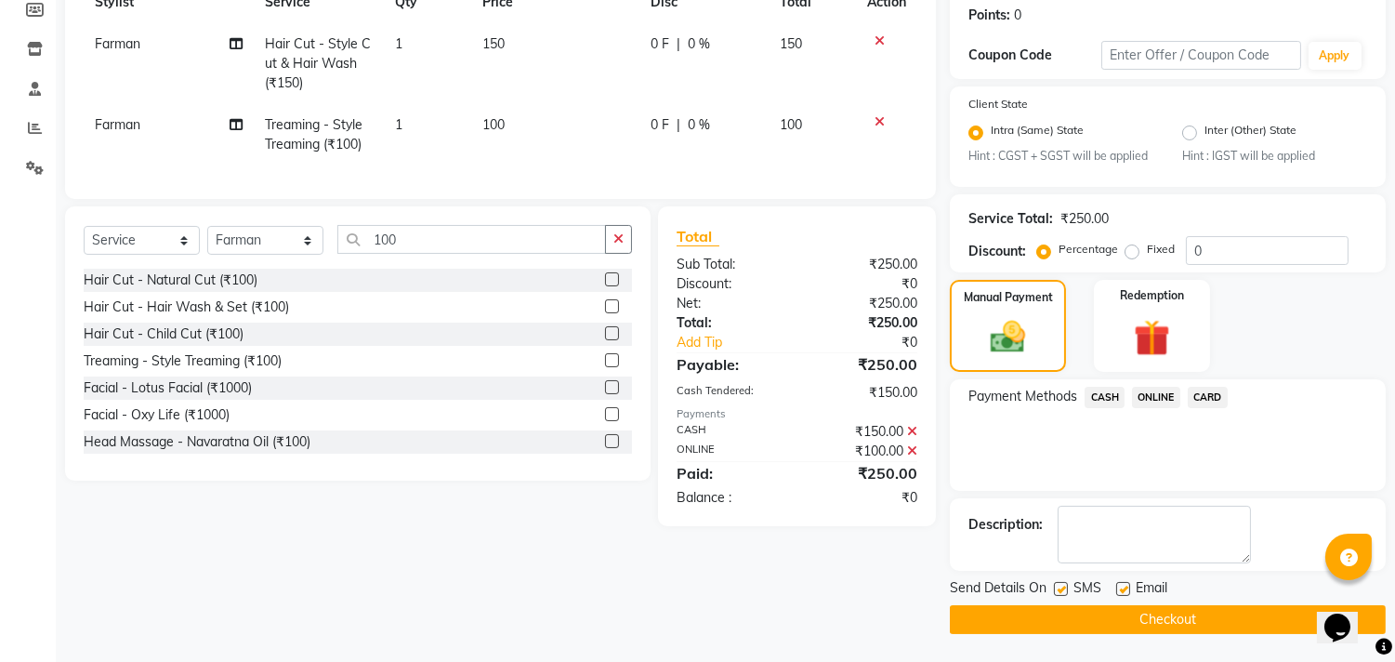
click at [997, 624] on button "Checkout" at bounding box center [1168, 619] width 436 height 29
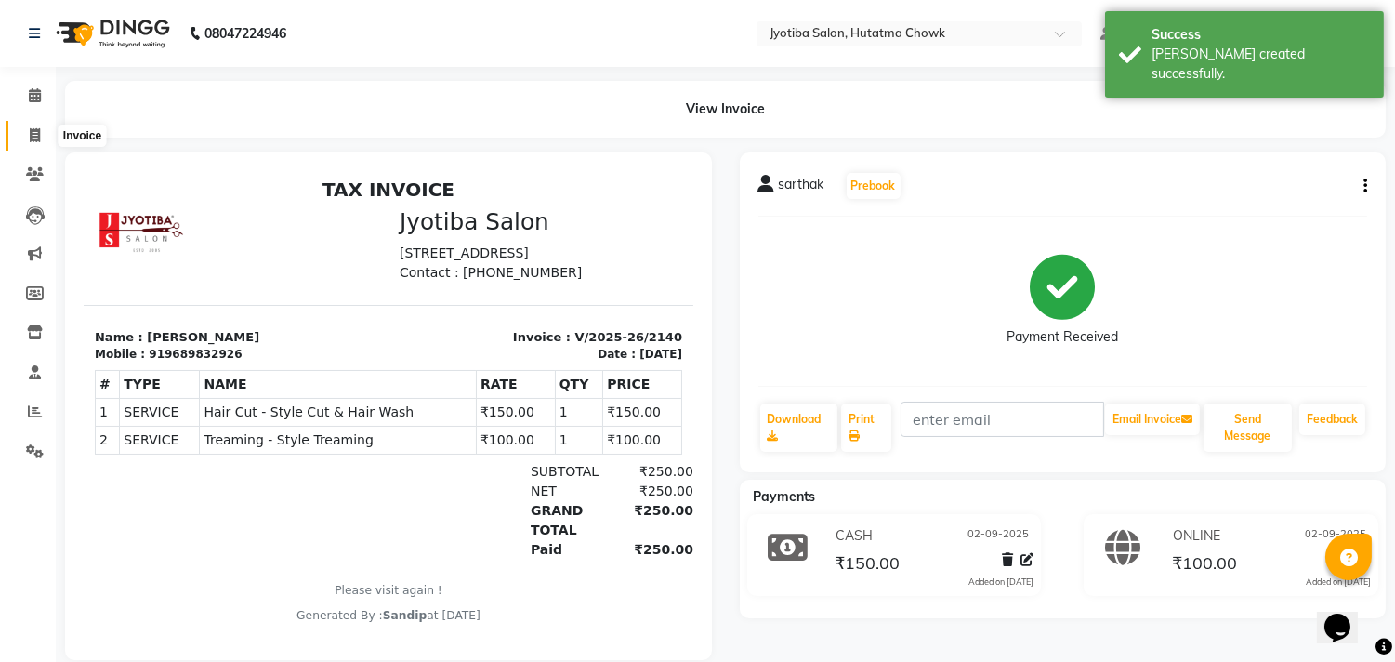
click at [32, 132] on icon at bounding box center [35, 135] width 10 height 14
select select "service"
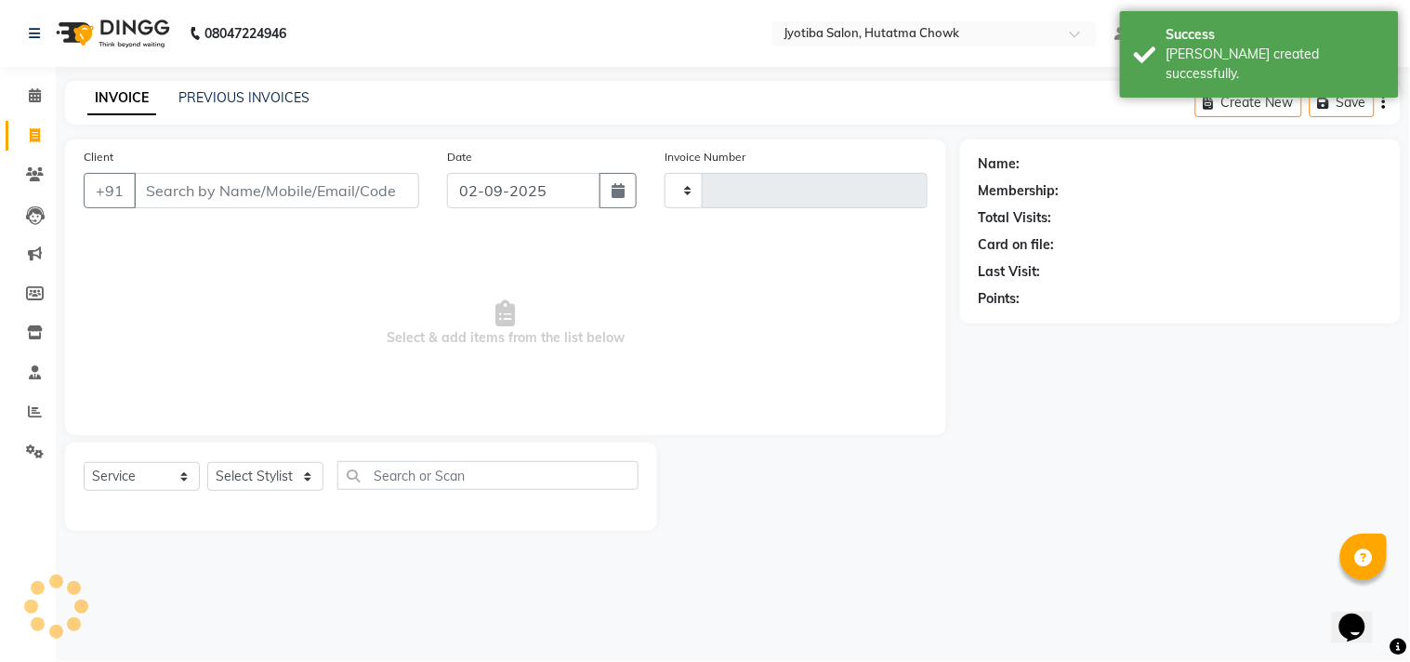
type input "2141"
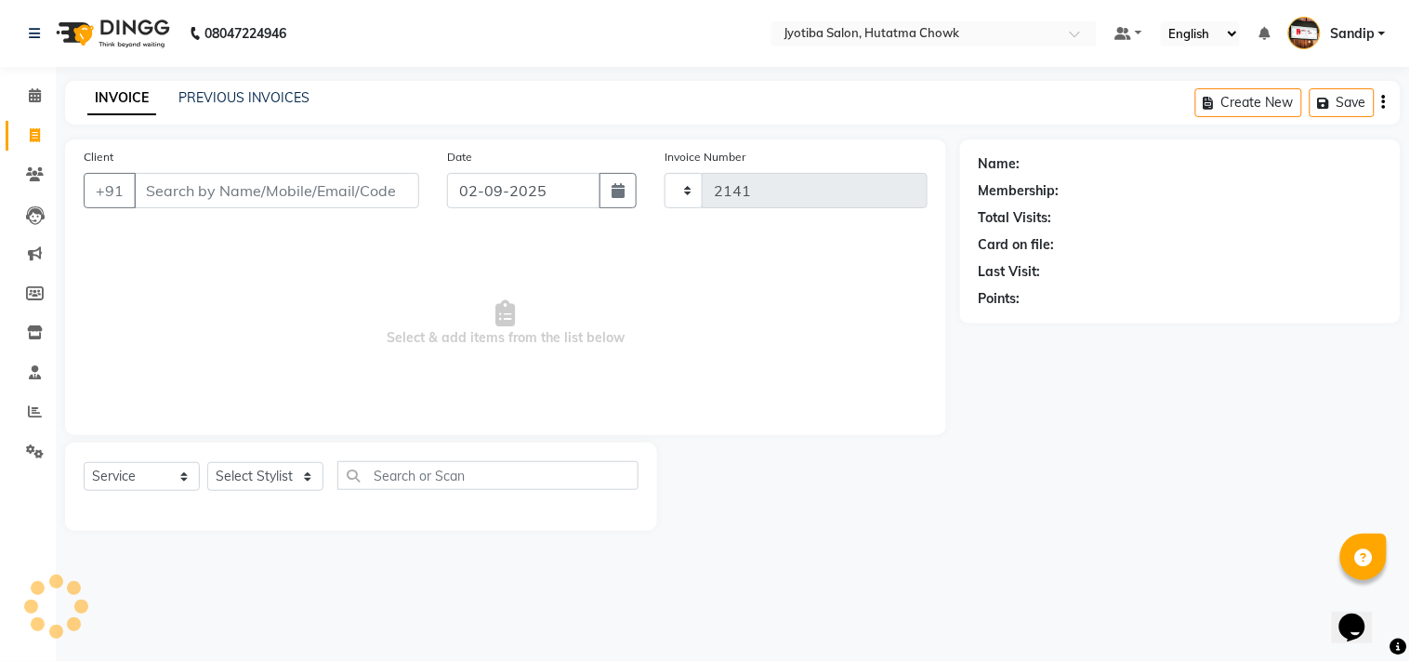
select select "556"
type input "9"
select select "membership"
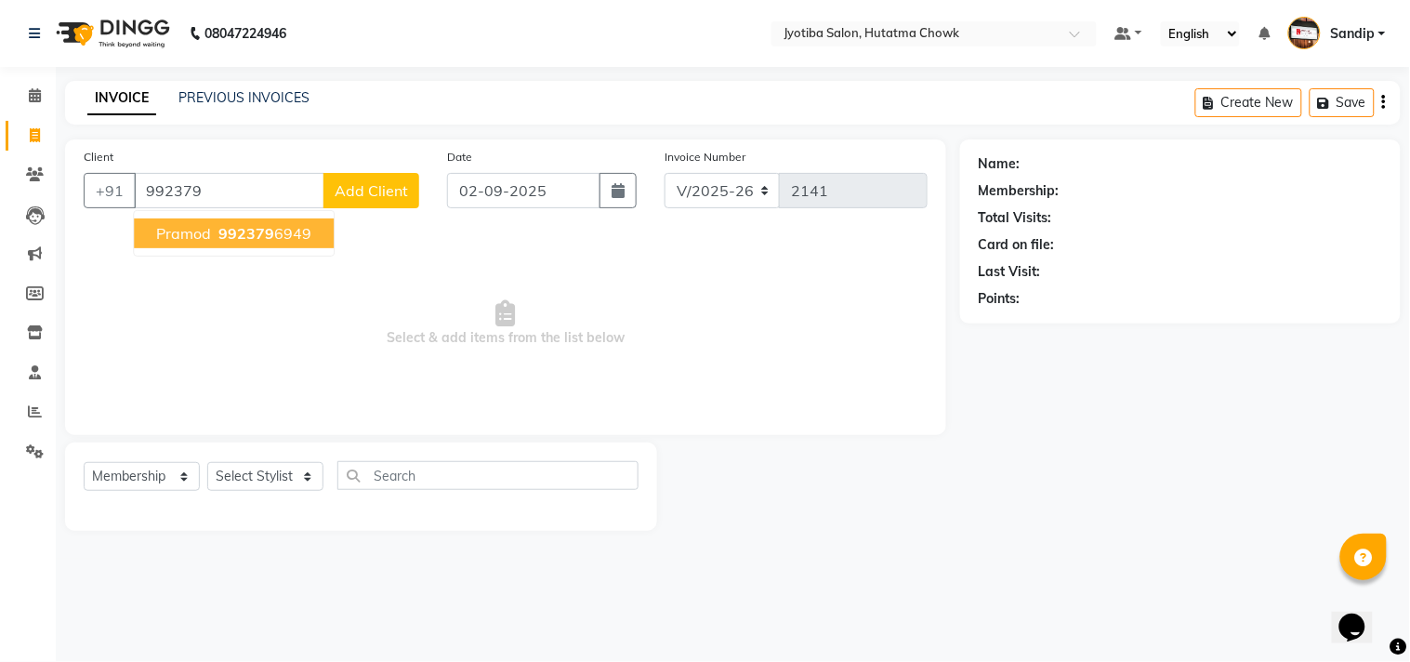
click at [218, 227] on span "992379" at bounding box center [246, 233] width 56 height 19
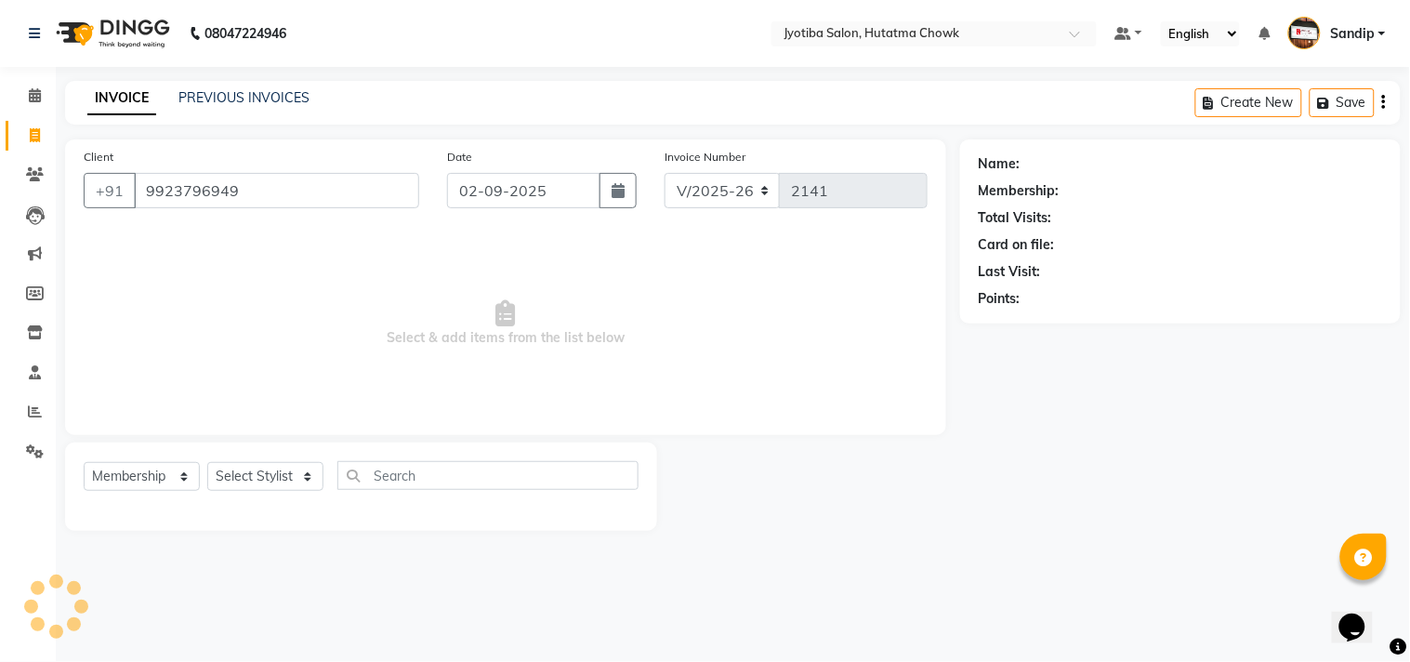
type input "9923796949"
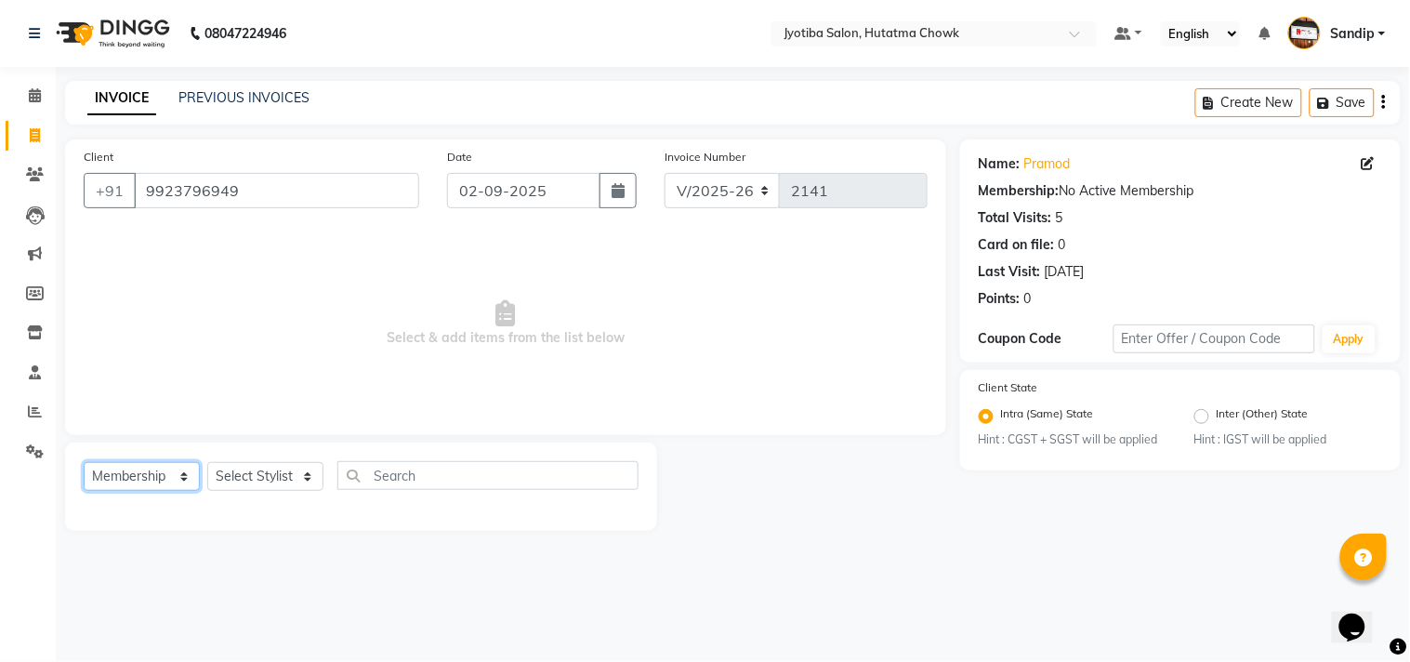
click at [132, 477] on select "Select Service Product Membership Package Voucher Prepaid Gift Card" at bounding box center [142, 476] width 116 height 29
select select "service"
click at [84, 463] on select "Select Service Product Membership Package Voucher Prepaid Gift Card" at bounding box center [142, 476] width 116 height 29
click at [265, 477] on select "Select Stylist [PERSON_NAME] [PERSON_NAME] [PERSON_NAME] [PERSON_NAME] prem RAH…" at bounding box center [265, 476] width 116 height 29
select select "36046"
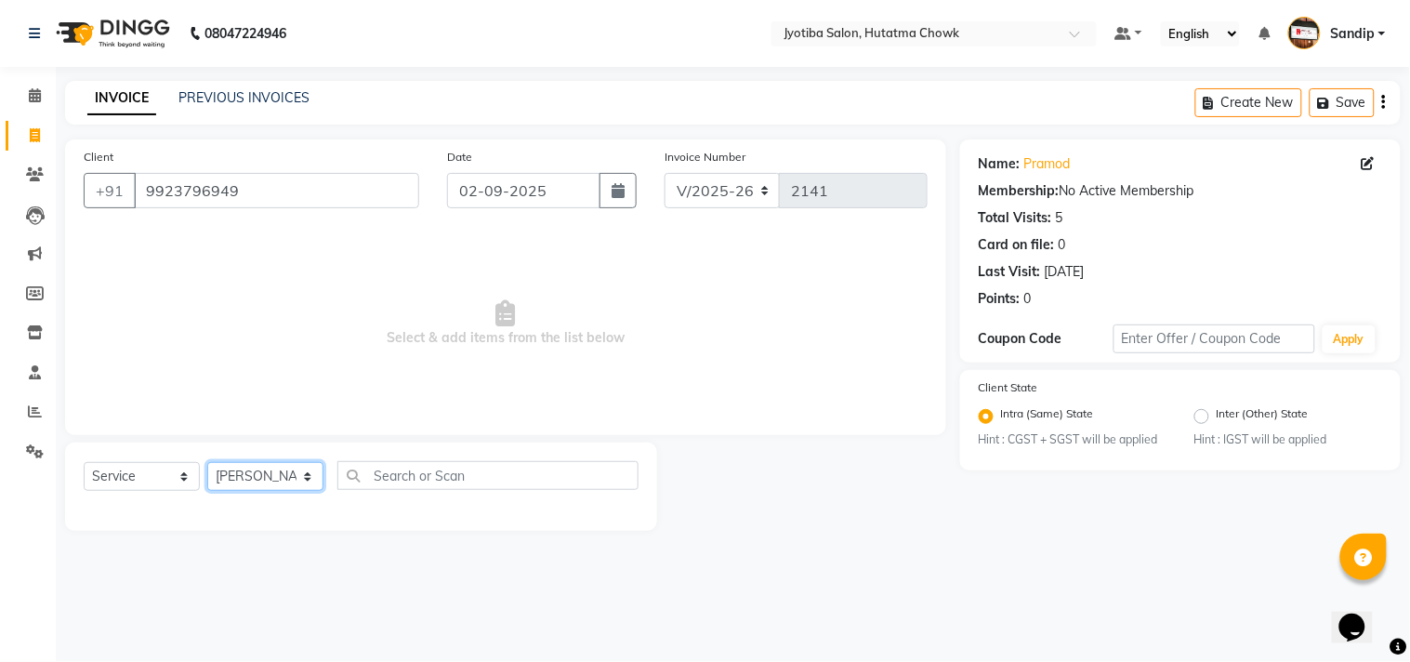
click at [207, 463] on select "Select Stylist [PERSON_NAME] [PERSON_NAME] [PERSON_NAME] [PERSON_NAME] prem RAH…" at bounding box center [265, 476] width 116 height 29
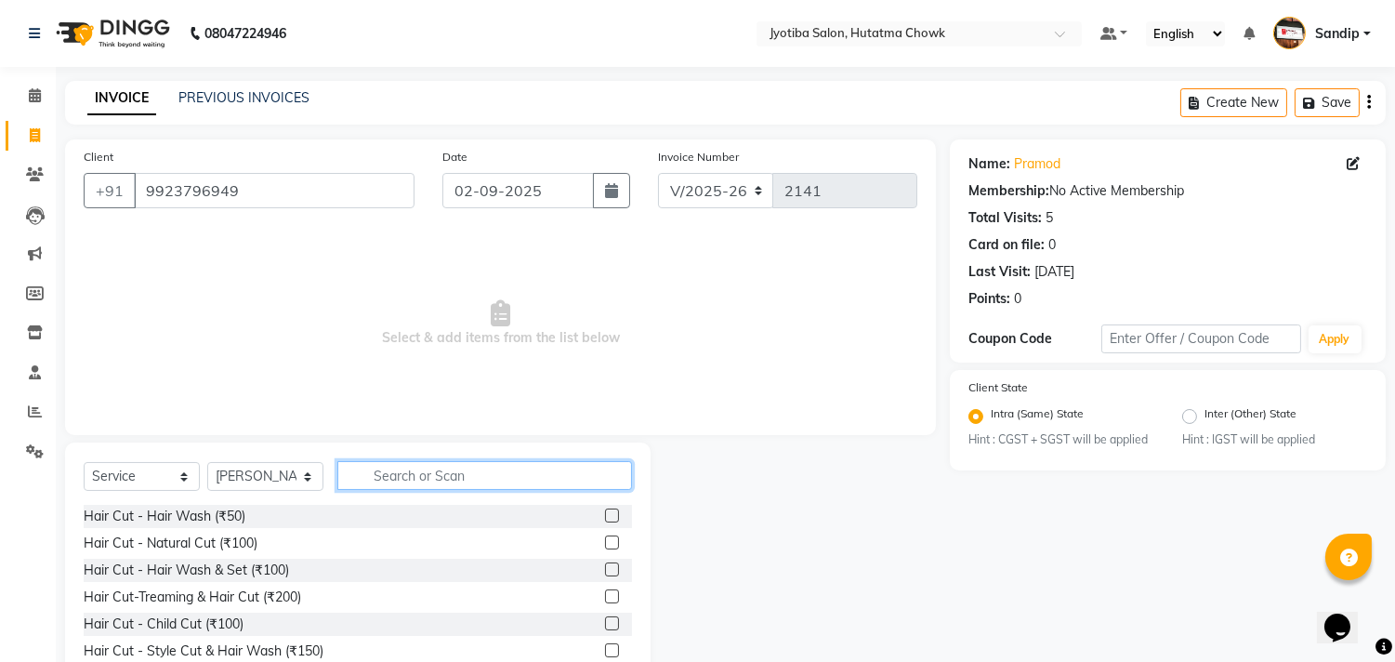
click at [424, 472] on input "text" at bounding box center [484, 475] width 295 height 29
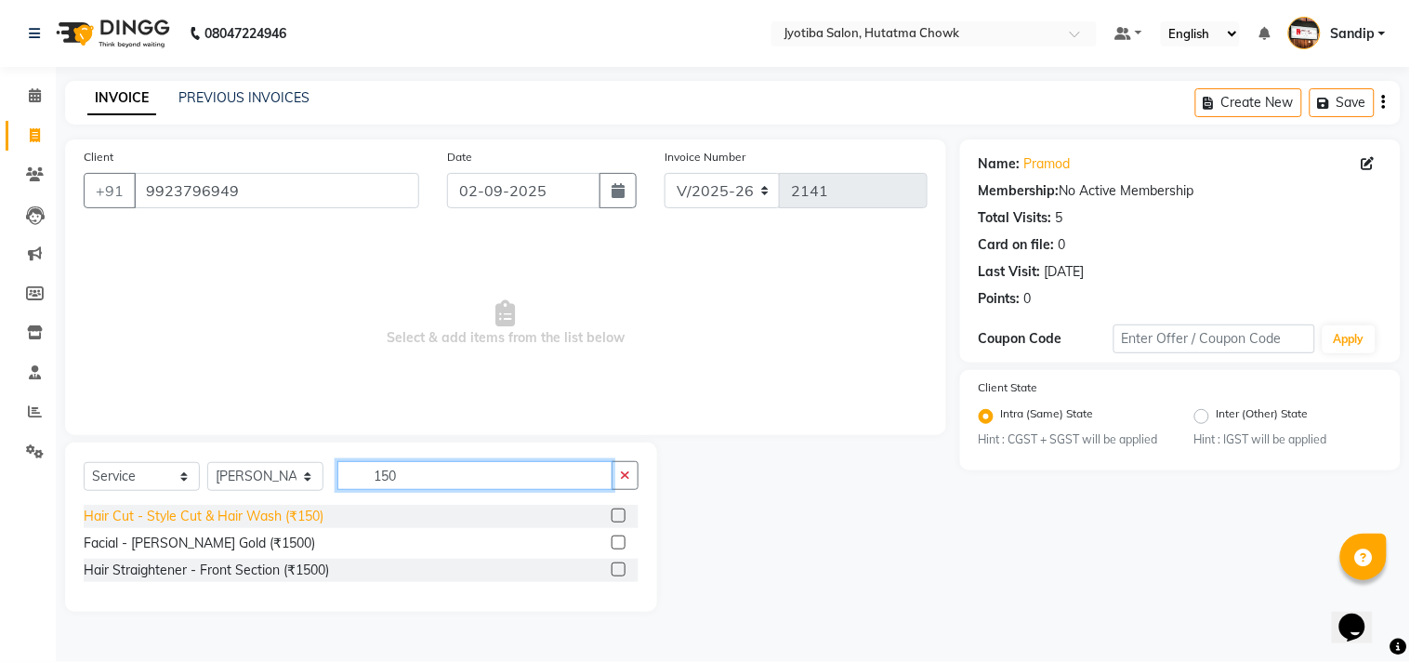
type input "150"
click at [251, 519] on div "Hair Cut - Style Cut & Hair Wash (₹150)" at bounding box center [204, 516] width 240 height 20
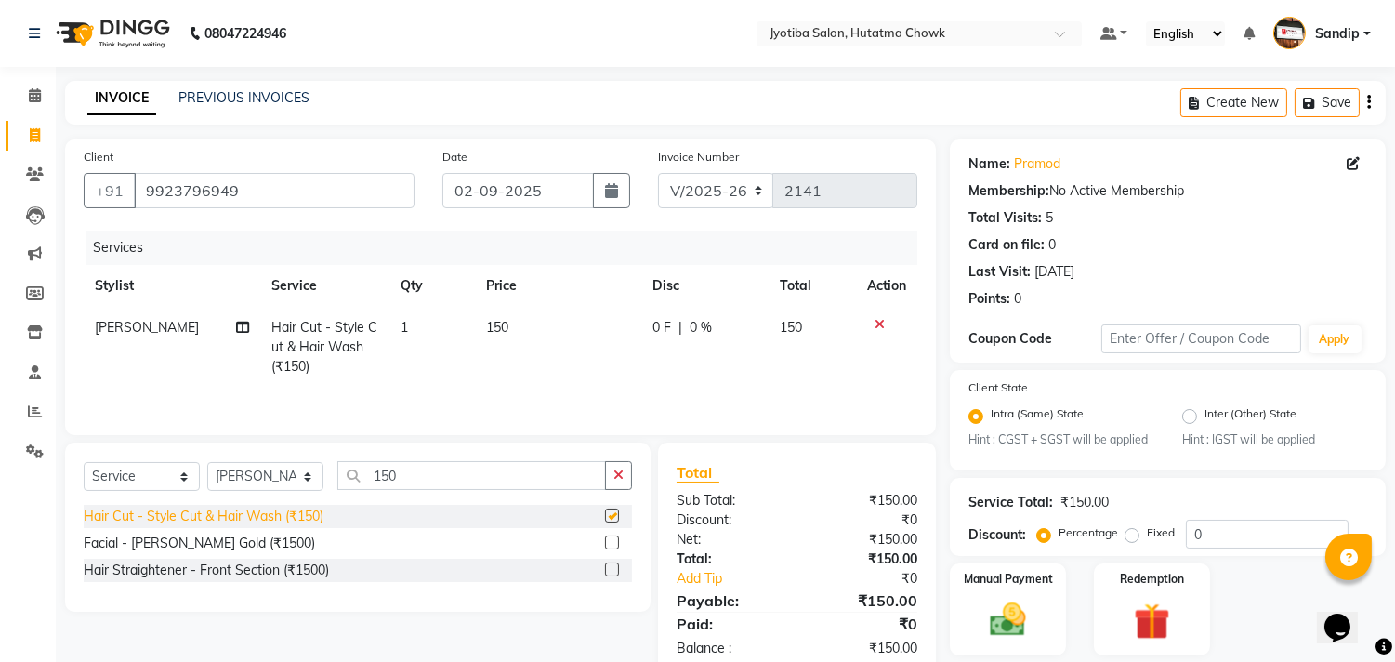
checkbox input "false"
click at [616, 478] on icon "button" at bounding box center [618, 474] width 10 height 13
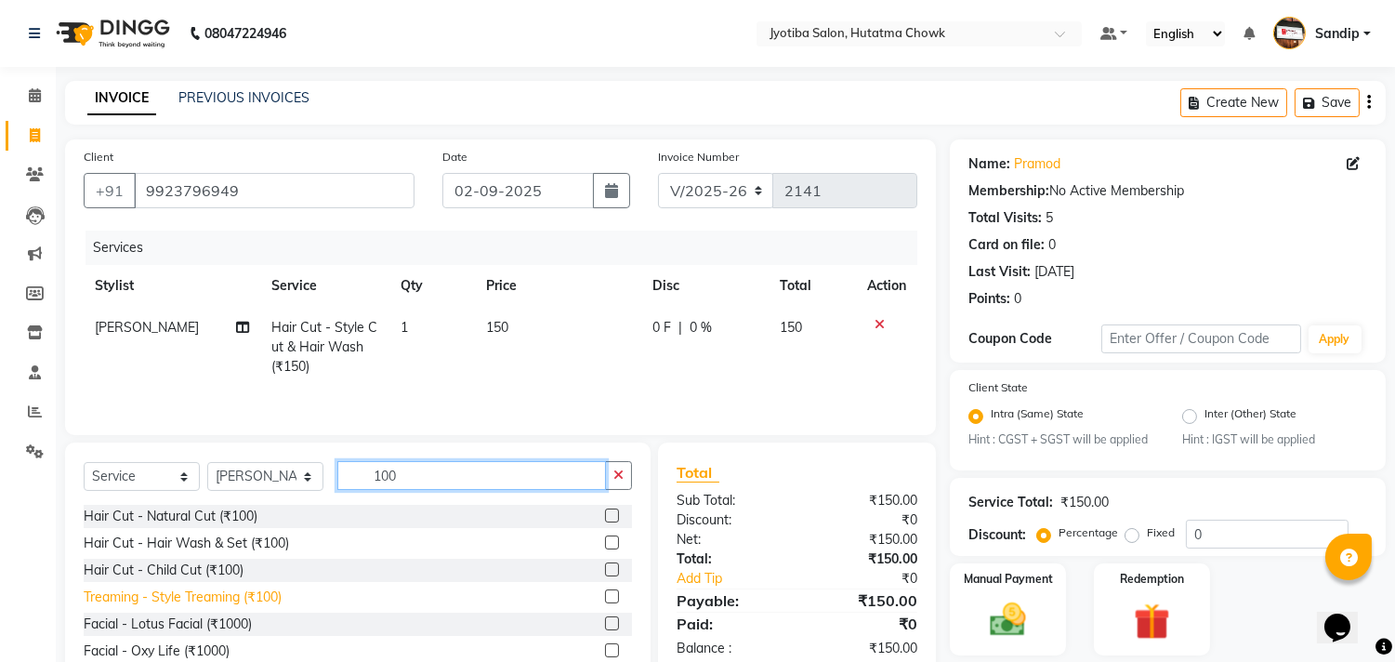
type input "100"
click at [155, 598] on div "Treaming - Style Treaming (₹100)" at bounding box center [183, 597] width 198 height 20
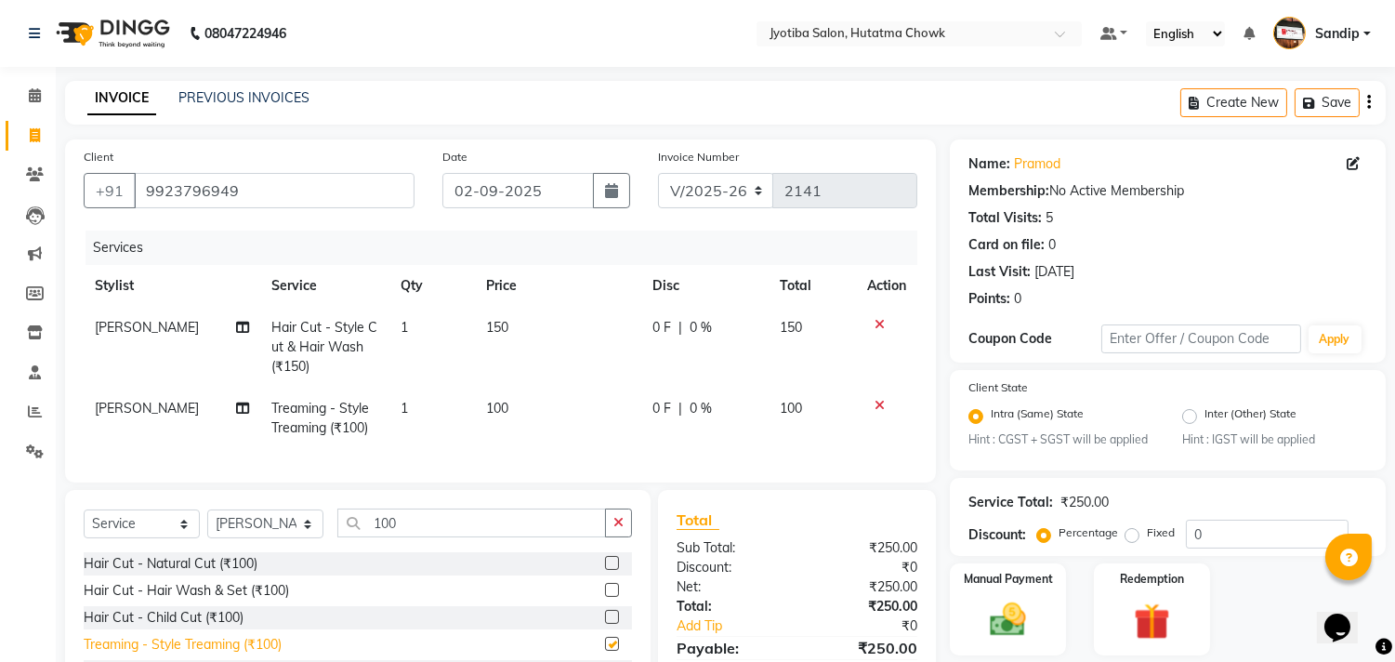
checkbox input "false"
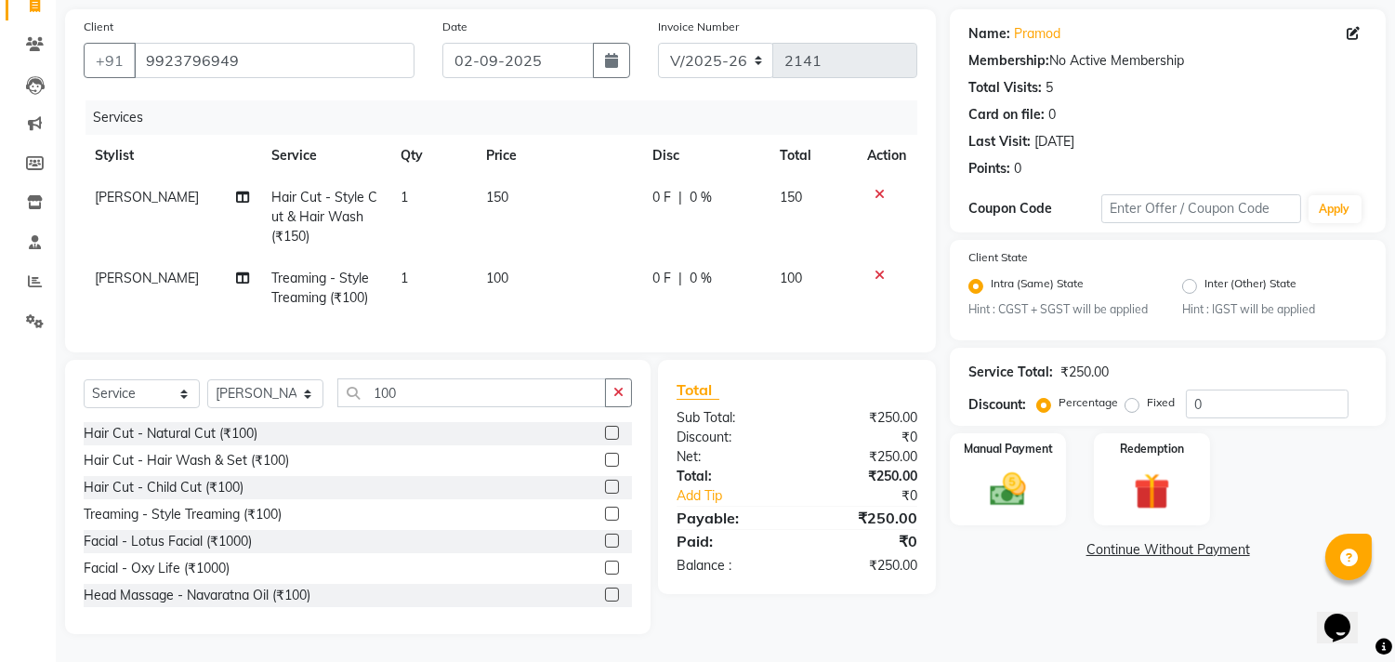
scroll to position [145, 0]
click at [1004, 474] on img at bounding box center [1008, 490] width 61 height 44
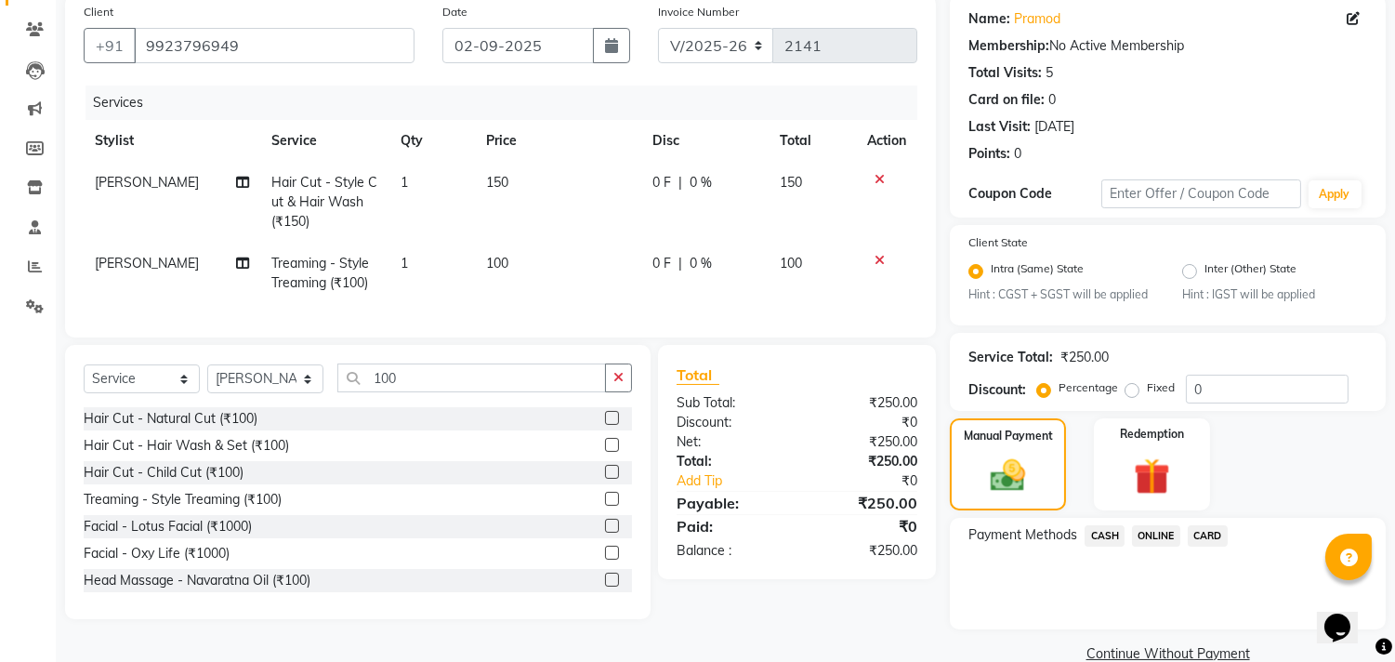
click at [1116, 533] on span "CASH" at bounding box center [1104, 535] width 40 height 21
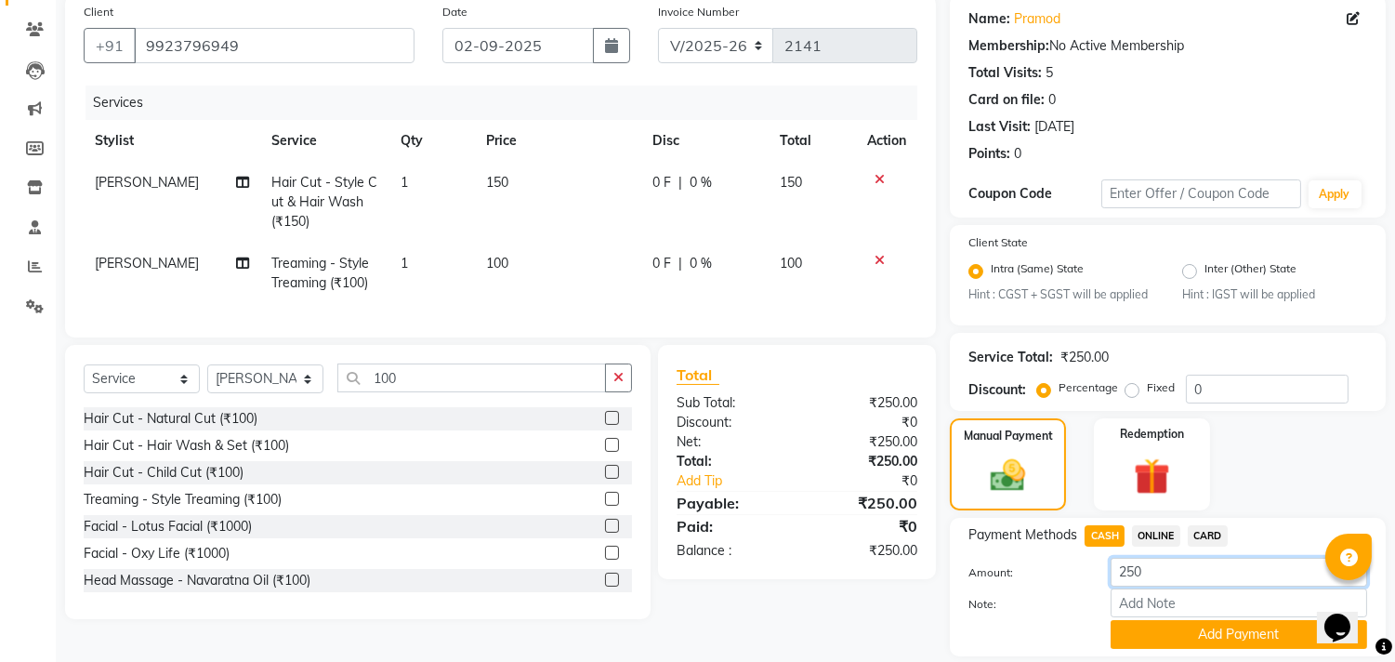
click at [1136, 568] on input "250" at bounding box center [1238, 572] width 256 height 29
type input "200"
click at [1148, 628] on button "Add Payment" at bounding box center [1238, 634] width 256 height 29
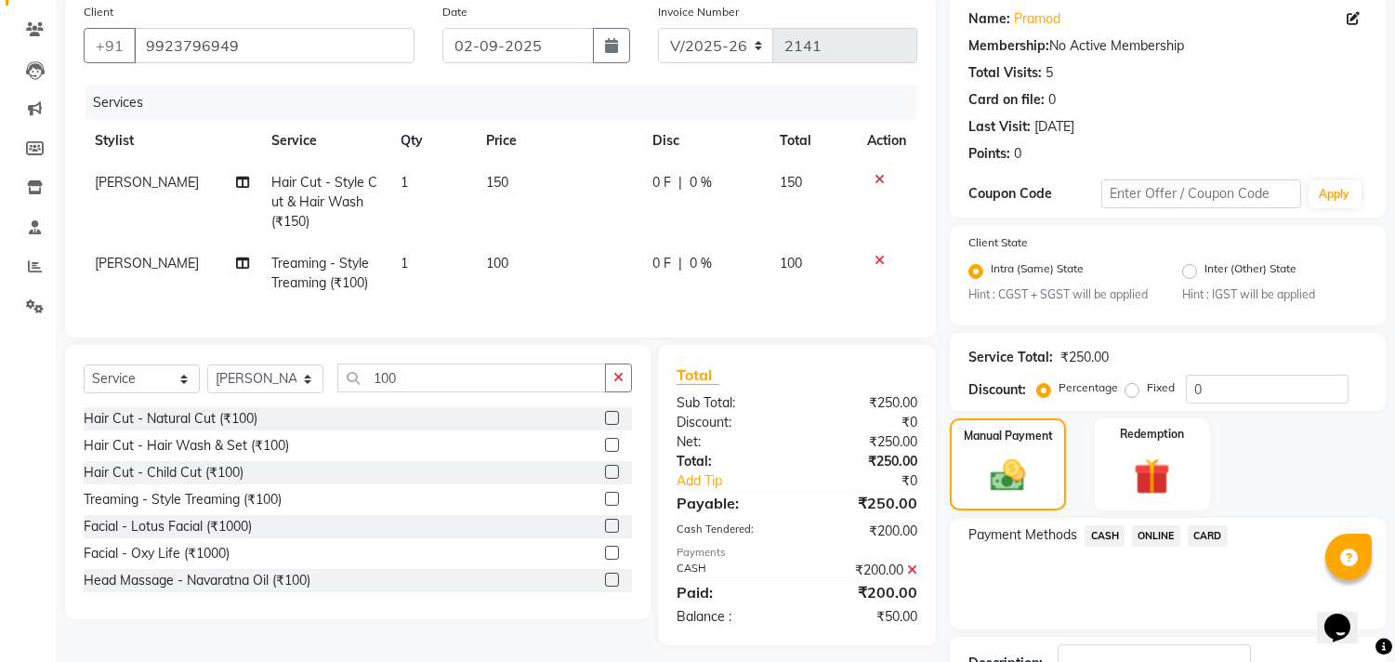
click at [1150, 535] on span "ONLINE" at bounding box center [1156, 535] width 48 height 21
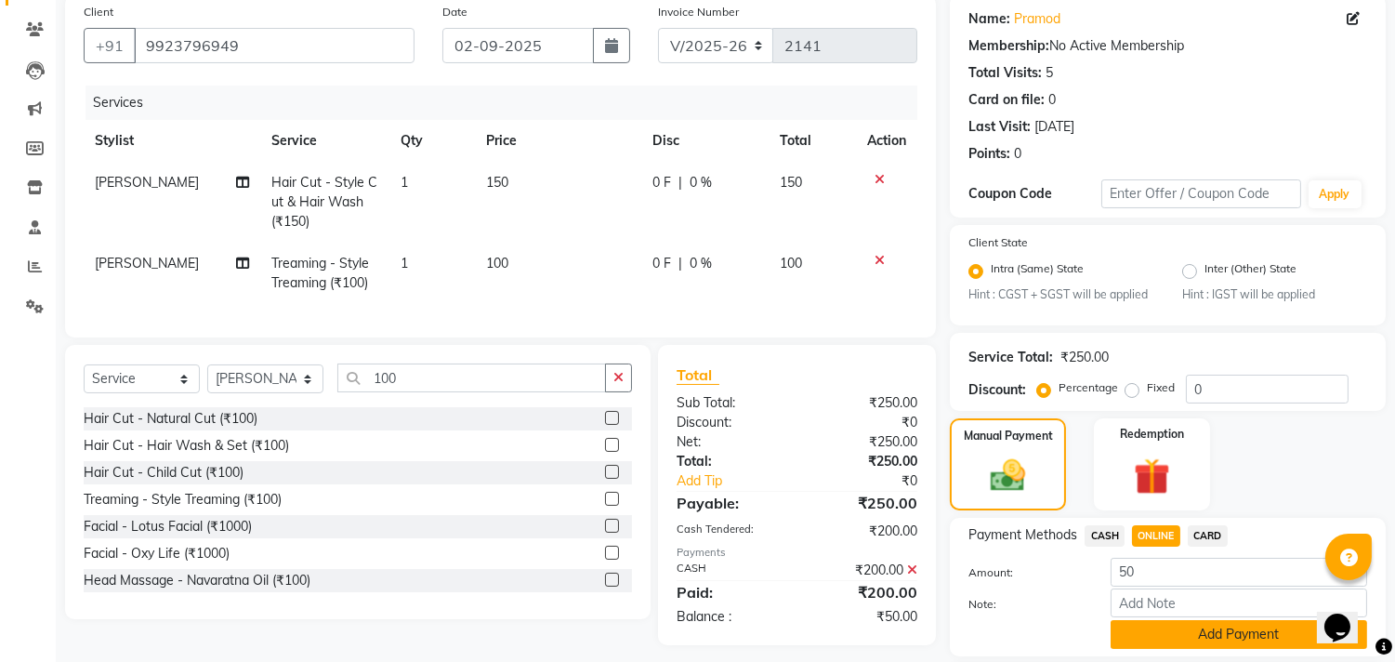
click at [1141, 637] on button "Add Payment" at bounding box center [1238, 634] width 256 height 29
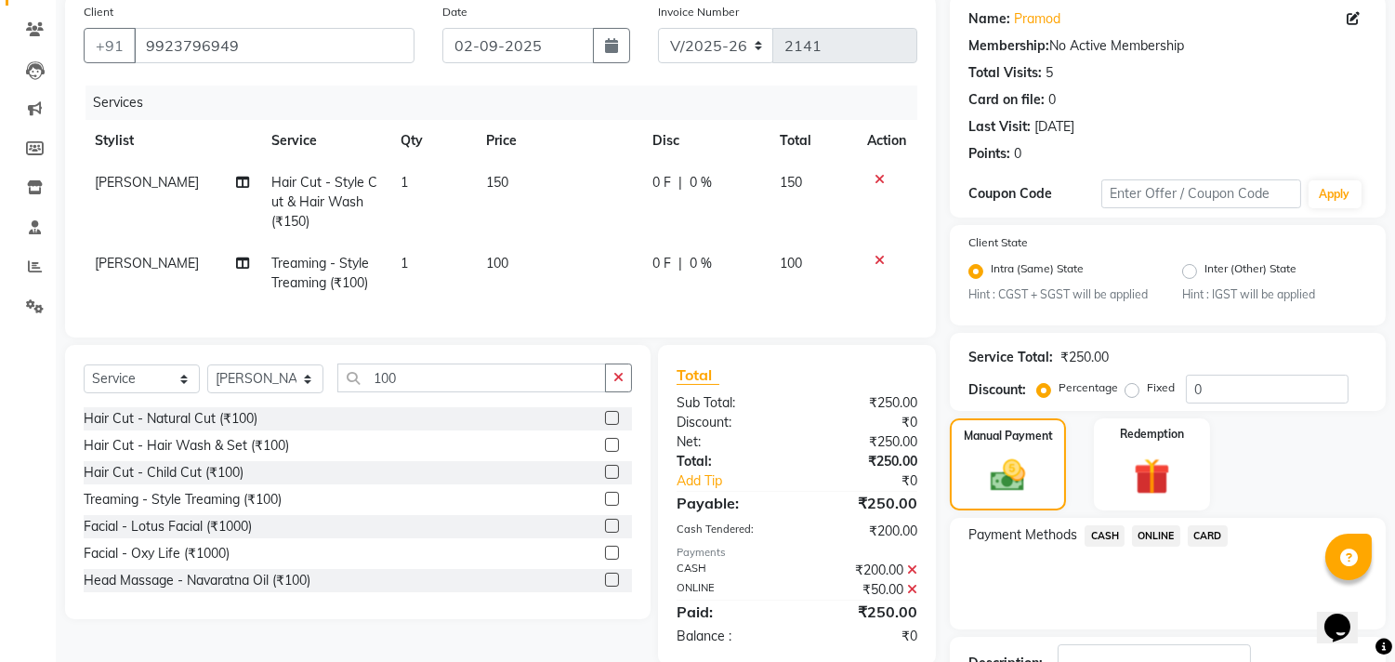
scroll to position [283, 0]
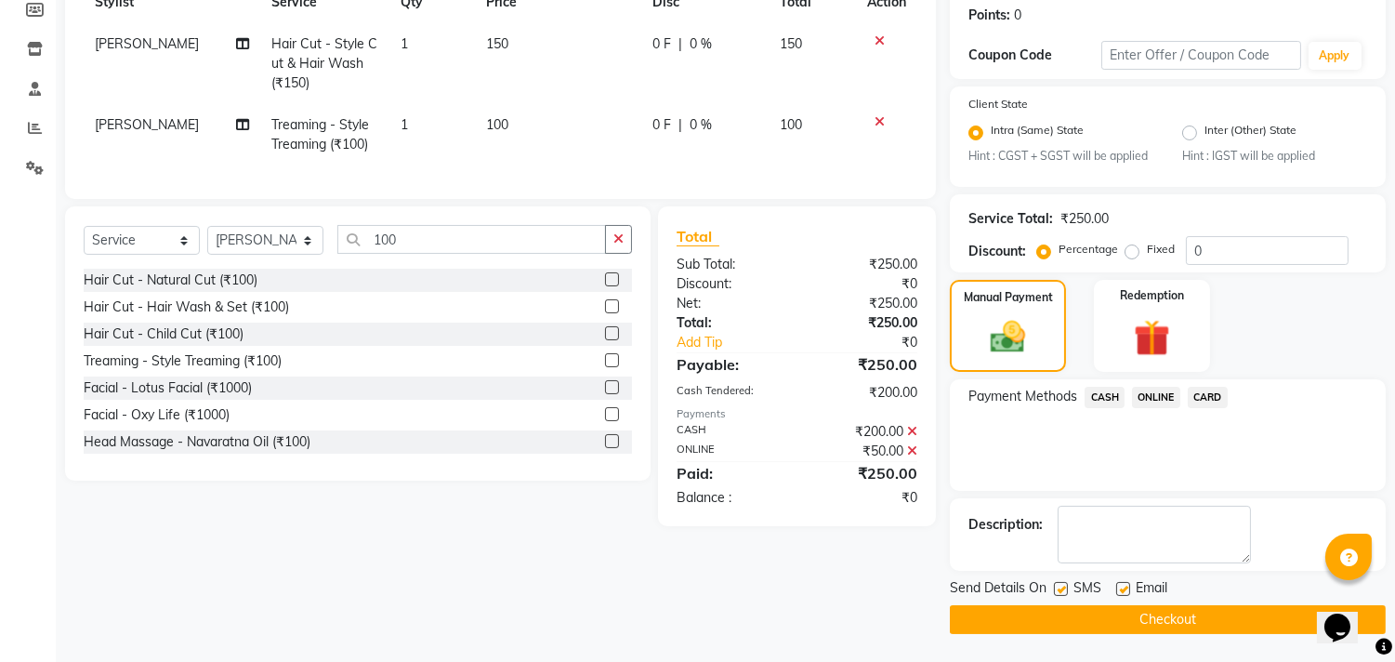
click at [1120, 619] on button "Checkout" at bounding box center [1168, 619] width 436 height 29
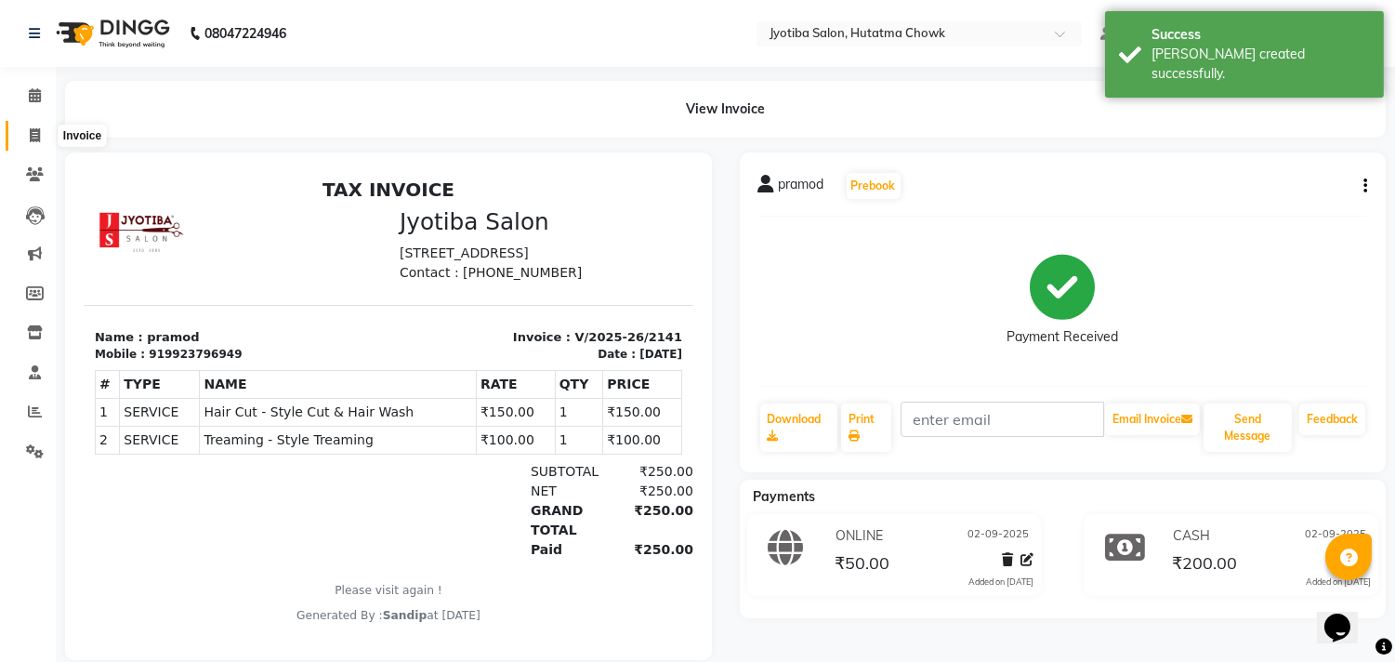
click at [33, 137] on icon at bounding box center [35, 135] width 10 height 14
select select "service"
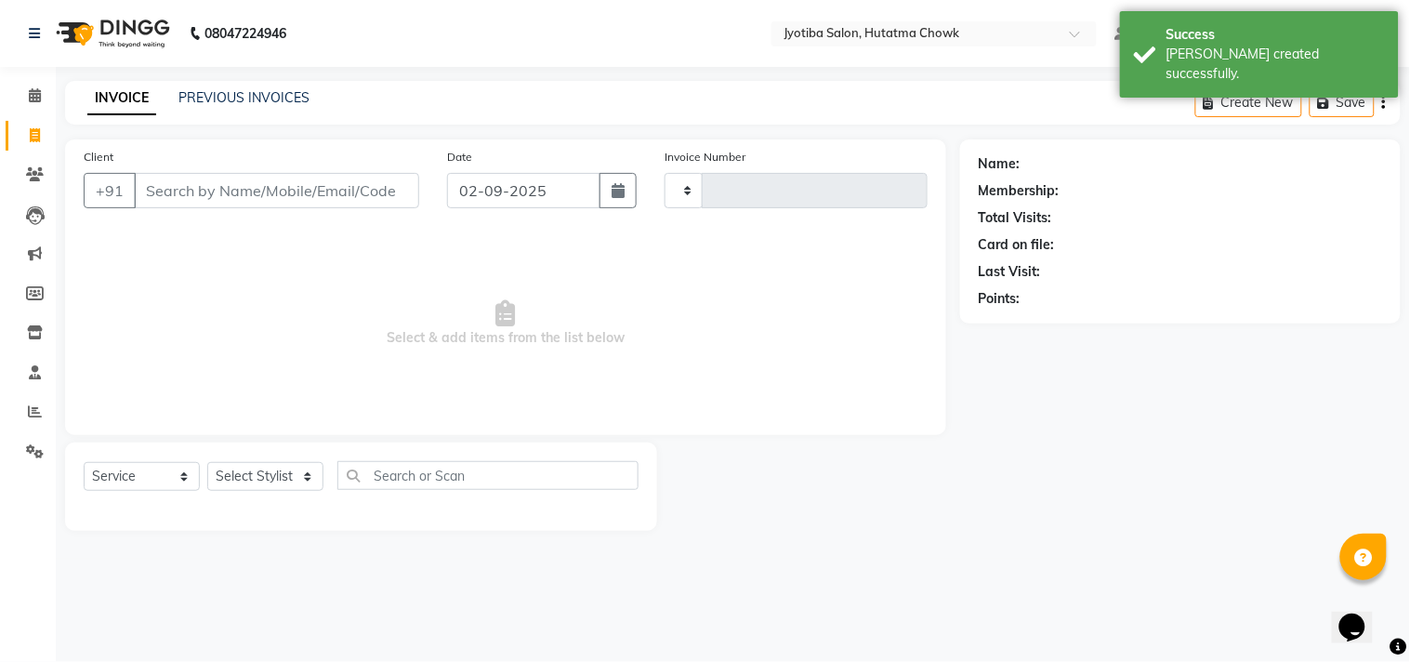
type input "2142"
select select "556"
select select "membership"
click at [244, 93] on link "PREVIOUS INVOICES" at bounding box center [243, 97] width 131 height 17
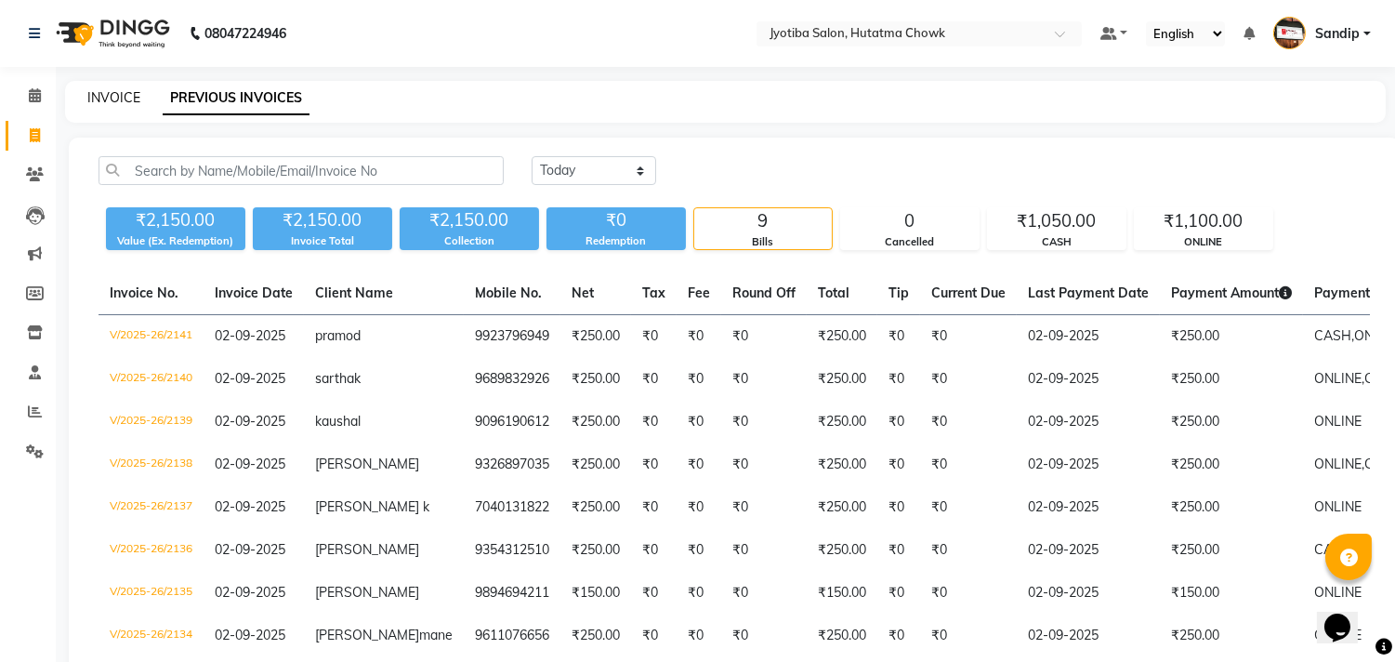
click at [114, 94] on link "INVOICE" at bounding box center [113, 97] width 53 height 17
select select "service"
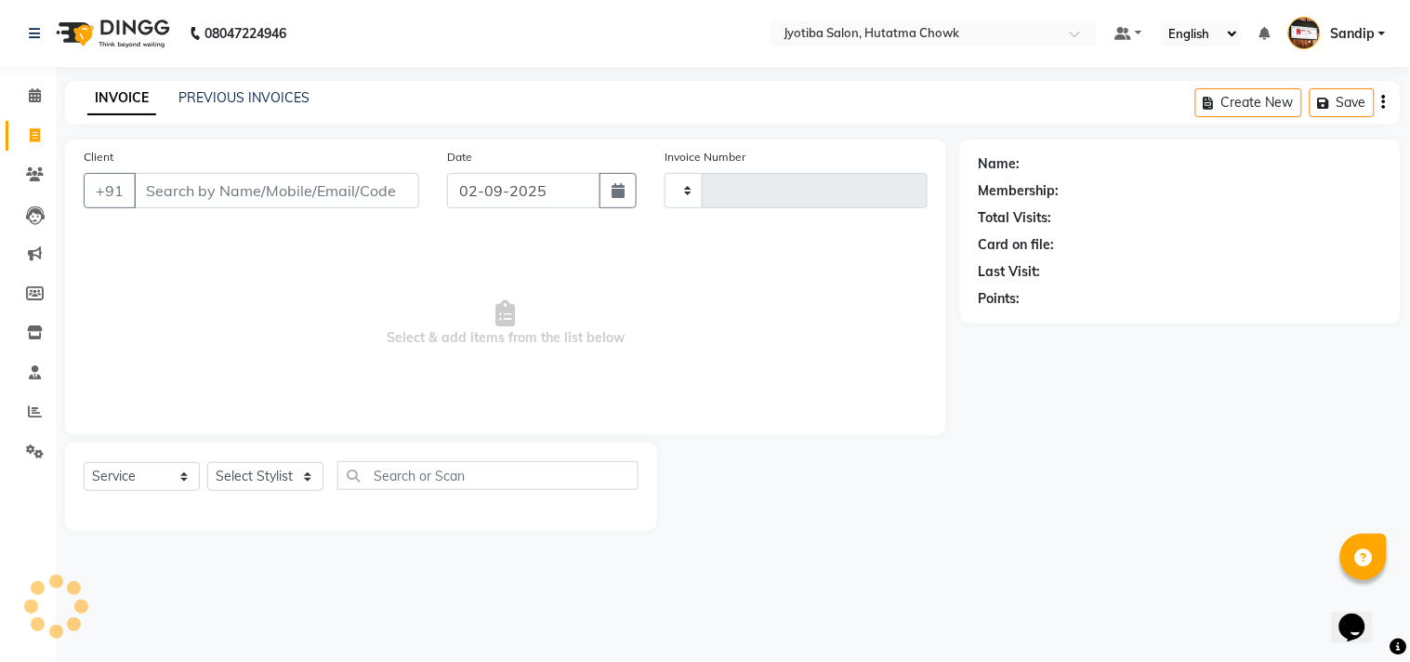
type input "2142"
select select "556"
select select "membership"
click at [257, 98] on link "PREVIOUS INVOICES" at bounding box center [243, 97] width 131 height 17
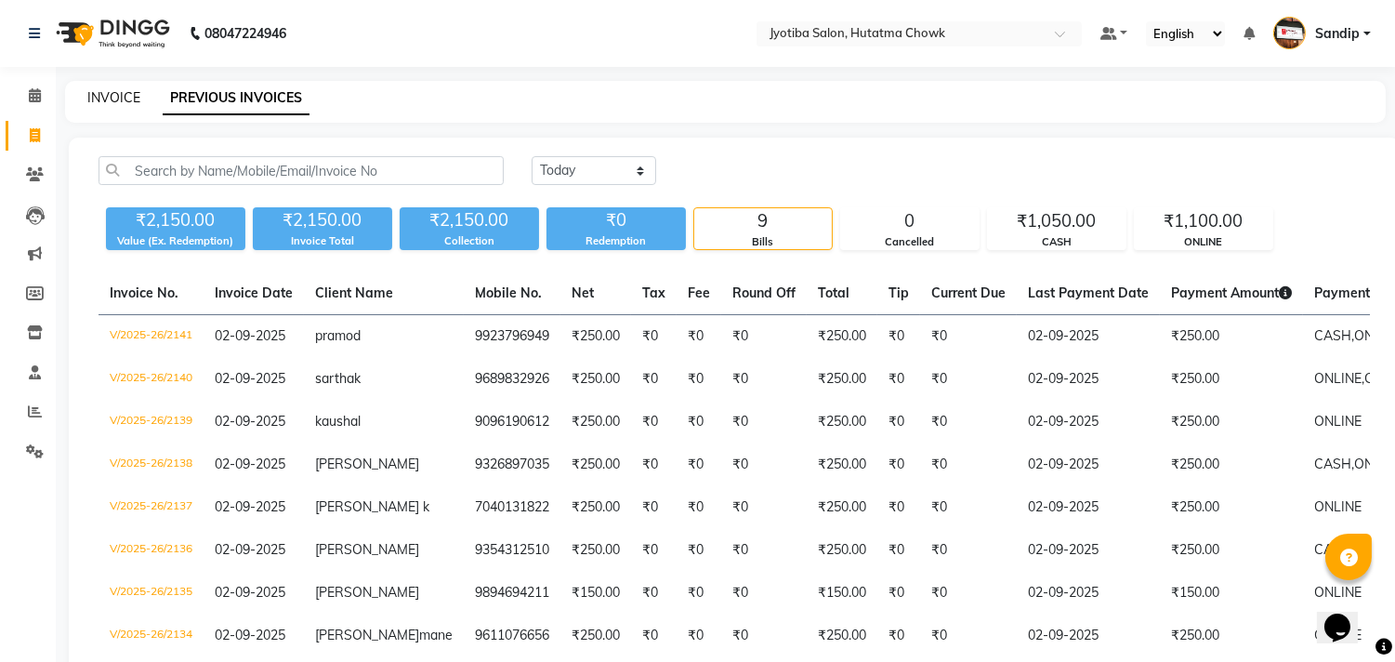
click at [113, 94] on link "INVOICE" at bounding box center [113, 97] width 53 height 17
select select "556"
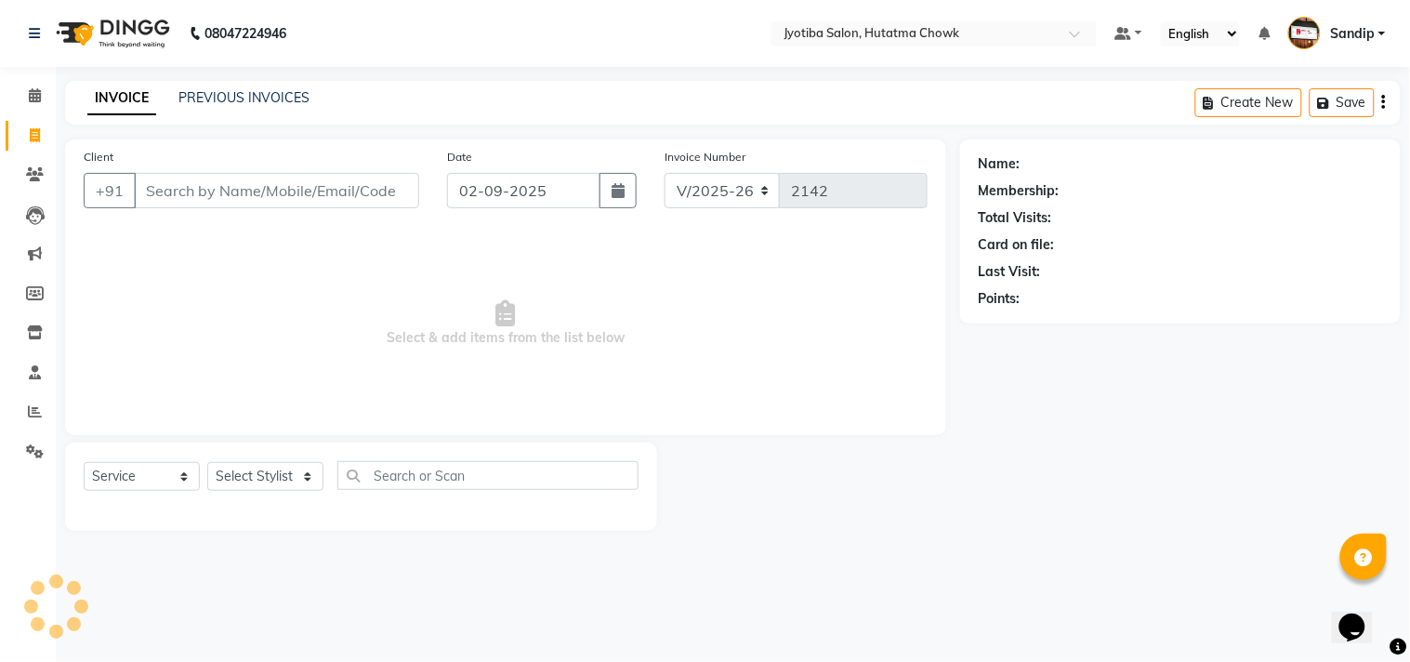
select select "membership"
click at [29, 93] on icon at bounding box center [35, 95] width 12 height 14
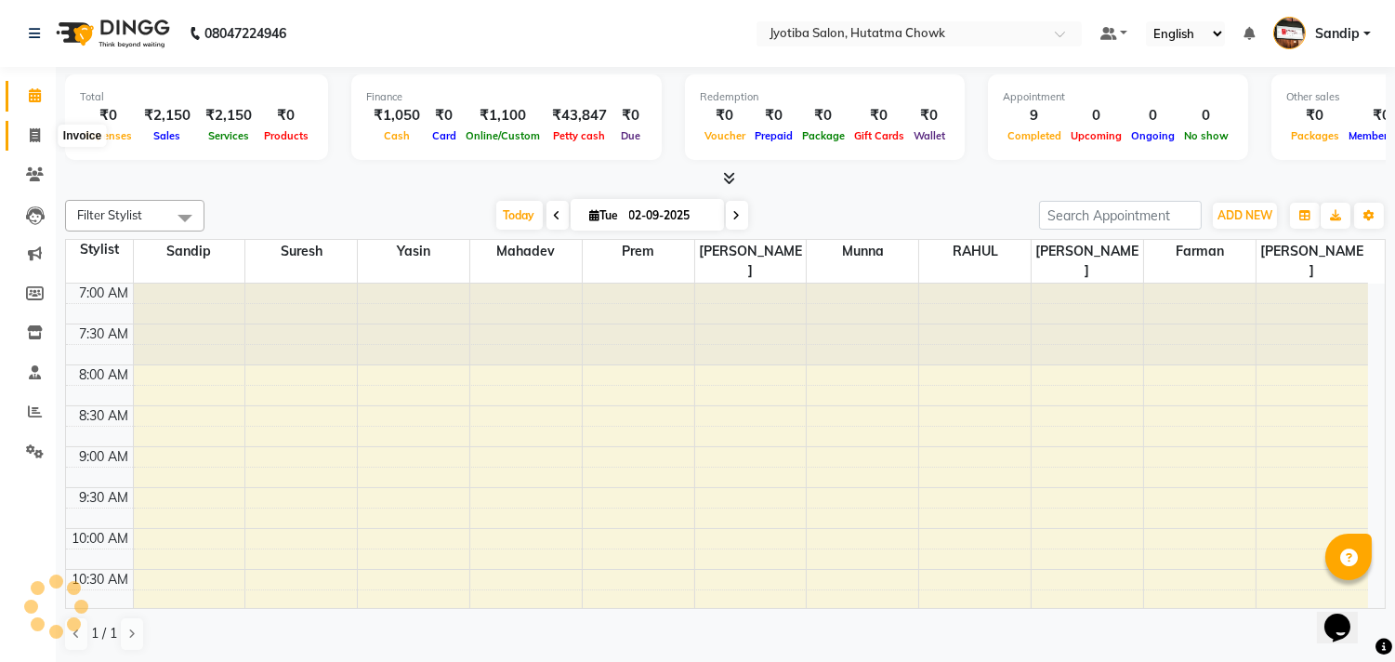
click at [33, 137] on icon at bounding box center [35, 135] width 10 height 14
select select "556"
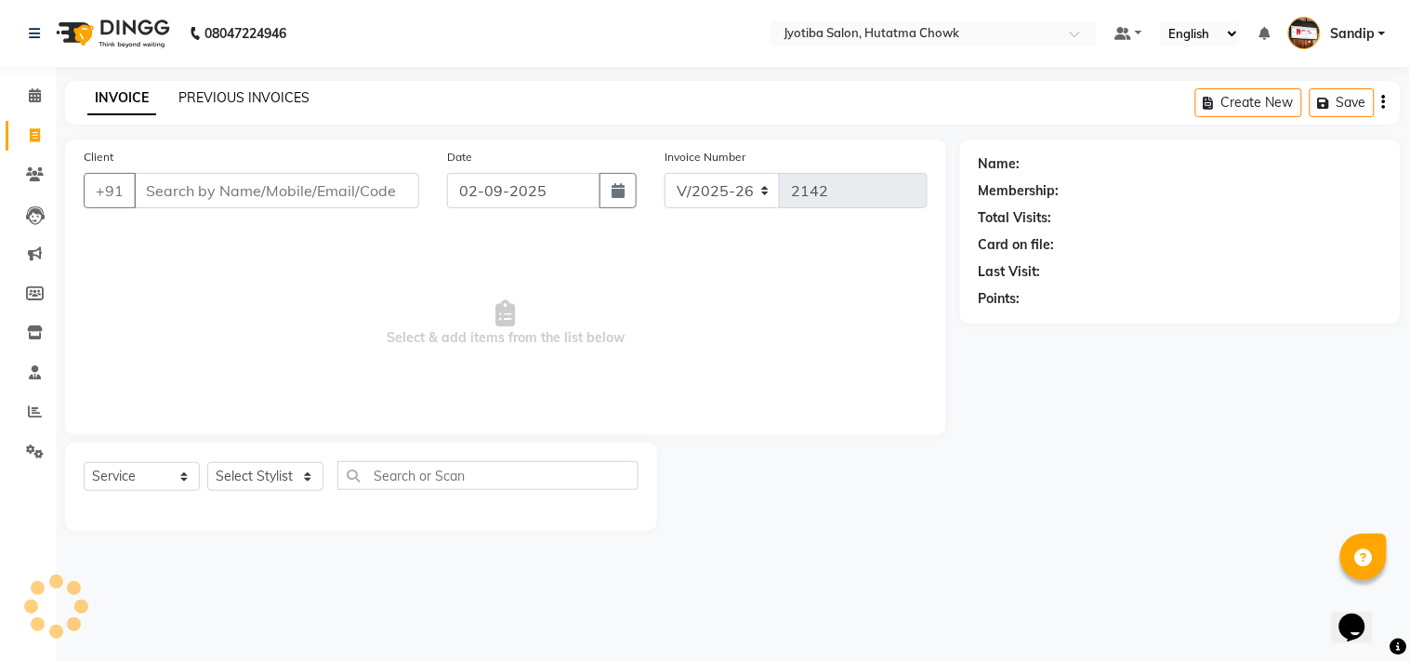
select select "membership"
click at [216, 104] on link "PREVIOUS INVOICES" at bounding box center [243, 97] width 131 height 17
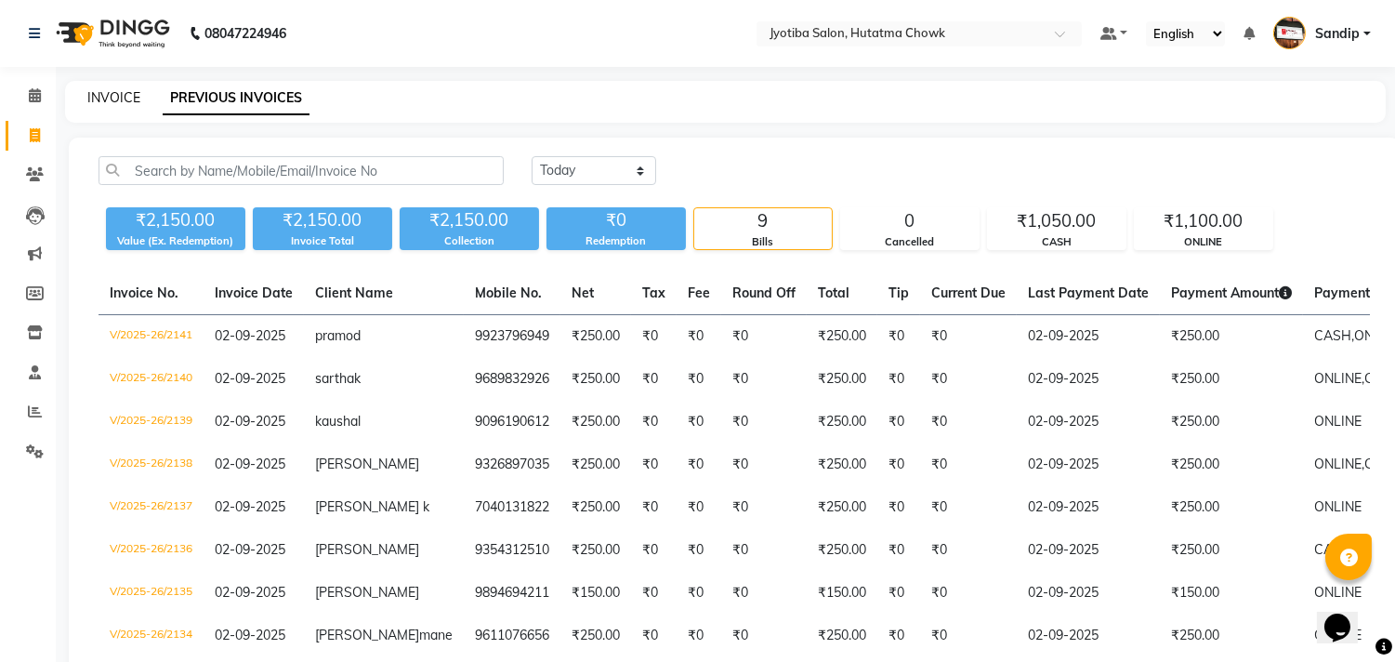
click at [113, 94] on link "INVOICE" at bounding box center [113, 97] width 53 height 17
select select "service"
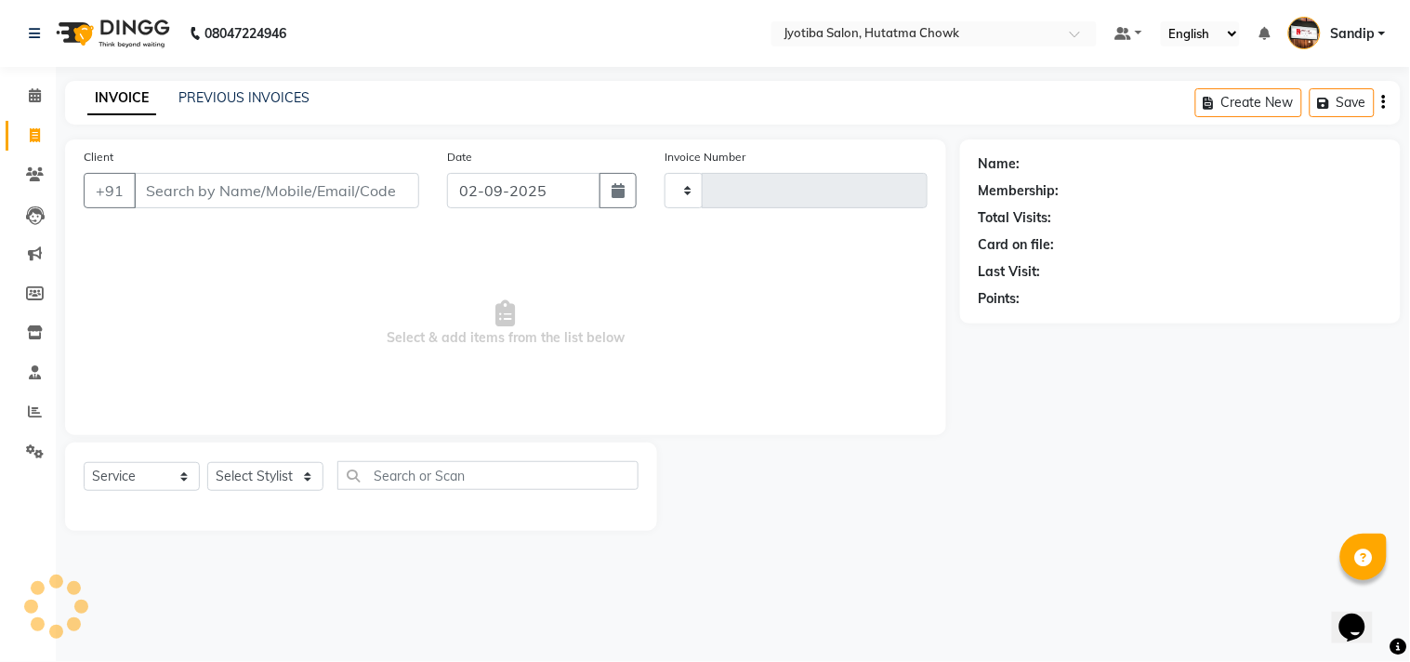
type input "2142"
select select "membership"
select select "556"
click at [906, 407] on span "Select & add items from the list below" at bounding box center [506, 323] width 844 height 186
click at [34, 442] on span at bounding box center [35, 451] width 33 height 21
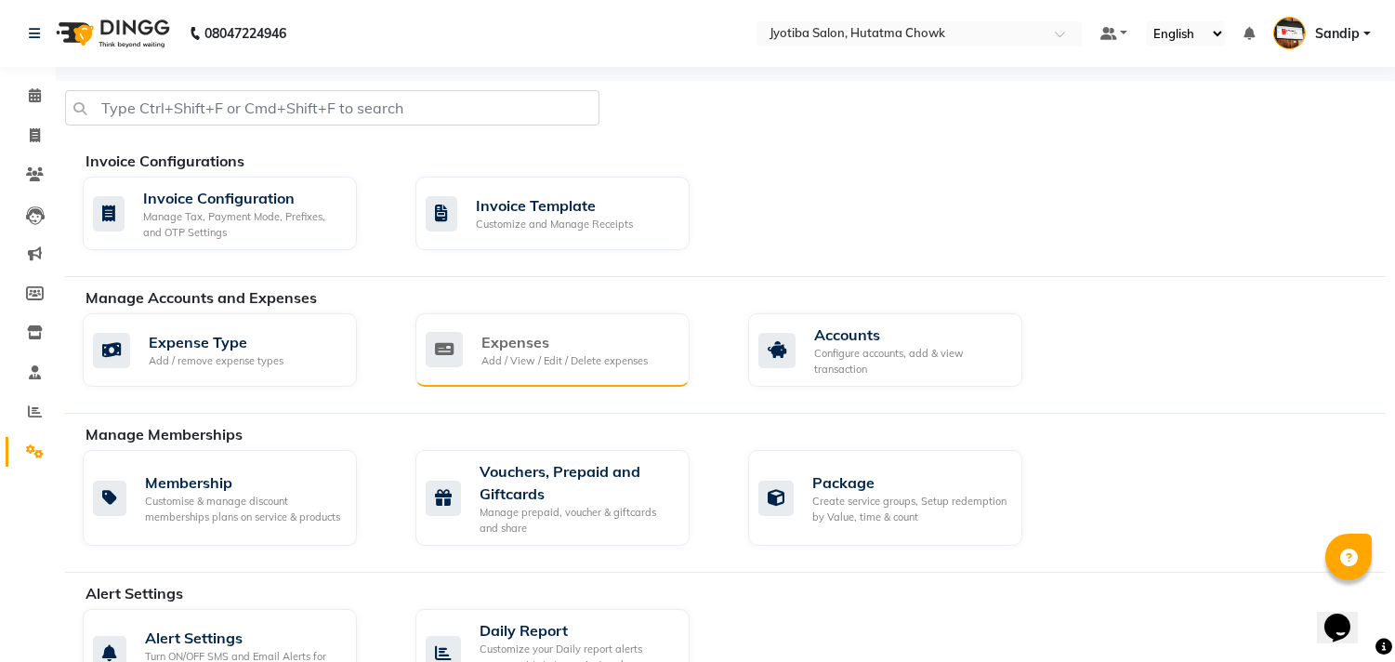
click at [573, 349] on div "Expenses" at bounding box center [564, 342] width 166 height 22
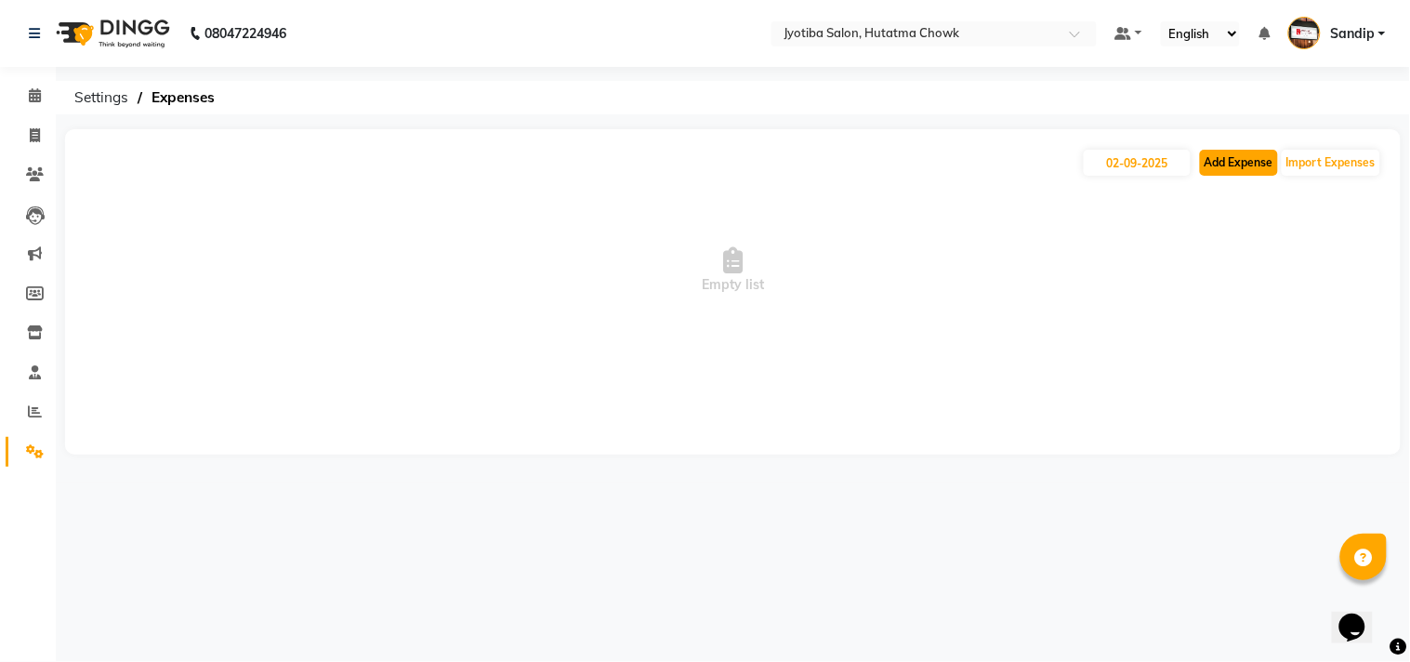
click at [1220, 175] on button "Add Expense" at bounding box center [1239, 163] width 78 height 26
select select "1"
select select "1663"
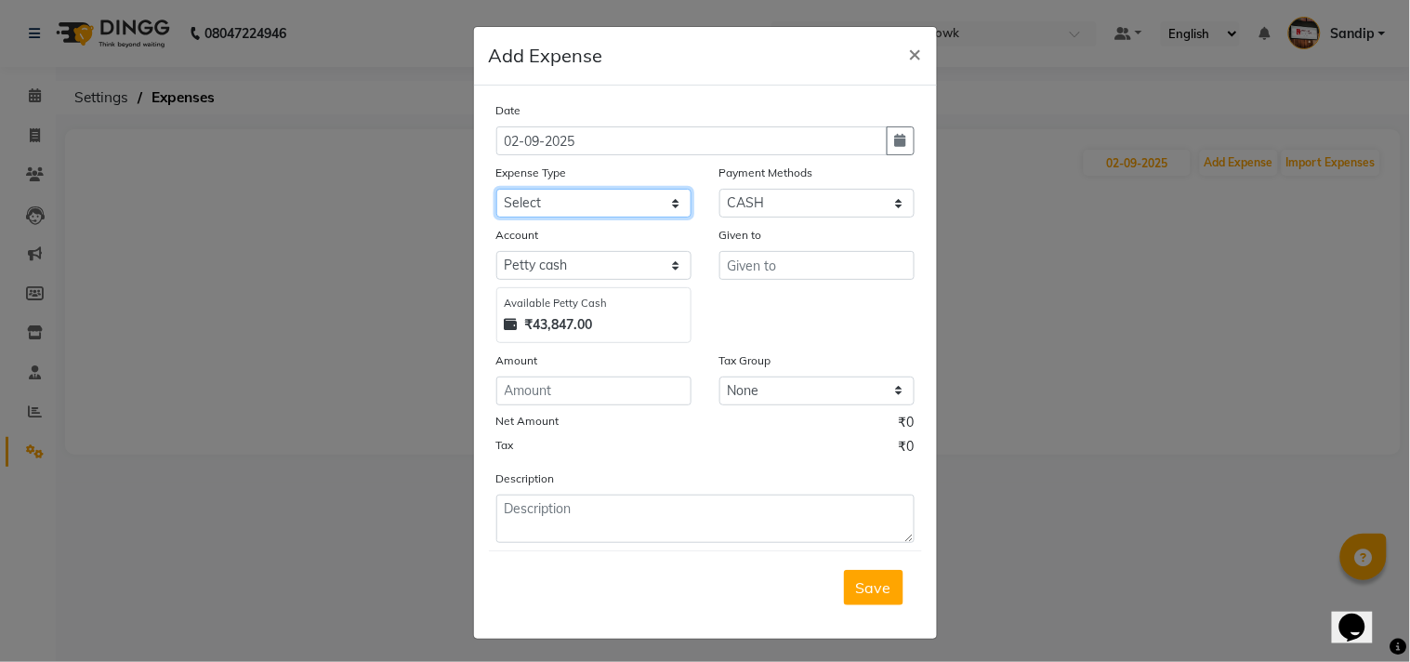
click at [572, 203] on select "Select Advance salary Advance salary ajaj Bank charges Car maintenance Cash tra…" at bounding box center [593, 203] width 195 height 29
select select "18043"
click at [496, 189] on select "Select Advance salary Advance salary ajaj Bank charges Car maintenance Cash tra…" at bounding box center [593, 203] width 195 height 29
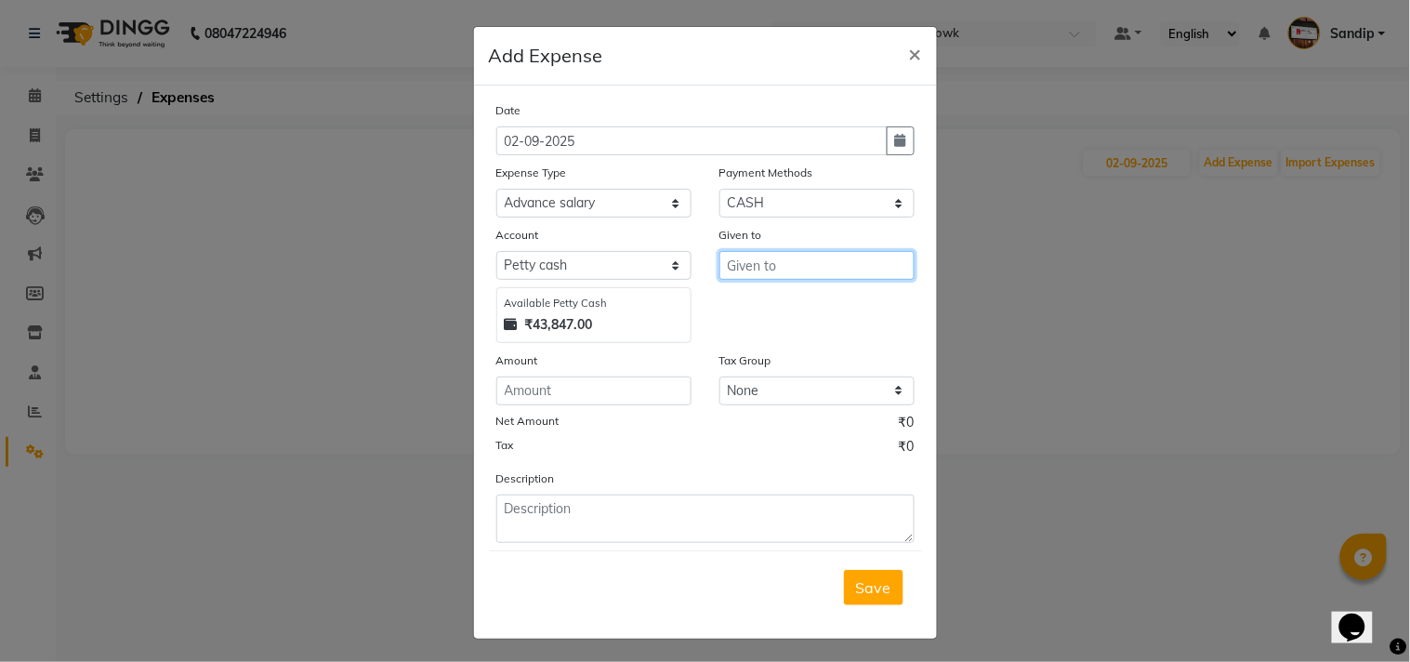
click at [768, 267] on input "text" at bounding box center [816, 265] width 195 height 29
type input "shop"
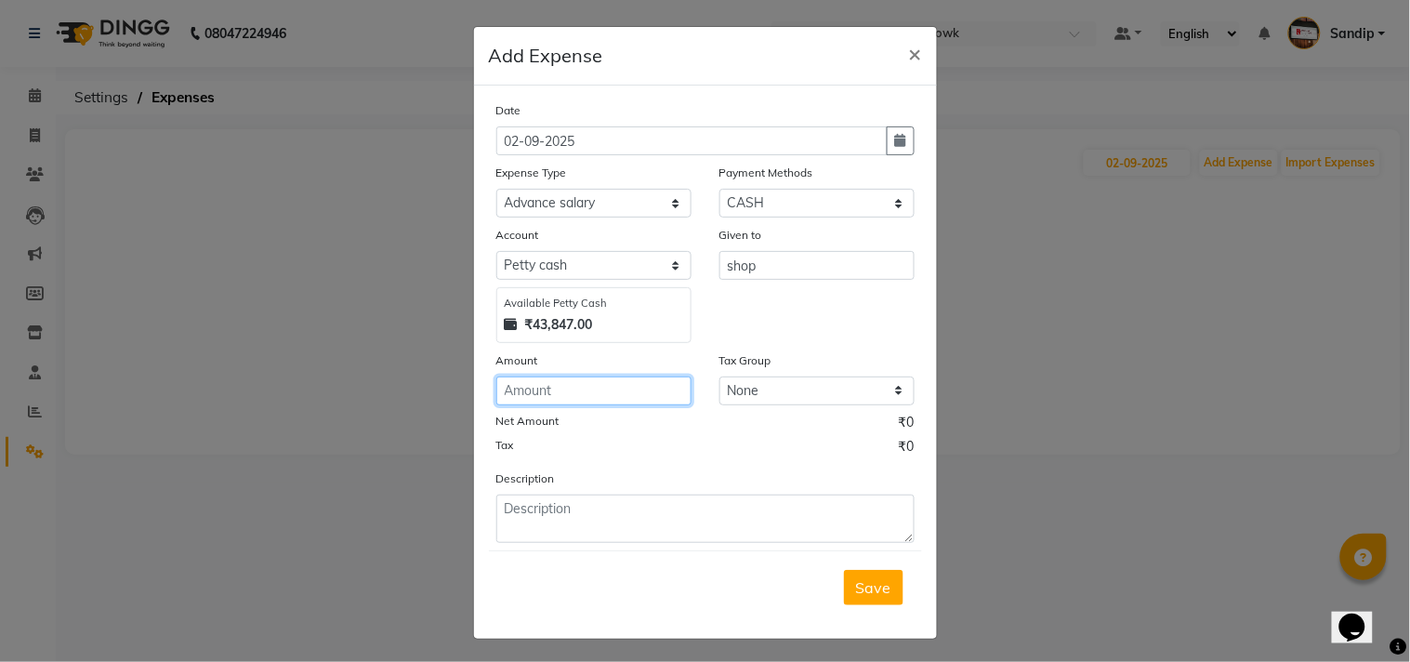
click at [551, 395] on input "number" at bounding box center [593, 390] width 195 height 29
type input "50"
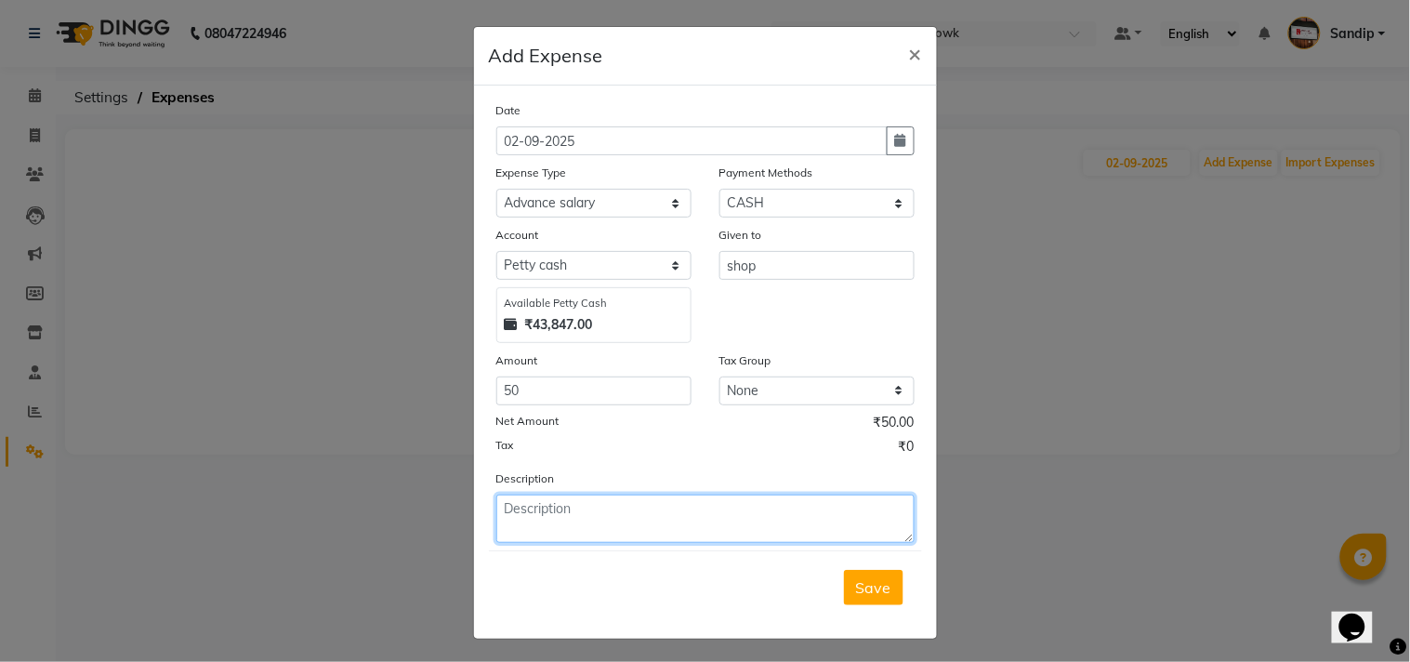
click at [561, 524] on textarea at bounding box center [705, 518] width 418 height 48
type textarea "Only Tea Chay 50 [PERSON_NAME]"
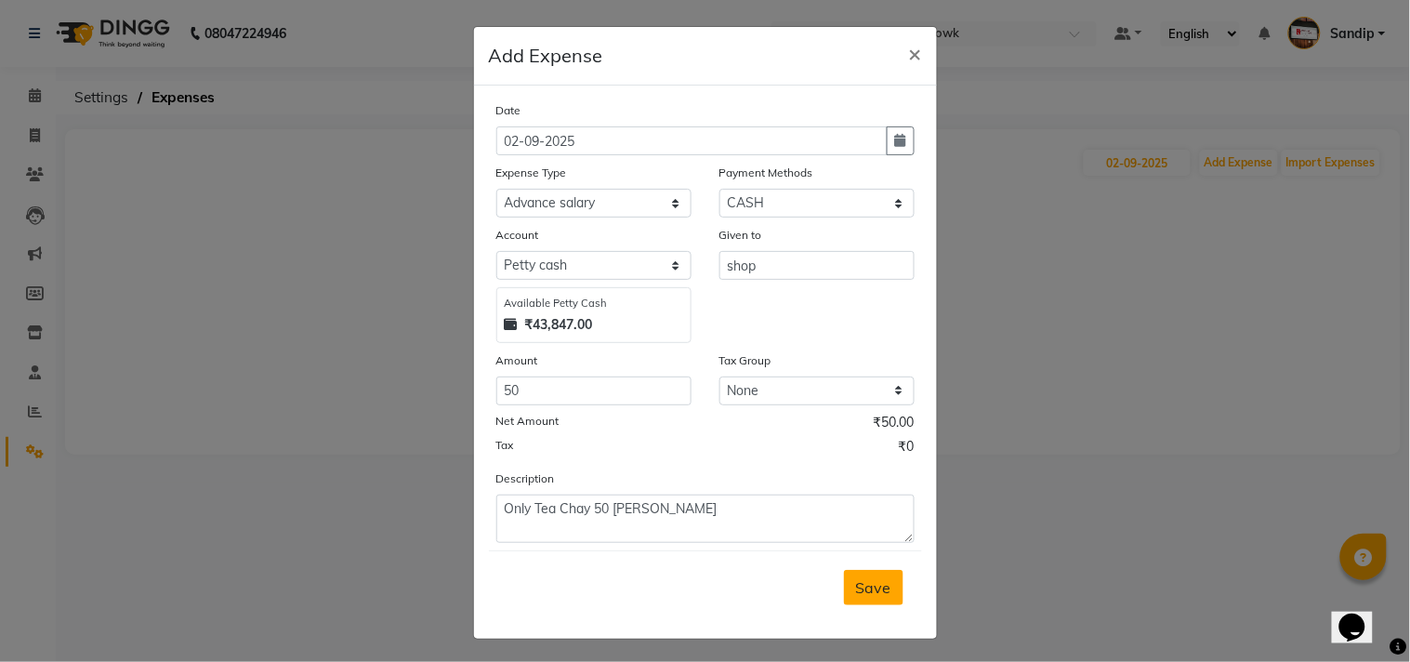
click at [867, 585] on span "Save" at bounding box center [873, 587] width 35 height 19
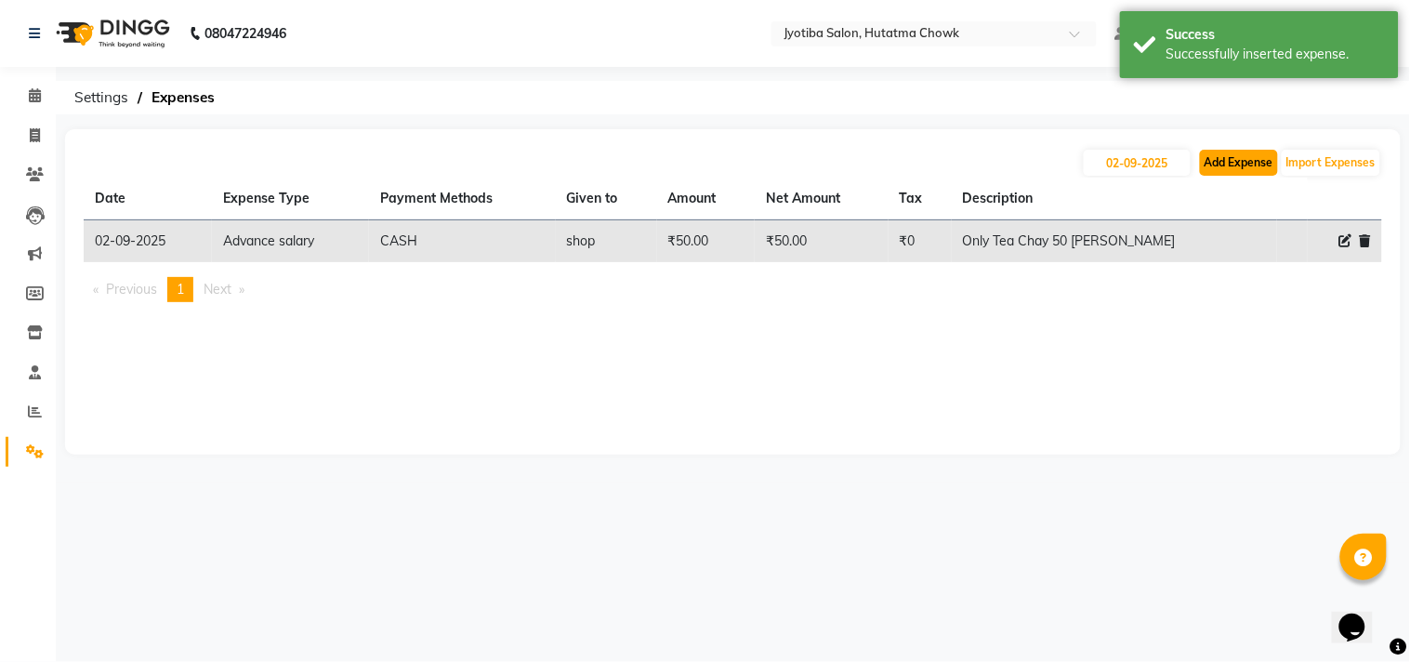
click at [1250, 153] on button "Add Expense" at bounding box center [1239, 163] width 78 height 26
select select "1"
select select "1663"
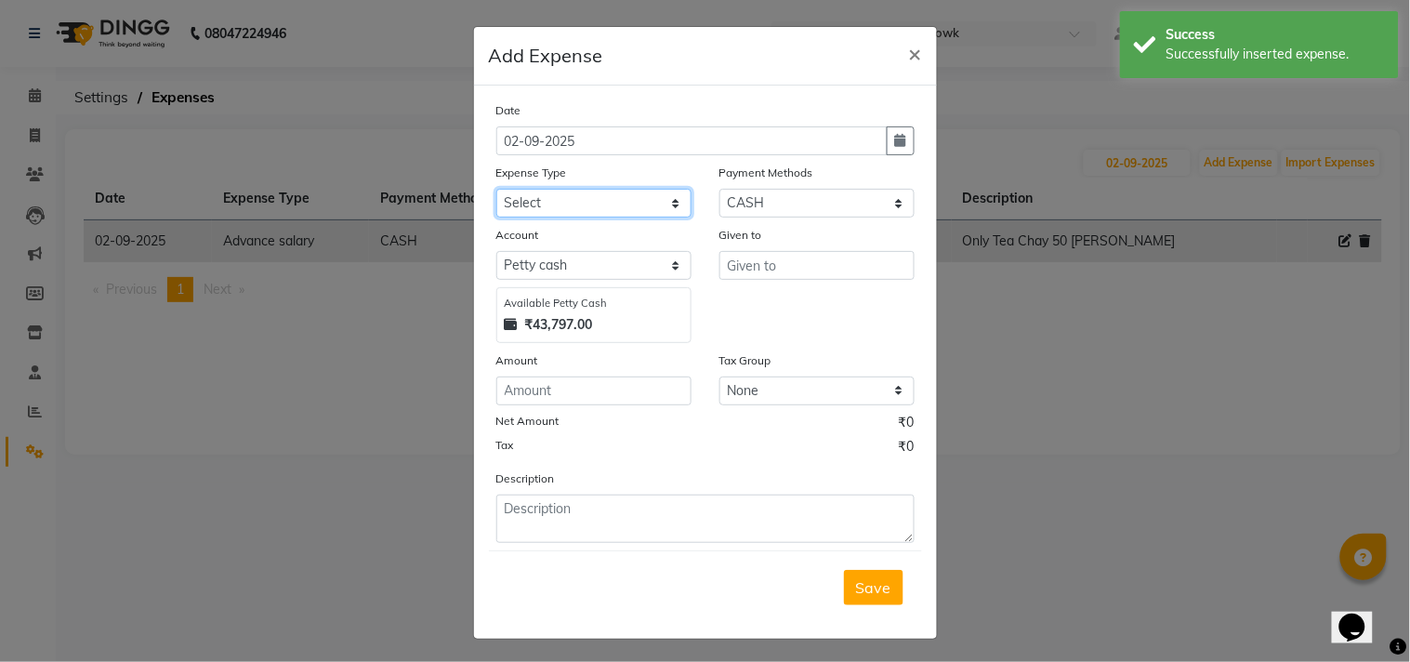
click at [571, 196] on select "Select Advance salary Advance salary ajaj Bank charges Car maintenance Cash tra…" at bounding box center [593, 203] width 195 height 29
select select "18043"
click at [496, 189] on select "Select Advance salary Advance salary ajaj Bank charges Car maintenance Cash tra…" at bounding box center [593, 203] width 195 height 29
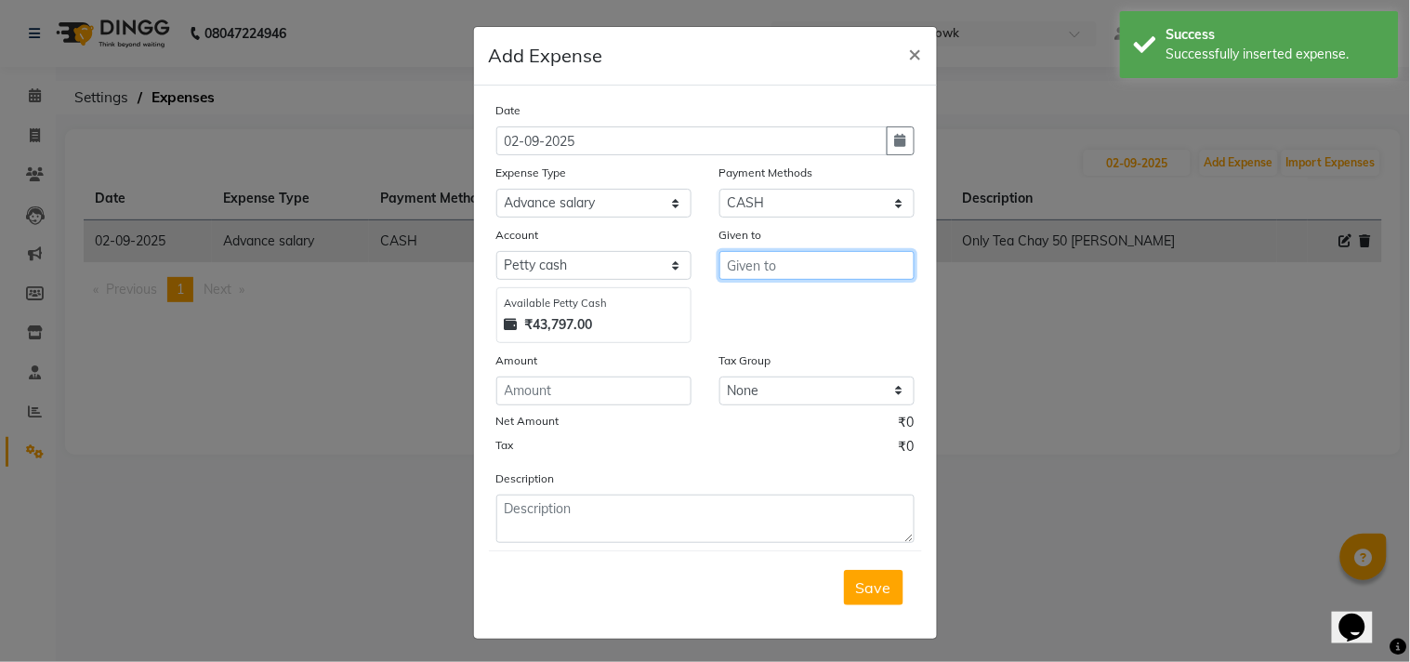
click at [740, 268] on input "text" at bounding box center [816, 265] width 195 height 29
type input "shop"
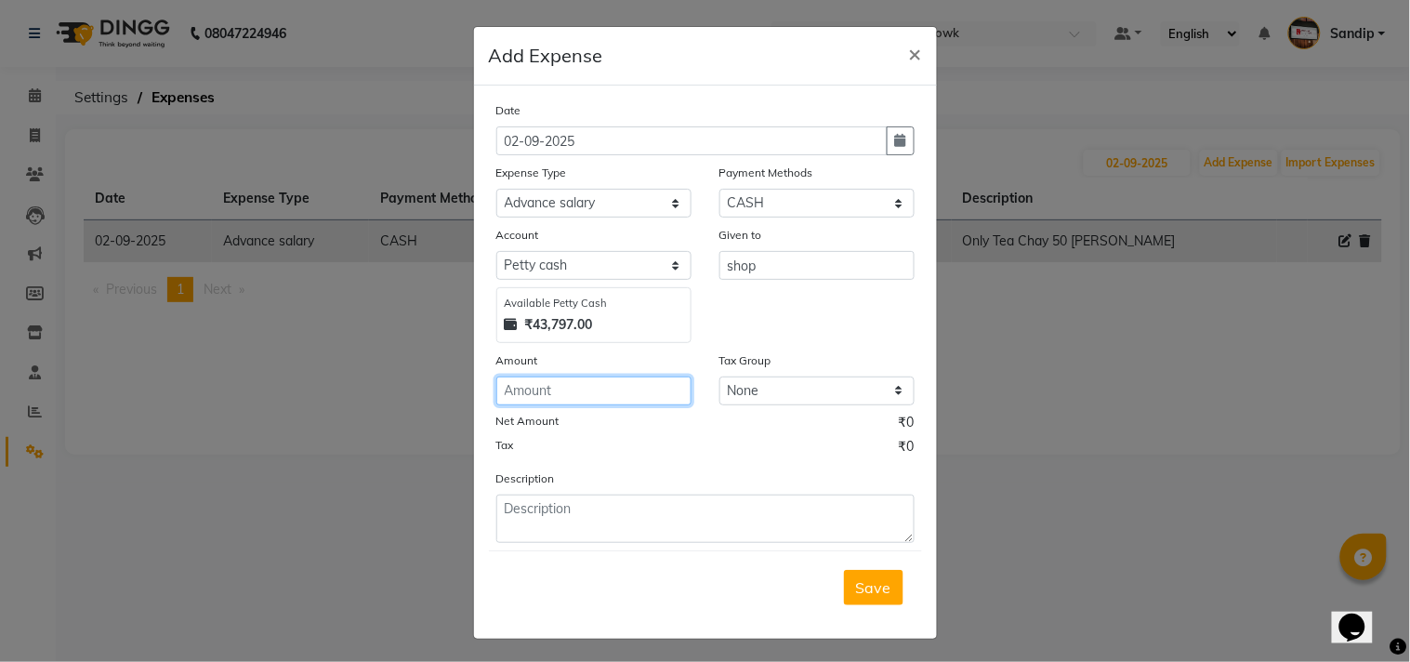
click at [585, 382] on input "number" at bounding box center [593, 390] width 195 height 29
type input "500"
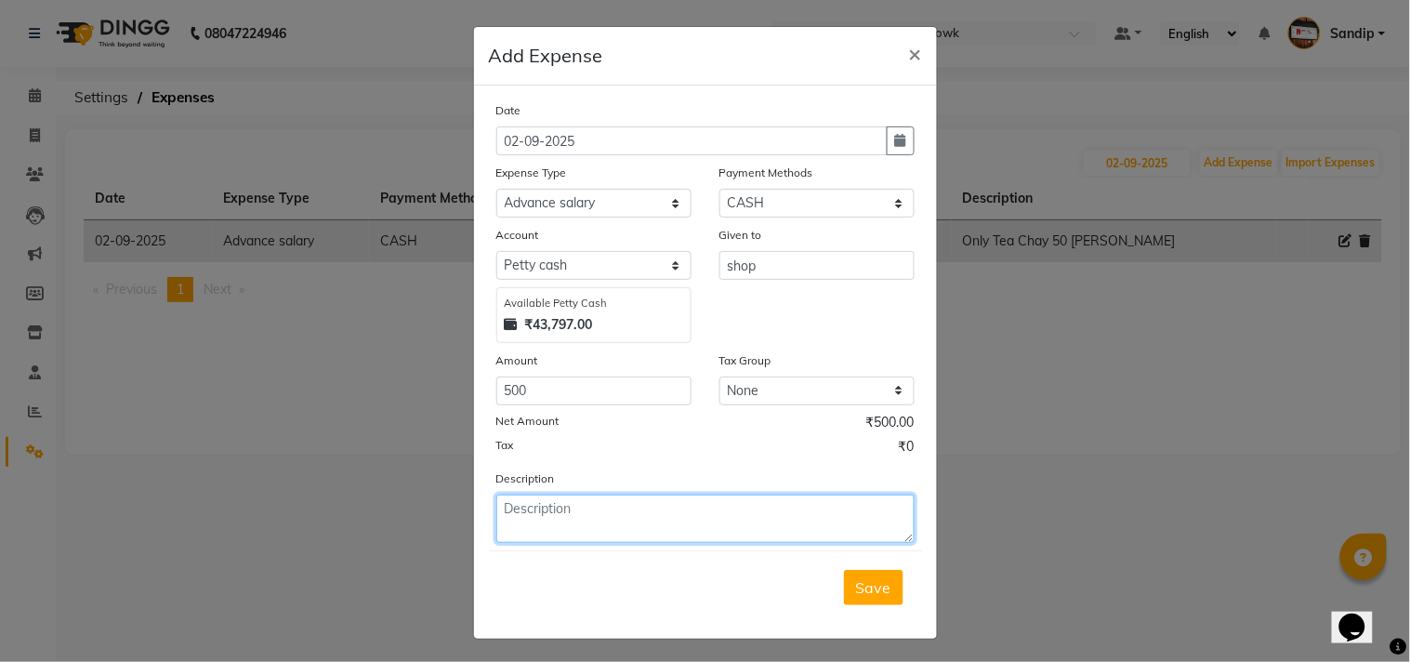
click at [513, 531] on textarea at bounding box center [705, 518] width 418 height 48
type textarea "Gala madhi 500 rup taklay"
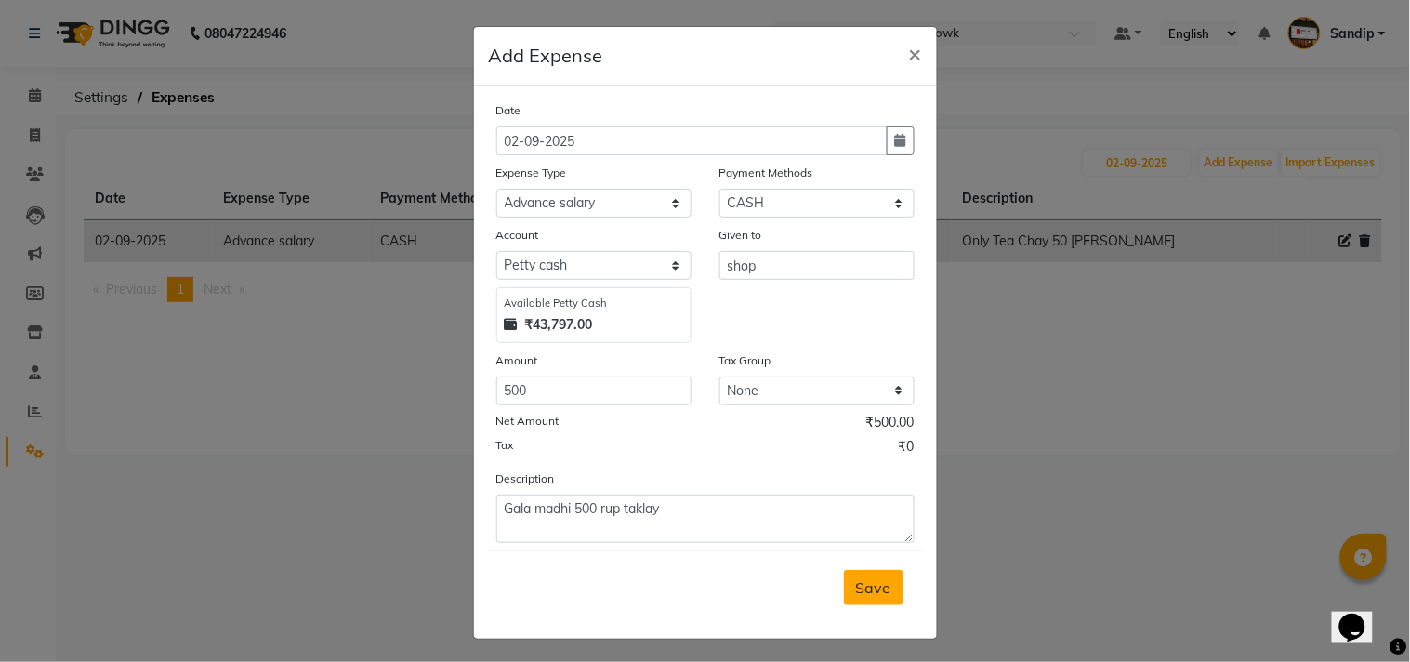
click at [867, 592] on span "Save" at bounding box center [873, 587] width 35 height 19
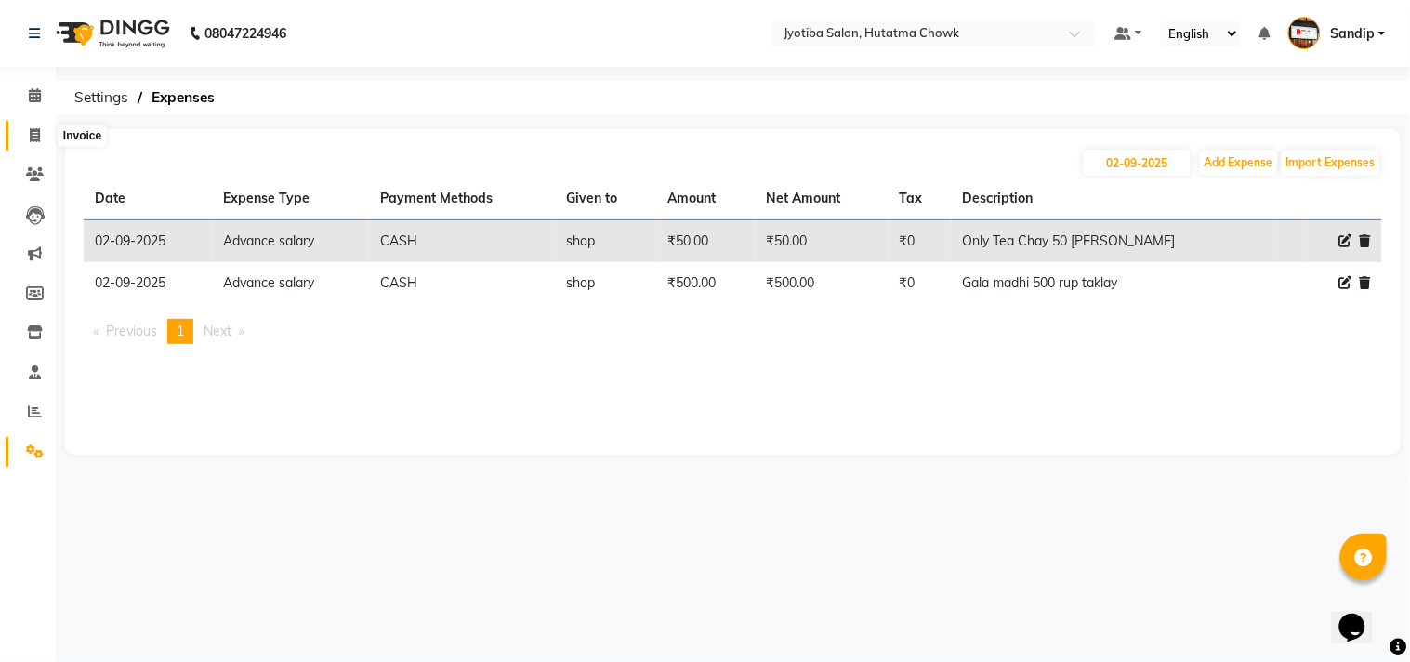
click at [33, 135] on icon at bounding box center [35, 135] width 10 height 14
select select "service"
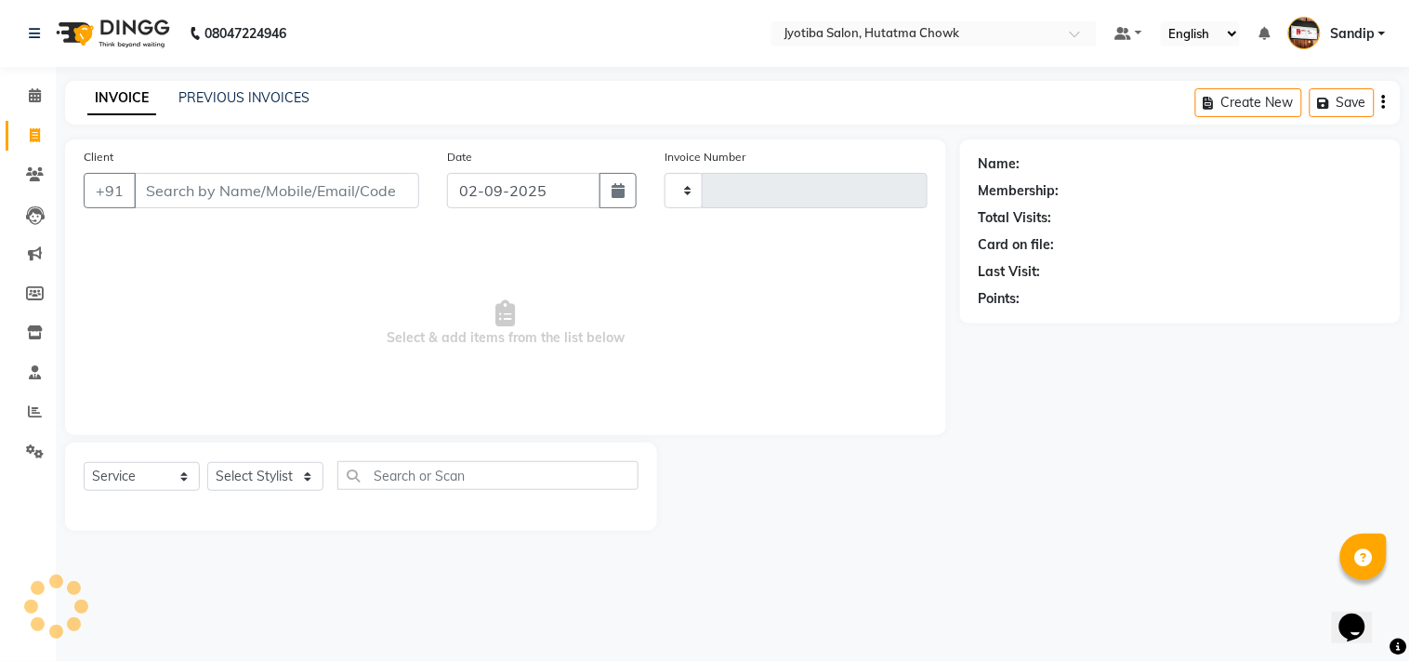
type input "2142"
click at [33, 98] on icon at bounding box center [35, 95] width 12 height 14
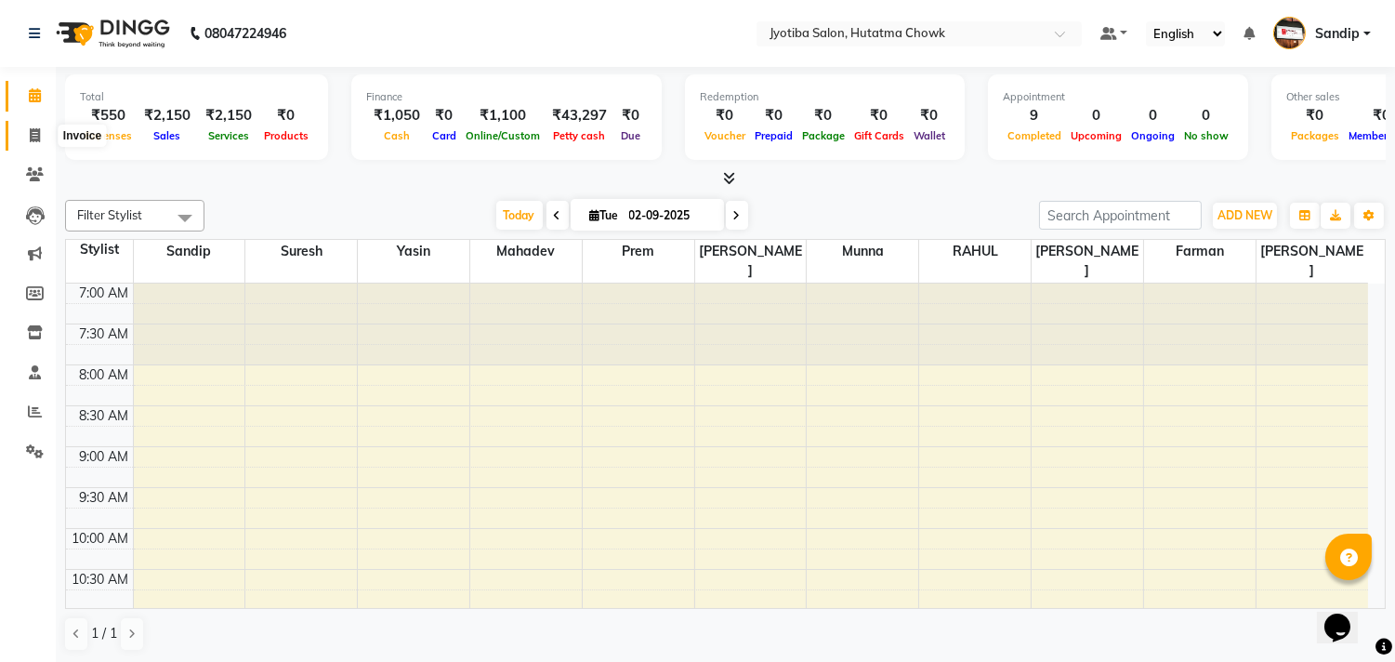
click at [33, 136] on icon at bounding box center [35, 135] width 10 height 14
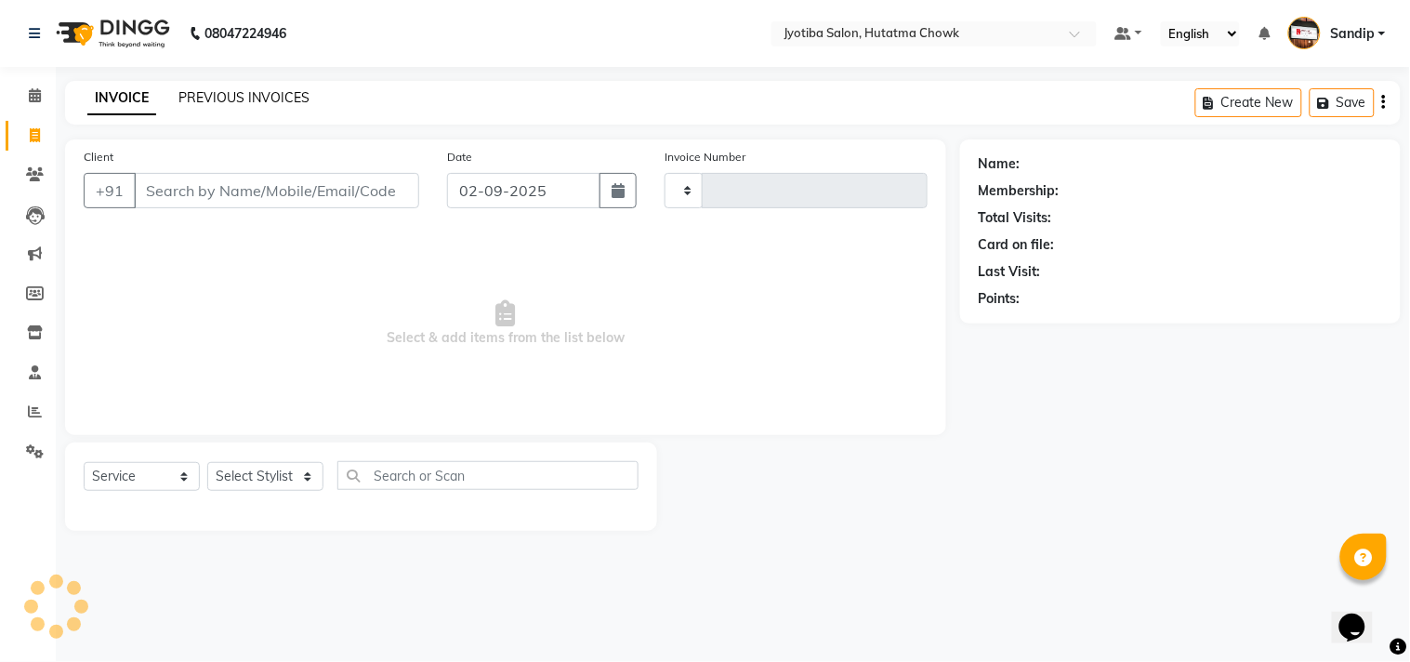
click at [230, 98] on link "PREVIOUS INVOICES" at bounding box center [243, 97] width 131 height 17
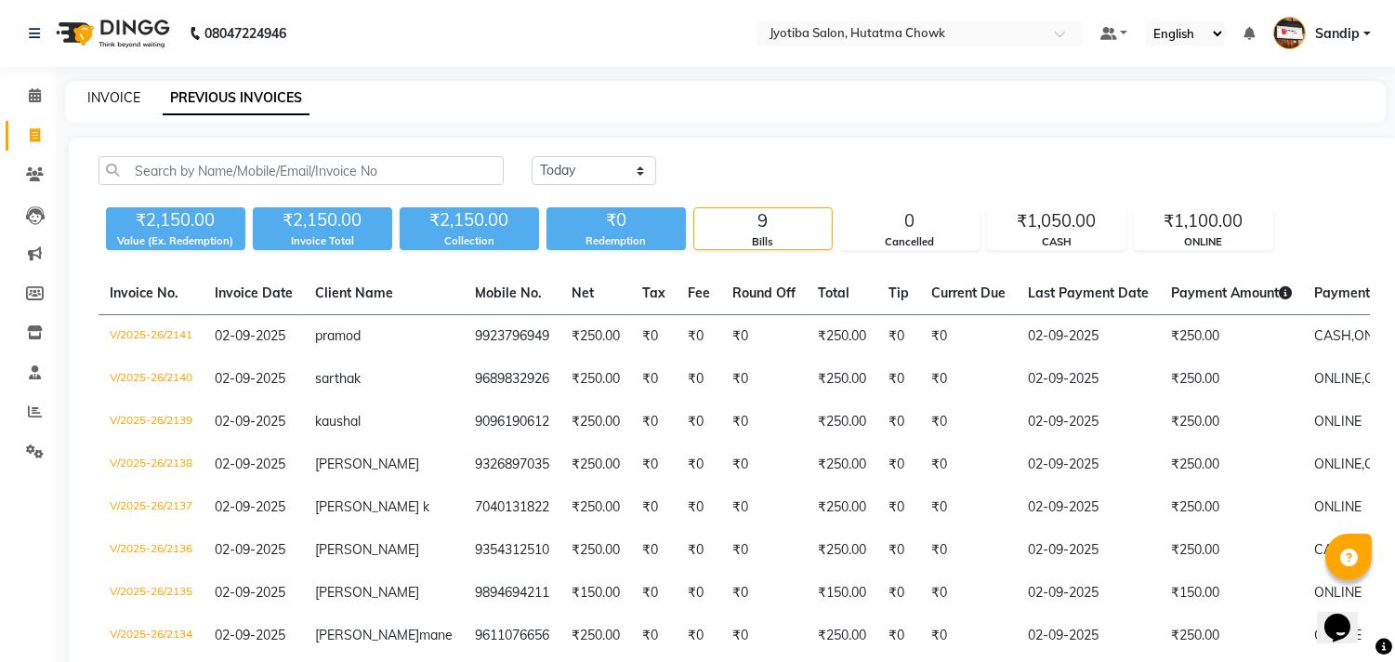
click at [112, 95] on link "INVOICE" at bounding box center [113, 97] width 53 height 17
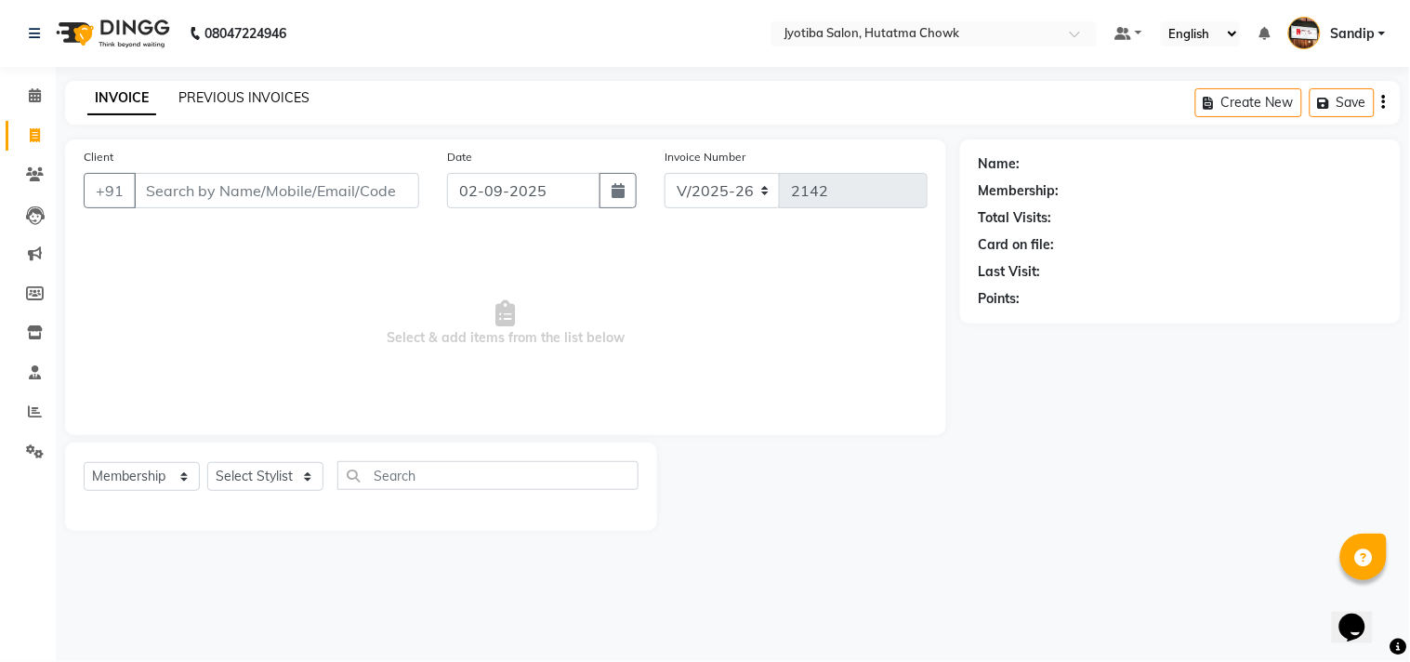
click at [243, 93] on link "PREVIOUS INVOICES" at bounding box center [243, 97] width 131 height 17
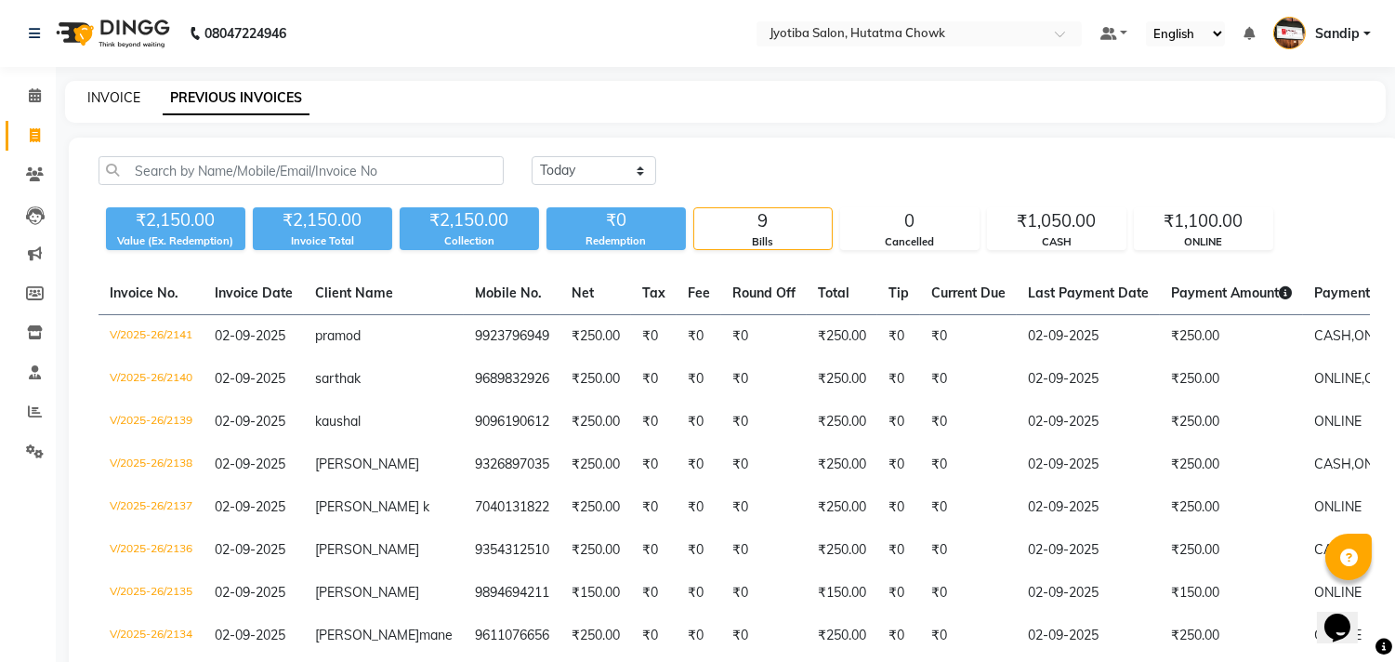
click at [113, 95] on link "INVOICE" at bounding box center [113, 97] width 53 height 17
